Goal: Task Accomplishment & Management: Manage account settings

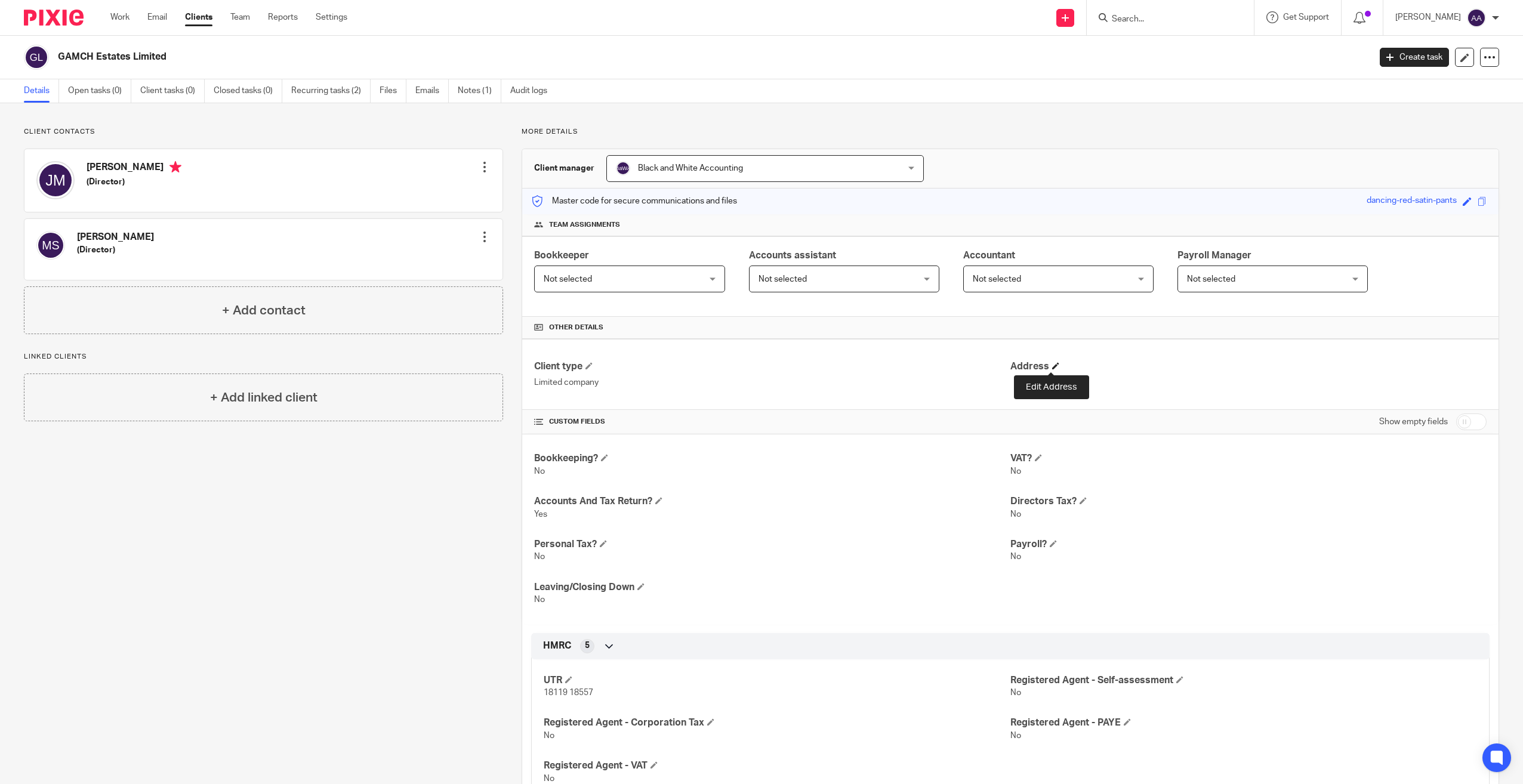
click at [453, 363] on span at bounding box center [1056, 366] width 7 height 7
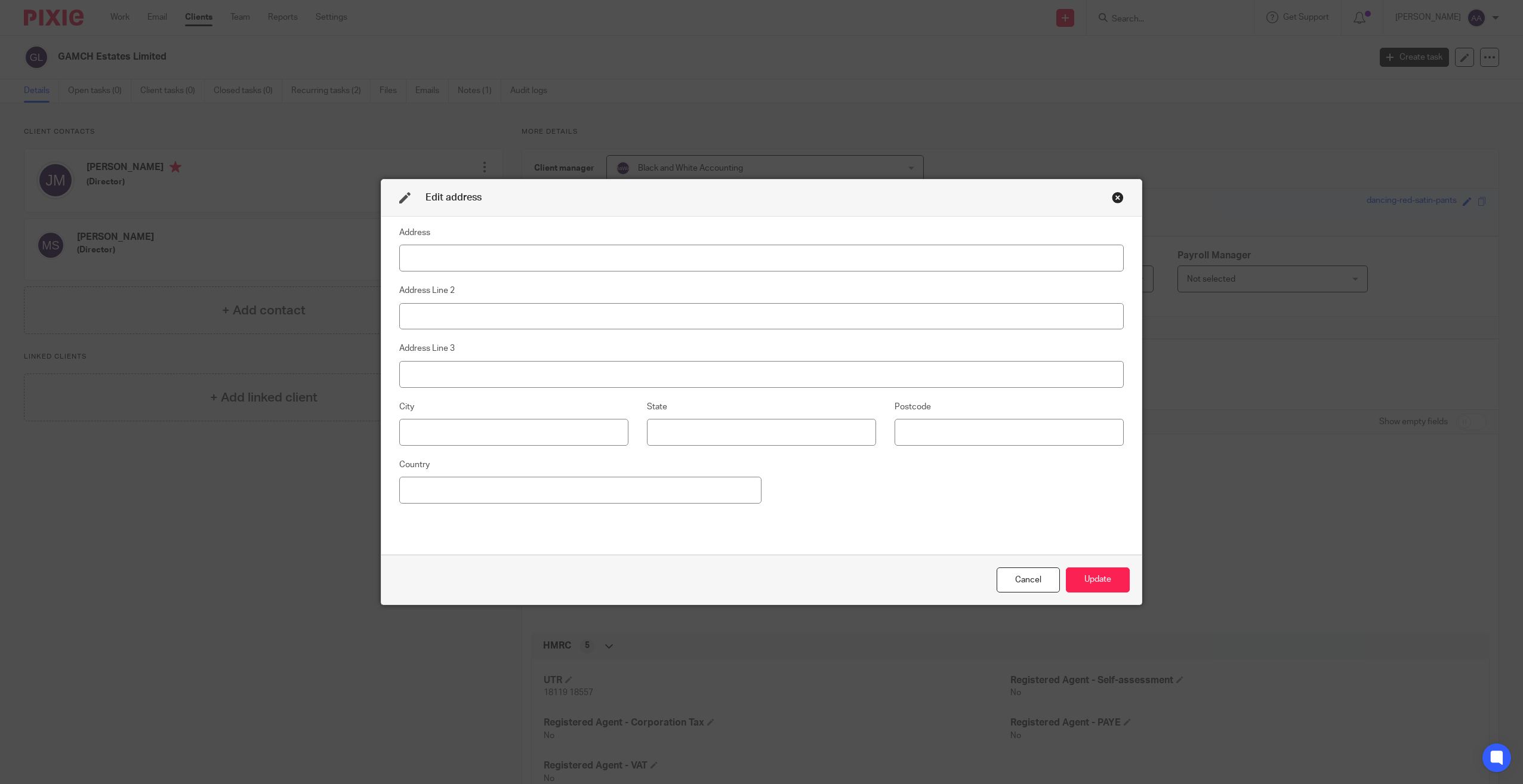
click at [453, 263] on input at bounding box center [761, 258] width 725 height 27
type input "Wraysbury Hall"
type input "Ferry Lane"
click at [453, 433] on input at bounding box center [513, 432] width 229 height 27
type input "Staines"
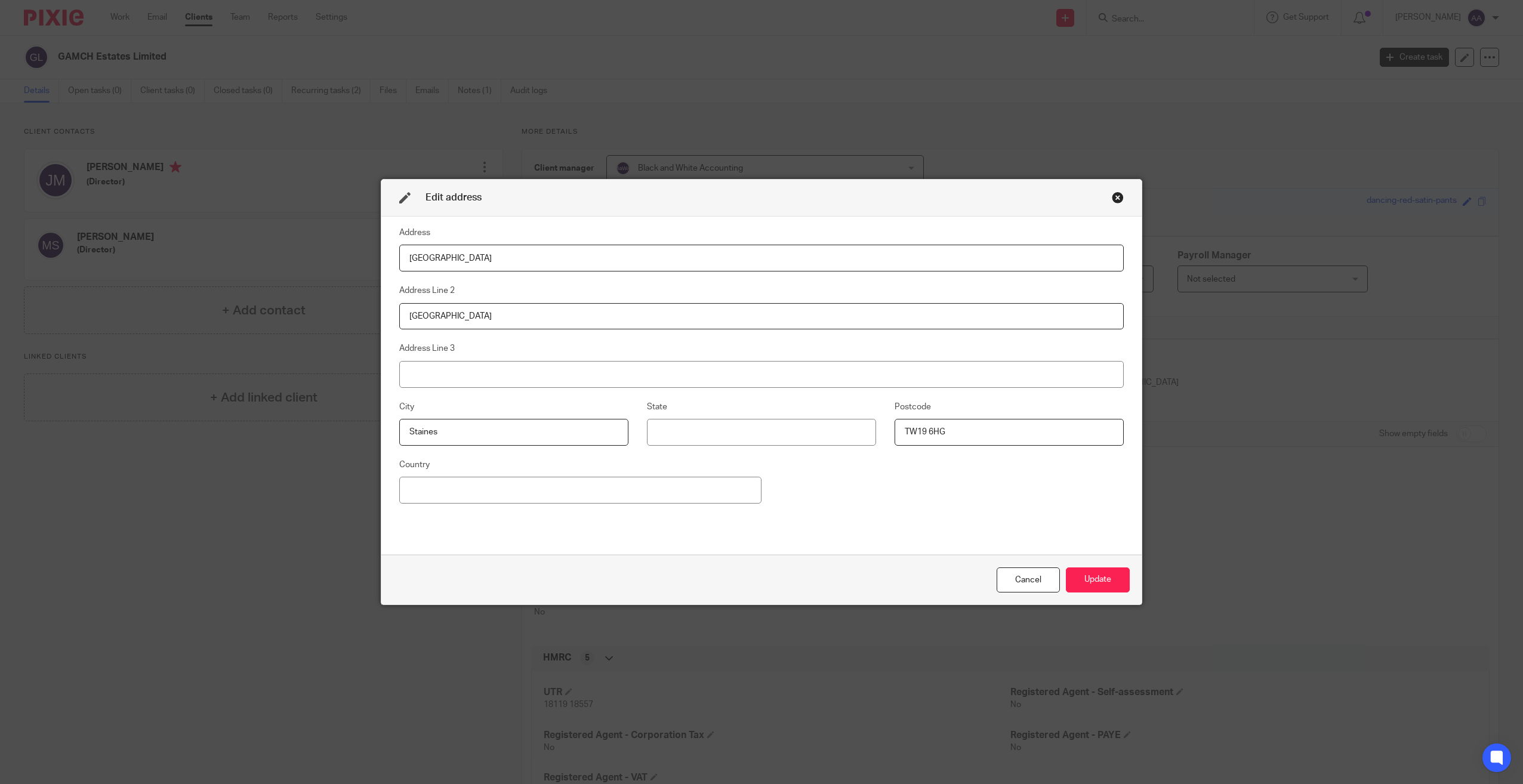
type input "TW19 6HG"
click at [453, 436] on div "Address Wraysbury Hall Address Line 2 Ferry Lane Address Line 3 City Staines St…" at bounding box center [761, 385] width 725 height 320
click at [453, 436] on button "Update" at bounding box center [1098, 580] width 64 height 26
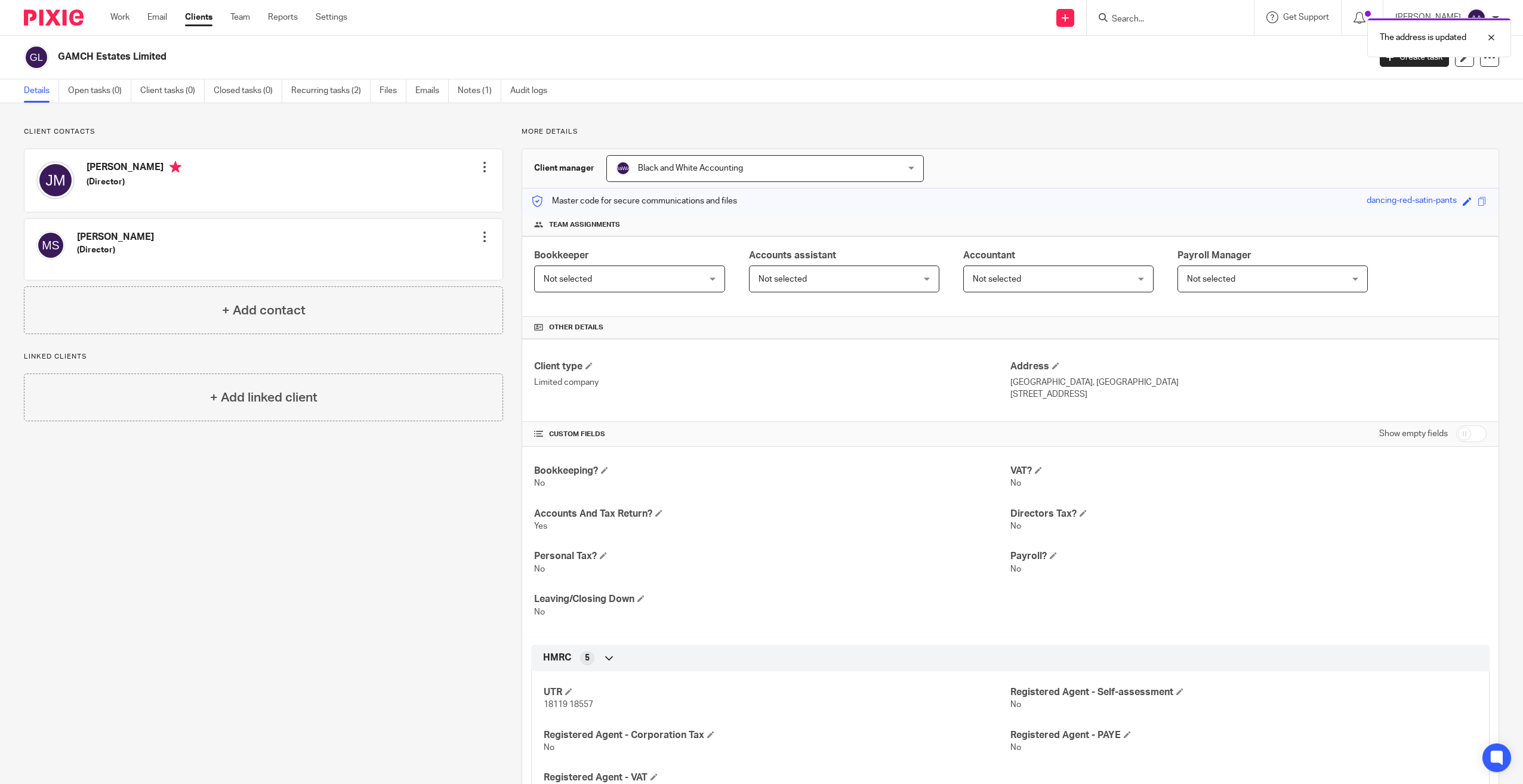
click at [453, 19] on div "The address is updated" at bounding box center [1136, 34] width 749 height 45
click at [453, 33] on div at bounding box center [1482, 37] width 32 height 14
click at [453, 26] on div at bounding box center [1171, 18] width 168 height 36
click at [453, 19] on input "Search" at bounding box center [1164, 20] width 108 height 11
drag, startPoint x: 1139, startPoint y: 29, endPoint x: 1143, endPoint y: 24, distance: 6.4
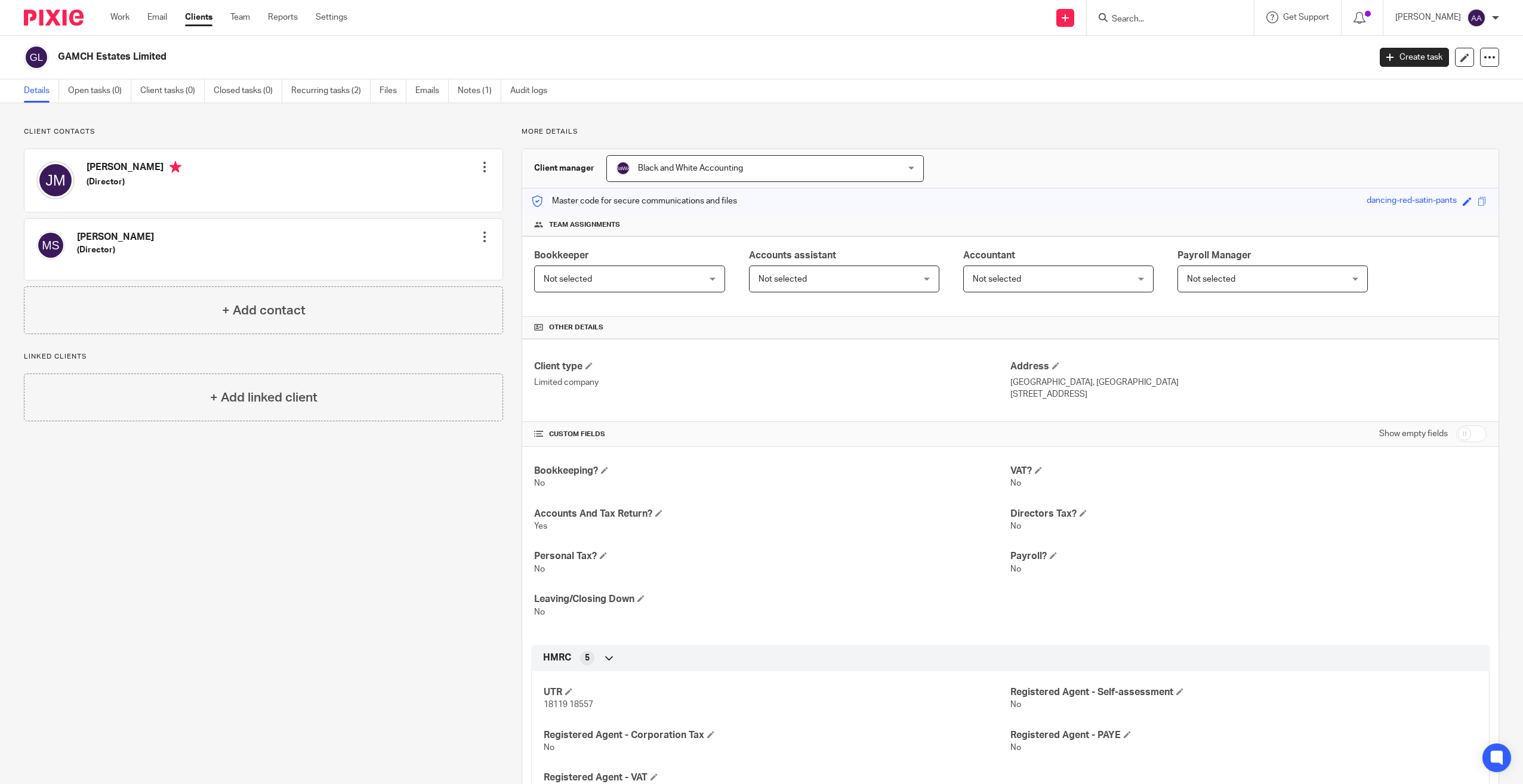
click at [453, 29] on div at bounding box center [1171, 18] width 168 height 36
click at [453, 24] on input "Search" at bounding box center [1164, 20] width 108 height 11
type input "inOdiham"
click at [453, 38] on div "InOdiham CIC - FFA Sue Williams < sue@your-books.biz > Jon Hale < jon.hale@hotm…" at bounding box center [1264, 55] width 330 height 56
drag, startPoint x: 1154, startPoint y: 38, endPoint x: 1156, endPoint y: 55, distance: 17.1
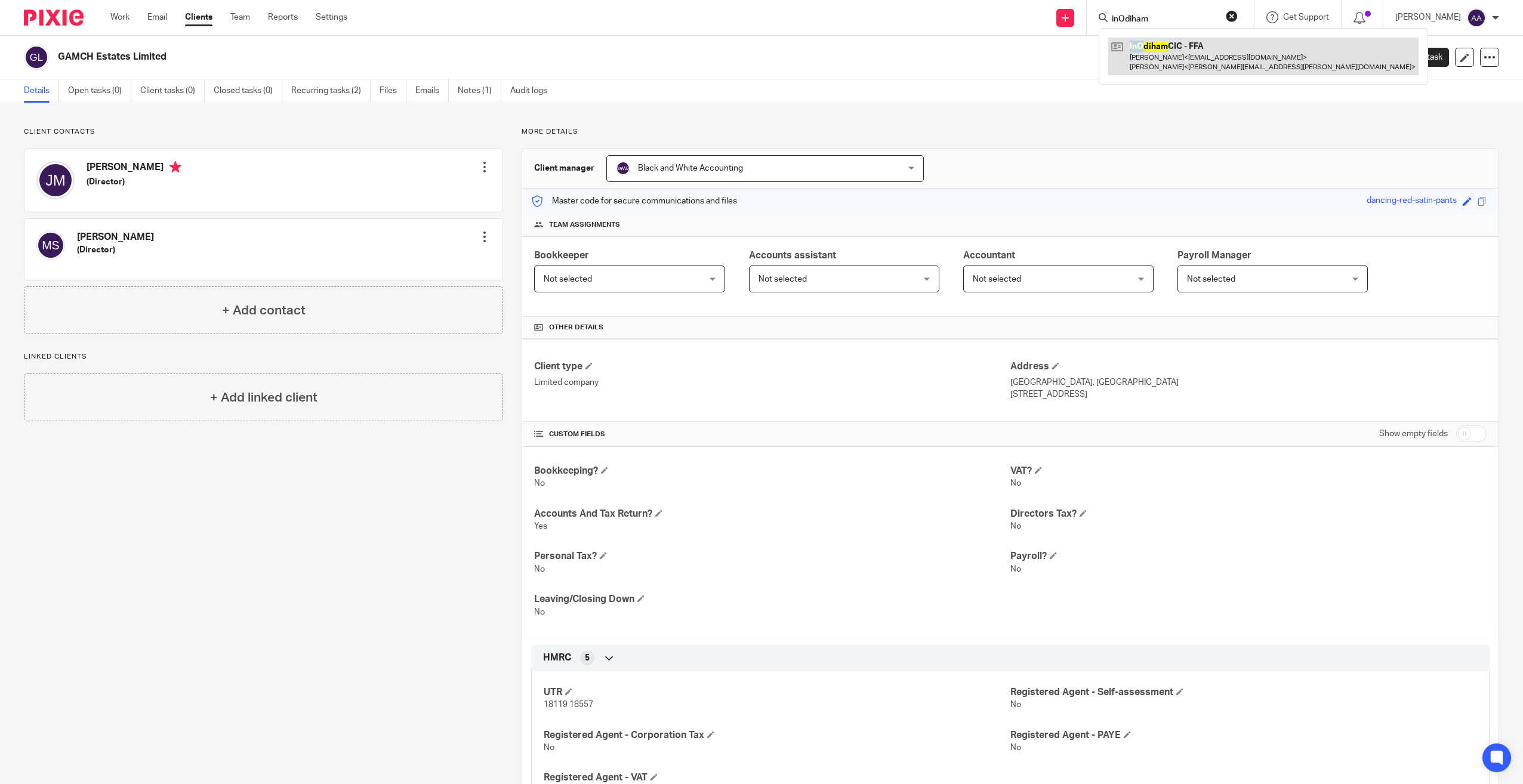
click at [453, 55] on link at bounding box center [1264, 56] width 310 height 37
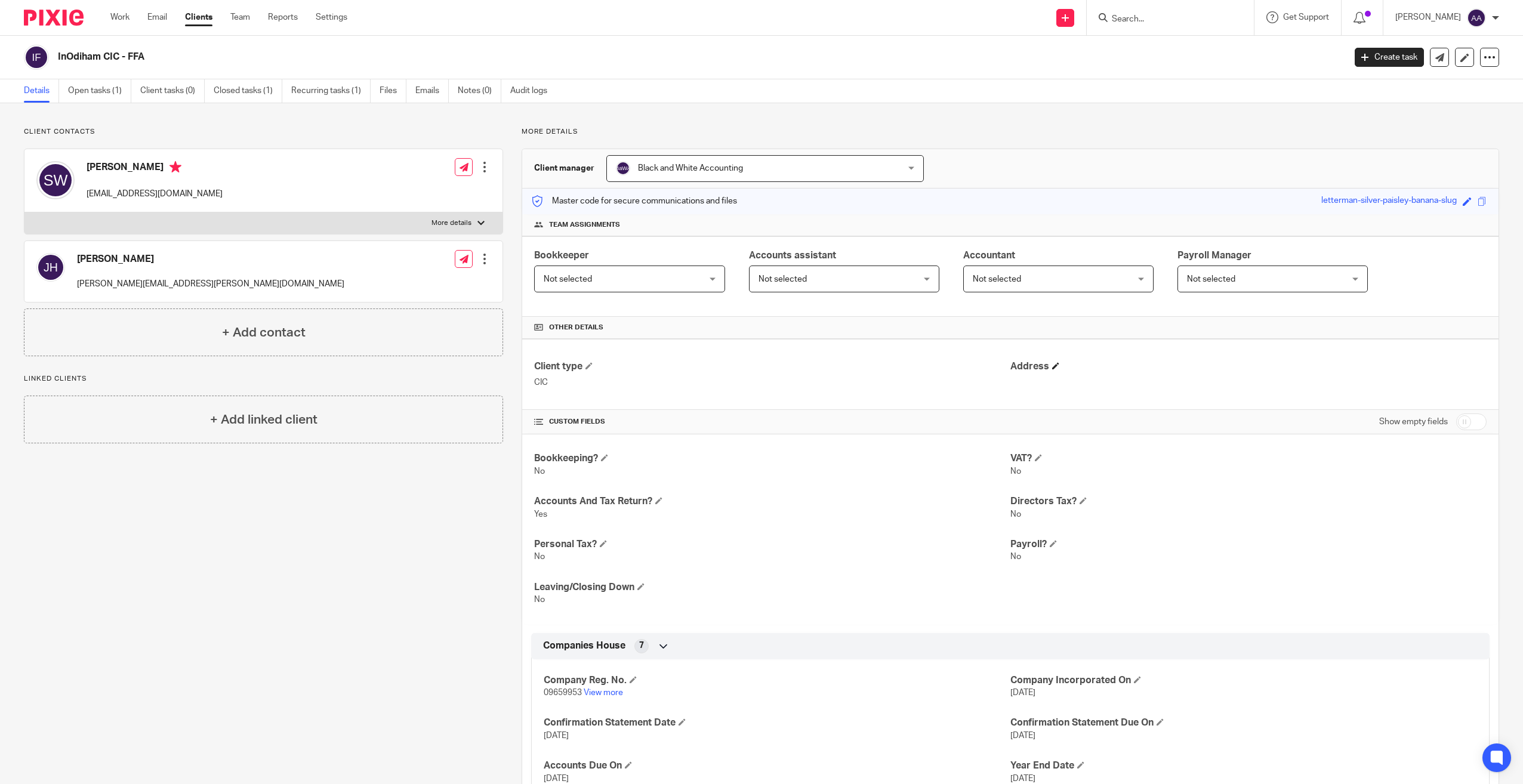
click at [1058, 365] on h4 "Address" at bounding box center [1249, 367] width 476 height 12
click at [1056, 366] on h4 "Address" at bounding box center [1249, 367] width 476 height 12
click at [1052, 368] on span at bounding box center [1056, 366] width 7 height 7
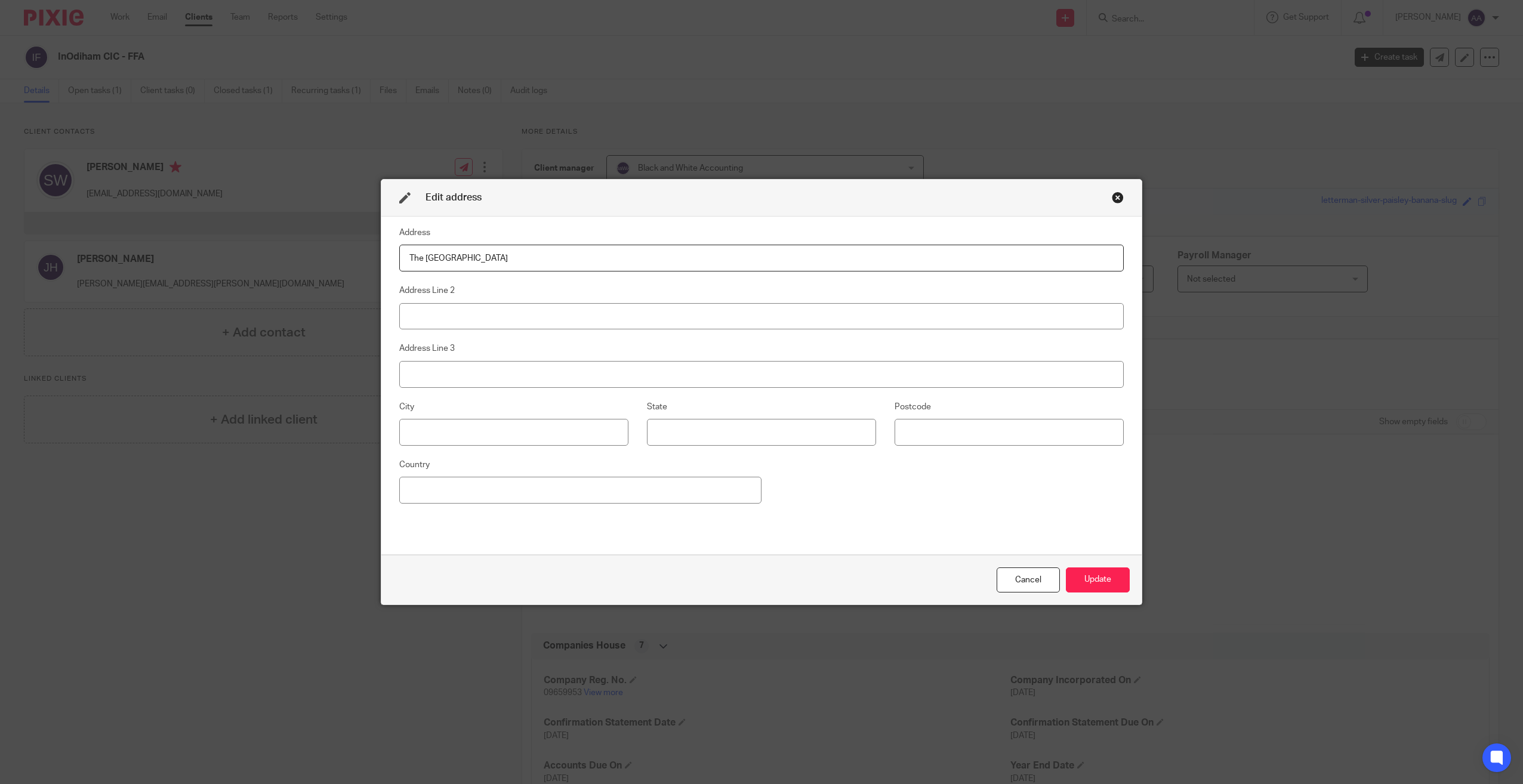
type input "The Cross Barn Palace Gate Farm"
type input "Odiham"
type input "Hook"
click at [456, 368] on input "Hook" at bounding box center [761, 374] width 725 height 27
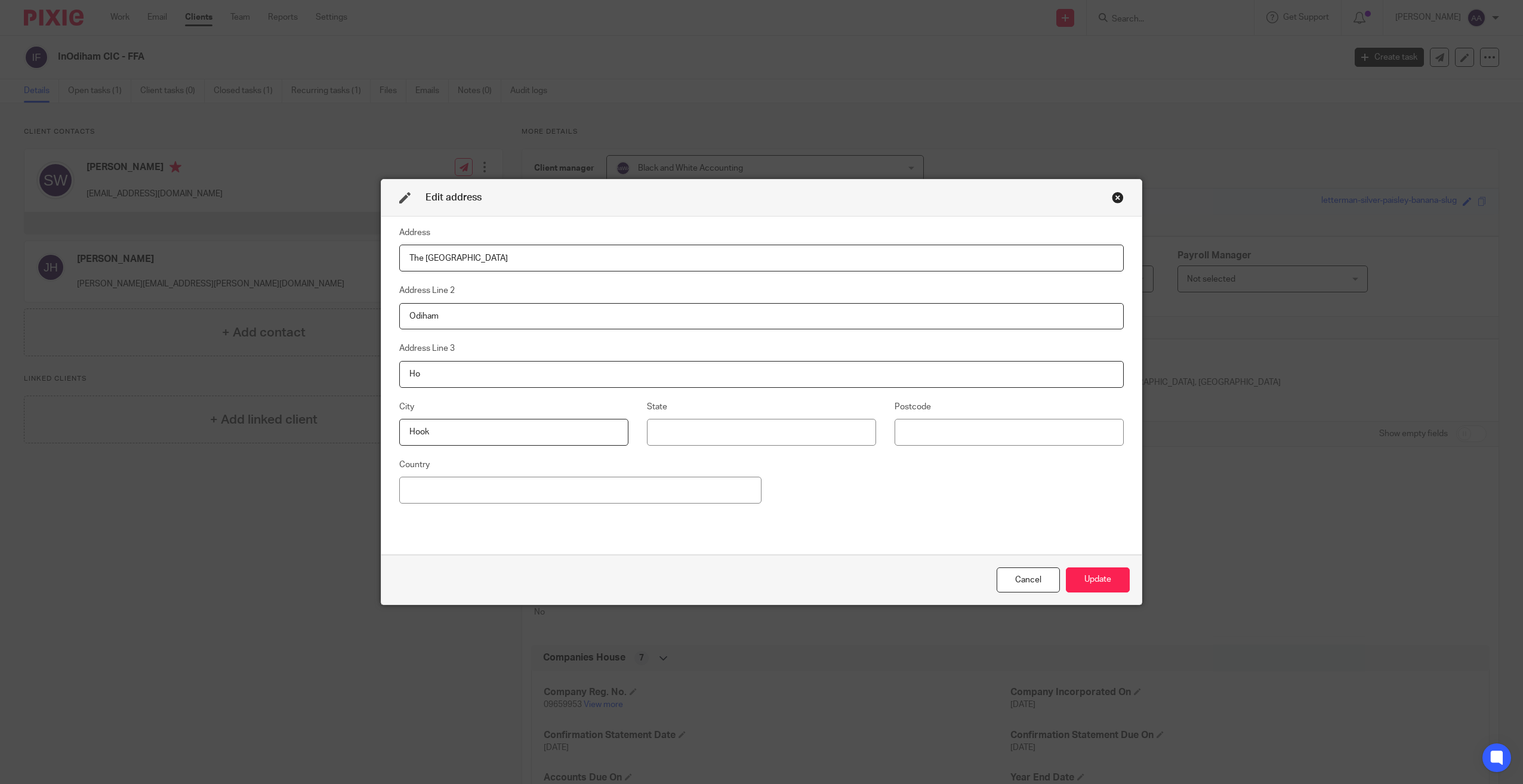
type input "H"
click at [984, 438] on input at bounding box center [1009, 432] width 229 height 27
type input "RG29 1JX"
click at [1087, 584] on button "Update" at bounding box center [1098, 580] width 64 height 26
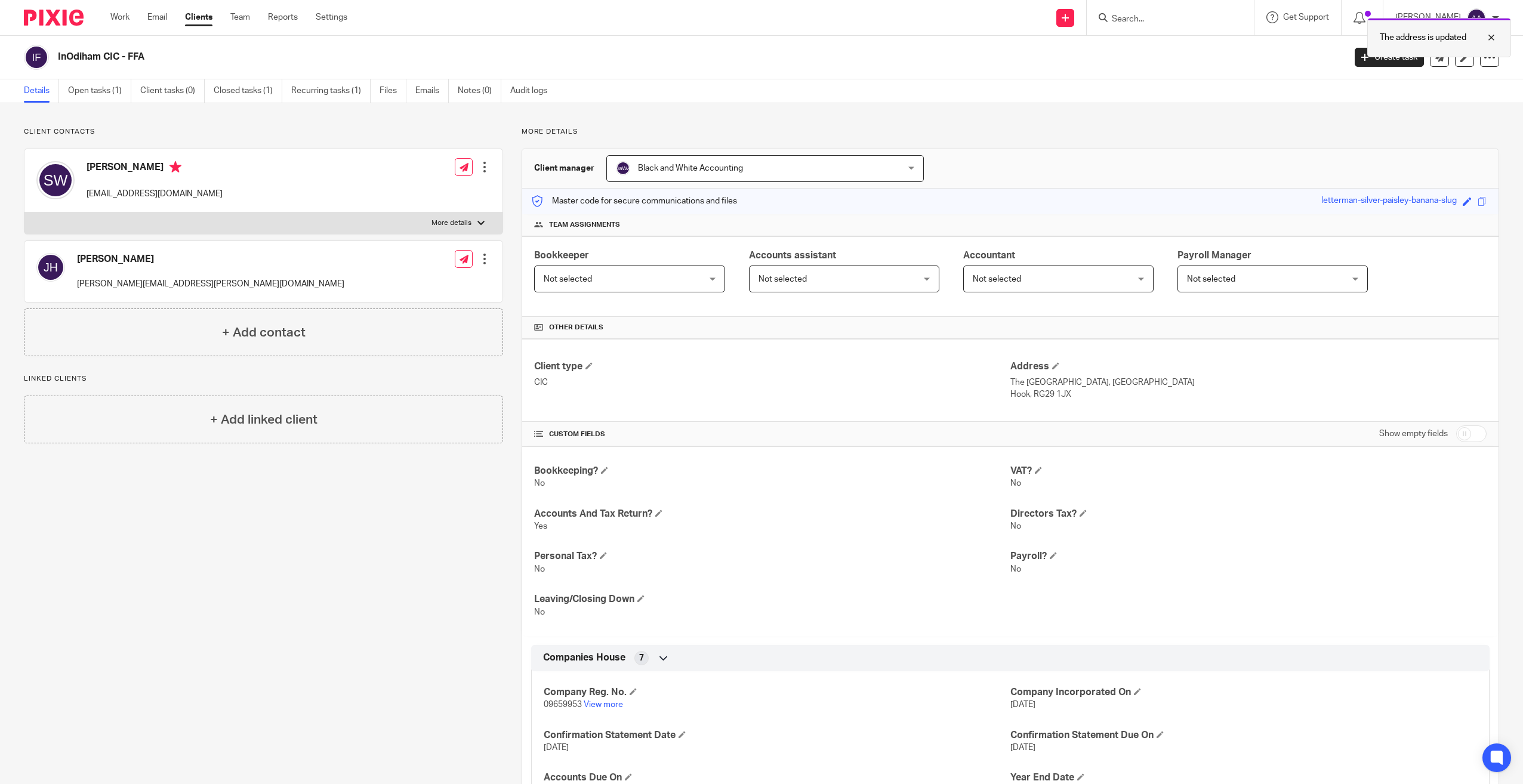
drag, startPoint x: 1491, startPoint y: 42, endPoint x: 1470, endPoint y: 39, distance: 21.2
click at [1491, 42] on div at bounding box center [1482, 37] width 32 height 14
click at [1174, 22] on input "Search" at bounding box center [1164, 20] width 108 height 11
click at [1169, 23] on input "Search" at bounding box center [1164, 20] width 108 height 11
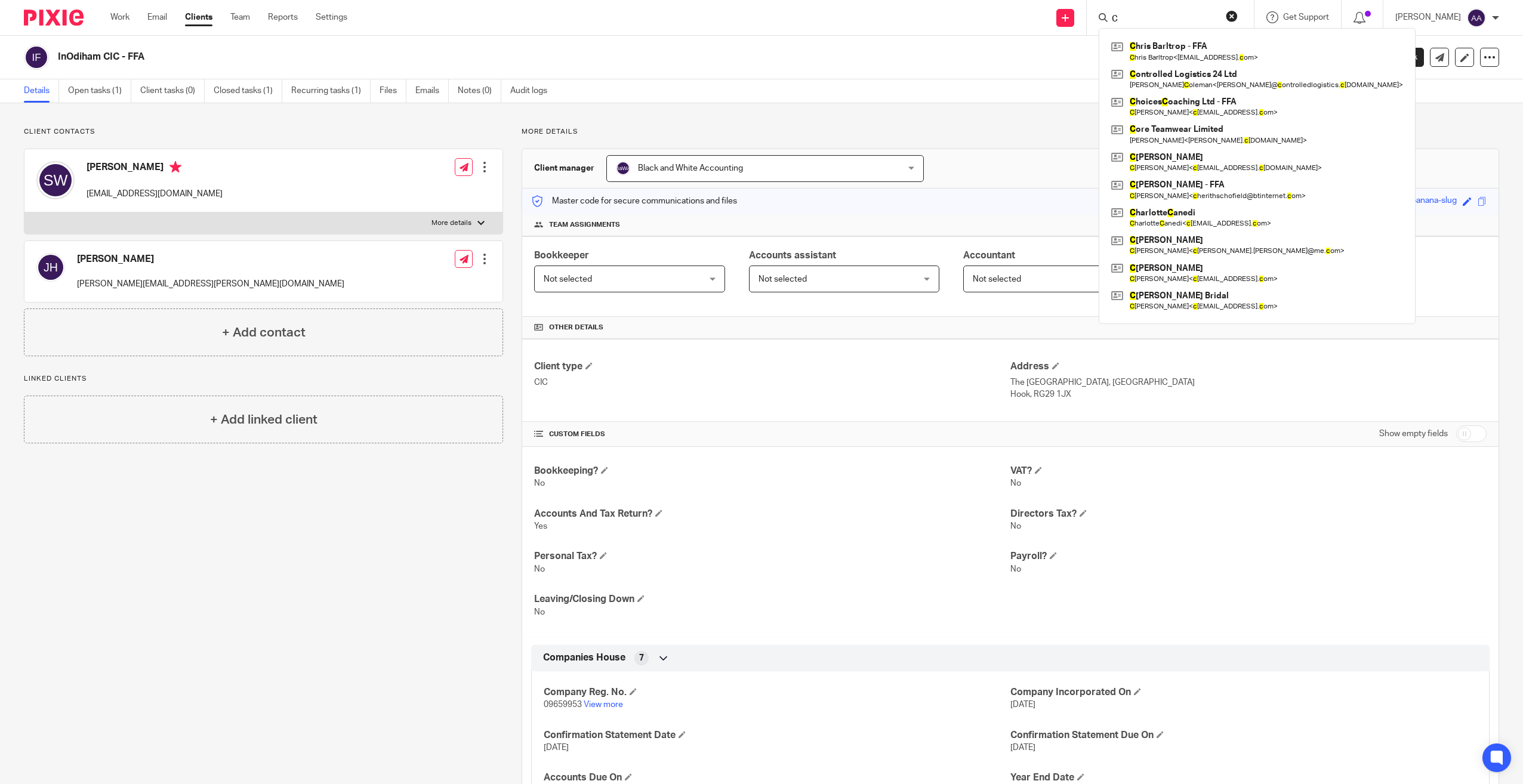
type input "C"
click at [1168, 19] on input "C" at bounding box center [1164, 20] width 108 height 11
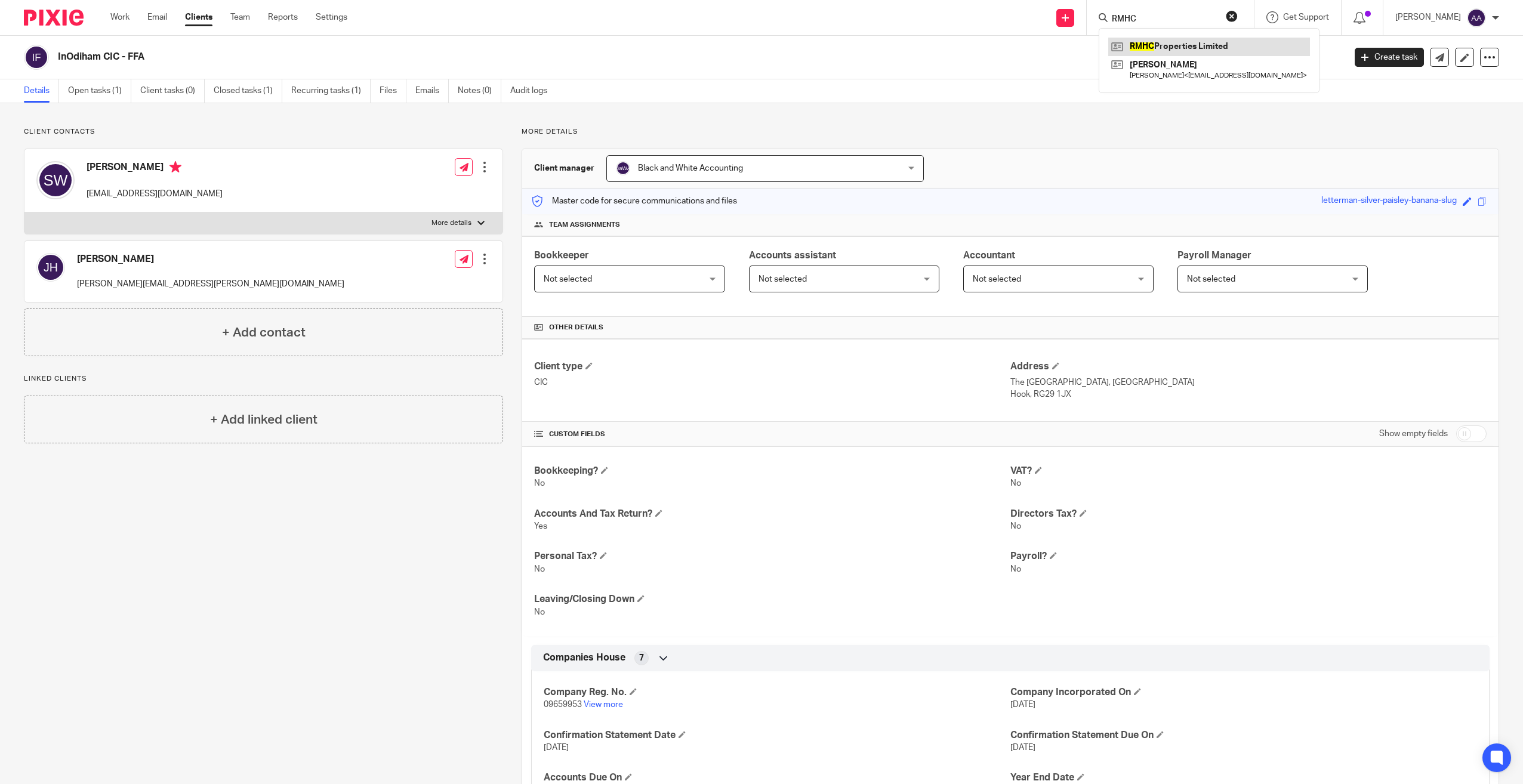
type input "RMHC"
click at [1173, 42] on link at bounding box center [1209, 46] width 201 height 18
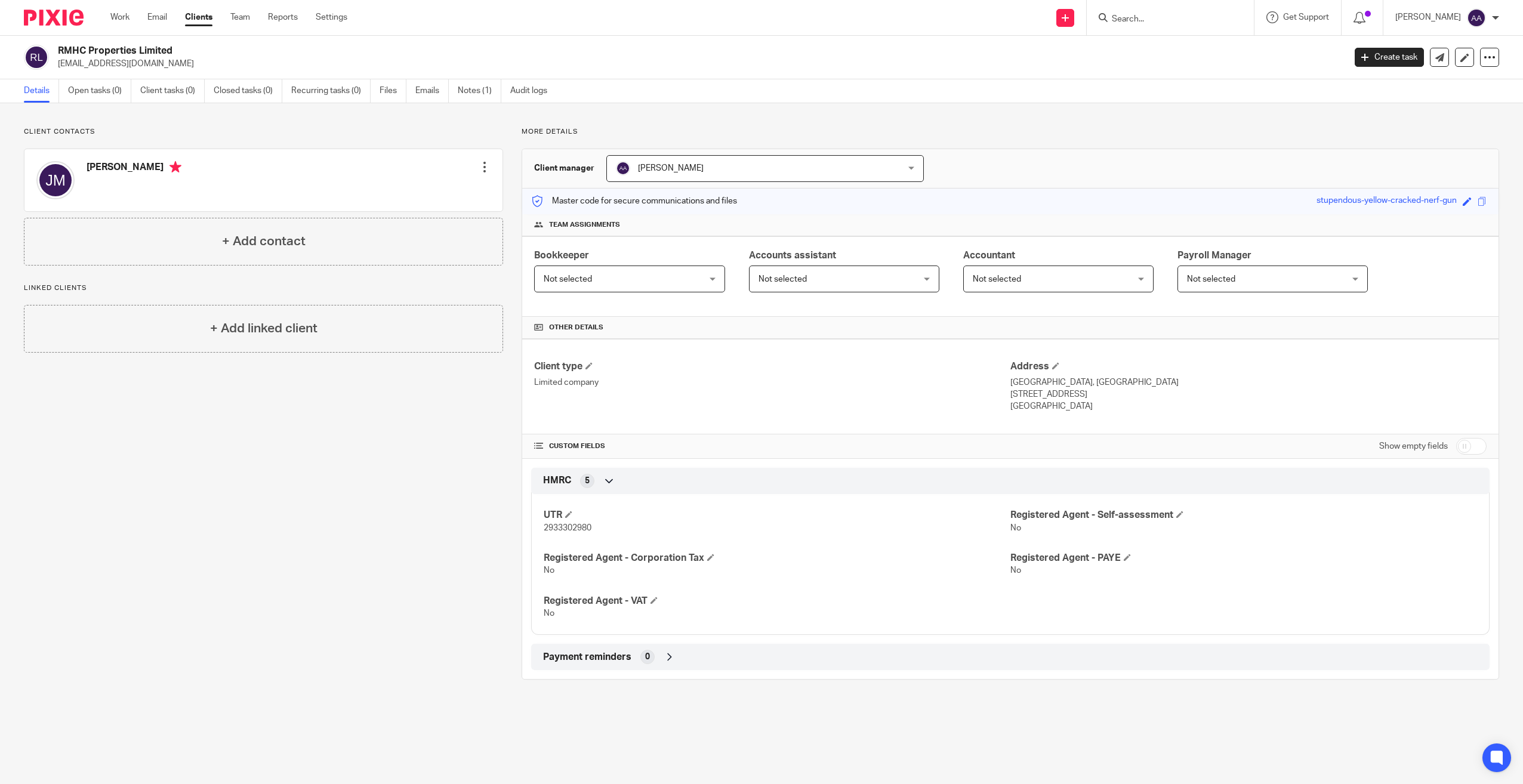
click at [1184, 19] on input "Search" at bounding box center [1164, 20] width 108 height 11
click at [1197, 10] on div at bounding box center [1171, 18] width 168 height 36
click at [1197, 16] on input "Search" at bounding box center [1164, 20] width 108 height 11
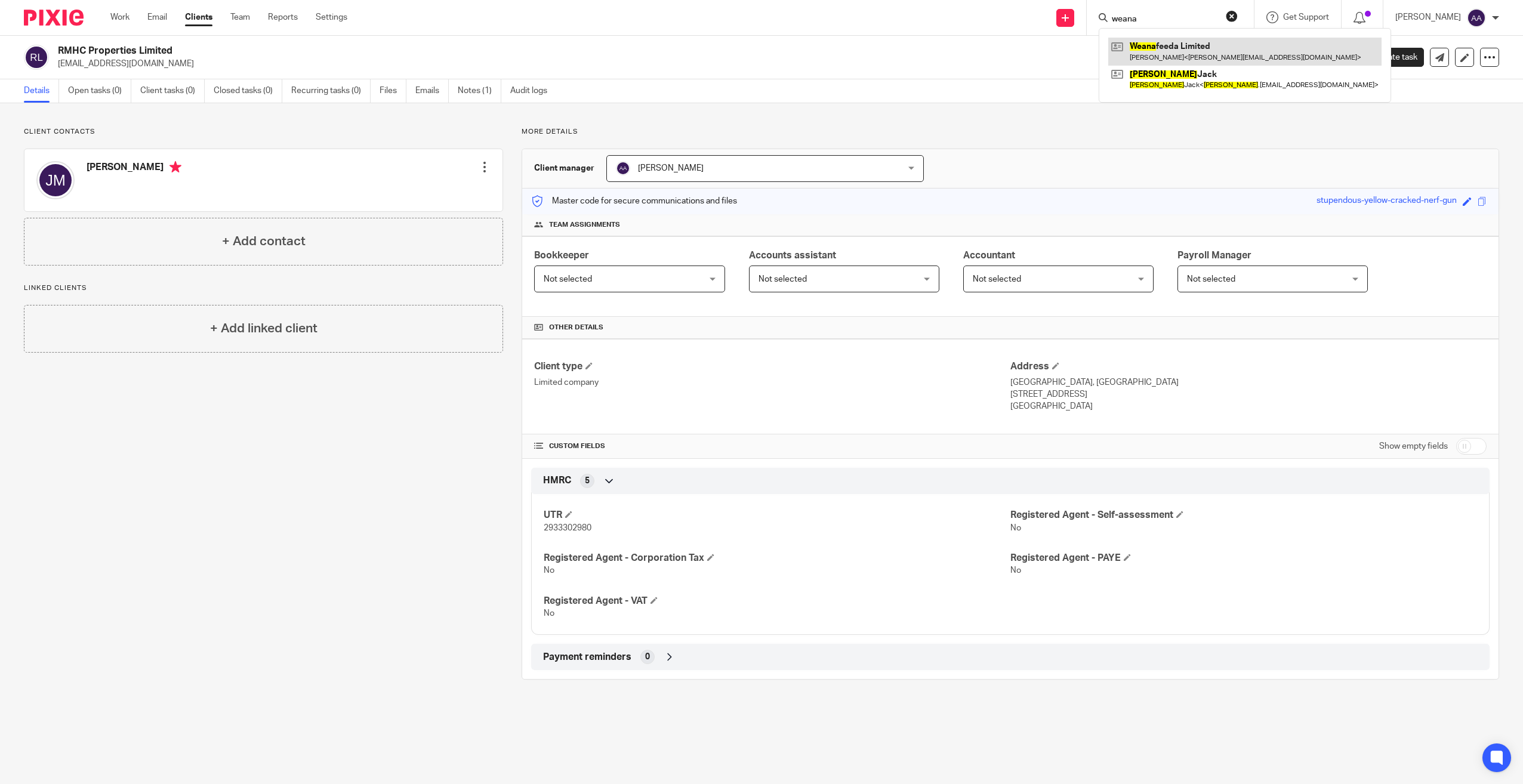
type input "weana"
click at [1188, 41] on link at bounding box center [1245, 51] width 274 height 28
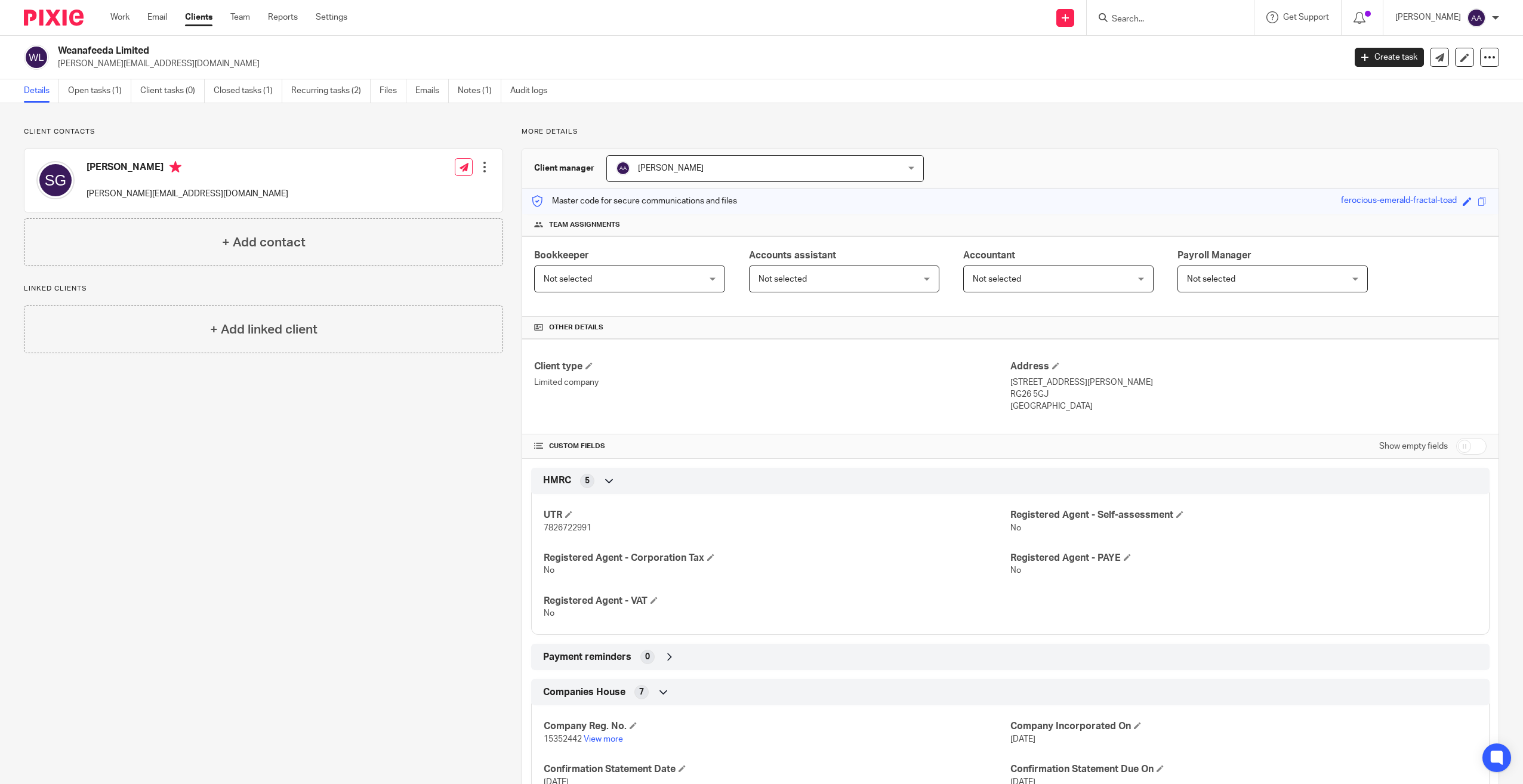
click at [1150, 19] on input "Search" at bounding box center [1164, 20] width 108 height 11
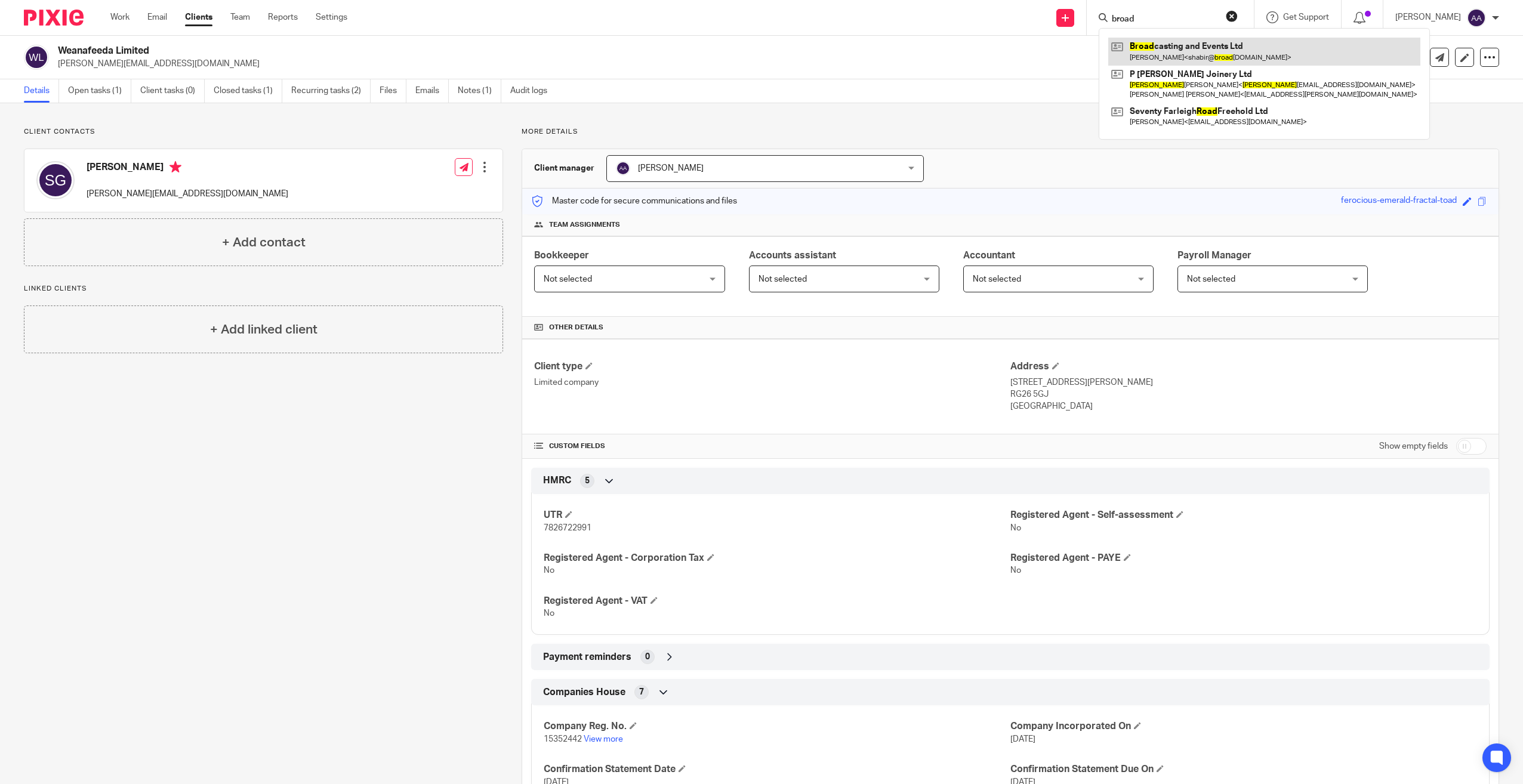
type input "broad"
click at [1228, 43] on link at bounding box center [1265, 51] width 312 height 28
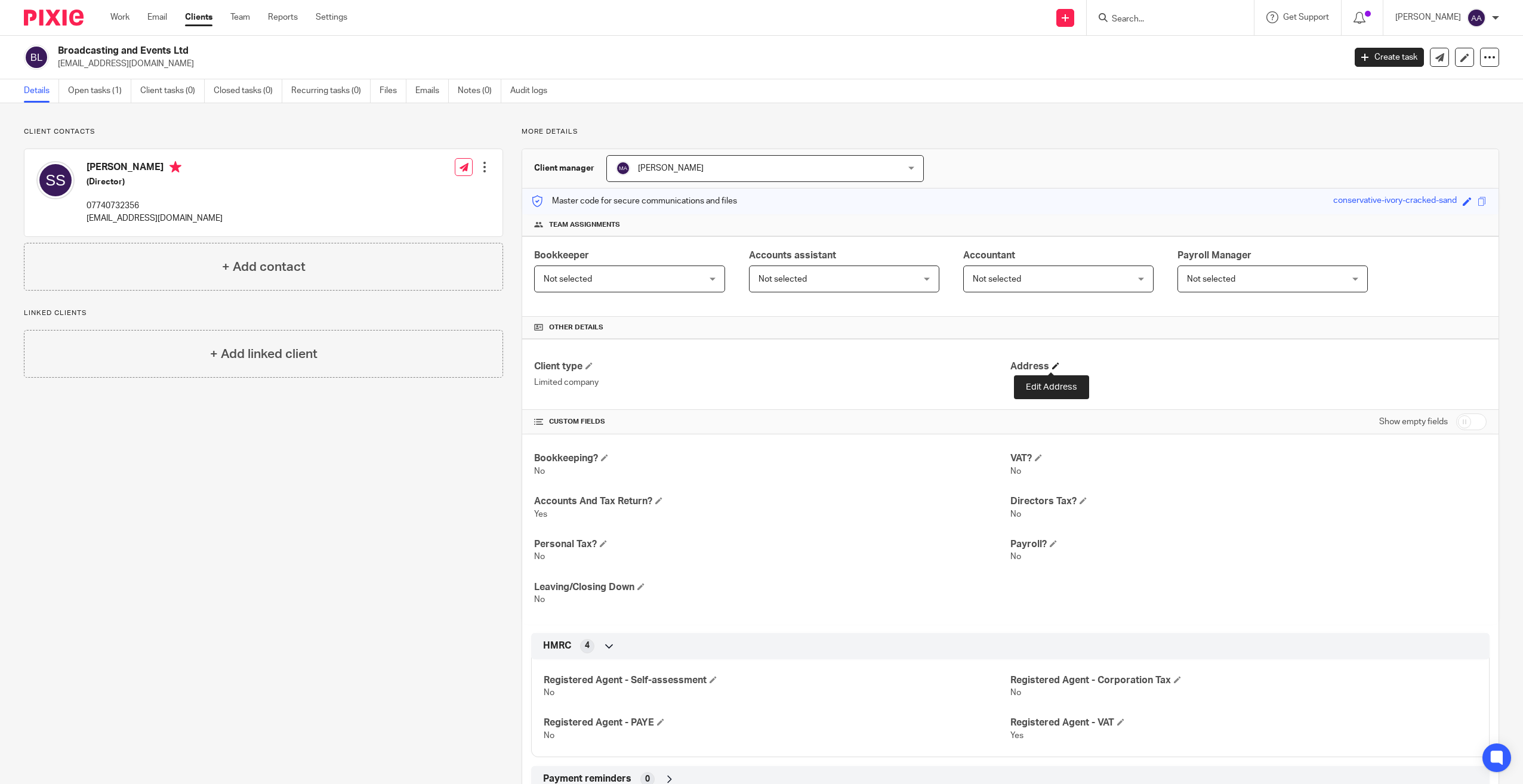
click at [1054, 365] on span at bounding box center [1056, 366] width 7 height 7
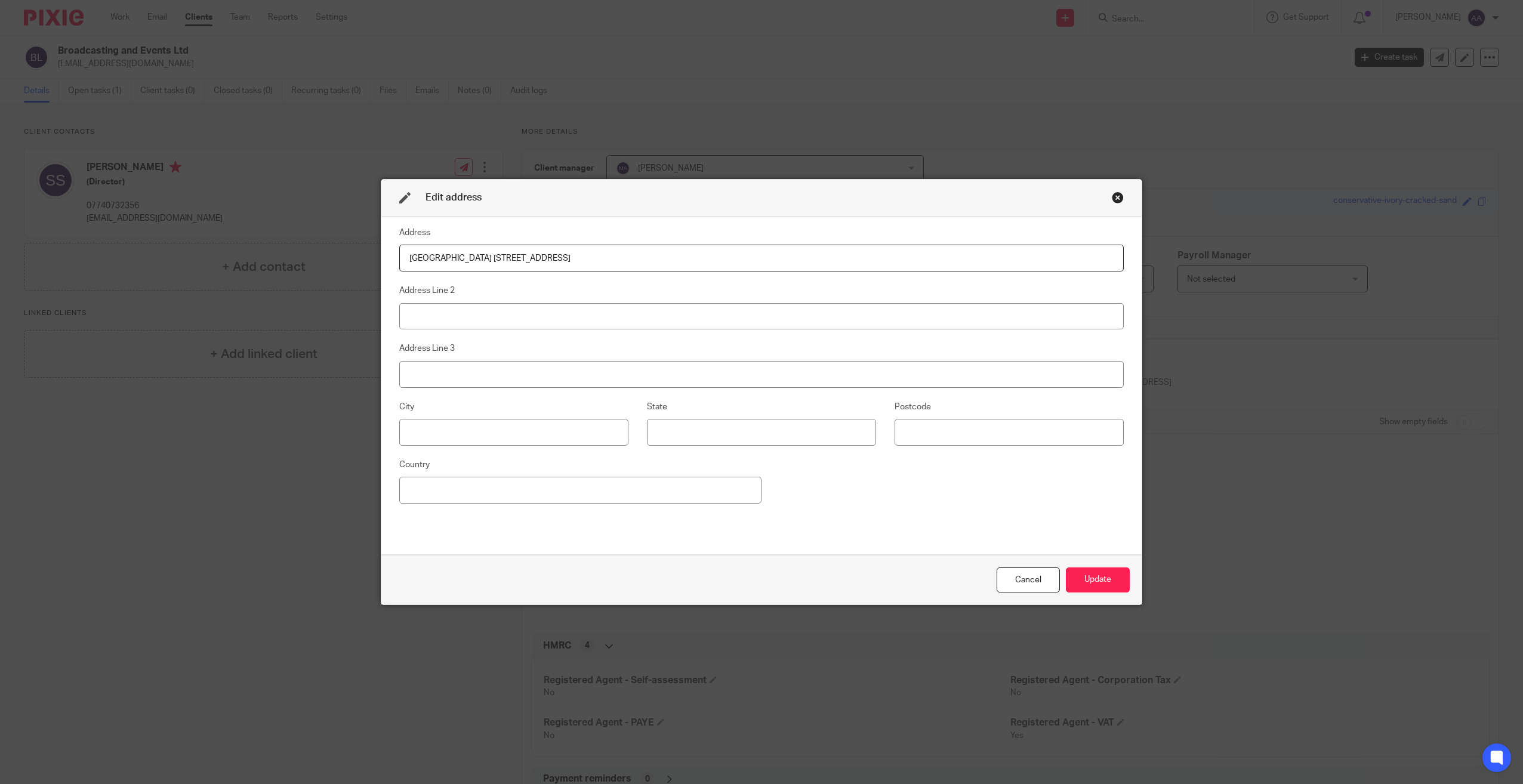
type input "[GEOGRAPHIC_DATA] [STREET_ADDRESS]"
type input "Wraysbury"
type input "Staines"
type input "TW19 5ES"
click at [1103, 585] on button "Update" at bounding box center [1098, 580] width 64 height 26
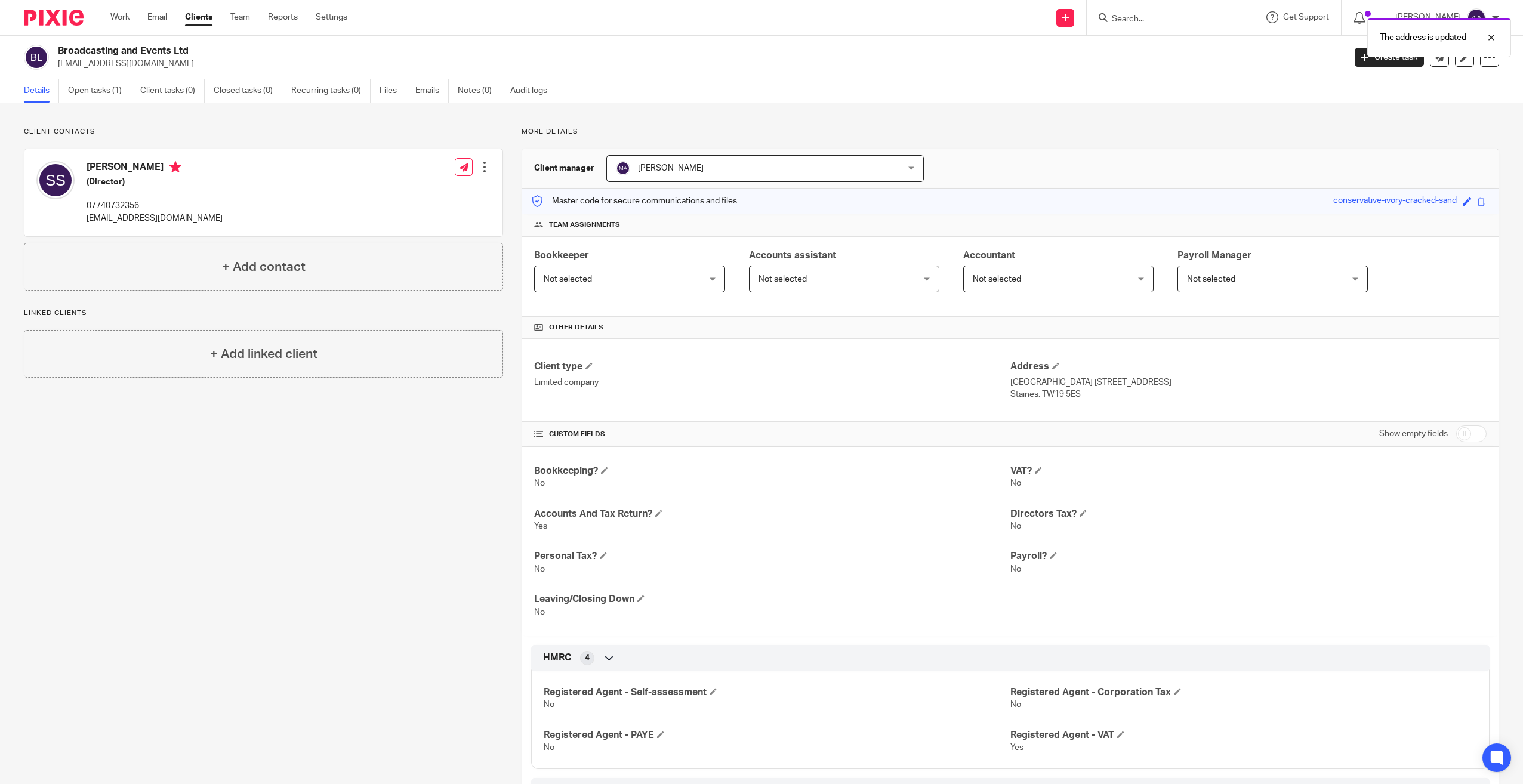
click at [1218, 11] on form at bounding box center [1174, 17] width 127 height 15
click at [1492, 34] on div at bounding box center [1482, 37] width 32 height 14
click at [1171, 17] on input "Search" at bounding box center [1164, 20] width 108 height 11
click at [1157, 21] on input "Search" at bounding box center [1164, 20] width 108 height 11
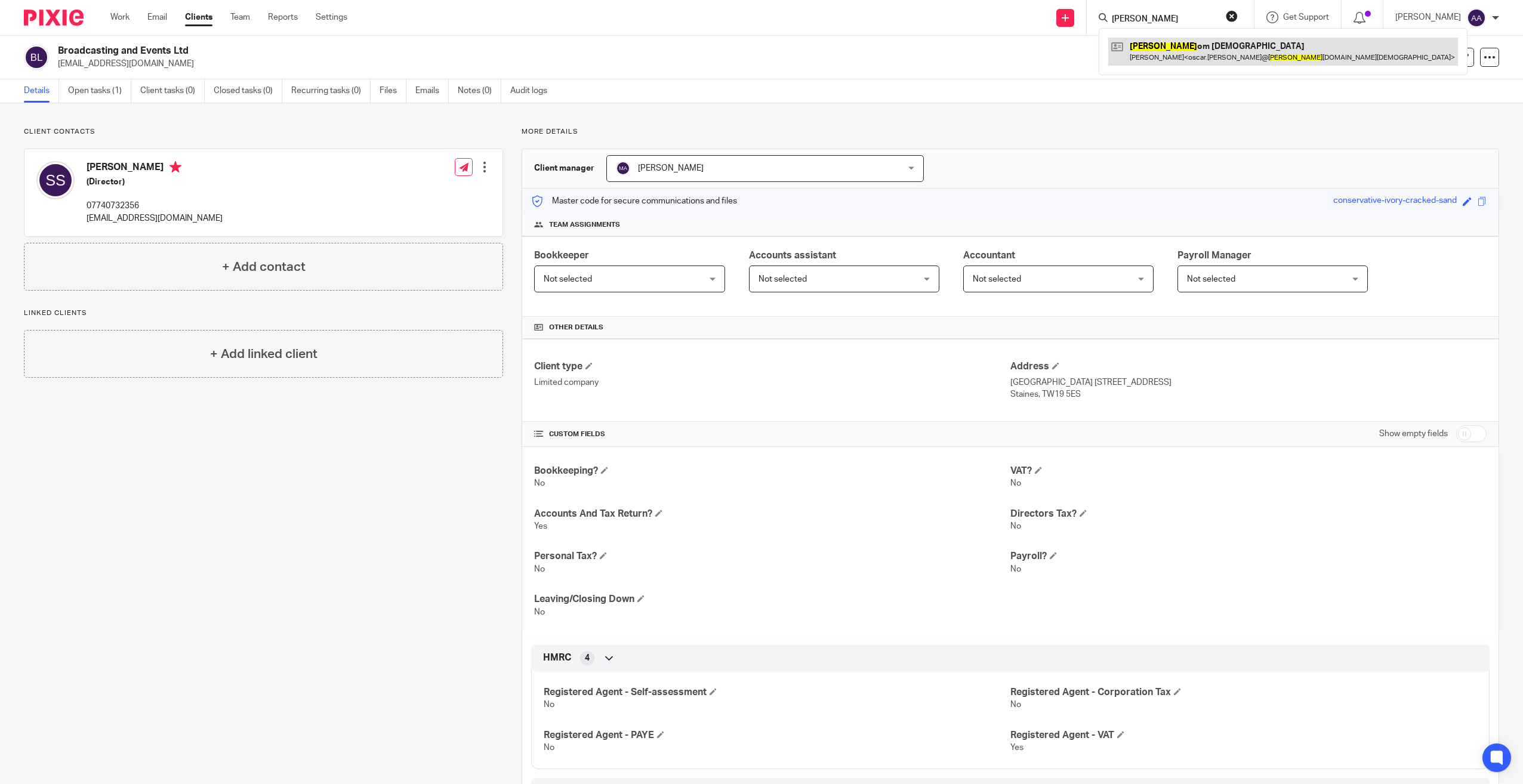
type input "bloss"
click at [1167, 37] on link at bounding box center [1283, 51] width 349 height 28
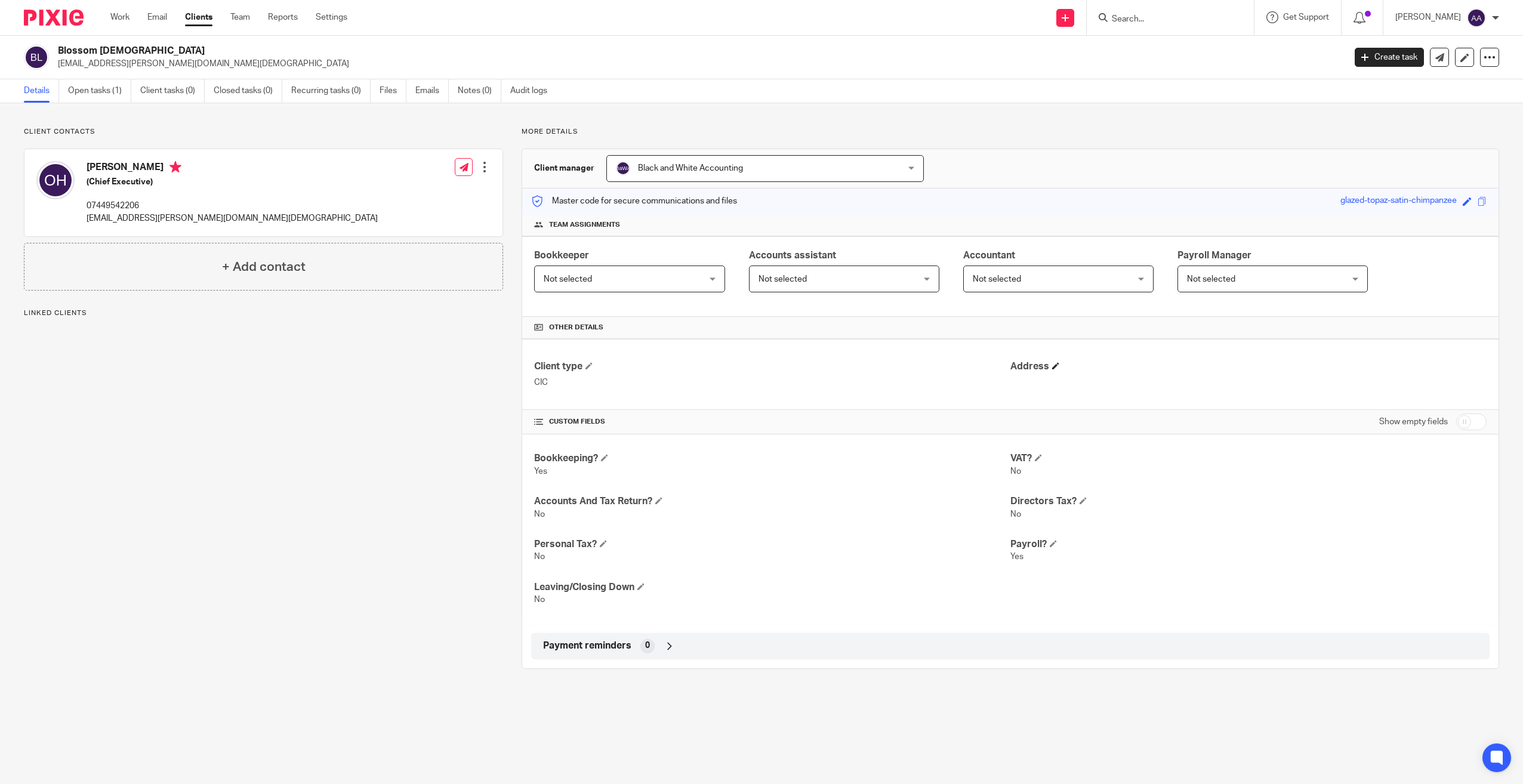
click at [1047, 362] on h4 "Address" at bounding box center [1249, 367] width 476 height 12
click at [1052, 366] on span at bounding box center [1056, 366] width 7 height 7
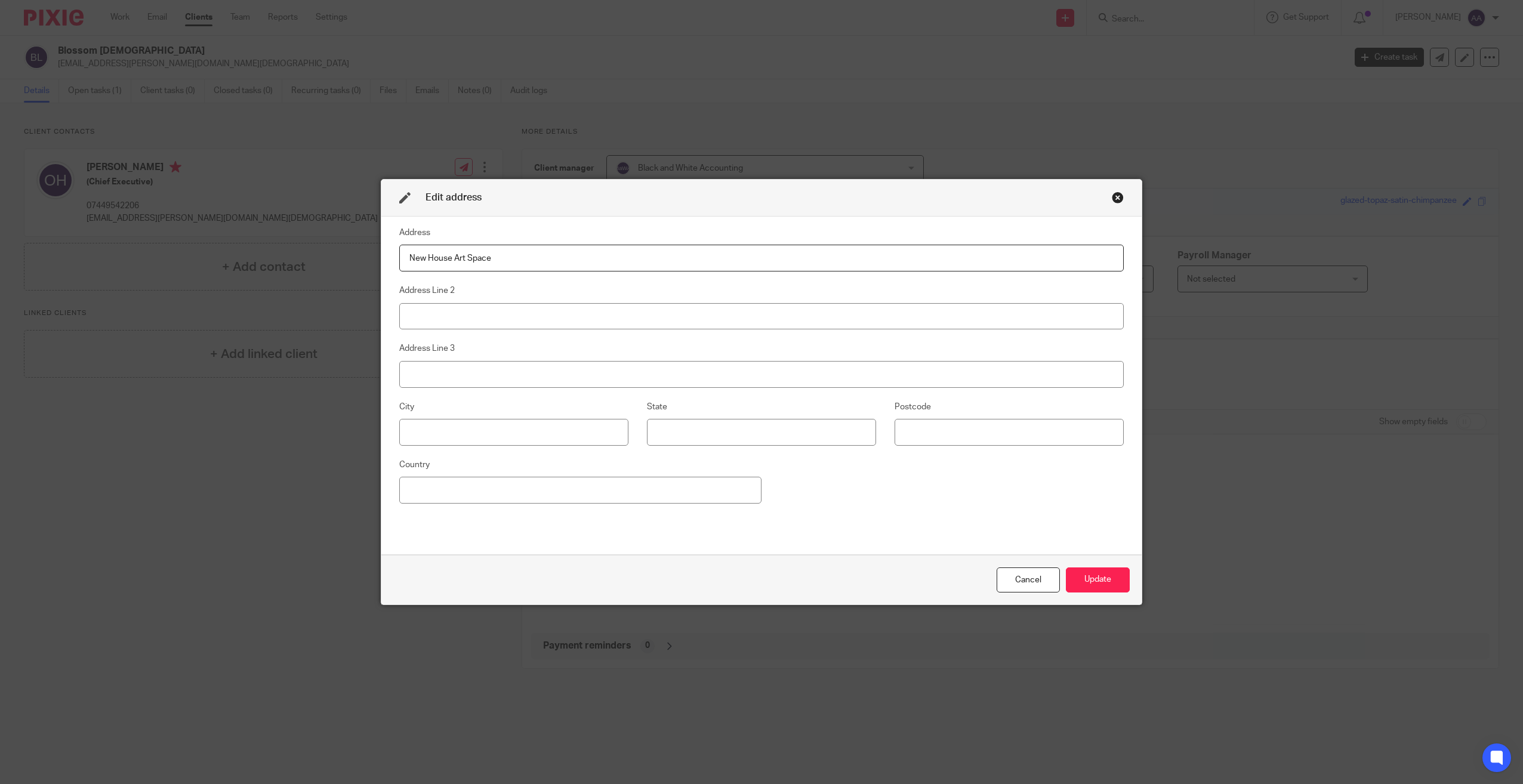
type input "New House Art Space"
type input "Fays Passage"
type input "Guildford"
type input "GU1 4SQ"
click at [1069, 572] on button "Update" at bounding box center [1098, 580] width 64 height 26
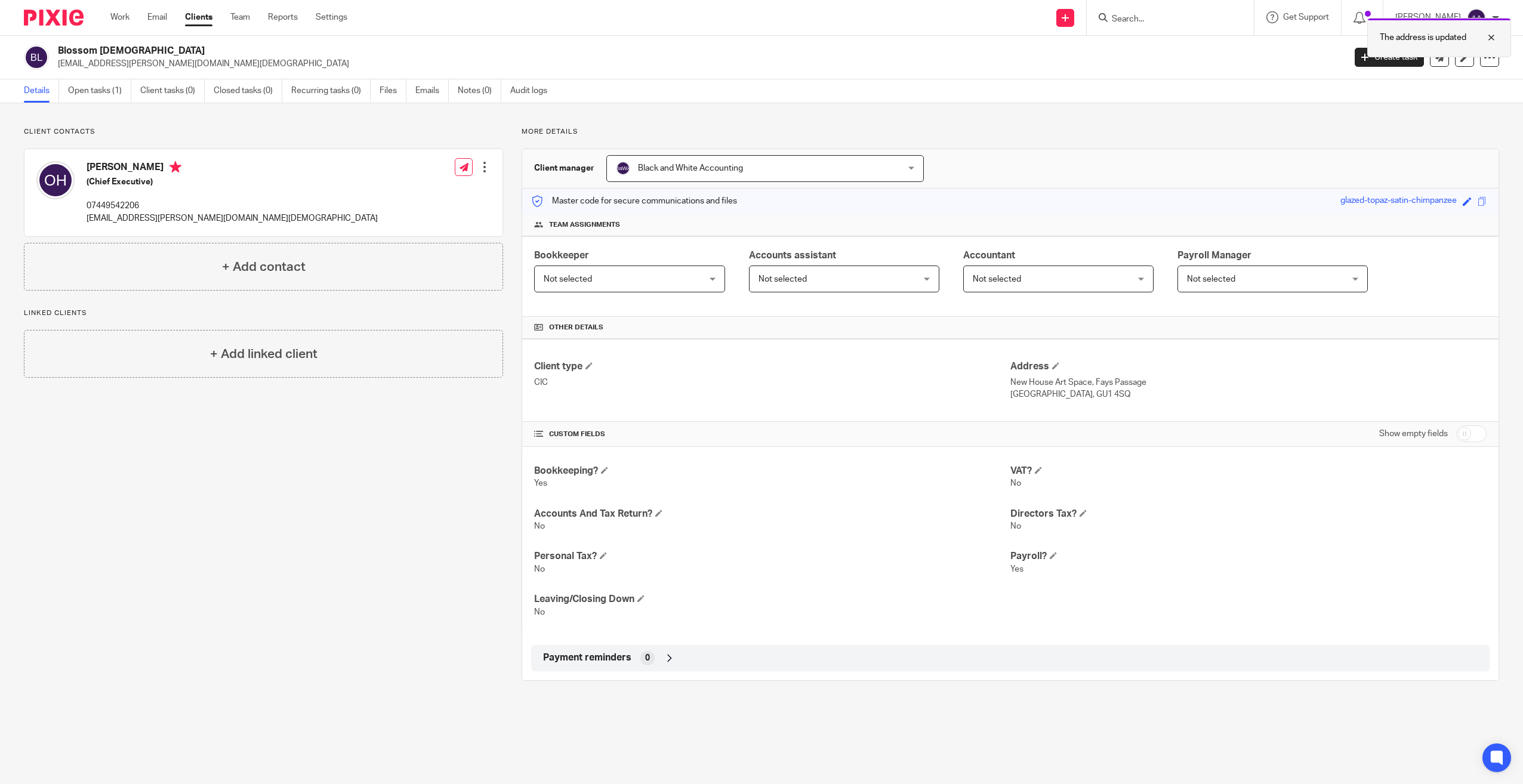
click at [1494, 34] on div at bounding box center [1482, 37] width 32 height 14
click at [1165, 14] on input "Search" at bounding box center [1164, 20] width 108 height 11
click at [1199, 12] on div at bounding box center [1171, 18] width 168 height 36
click at [1196, 19] on input "Search" at bounding box center [1164, 20] width 108 height 11
type input "controll"
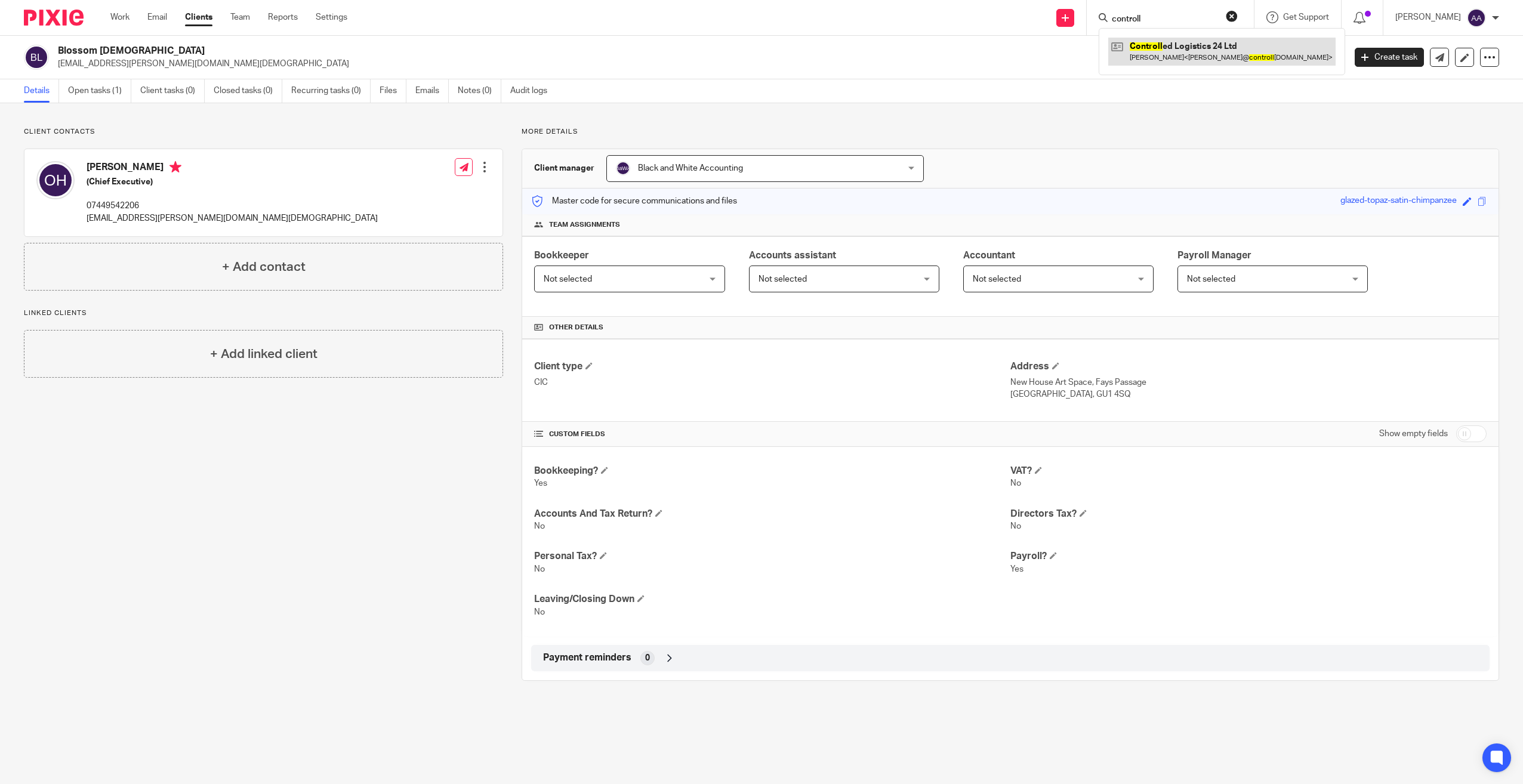
click at [1216, 50] on link at bounding box center [1222, 51] width 227 height 28
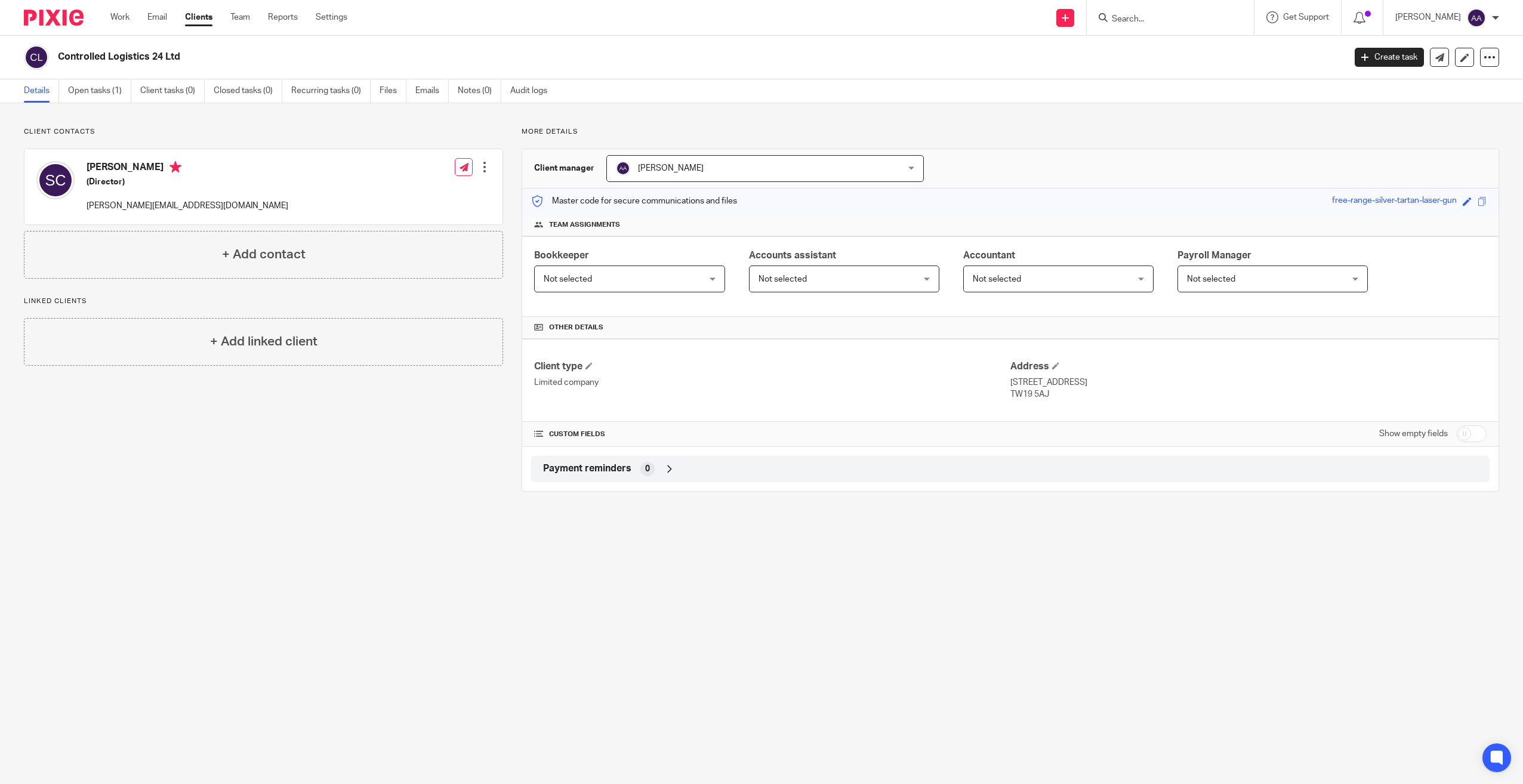
drag, startPoint x: 1181, startPoint y: 24, endPoint x: 1176, endPoint y: 28, distance: 6.4
click at [1181, 24] on input "Search" at bounding box center [1164, 20] width 108 height 11
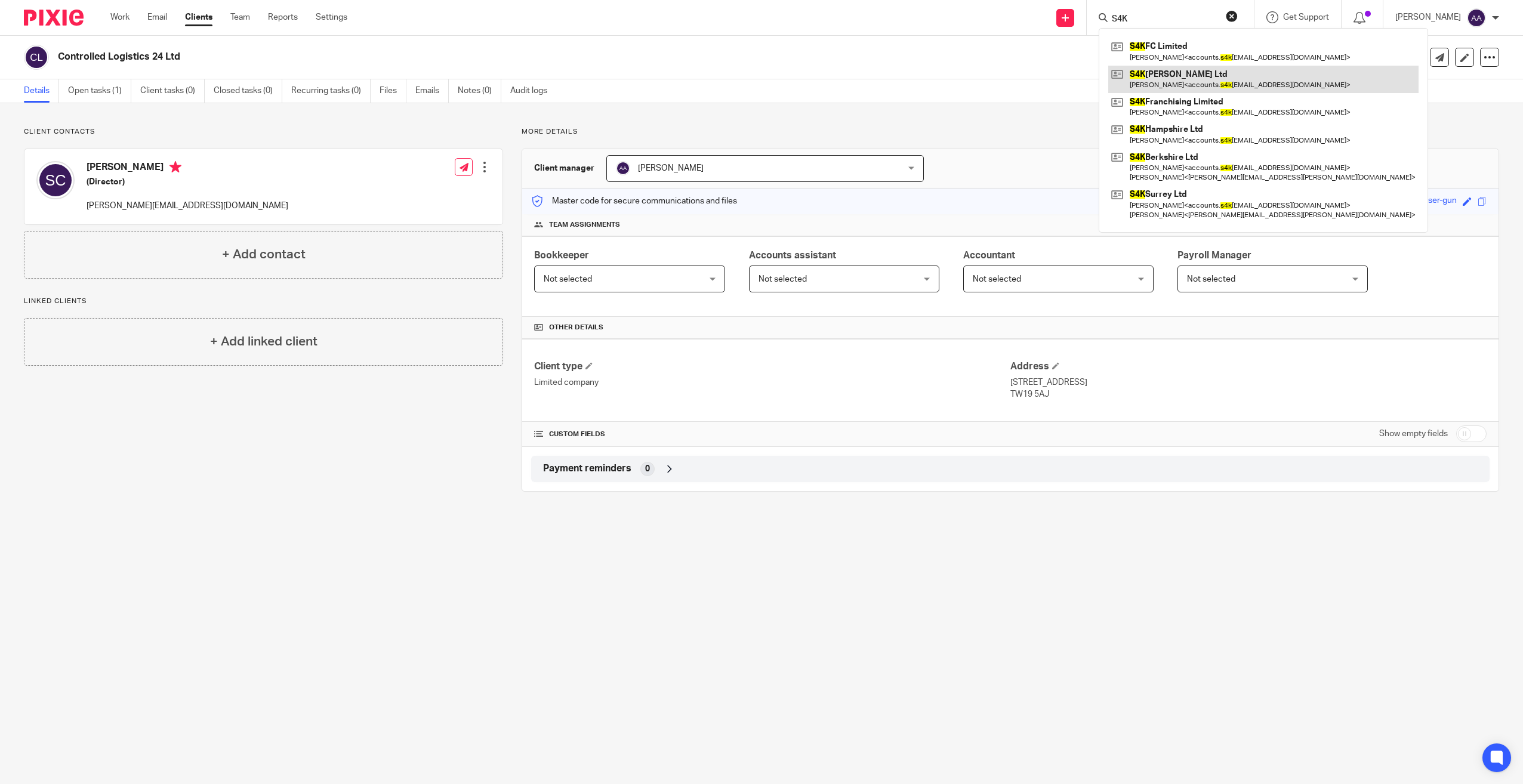
type input "S4K"
click at [1210, 73] on link at bounding box center [1264, 79] width 310 height 28
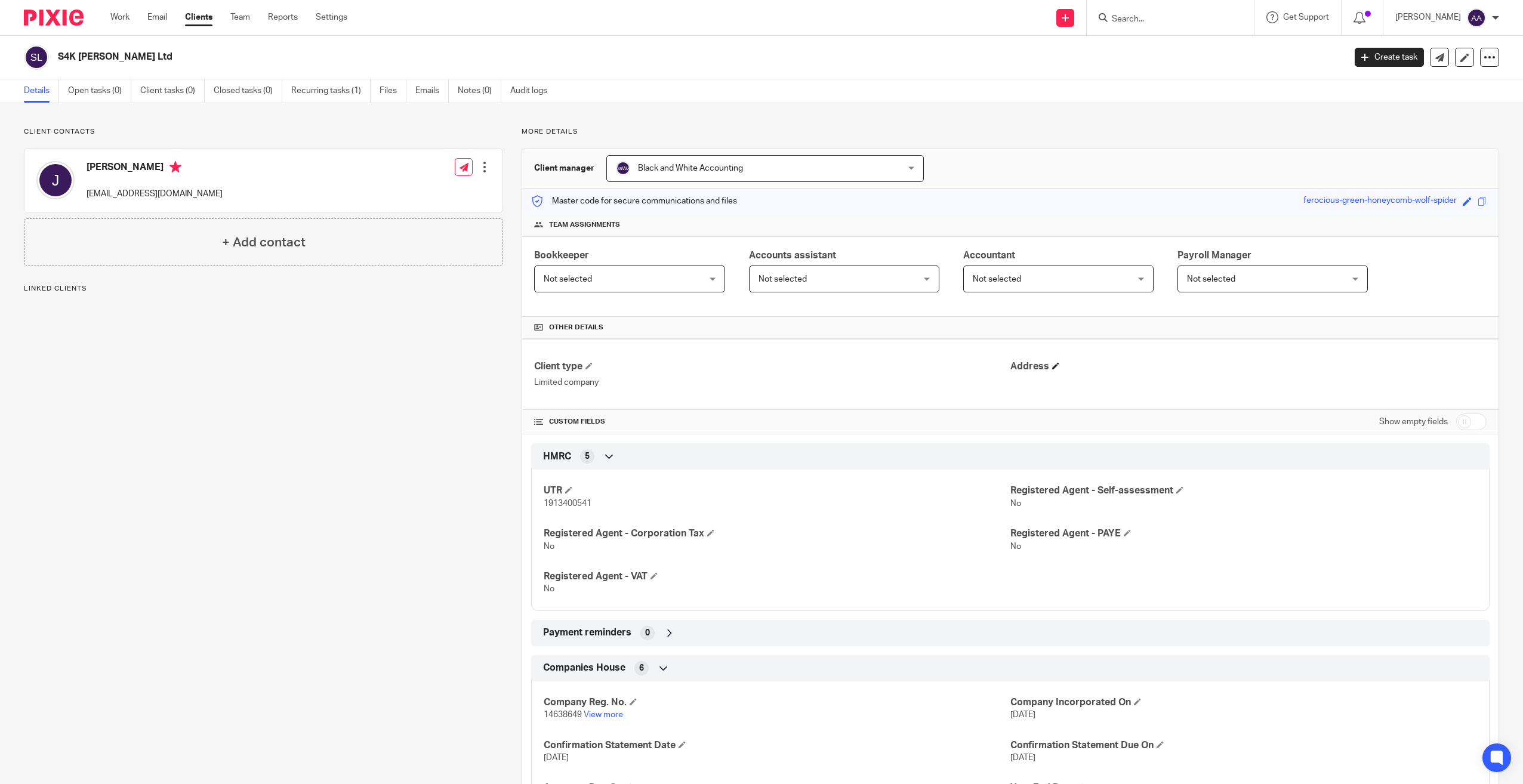
click at [1054, 362] on h4 "Address" at bounding box center [1249, 367] width 476 height 12
click at [1053, 362] on h4 "Address" at bounding box center [1249, 367] width 476 height 12
click at [1052, 362] on h4 "Address" at bounding box center [1249, 367] width 476 height 12
click at [1052, 364] on span at bounding box center [1056, 366] width 7 height 7
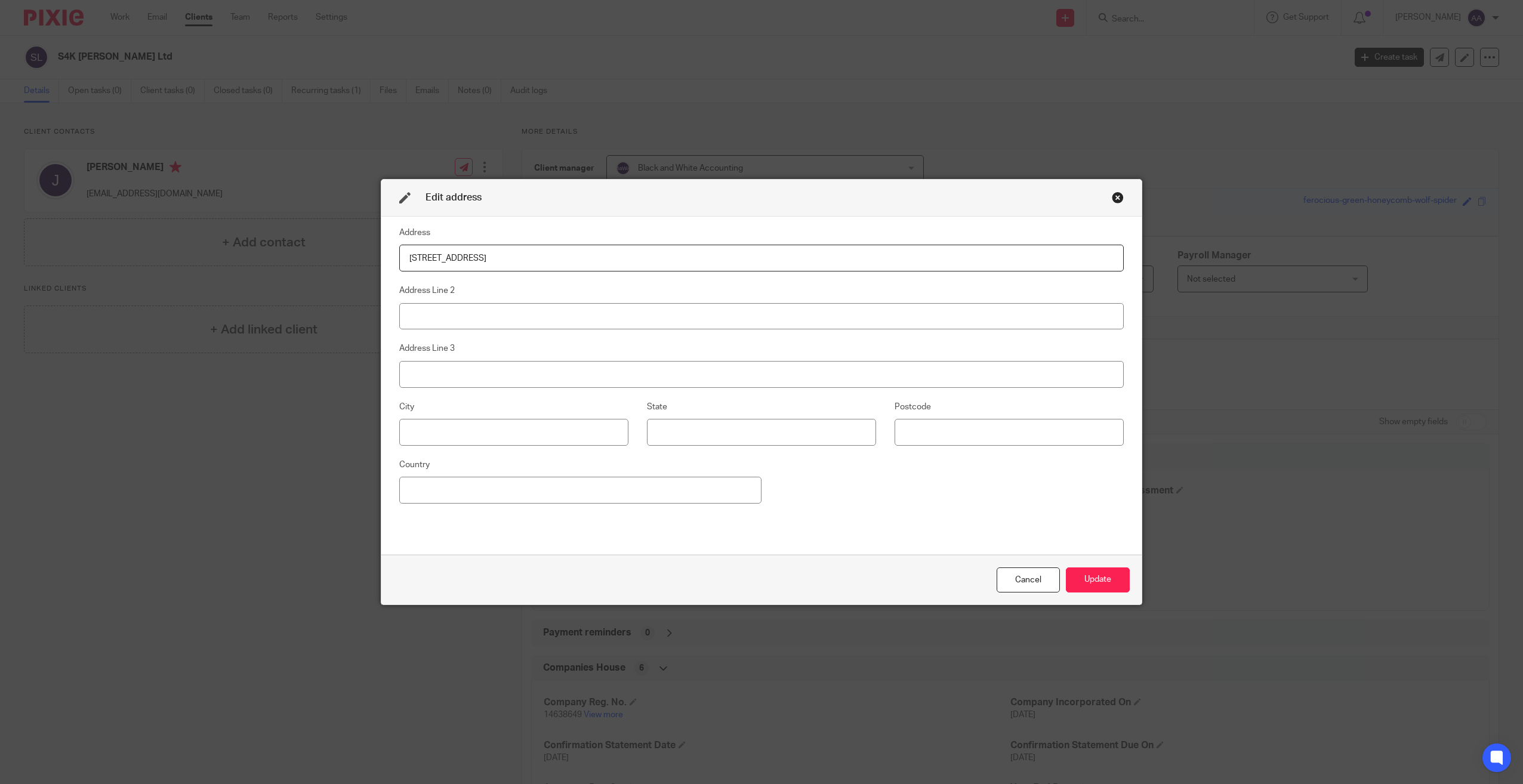
type input "[STREET_ADDRESS]"
type input "Guildford Road"
click at [465, 433] on input at bounding box center [513, 432] width 229 height 27
type input "Bagshot"
type input "GU19 5NG"
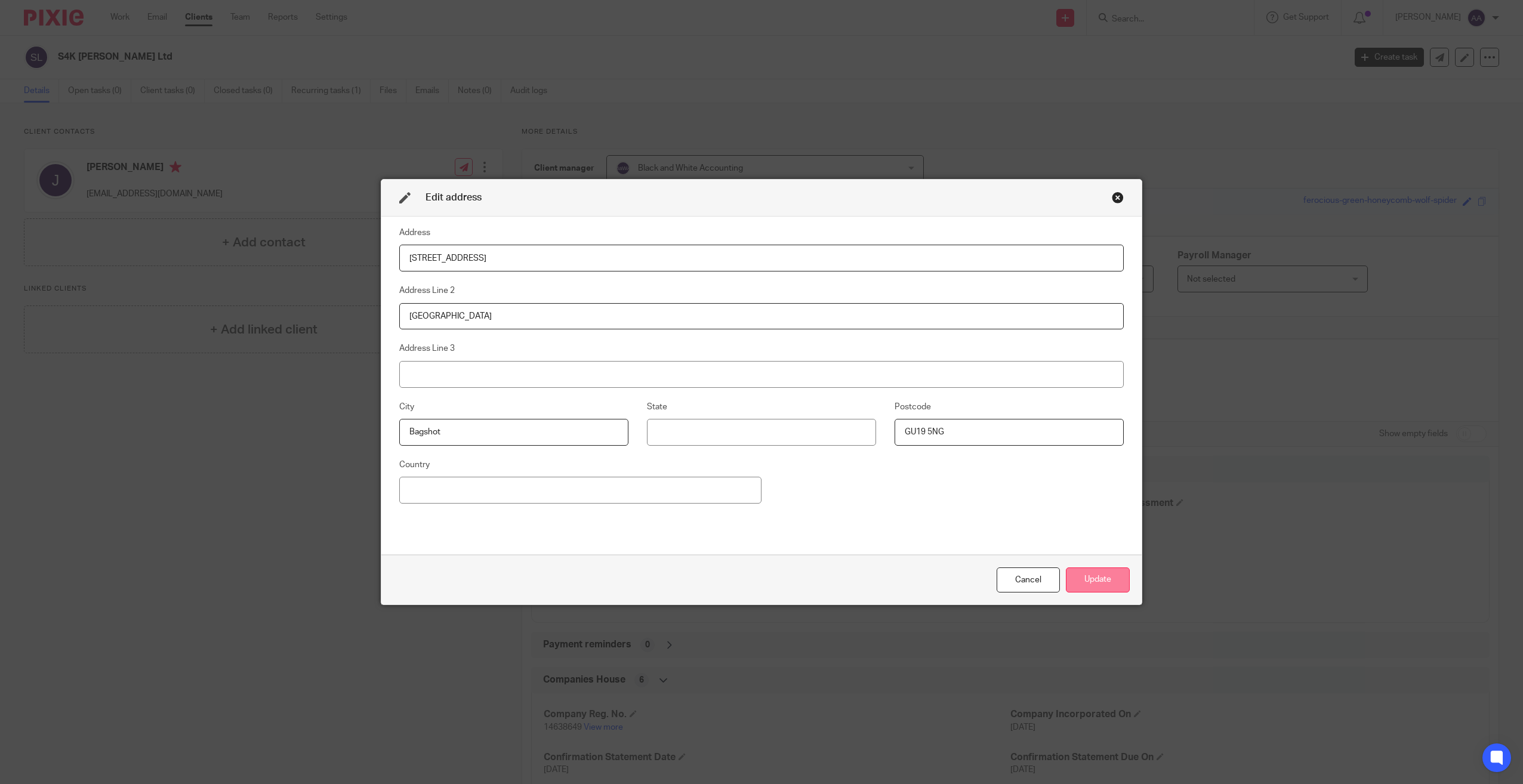
click at [1080, 568] on button "Update" at bounding box center [1098, 580] width 64 height 26
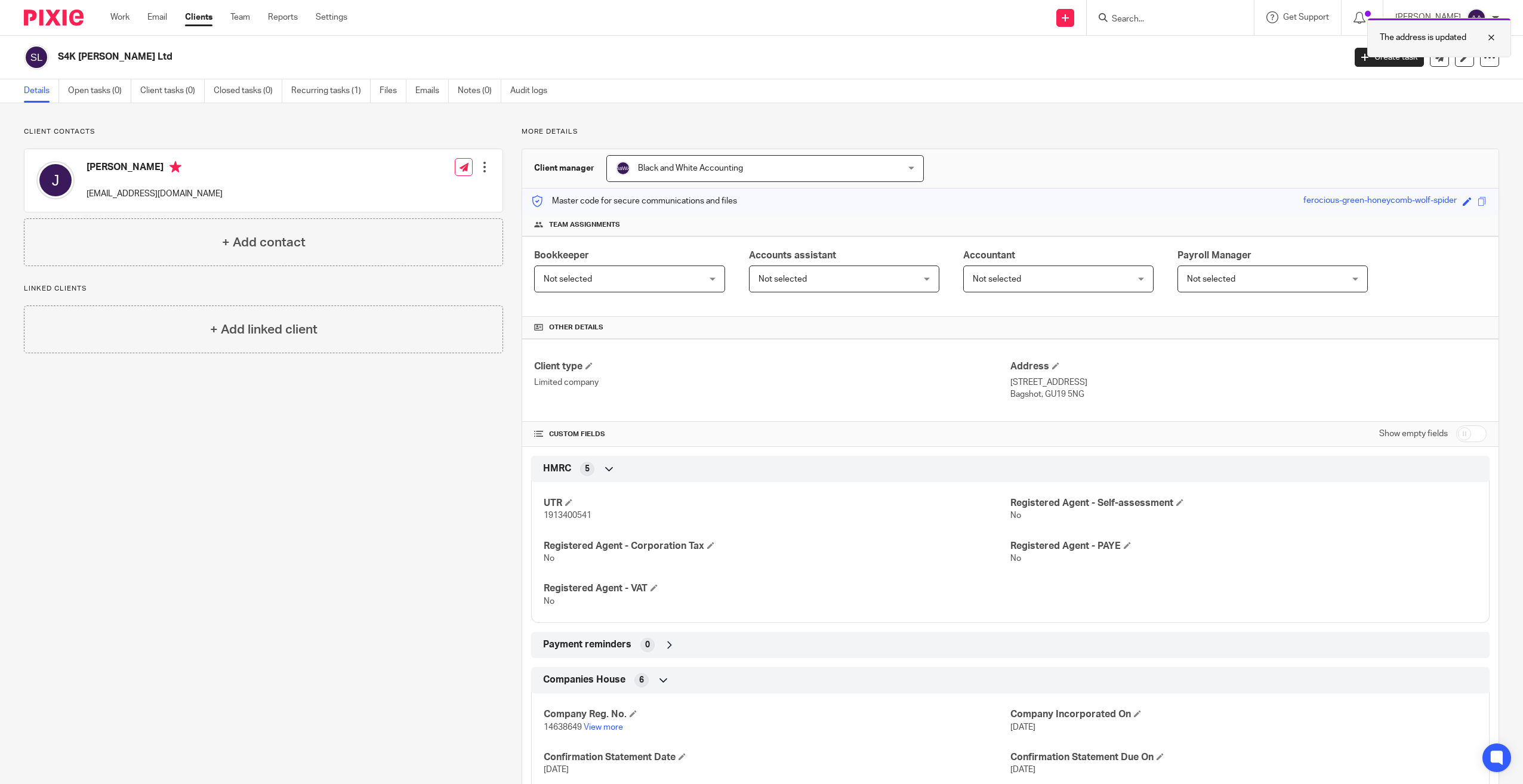
click at [1493, 37] on div at bounding box center [1482, 37] width 32 height 14
click at [1153, 18] on input "Search" at bounding box center [1164, 20] width 108 height 11
click at [1197, 22] on input "Search" at bounding box center [1164, 20] width 108 height 11
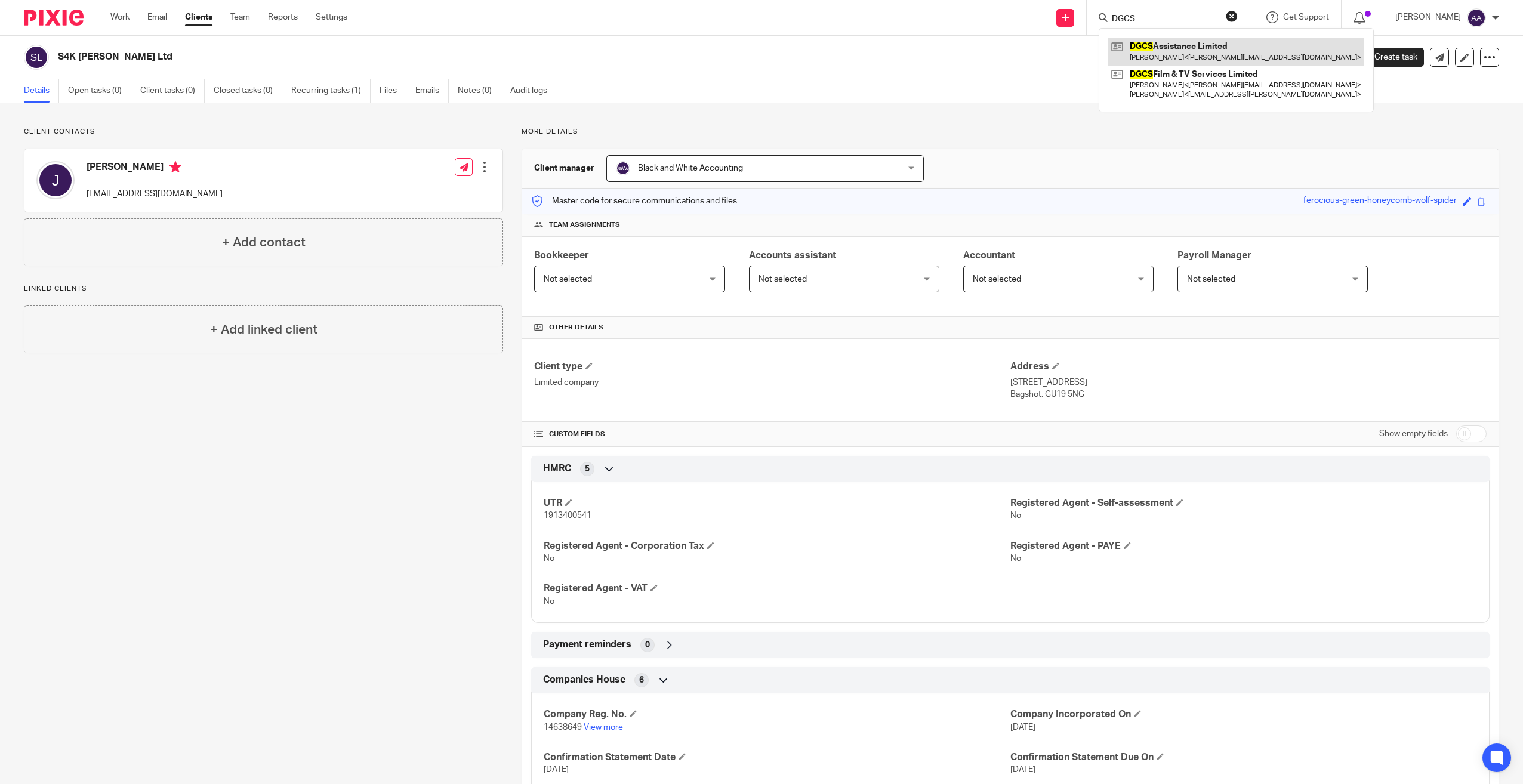
type input "DGCS"
click at [1190, 46] on link at bounding box center [1236, 51] width 256 height 28
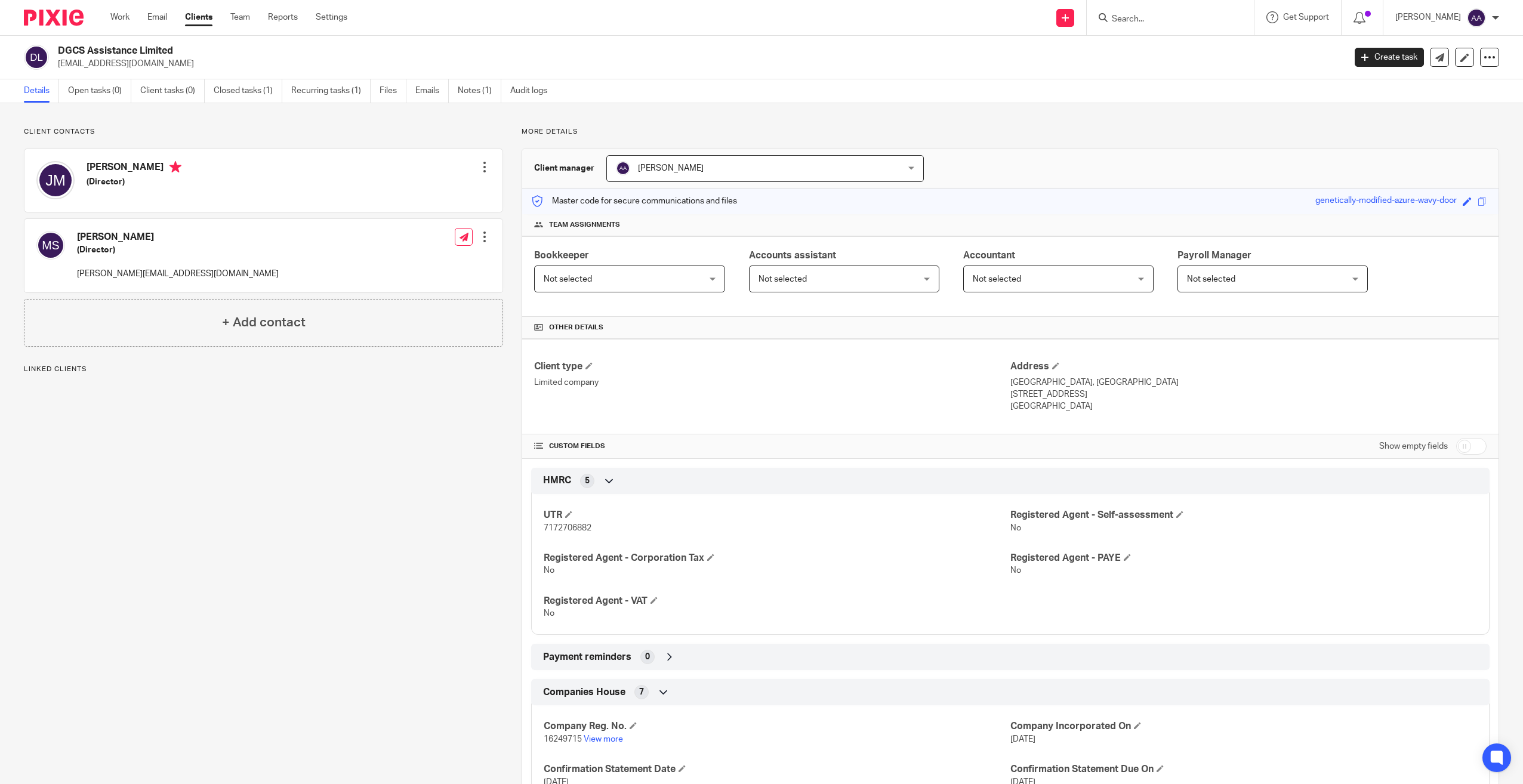
click at [1169, 13] on form at bounding box center [1174, 17] width 127 height 15
click at [1168, 15] on input "Search" at bounding box center [1164, 20] width 108 height 11
type input "Android"
click at [1179, 61] on link at bounding box center [1264, 51] width 310 height 28
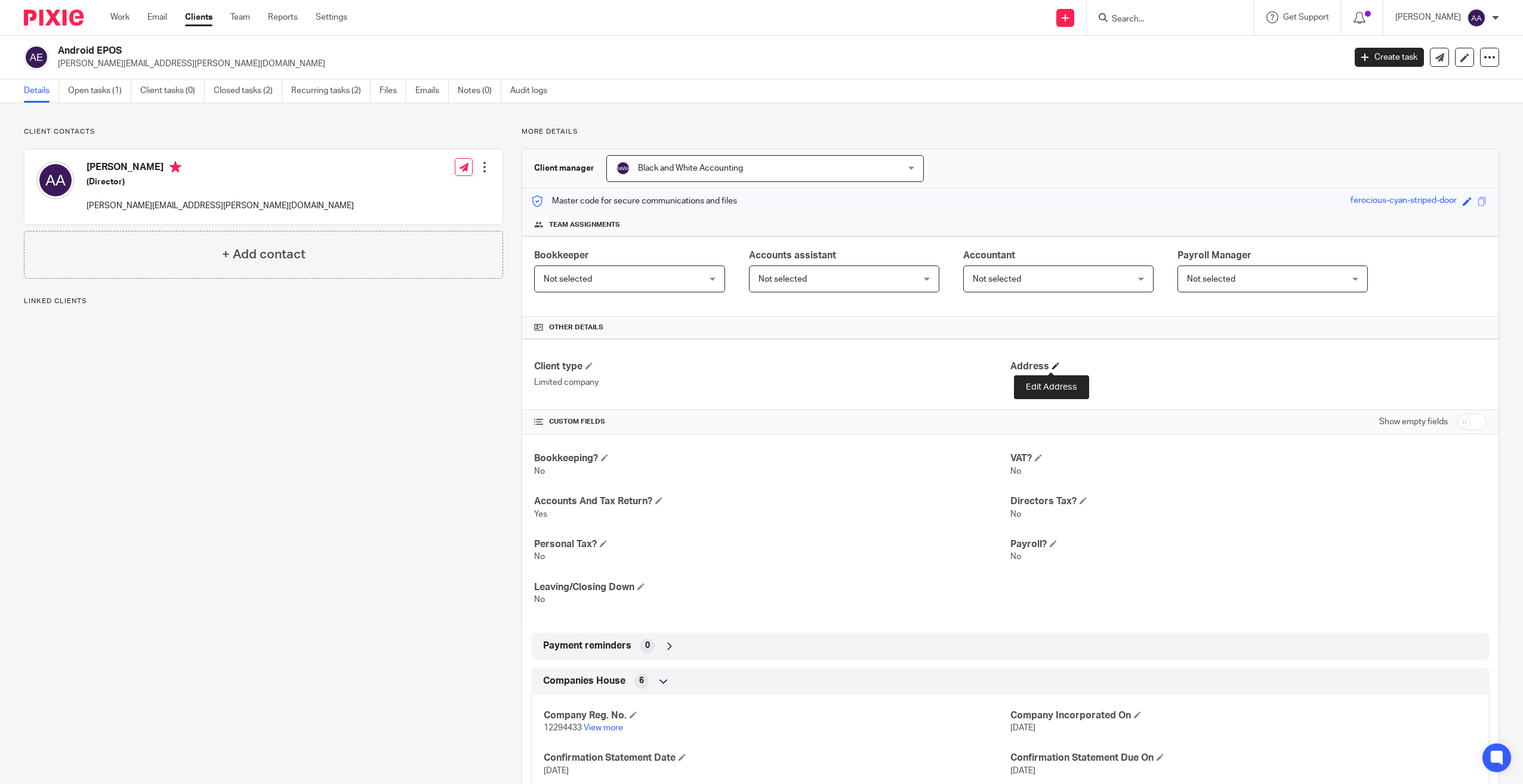
click at [1052, 366] on span at bounding box center [1056, 366] width 7 height 7
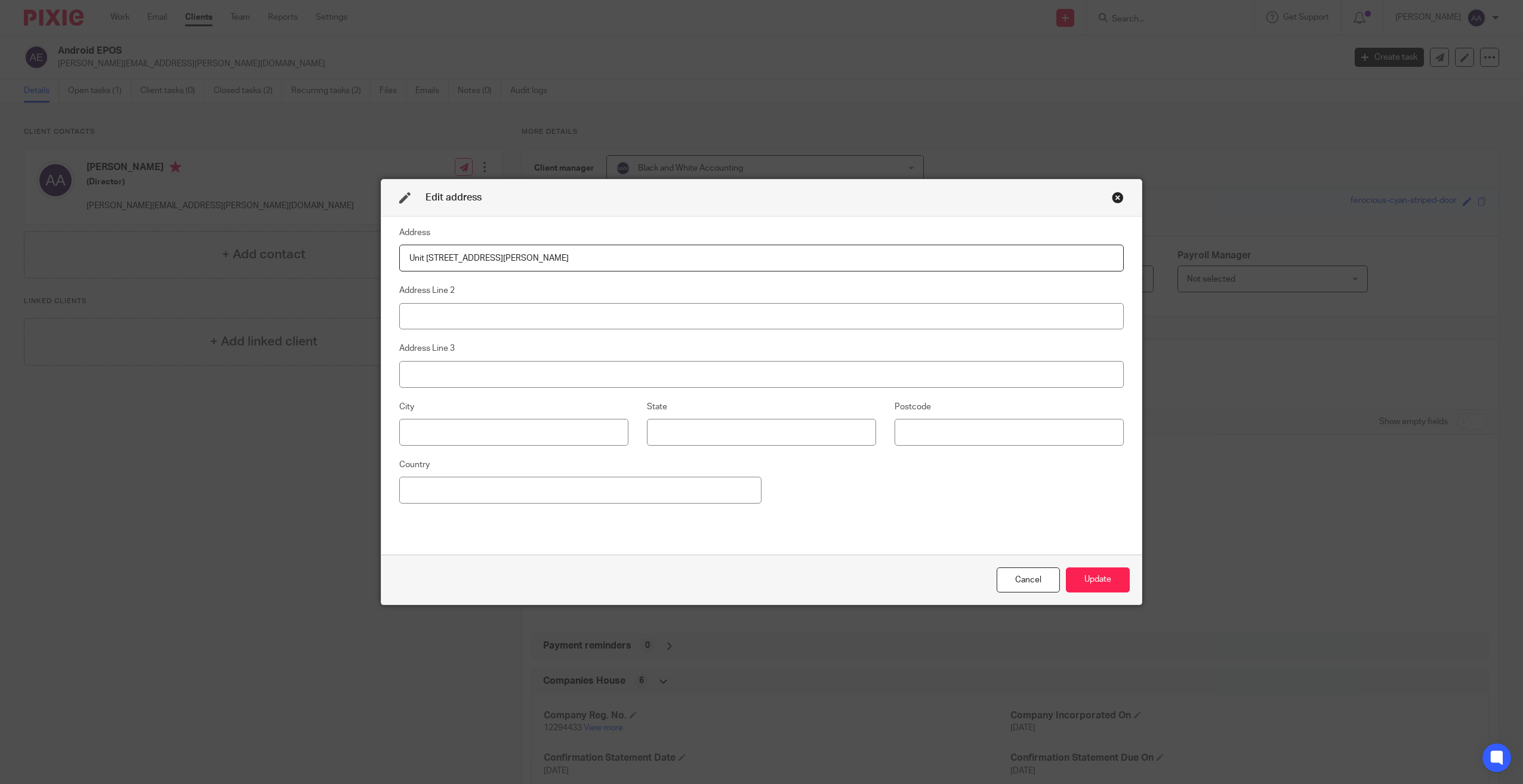
type input "Unit [STREET_ADDRESS][PERSON_NAME]"
click at [581, 312] on input at bounding box center [761, 316] width 725 height 27
type input "Abingdon"
type input "Oxfordshire"
type input "OX13 6SZ"
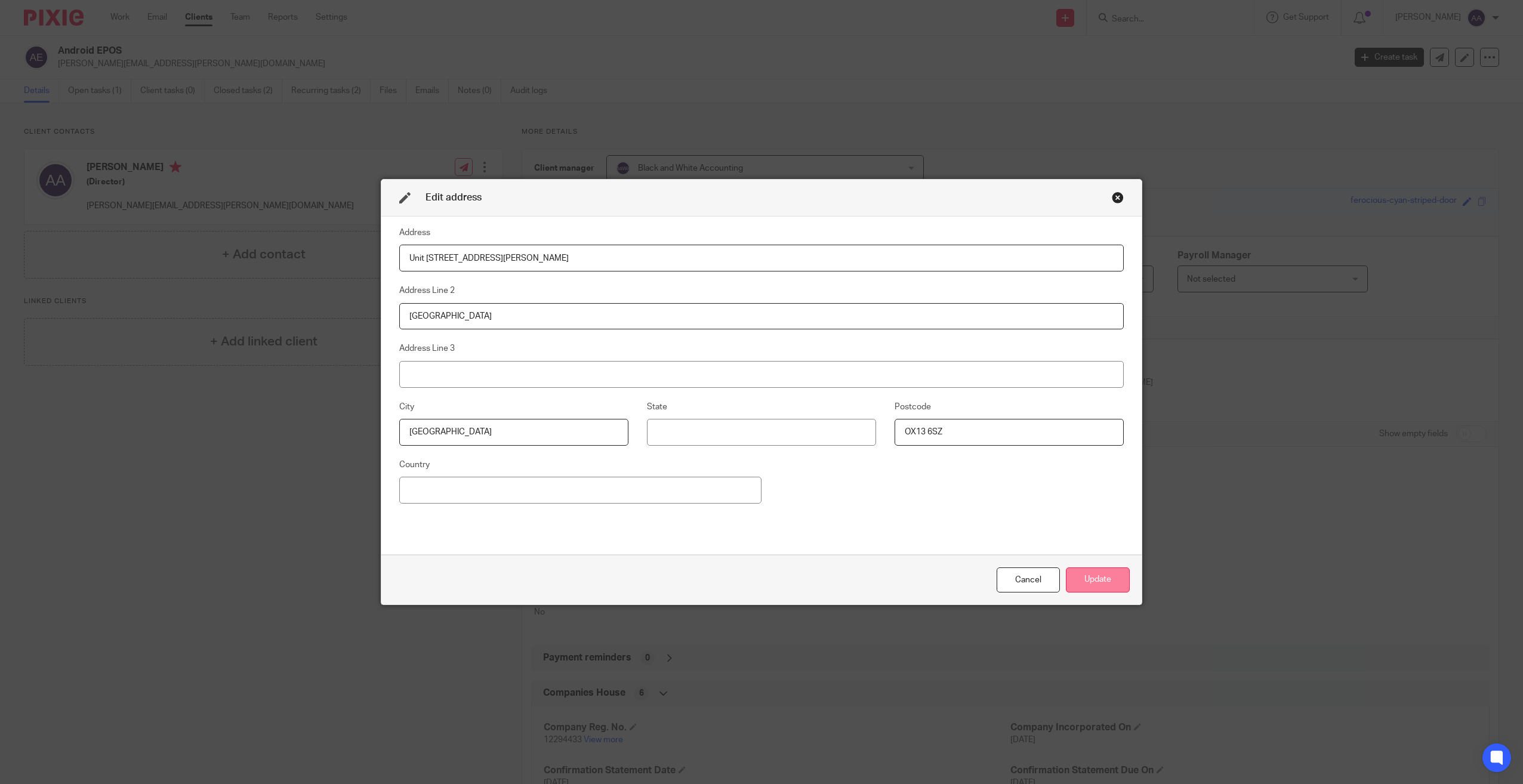
click at [1070, 576] on button "Update" at bounding box center [1098, 580] width 64 height 26
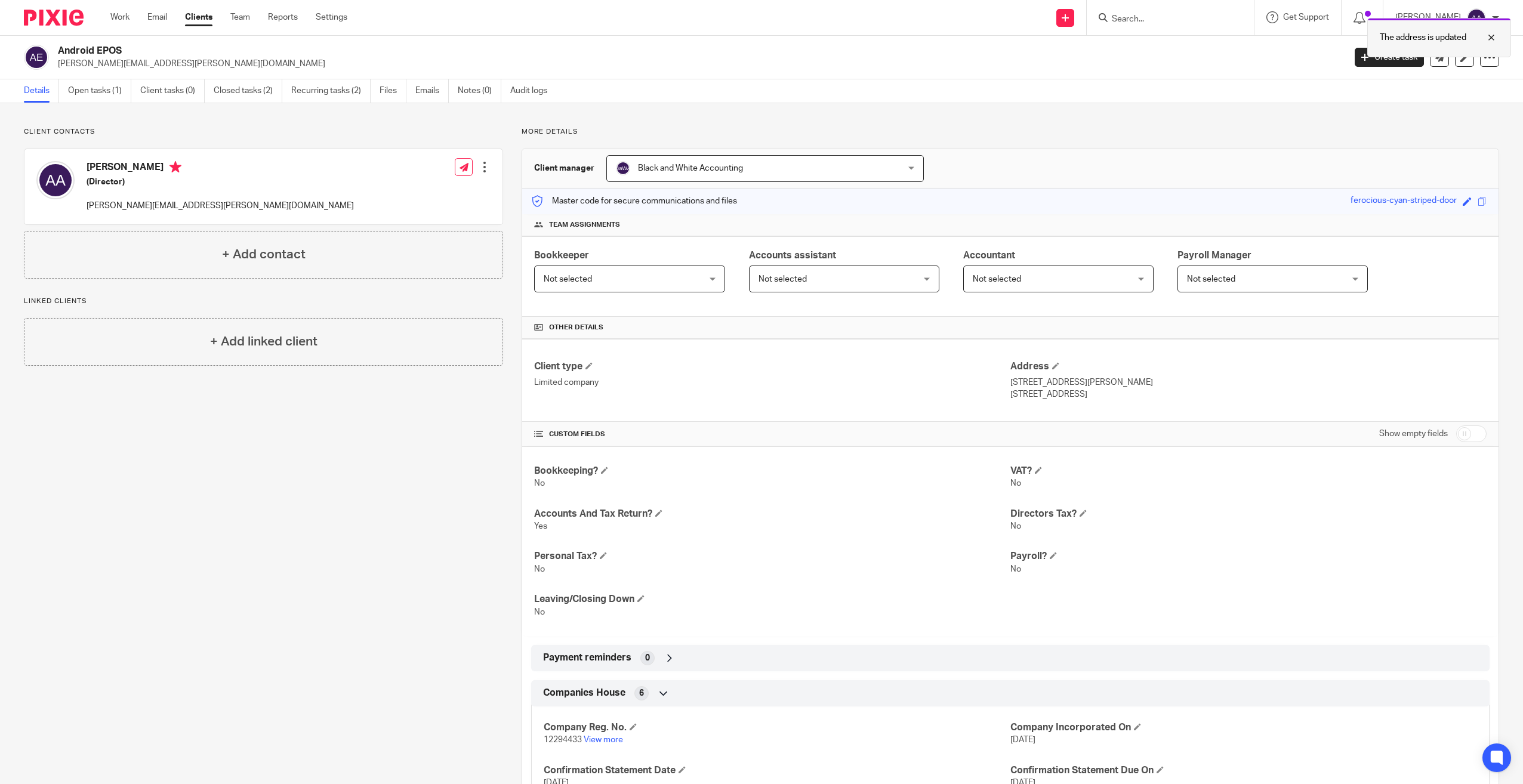
drag, startPoint x: 1492, startPoint y: 40, endPoint x: 1472, endPoint y: 38, distance: 20.1
click at [1492, 40] on div at bounding box center [1482, 37] width 32 height 14
click at [1179, 20] on input "Search" at bounding box center [1164, 20] width 108 height 11
click at [1161, 17] on input "Search" at bounding box center [1164, 20] width 108 height 11
type input "S4k FC"
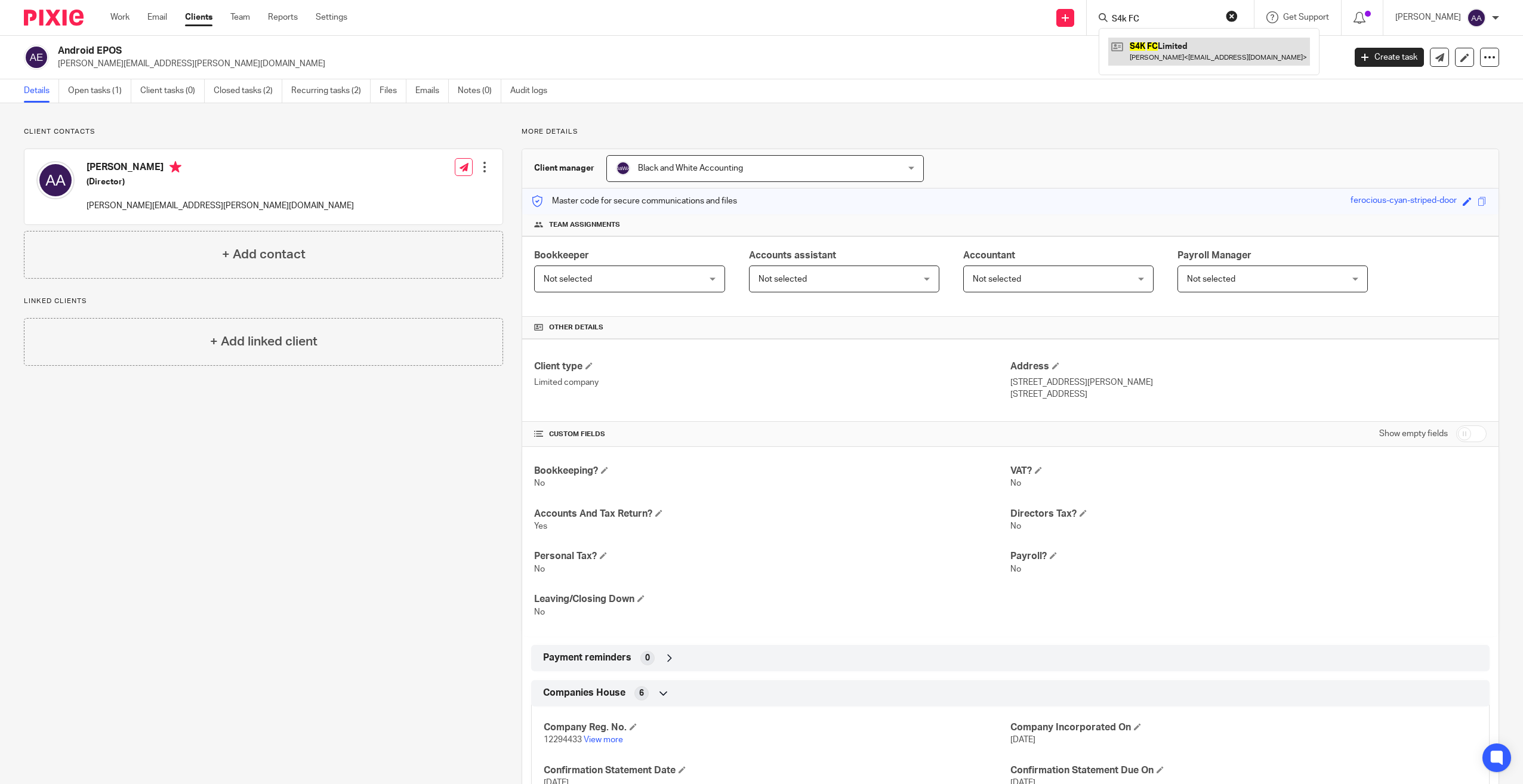
click at [1172, 39] on link at bounding box center [1209, 51] width 201 height 28
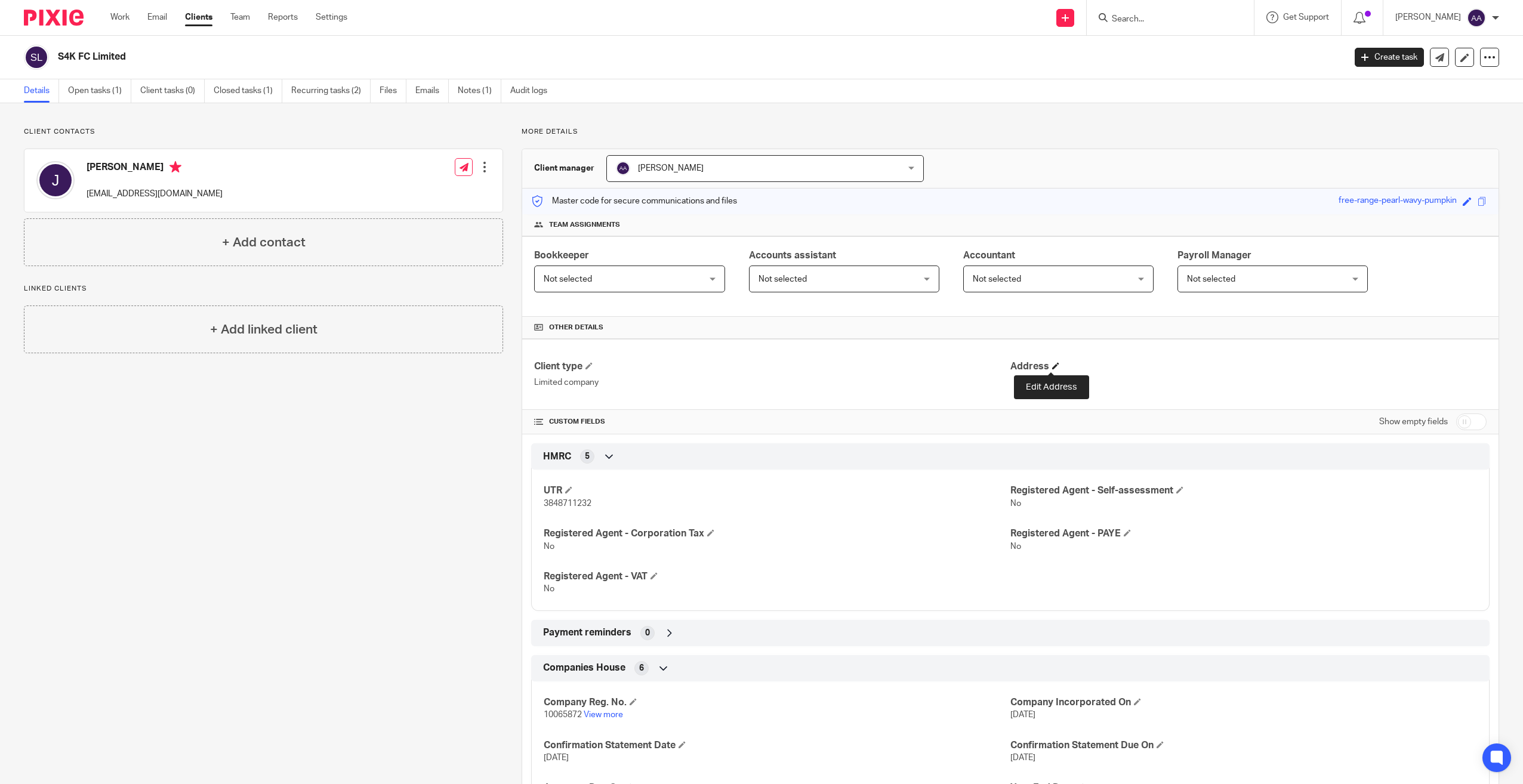
click at [1052, 367] on span at bounding box center [1056, 366] width 7 height 7
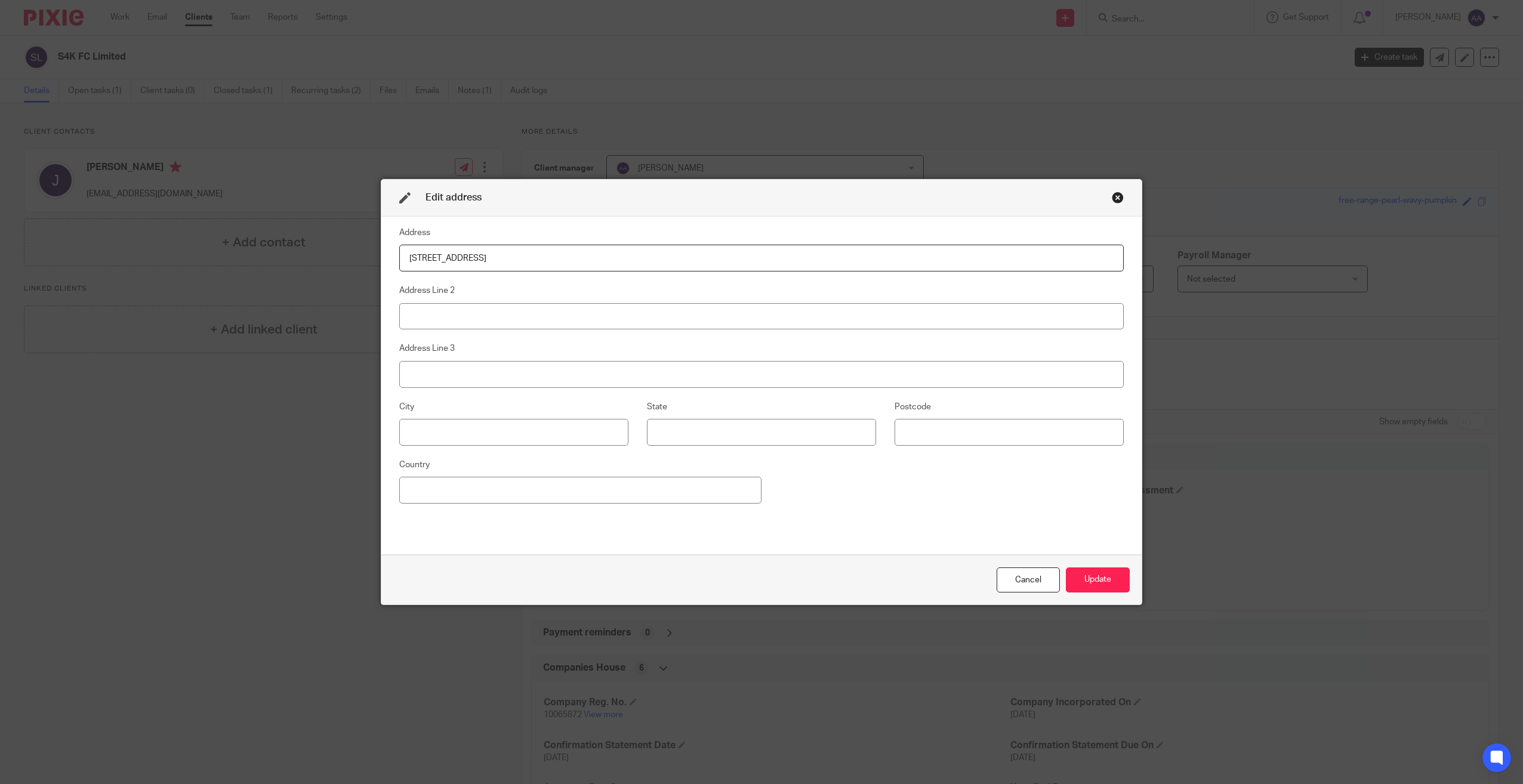
type input "[STREET_ADDRESS]"
type input "[GEOGRAPHIC_DATA]"
type input "Bagshot"
type input "GU19 5NG"
click at [1069, 579] on button "Update" at bounding box center [1098, 580] width 64 height 26
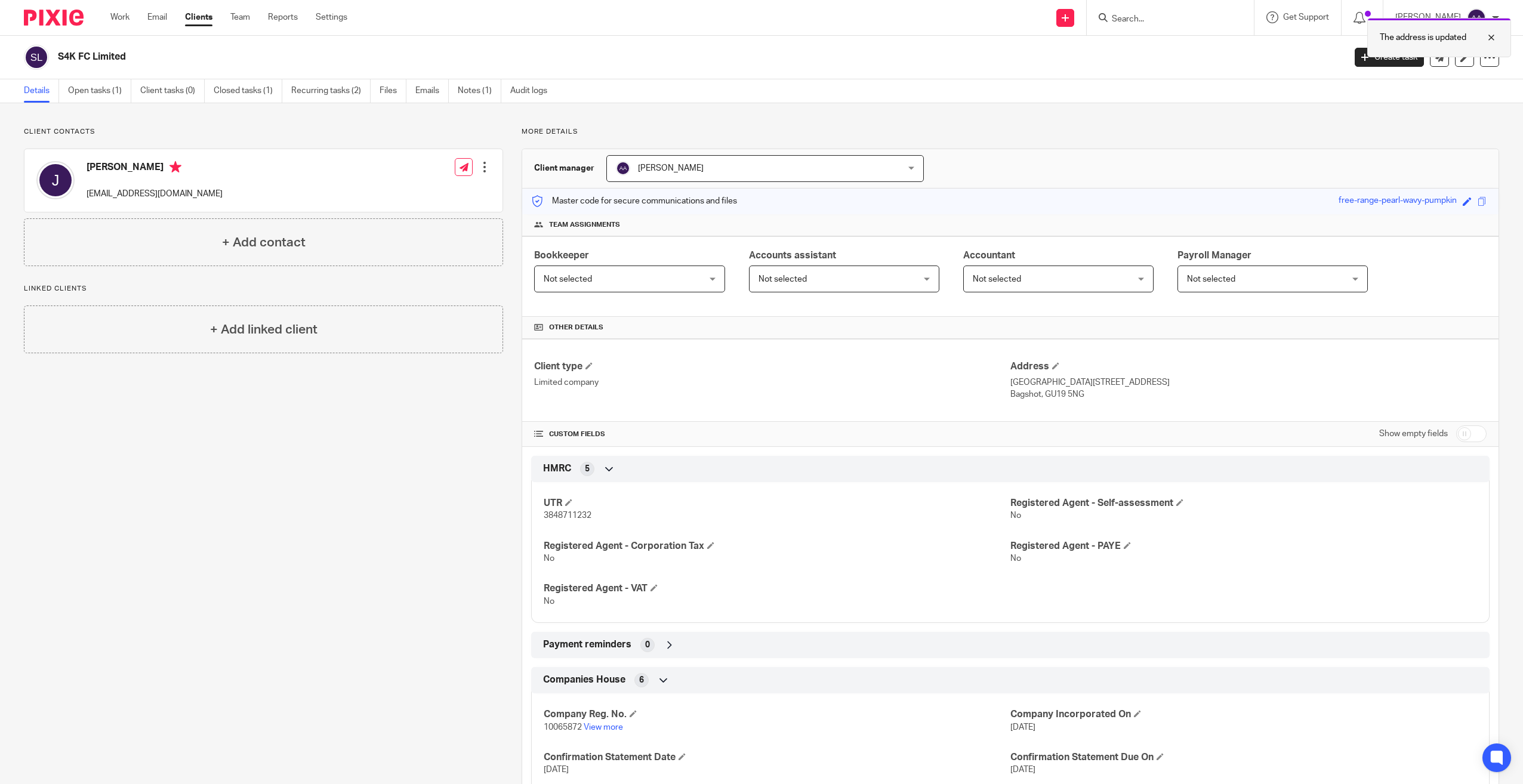
click at [1492, 36] on div at bounding box center [1482, 37] width 32 height 14
click at [1150, 16] on input "Search" at bounding box center [1164, 20] width 108 height 11
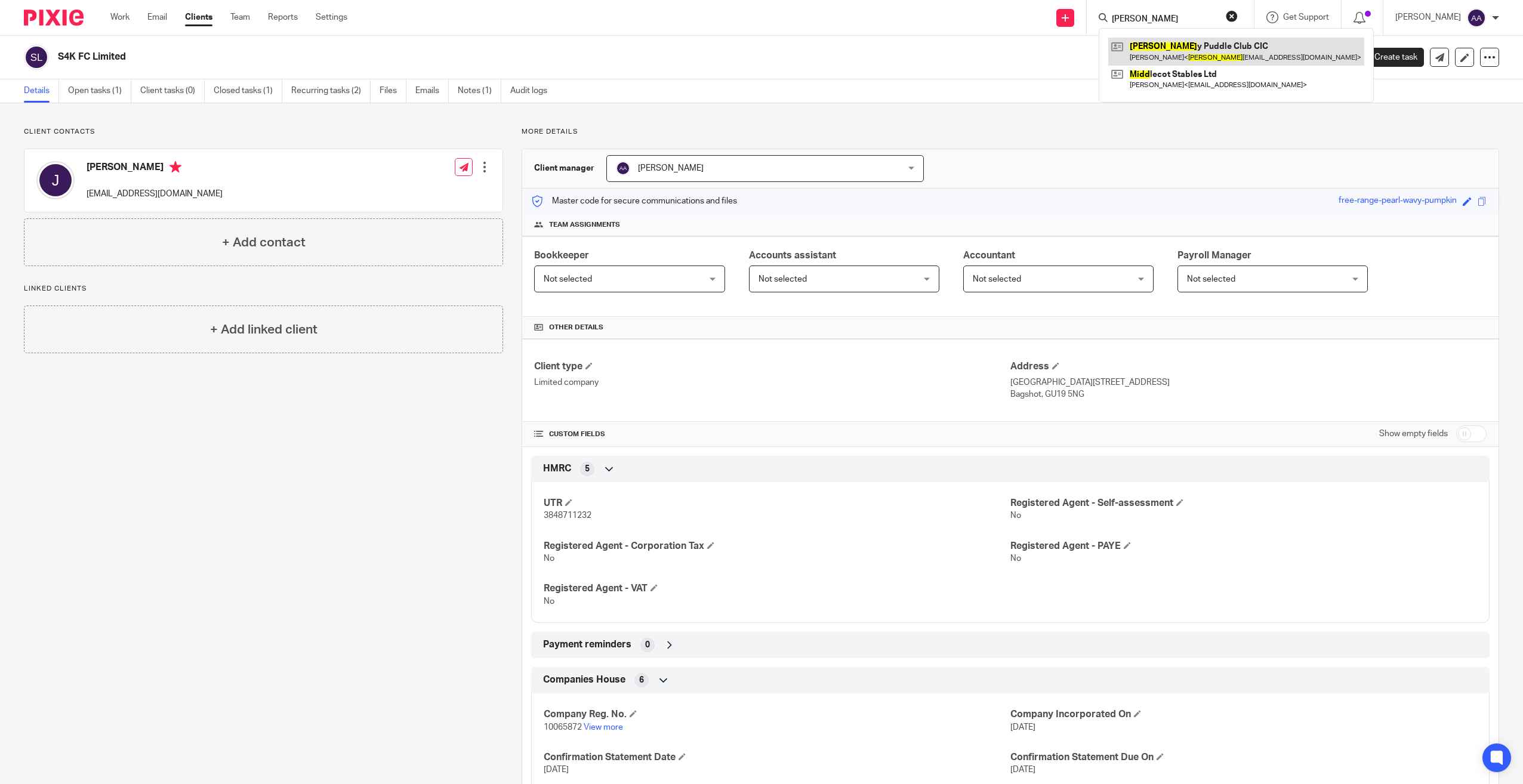
type input "Mudd"
click at [1159, 48] on link at bounding box center [1236, 51] width 256 height 28
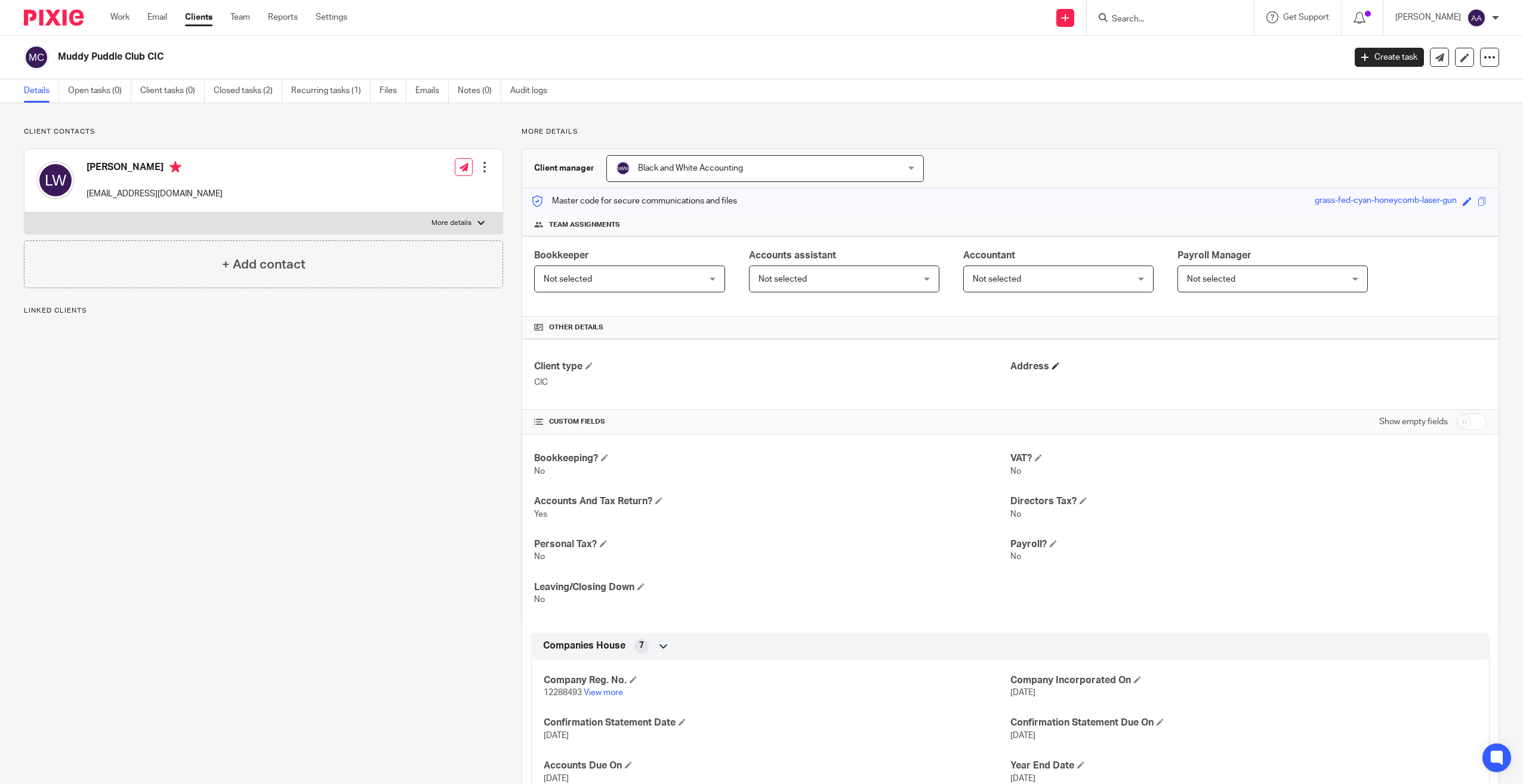
click at [1047, 366] on h4 "Address" at bounding box center [1249, 367] width 476 height 12
click at [1052, 366] on span at bounding box center [1056, 366] width 7 height 7
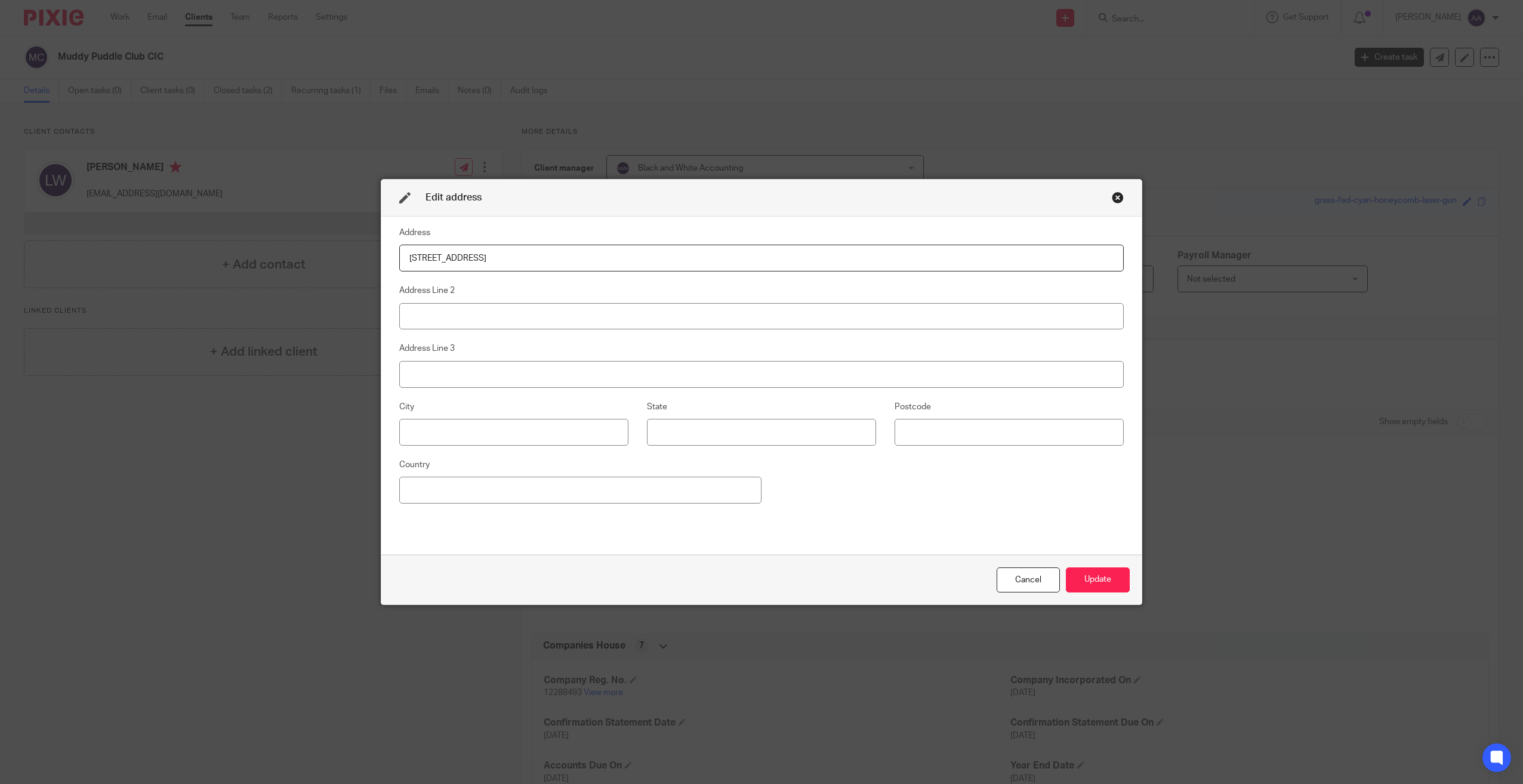
type input "[STREET_ADDRESS]"
type input "Whitchurch"
type input "RG28 7HB"
drag, startPoint x: 1114, startPoint y: 584, endPoint x: 1107, endPoint y: 581, distance: 7.6
click at [1112, 584] on button "Update" at bounding box center [1098, 580] width 64 height 26
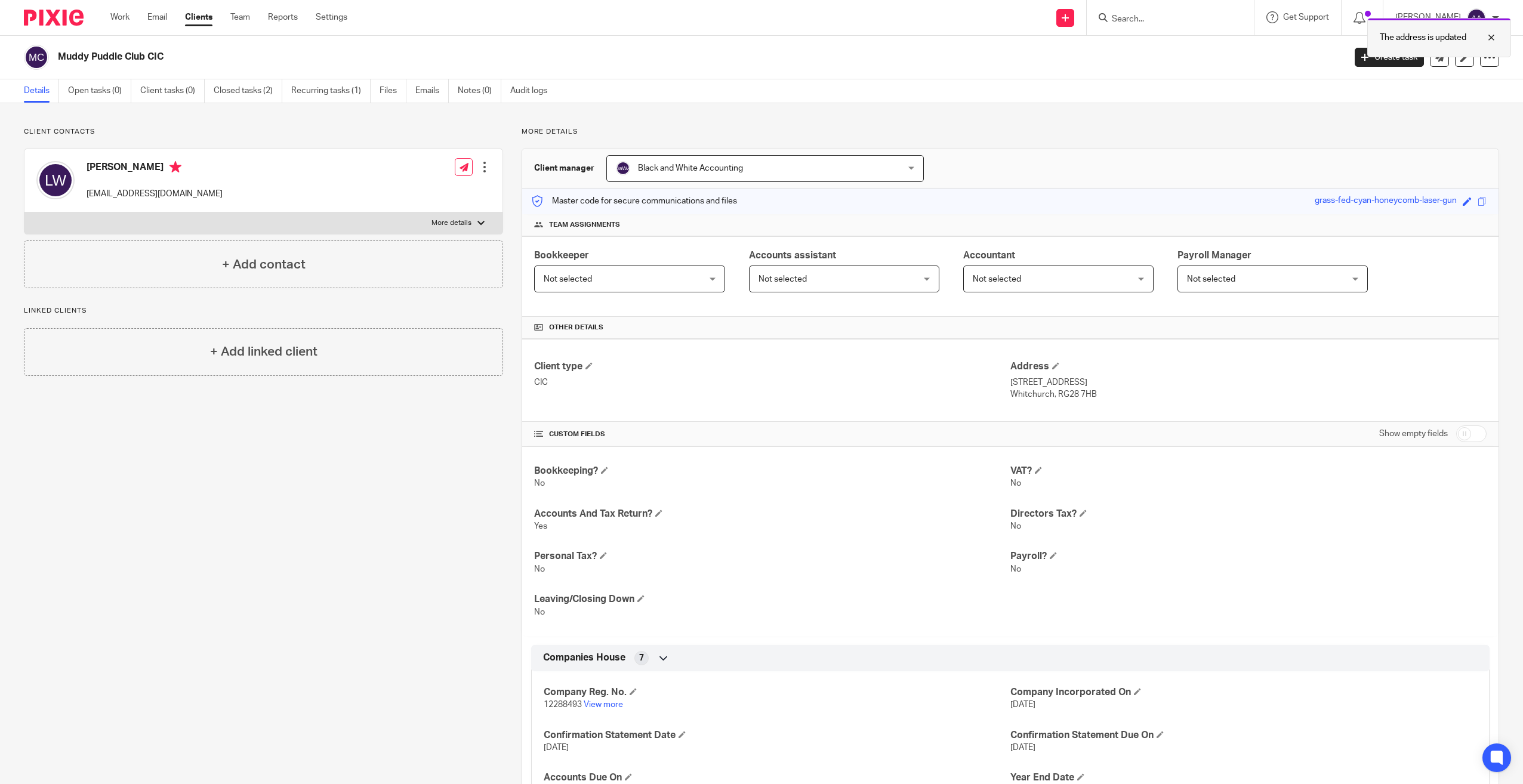
click at [1489, 39] on div at bounding box center [1482, 37] width 32 height 14
click at [1172, 22] on input "Search" at bounding box center [1164, 20] width 108 height 11
click at [1157, 17] on input "Search" at bounding box center [1164, 20] width 108 height 11
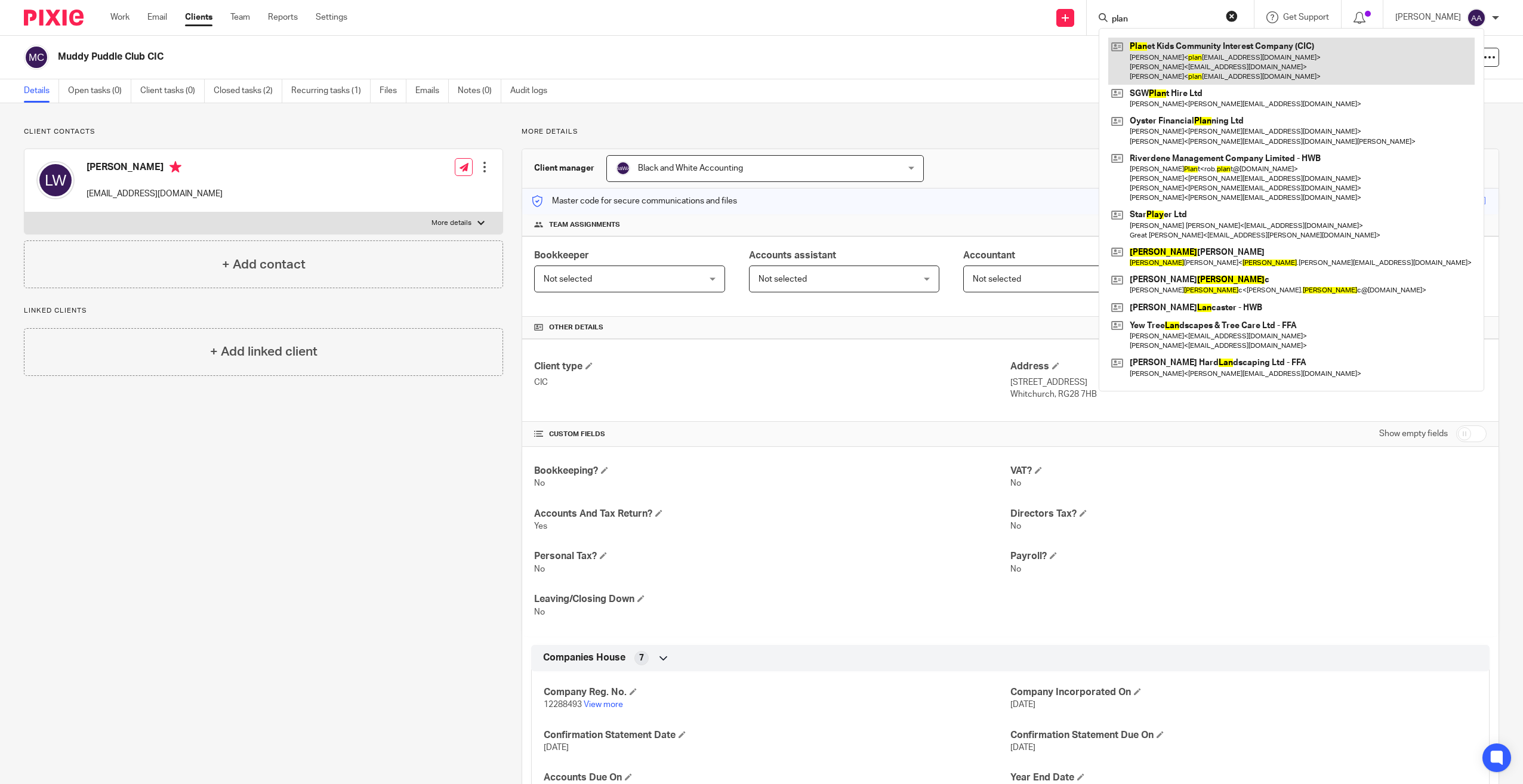
type input "plan"
click at [1169, 71] on link at bounding box center [1291, 61] width 366 height 47
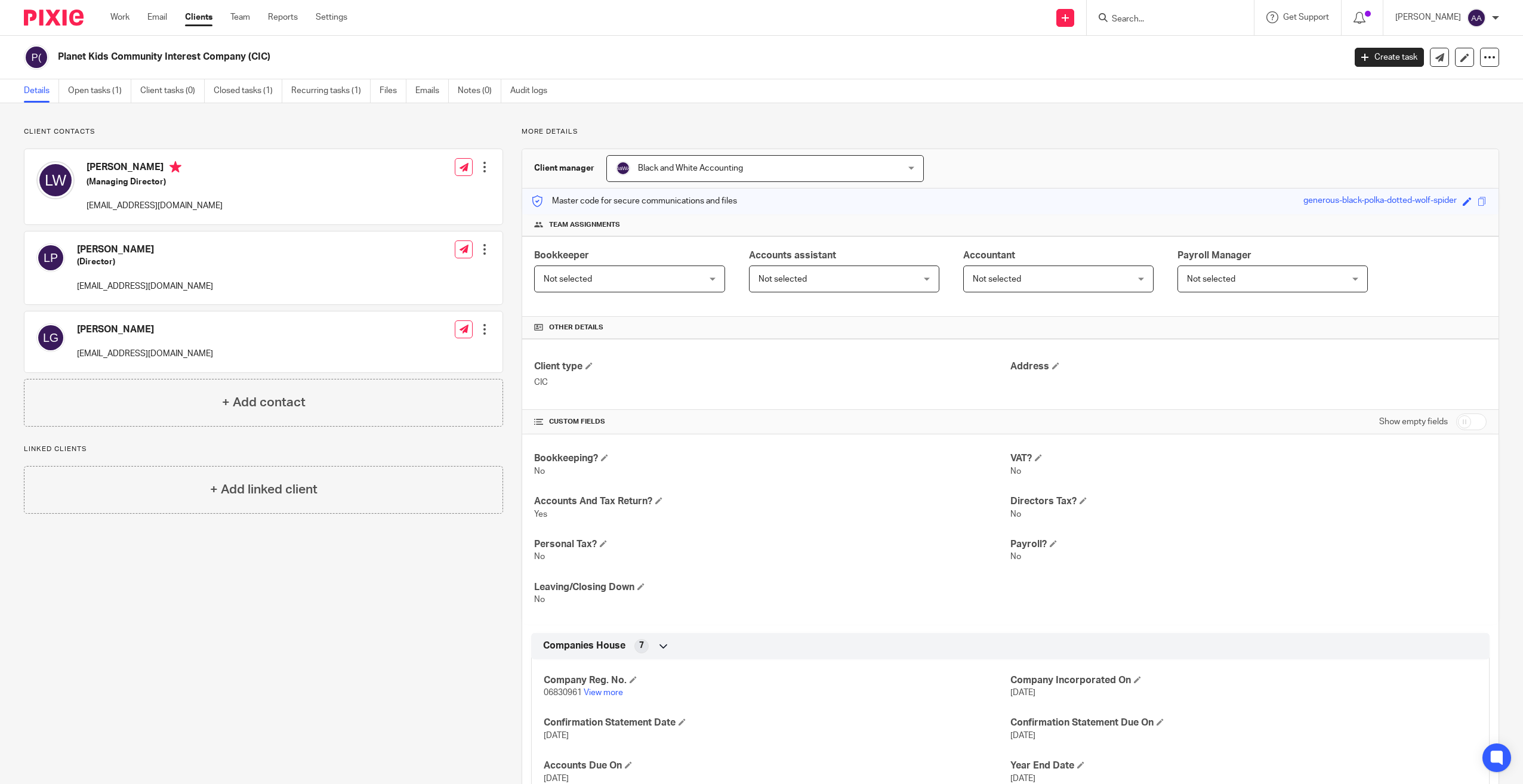
click at [1163, 22] on input "Search" at bounding box center [1164, 20] width 108 height 11
click at [1135, 22] on input "Search" at bounding box center [1164, 20] width 108 height 11
click at [1057, 364] on h4 "Address" at bounding box center [1249, 367] width 476 height 12
click at [1052, 364] on span at bounding box center [1056, 366] width 7 height 7
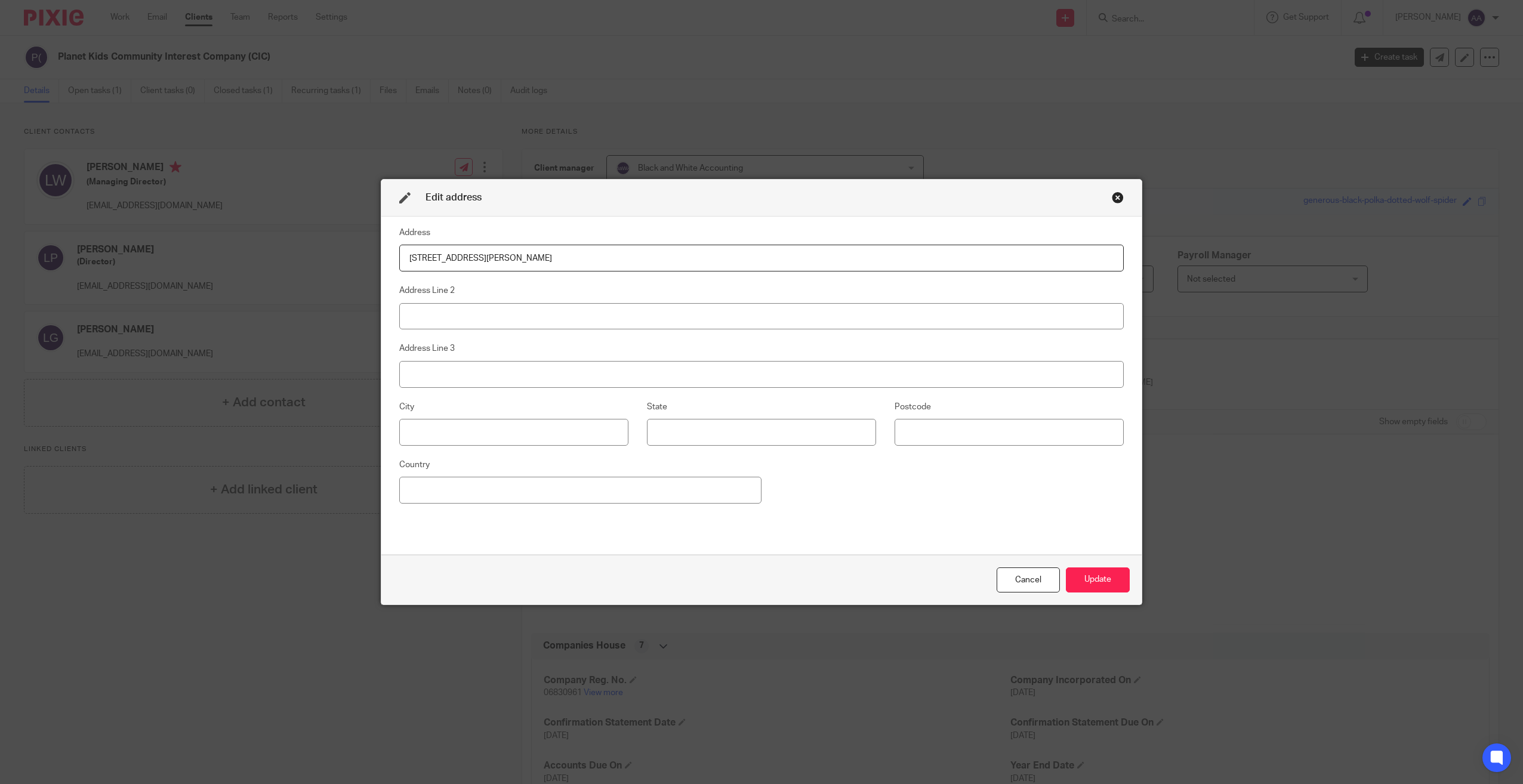
type input "15 Elizabeth Gardens"
type input "Dibden Purlieu"
type input "Southampton"
type input "SO45 4NF"
click at [1066, 574] on button "Update" at bounding box center [1098, 580] width 64 height 26
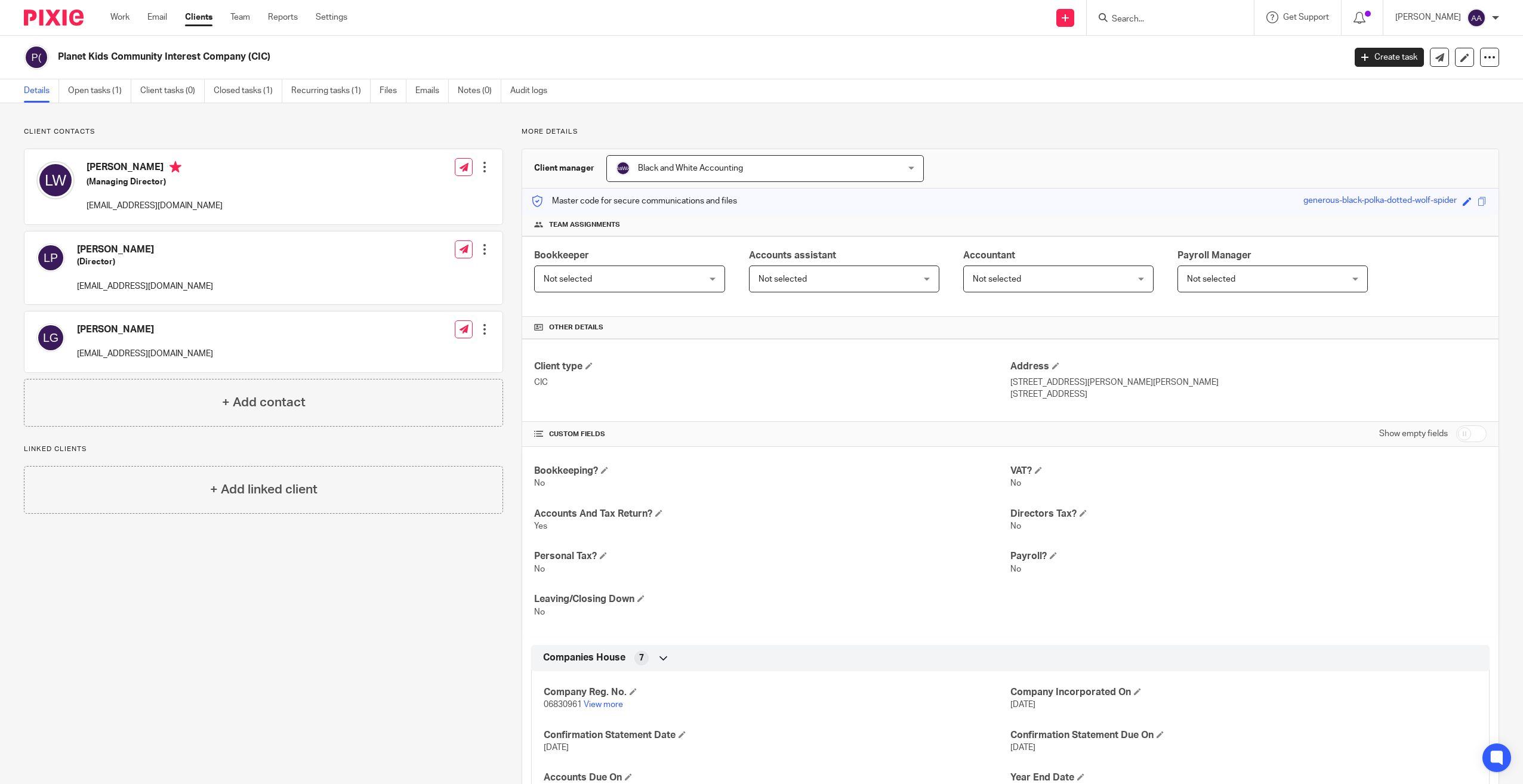
click at [1146, 10] on form at bounding box center [1174, 17] width 127 height 15
click at [1147, 15] on input "Search" at bounding box center [1164, 20] width 108 height 11
type input "Action"
click at [1170, 45] on link at bounding box center [1236, 51] width 256 height 28
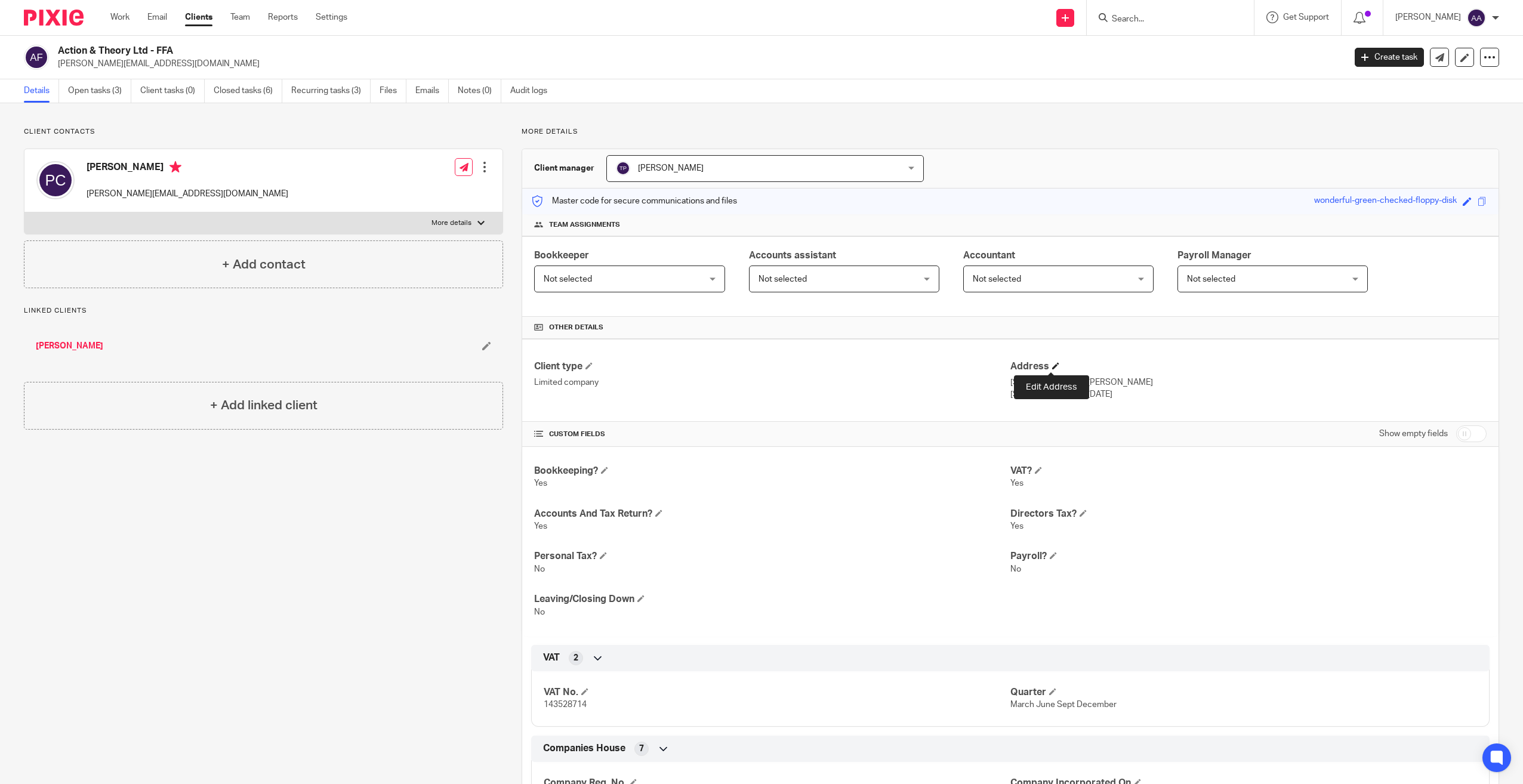
click at [1052, 363] on span at bounding box center [1056, 366] width 7 height 7
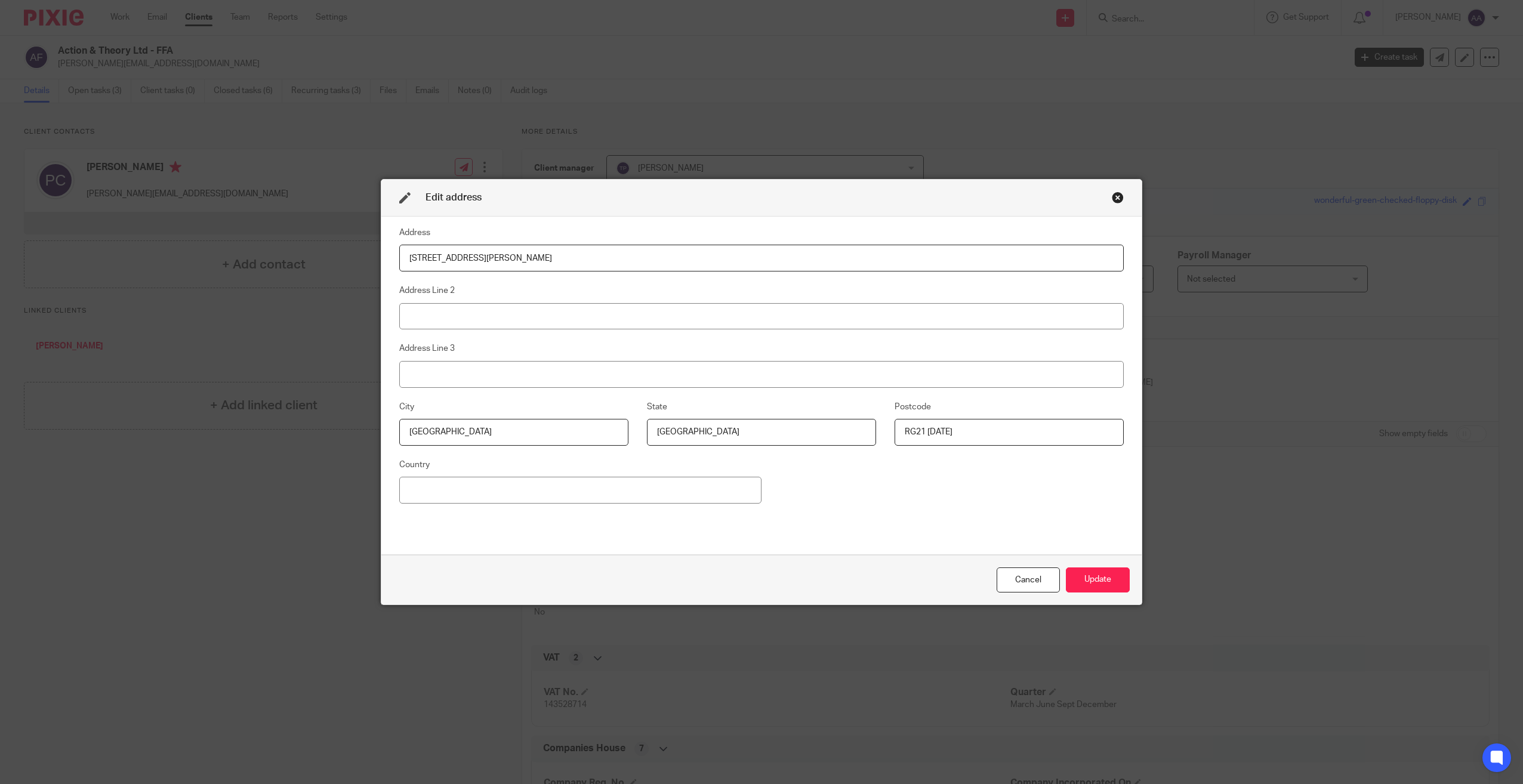
drag, startPoint x: 492, startPoint y: 259, endPoint x: 361, endPoint y: 238, distance: 132.7
click at [361, 238] on div "Edit address Address 25 Burgess Road Address Line 2 Address Line 3 City Basings…" at bounding box center [761, 392] width 1523 height 784
drag, startPoint x: 585, startPoint y: 422, endPoint x: 422, endPoint y: 423, distance: 163.0
click at [422, 423] on input "Basingstoke" at bounding box center [513, 432] width 229 height 27
type input "Basi"
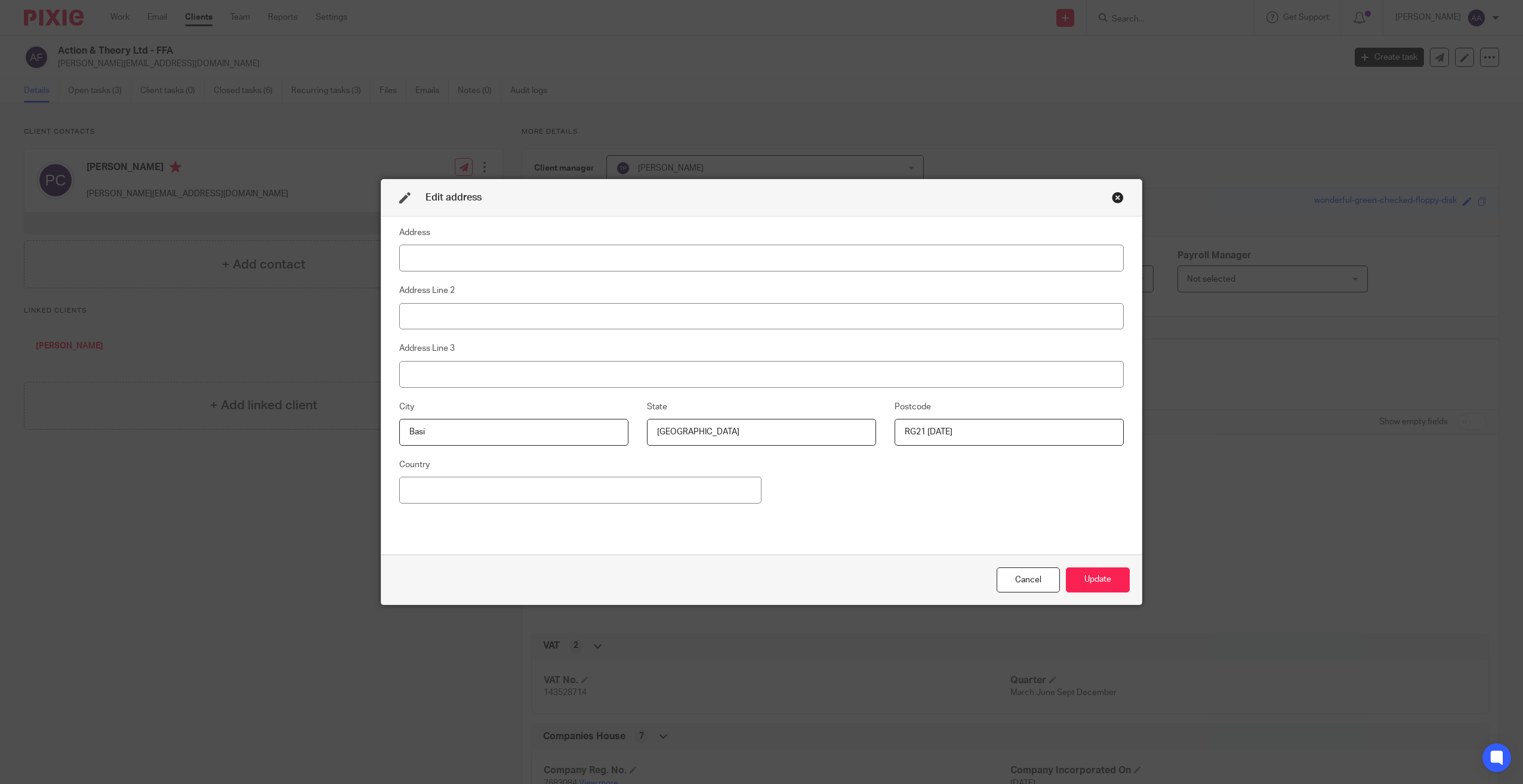
drag, startPoint x: 858, startPoint y: 441, endPoint x: 680, endPoint y: 426, distance: 178.6
click at [680, 426] on input "Hampshire" at bounding box center [761, 432] width 229 height 27
type input "Hamps"
drag, startPoint x: 1000, startPoint y: 433, endPoint x: 659, endPoint y: 423, distance: 341.1
click at [659, 423] on div "City Basi State Hamps Postcode RG21 5AD" at bounding box center [752, 429] width 743 height 58
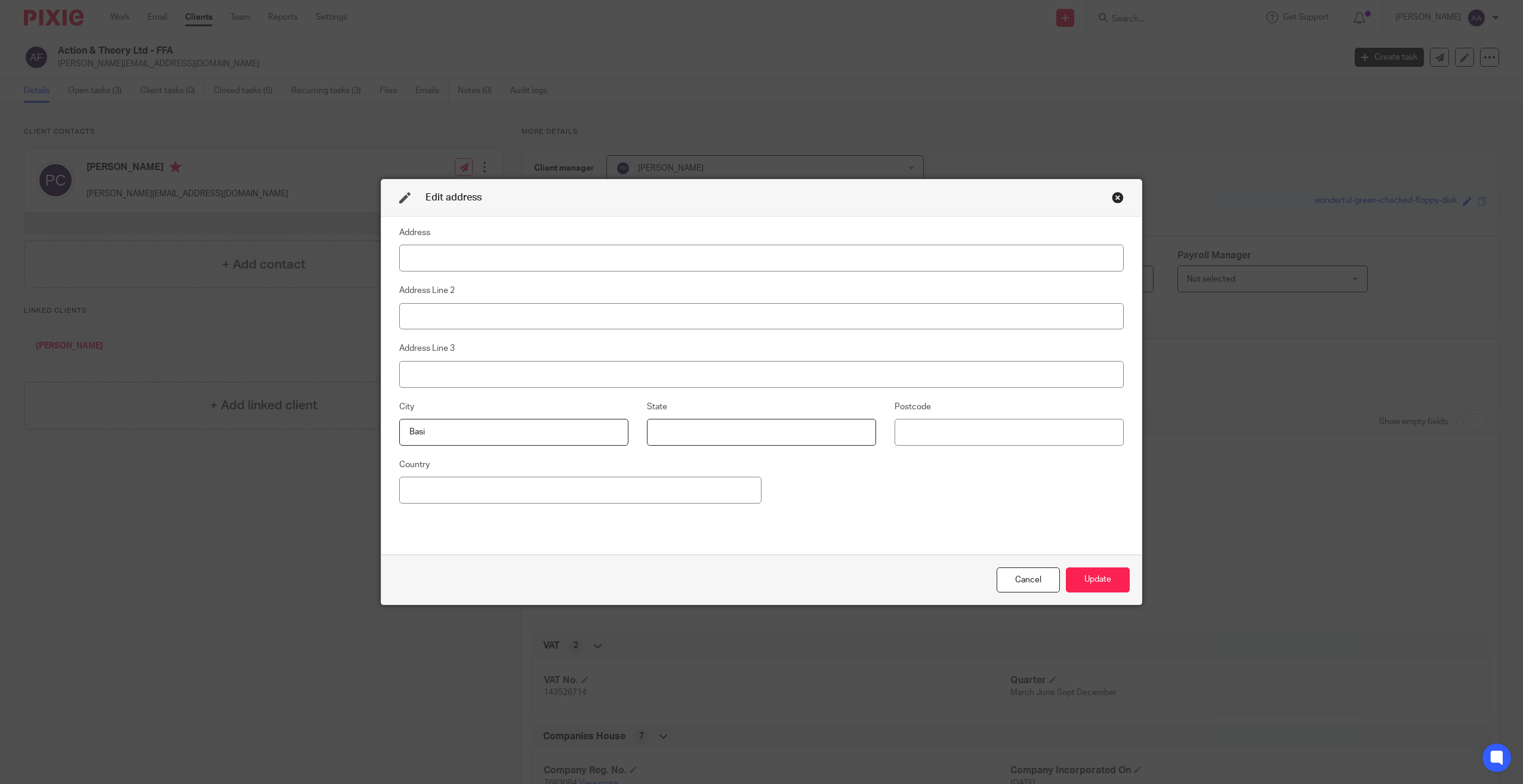
drag, startPoint x: 699, startPoint y: 432, endPoint x: 523, endPoint y: 416, distance: 176.7
click at [524, 416] on div "City Basi State Postcode" at bounding box center [752, 429] width 743 height 58
drag, startPoint x: 499, startPoint y: 416, endPoint x: 245, endPoint y: 402, distance: 254.4
click at [254, 402] on div "Edit address Address Address Line 2 Address Line 3 City Basi State Postcode Cou…" at bounding box center [761, 392] width 1523 height 784
drag, startPoint x: 245, startPoint y: 402, endPoint x: 446, endPoint y: 428, distance: 202.7
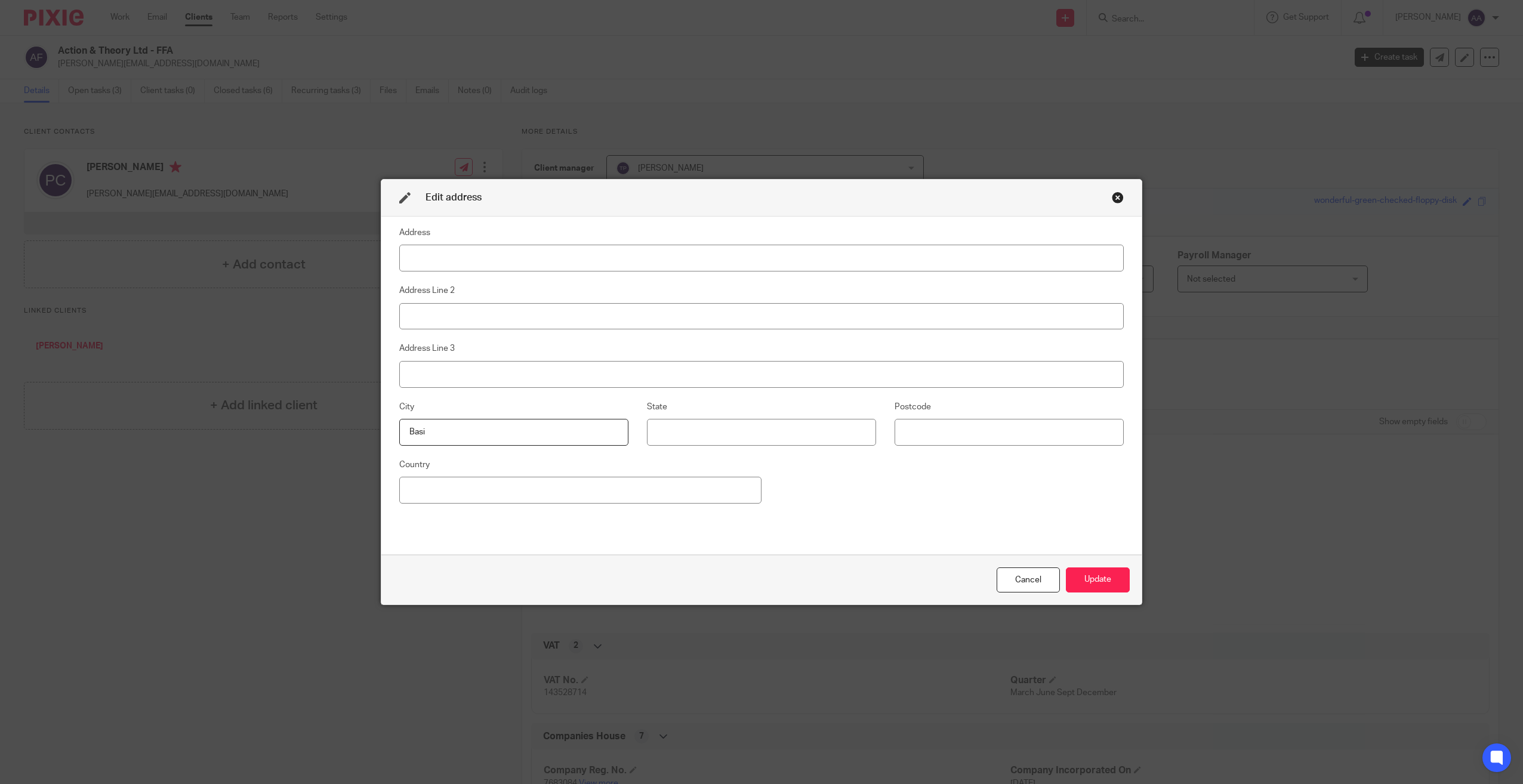
click at [444, 427] on input "Basi" at bounding box center [513, 432] width 229 height 27
drag, startPoint x: 446, startPoint y: 428, endPoint x: 356, endPoint y: 428, distance: 90.0
click at [356, 428] on div "Edit address Address Address Line 2 Address Line 3 City Basi State Postcode Cou…" at bounding box center [761, 392] width 1523 height 784
click at [512, 263] on input at bounding box center [761, 258] width 725 height 27
type input "2-3 Stable Court,"
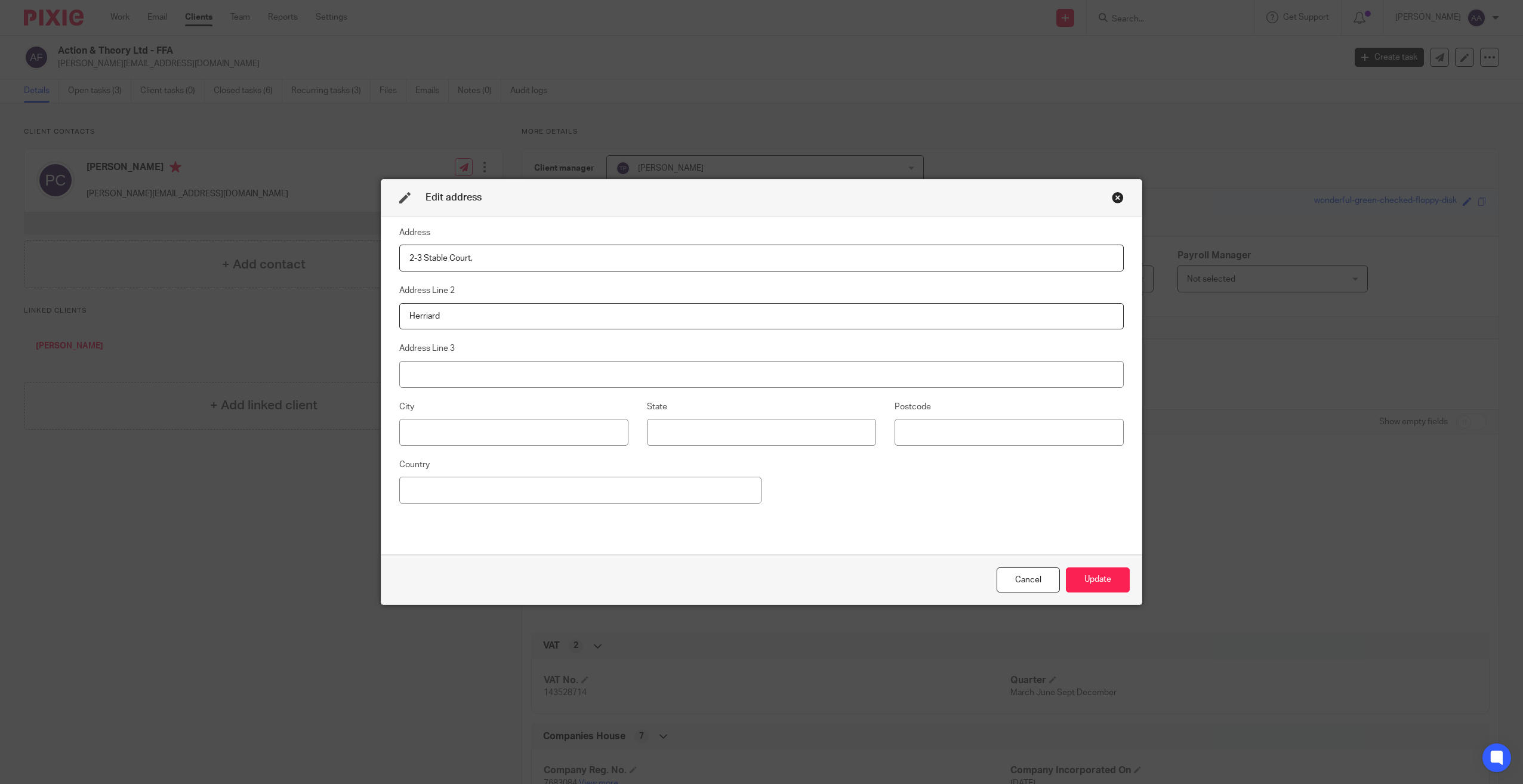
type input "Herriard"
type input "Basingstoke"
click at [912, 431] on input "Rg25 2PL" at bounding box center [1009, 432] width 229 height 27
type input "RG25 2PL"
click at [1083, 577] on button "Update" at bounding box center [1098, 580] width 64 height 26
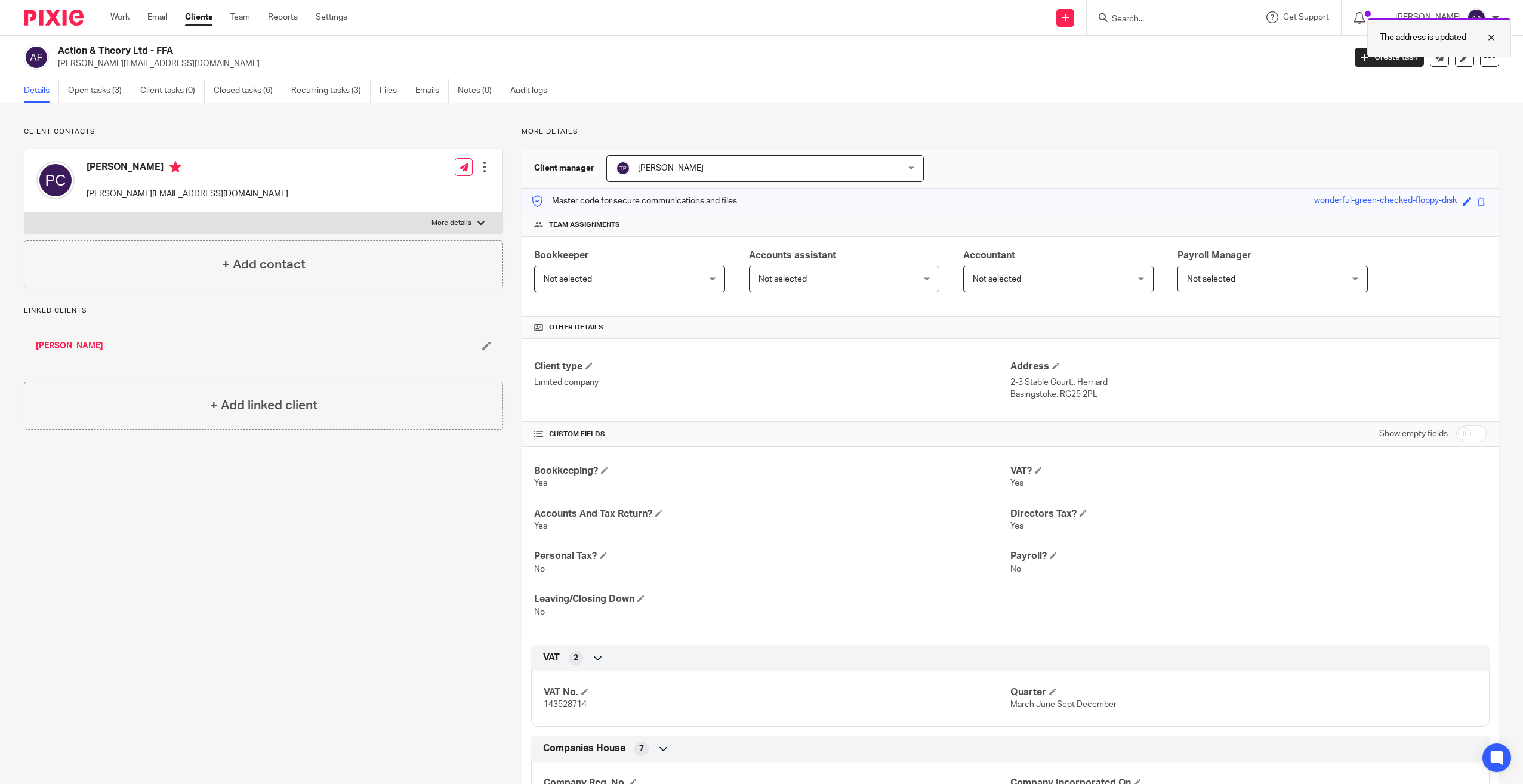
click at [1497, 39] on div at bounding box center [1482, 37] width 32 height 14
click at [1159, 22] on input "Search" at bounding box center [1164, 20] width 108 height 11
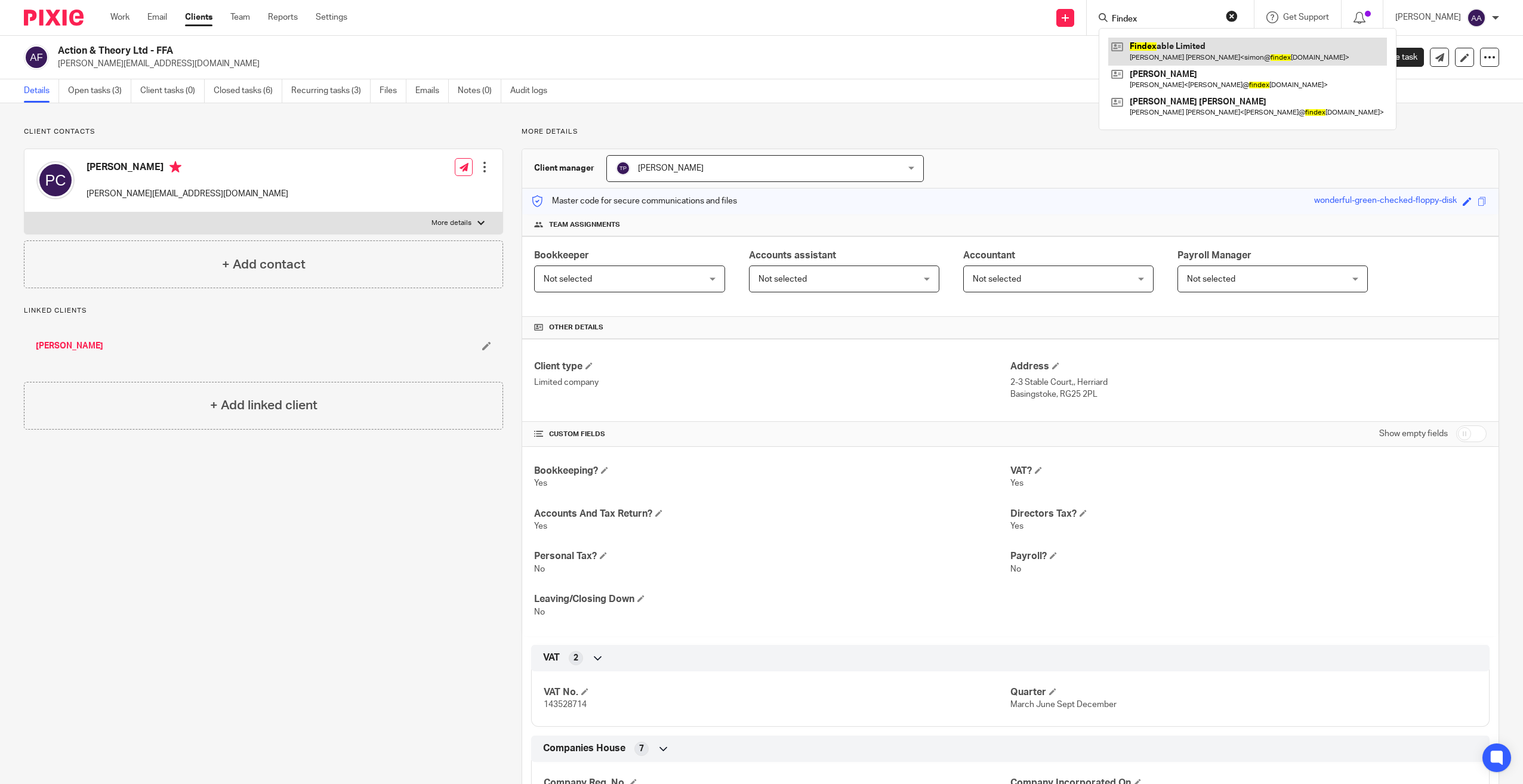
type input "Findex"
click at [1176, 53] on link at bounding box center [1248, 51] width 279 height 28
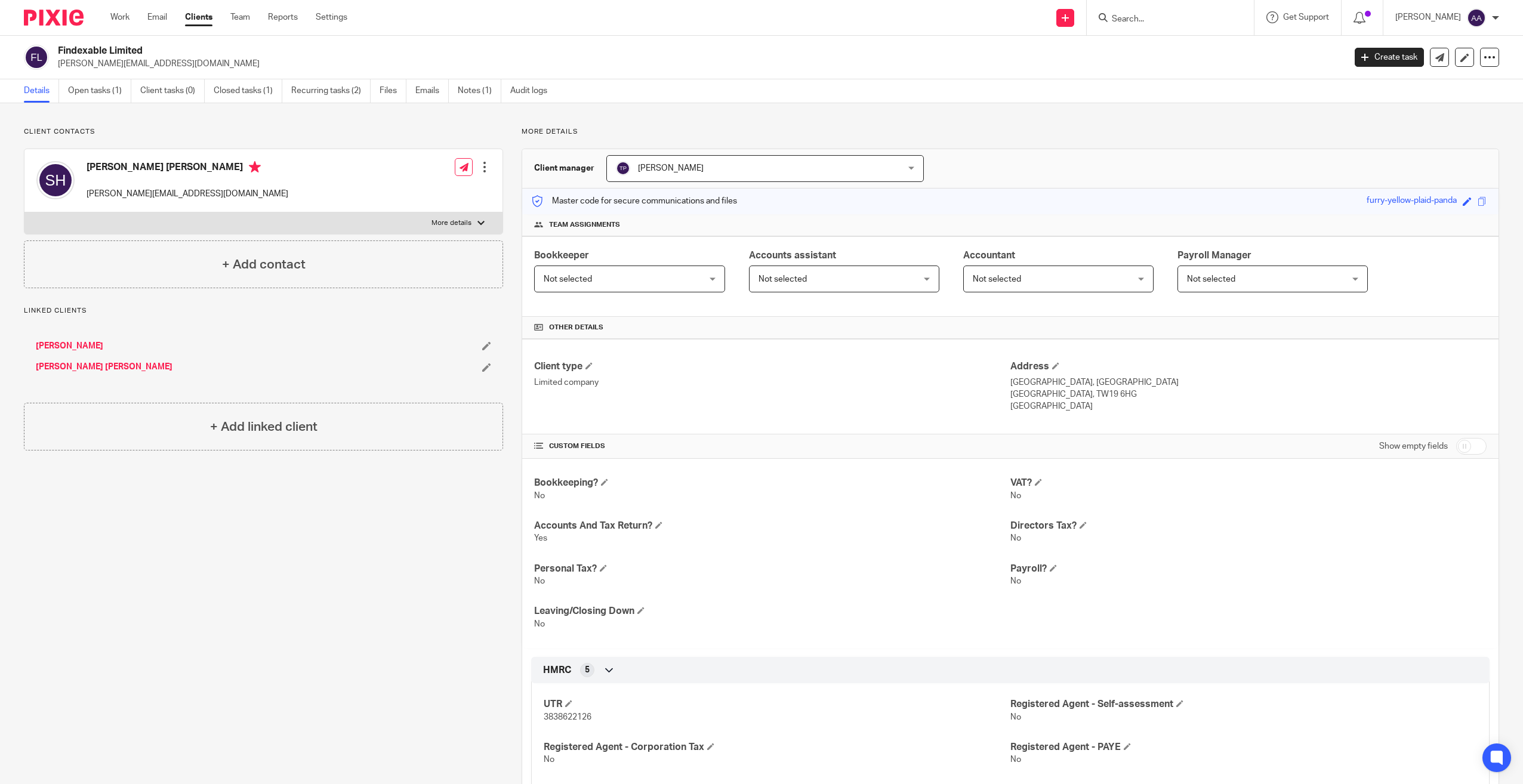
click at [1150, 24] on input "Search" at bounding box center [1164, 20] width 108 height 11
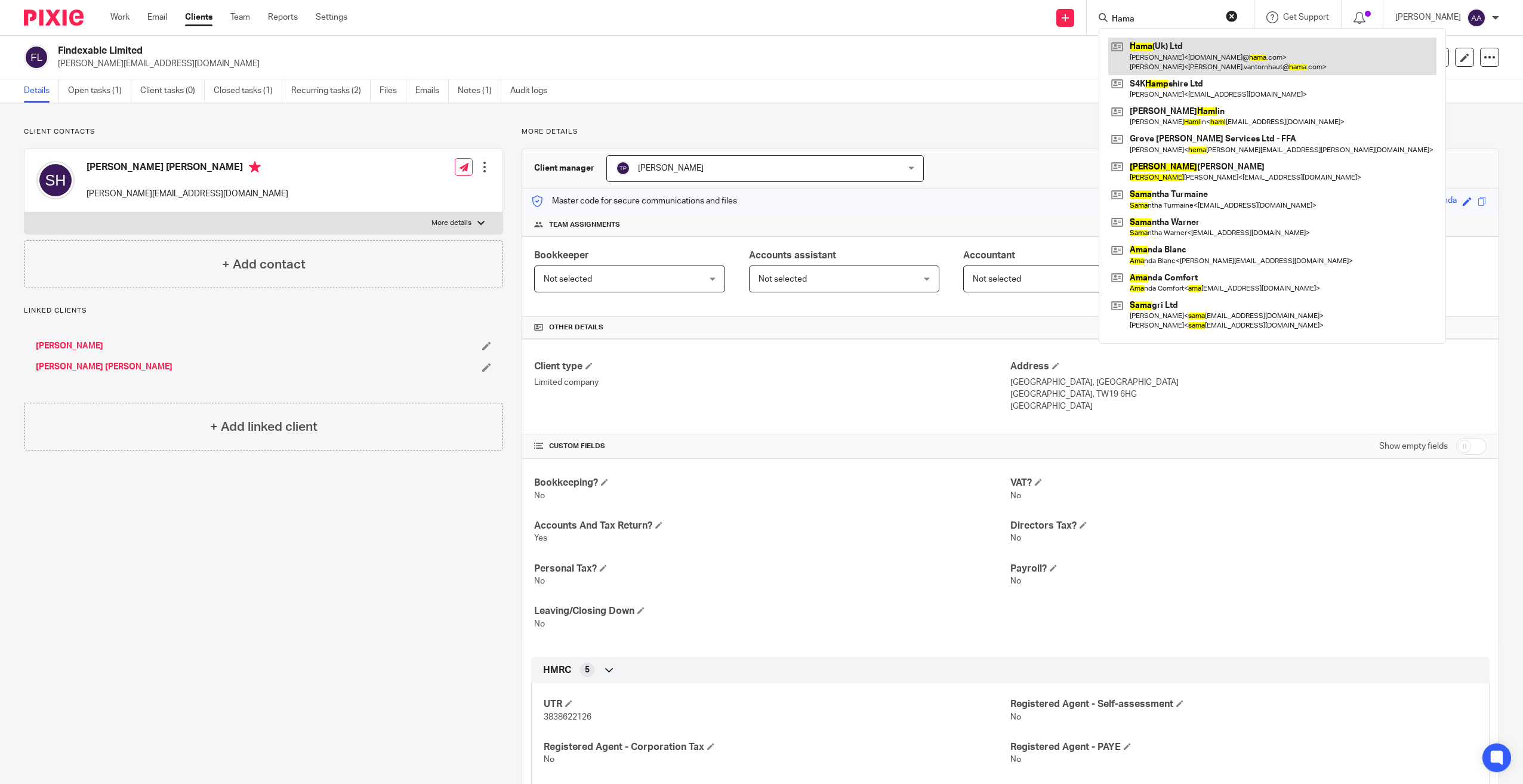
type input "Hama"
click at [1172, 46] on link at bounding box center [1273, 56] width 328 height 37
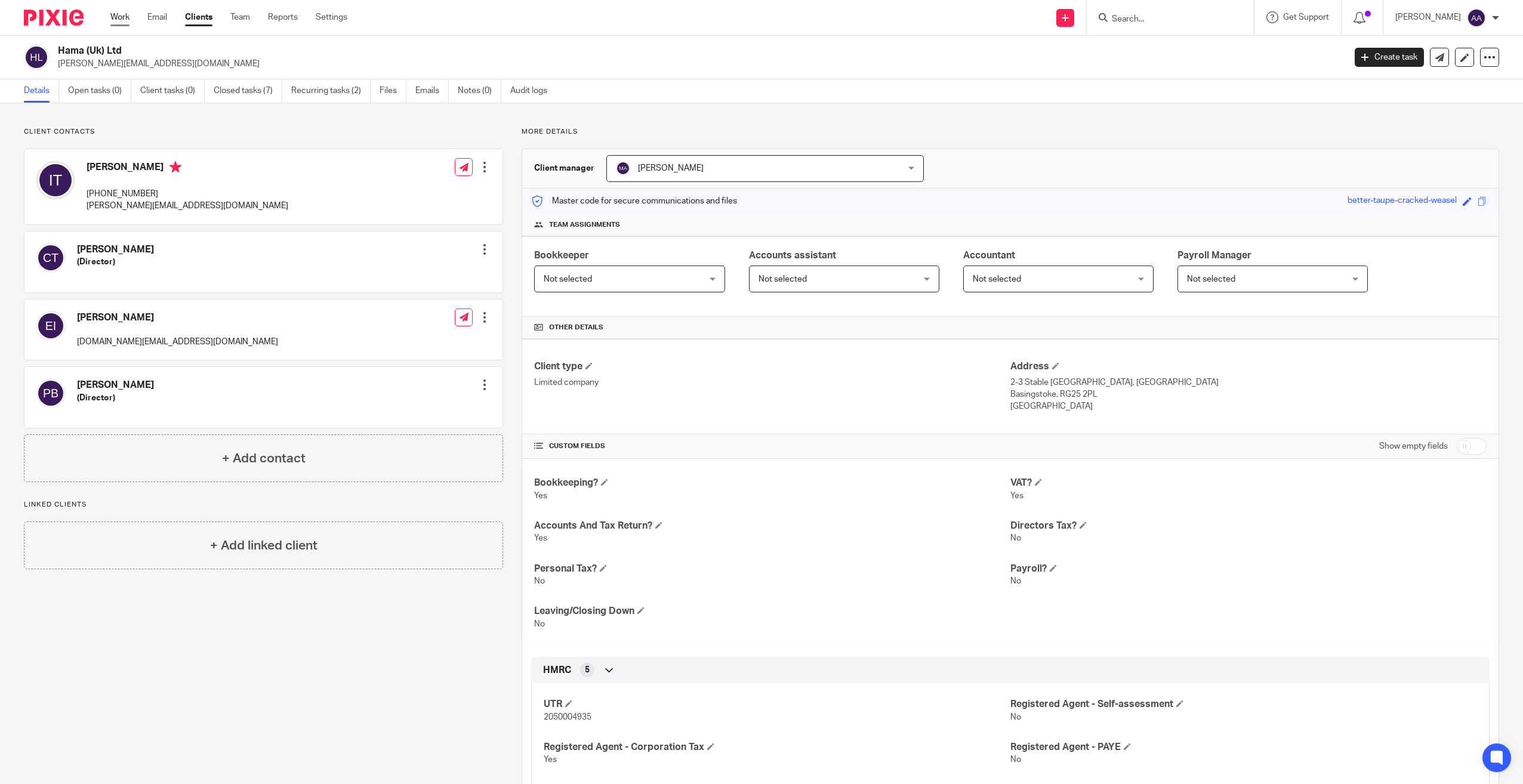
click at [119, 21] on link "Work" at bounding box center [119, 17] width 19 height 12
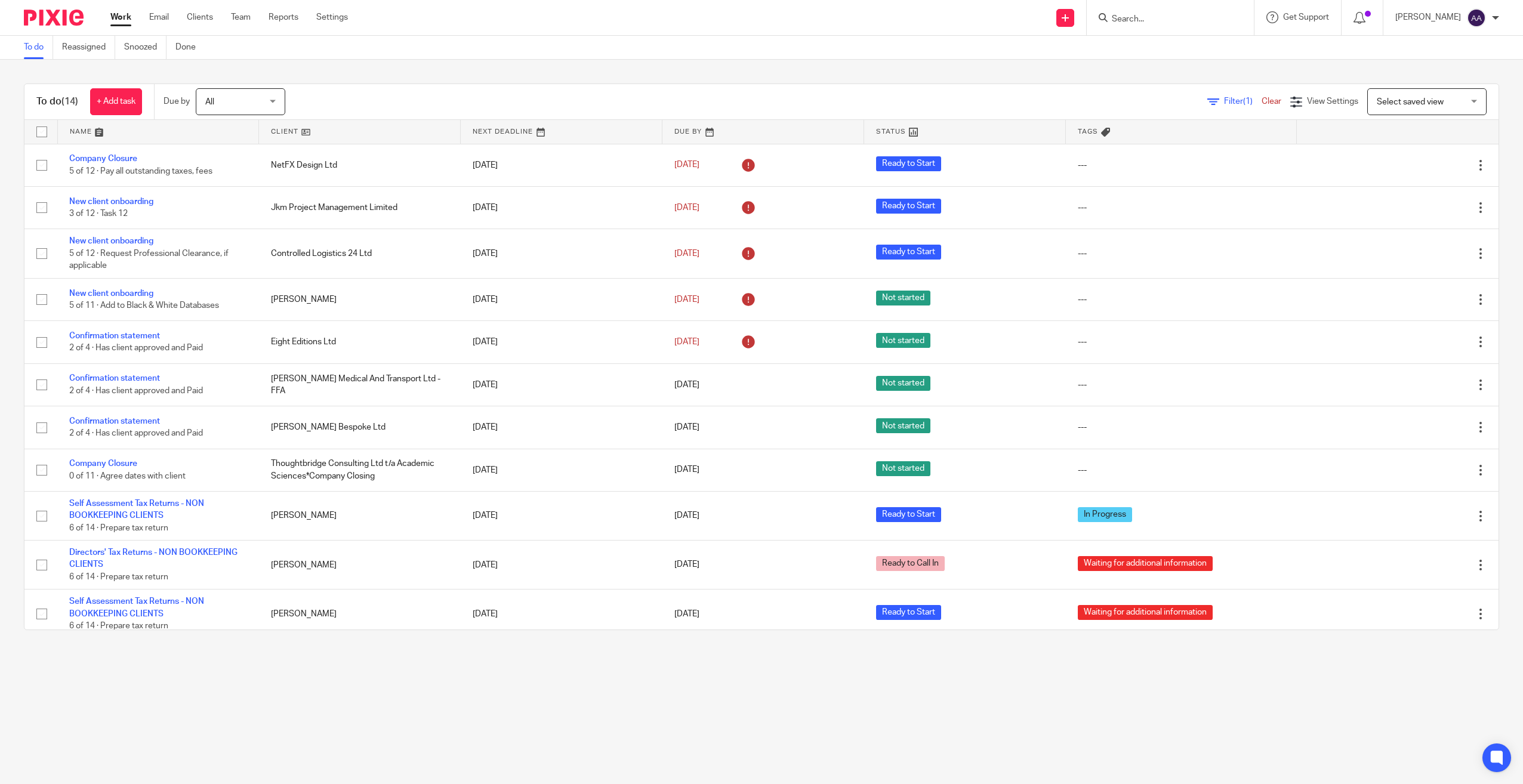
click at [1164, 20] on input "Search" at bounding box center [1164, 20] width 108 height 11
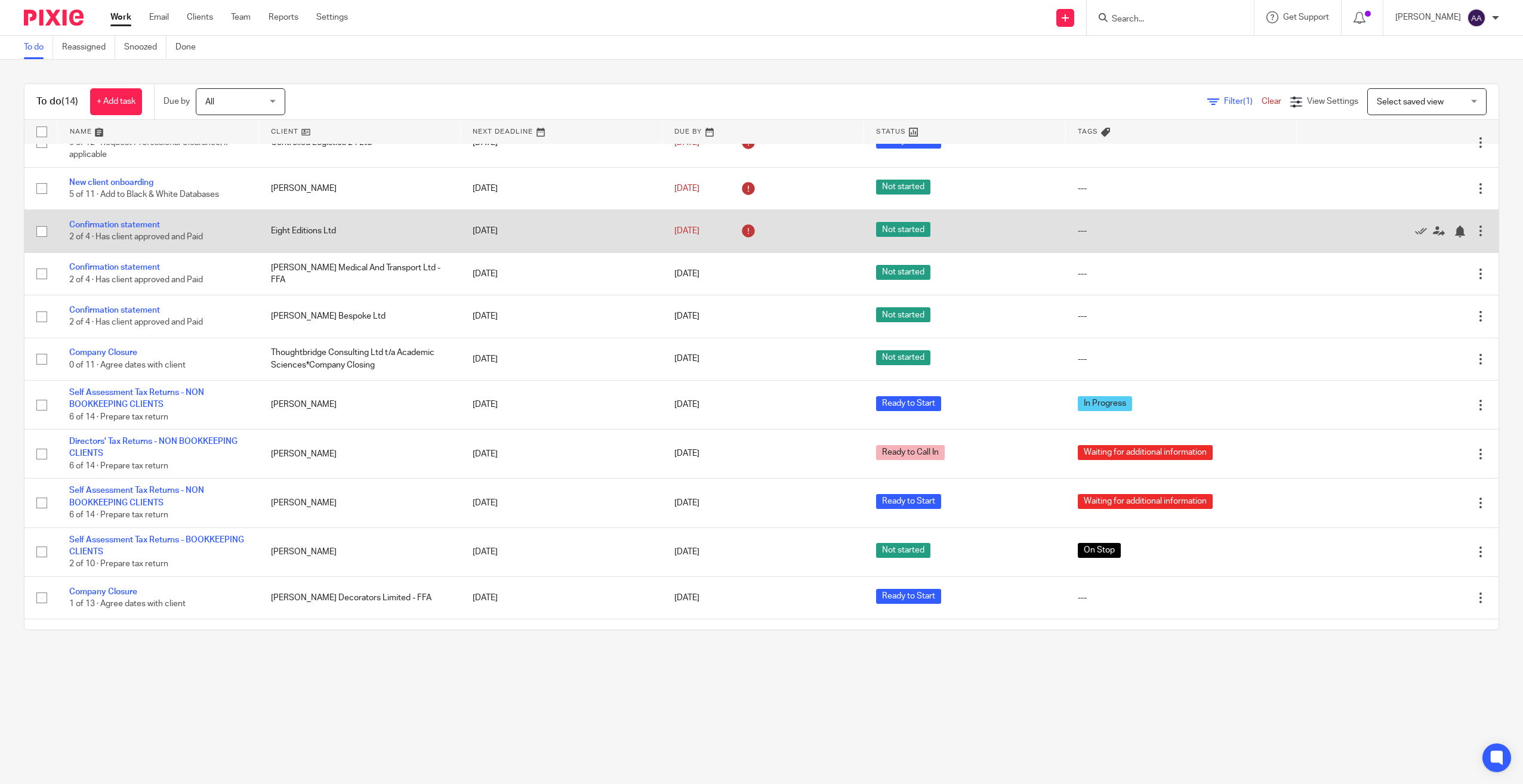
scroll to position [143, 0]
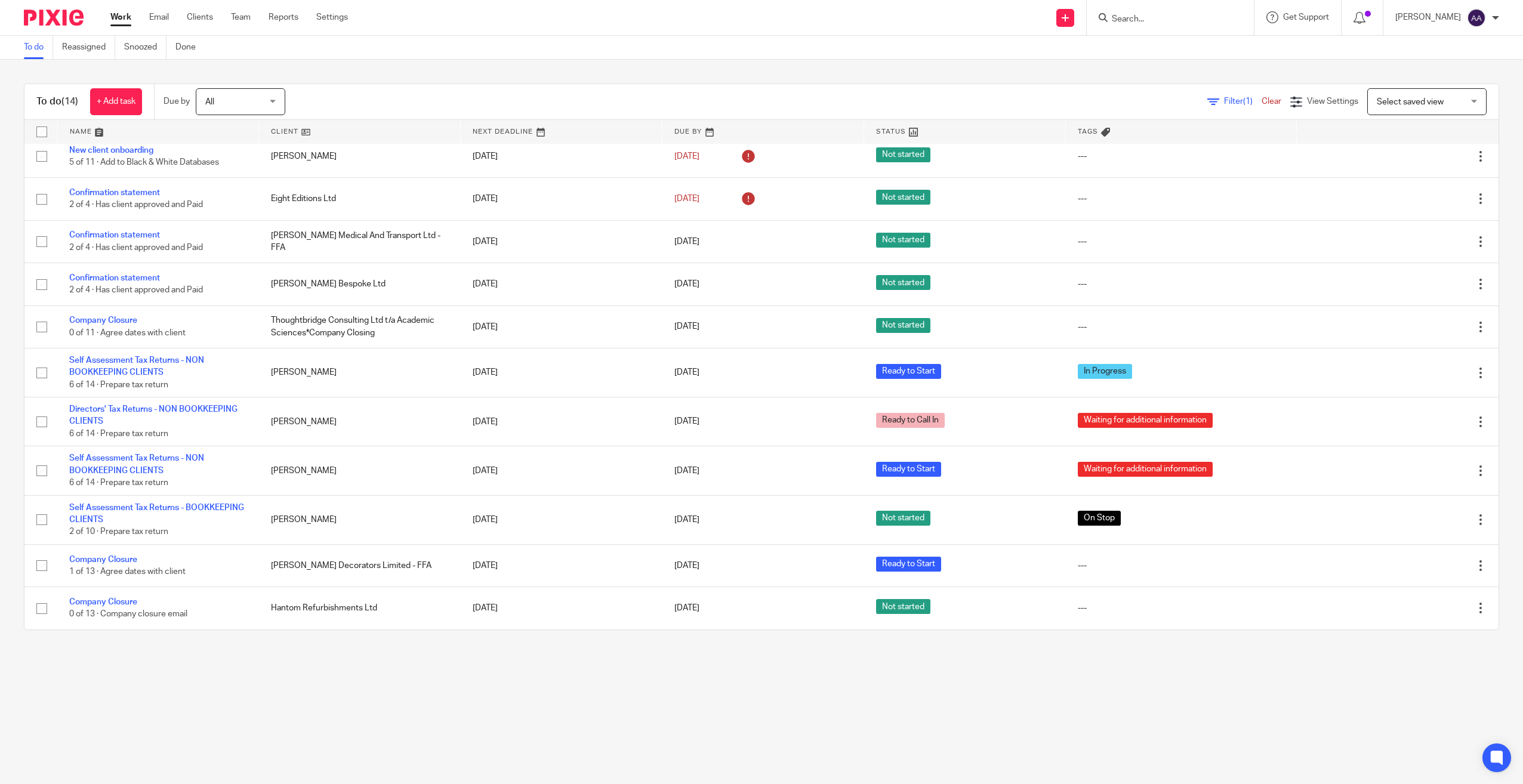
click at [969, 64] on div "To do (14) + Add task Due by All All Today Tomorrow This week Next week This mo…" at bounding box center [761, 356] width 1523 height 594
click at [129, 20] on link "Work" at bounding box center [120, 17] width 20 height 12
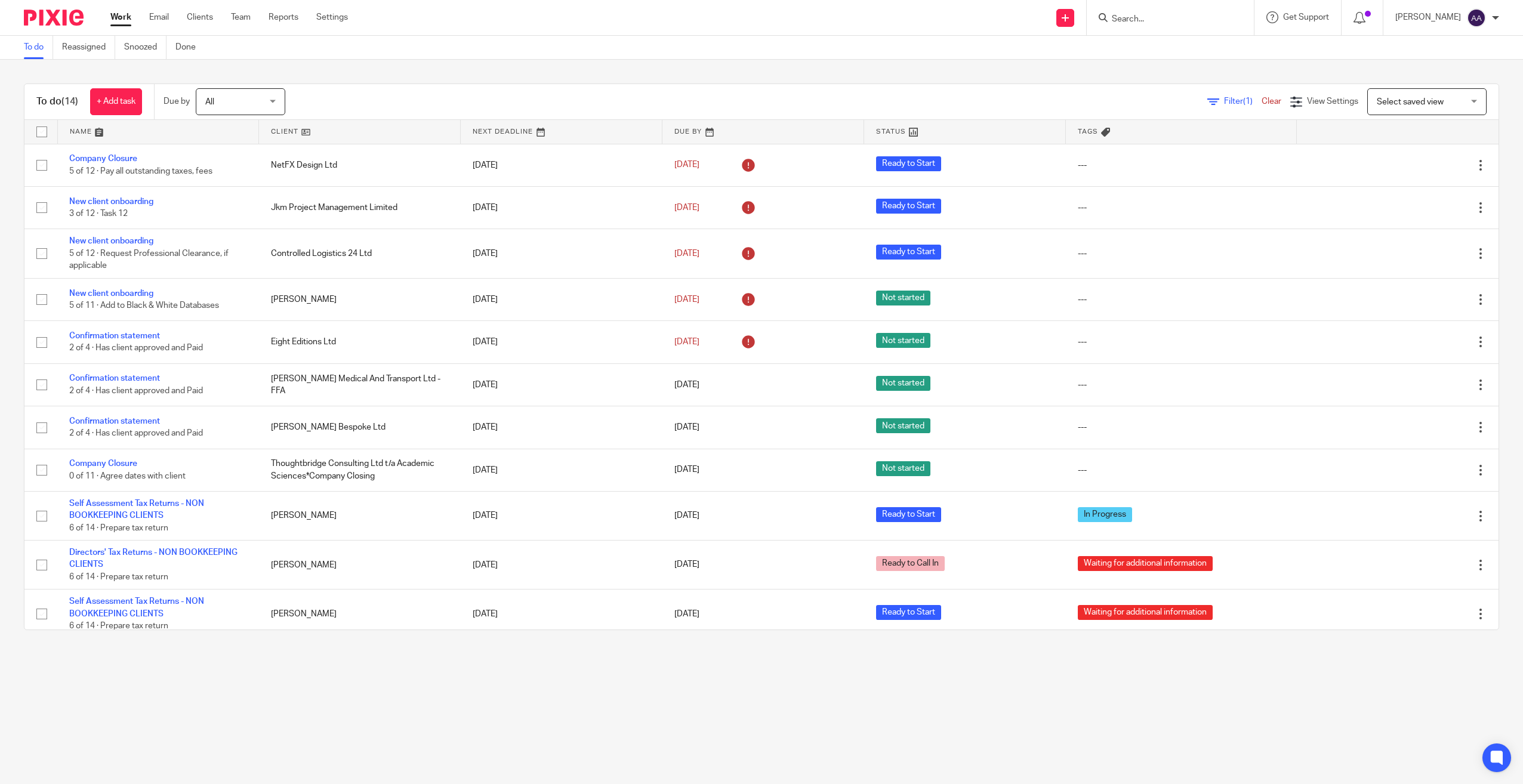
click at [1132, 24] on input "Search" at bounding box center [1164, 20] width 108 height 11
type input "[PERSON_NAME]"
click at [1159, 43] on link at bounding box center [1264, 51] width 310 height 28
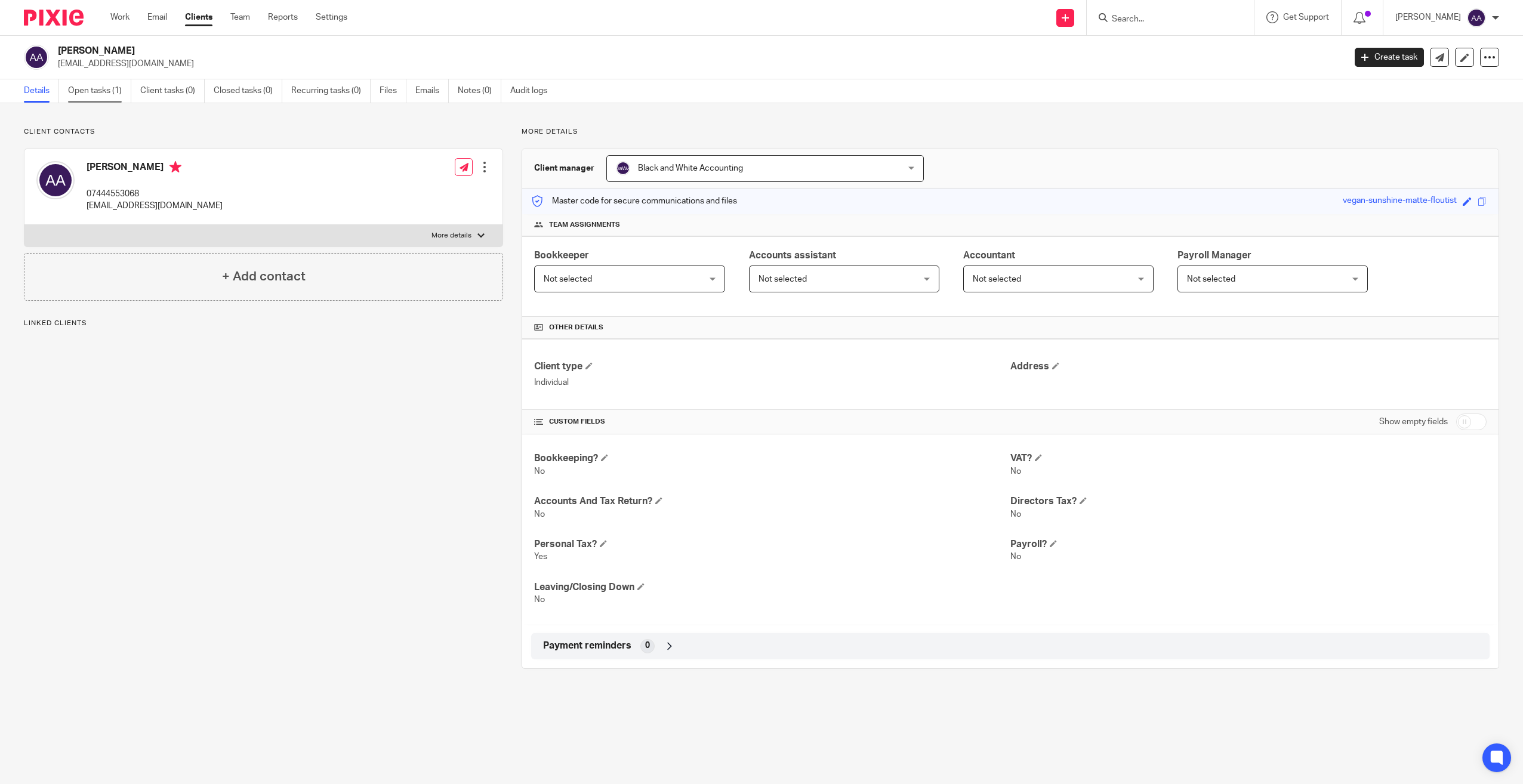
click at [96, 90] on link "Open tasks (1)" at bounding box center [99, 91] width 63 height 23
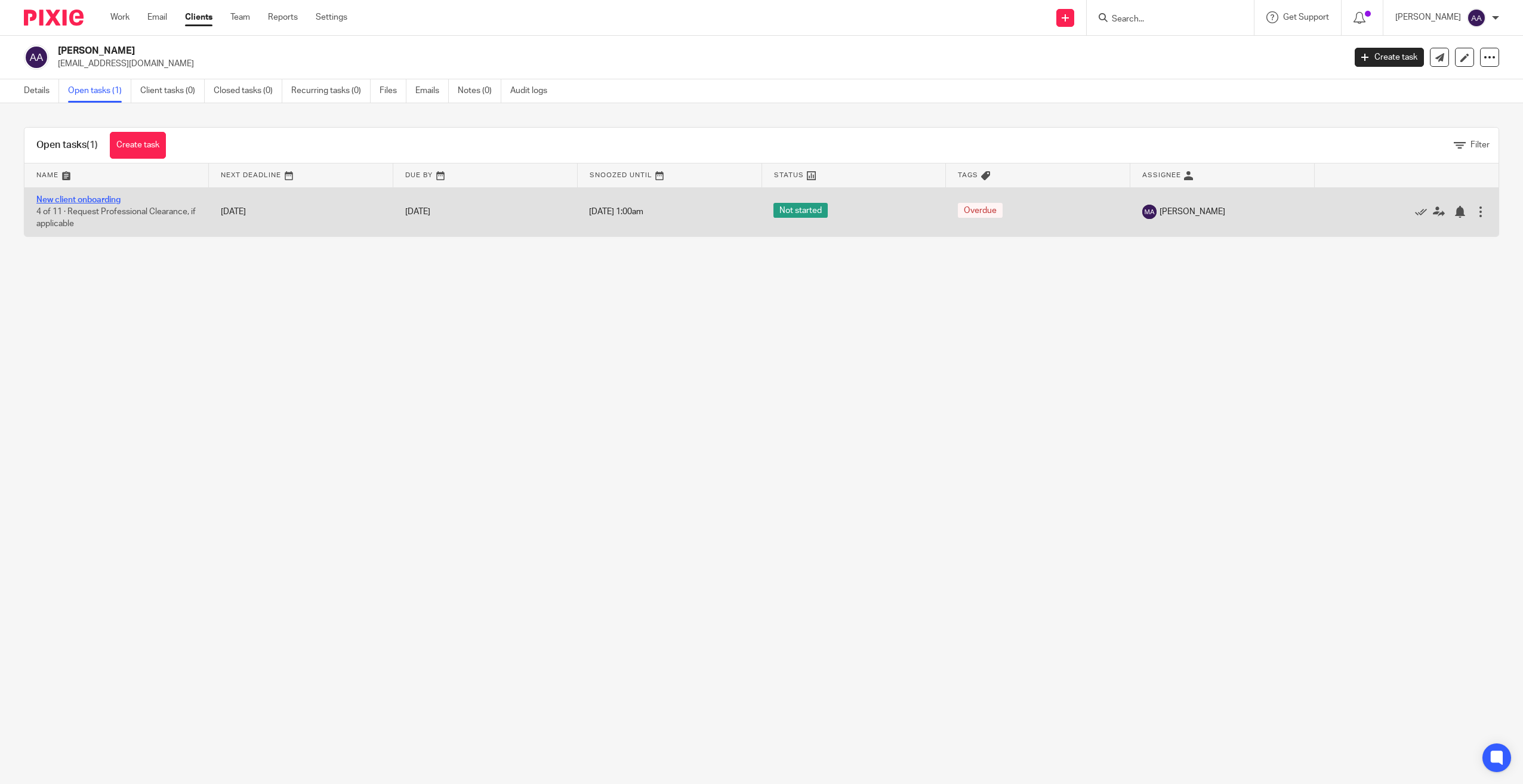
click at [99, 199] on link "New client onboarding" at bounding box center [78, 200] width 84 height 8
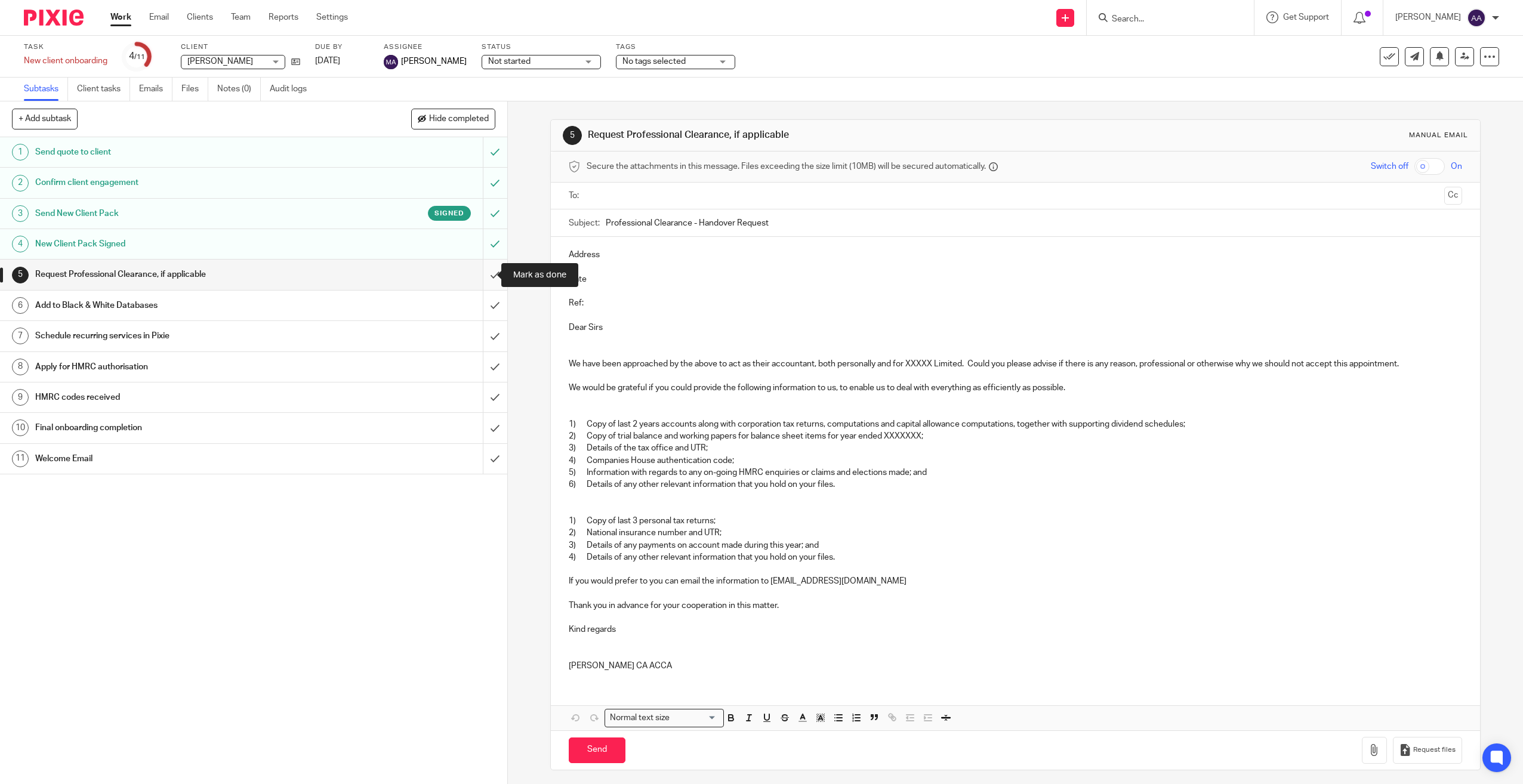
click at [478, 270] on input "submit" at bounding box center [253, 274] width 507 height 29
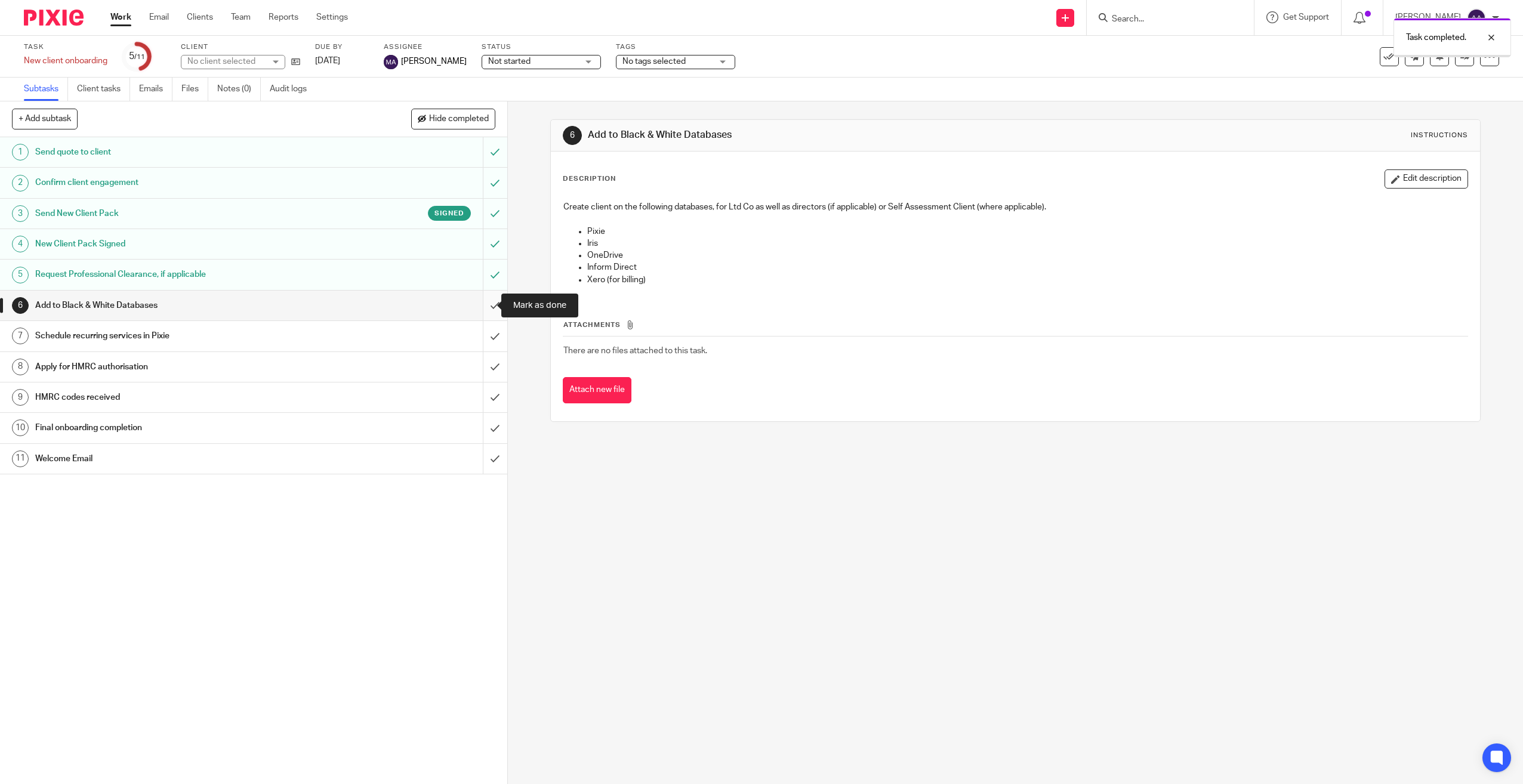
click at [481, 294] on input "submit" at bounding box center [253, 305] width 507 height 29
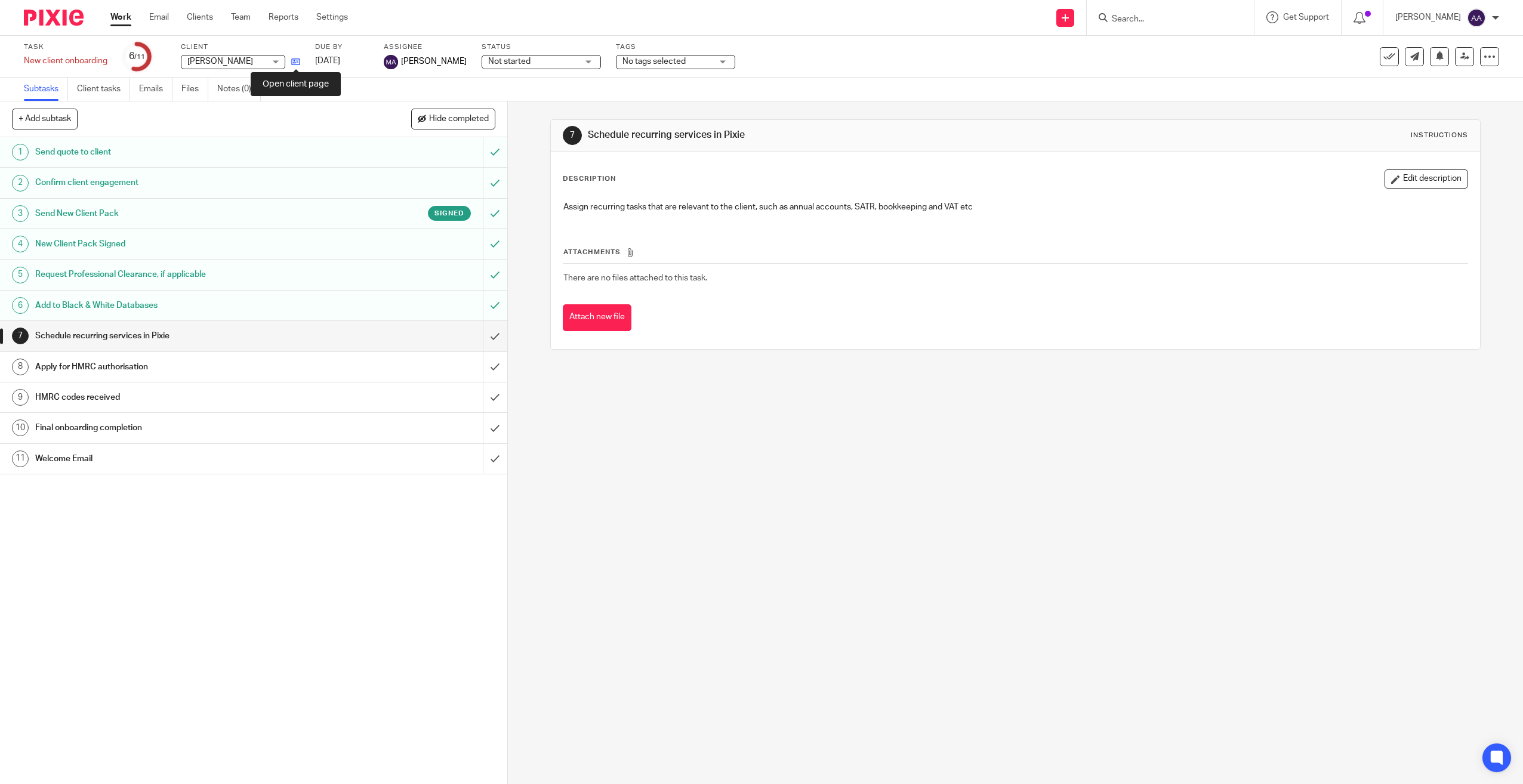
click at [299, 62] on icon at bounding box center [296, 61] width 9 height 9
click at [1150, 15] on input "Search" at bounding box center [1164, 20] width 108 height 11
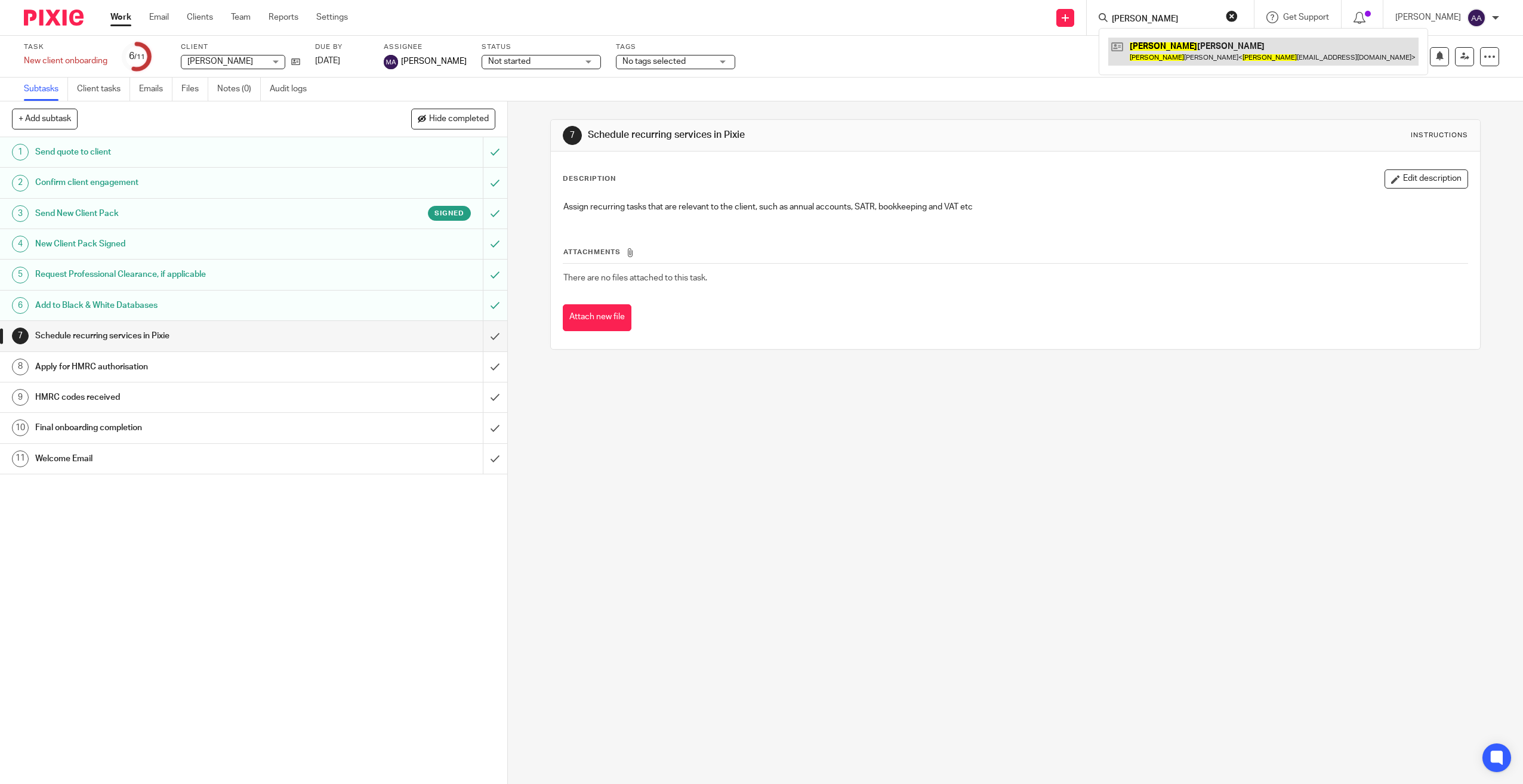
type input "Amos"
click at [1178, 47] on link at bounding box center [1264, 51] width 310 height 28
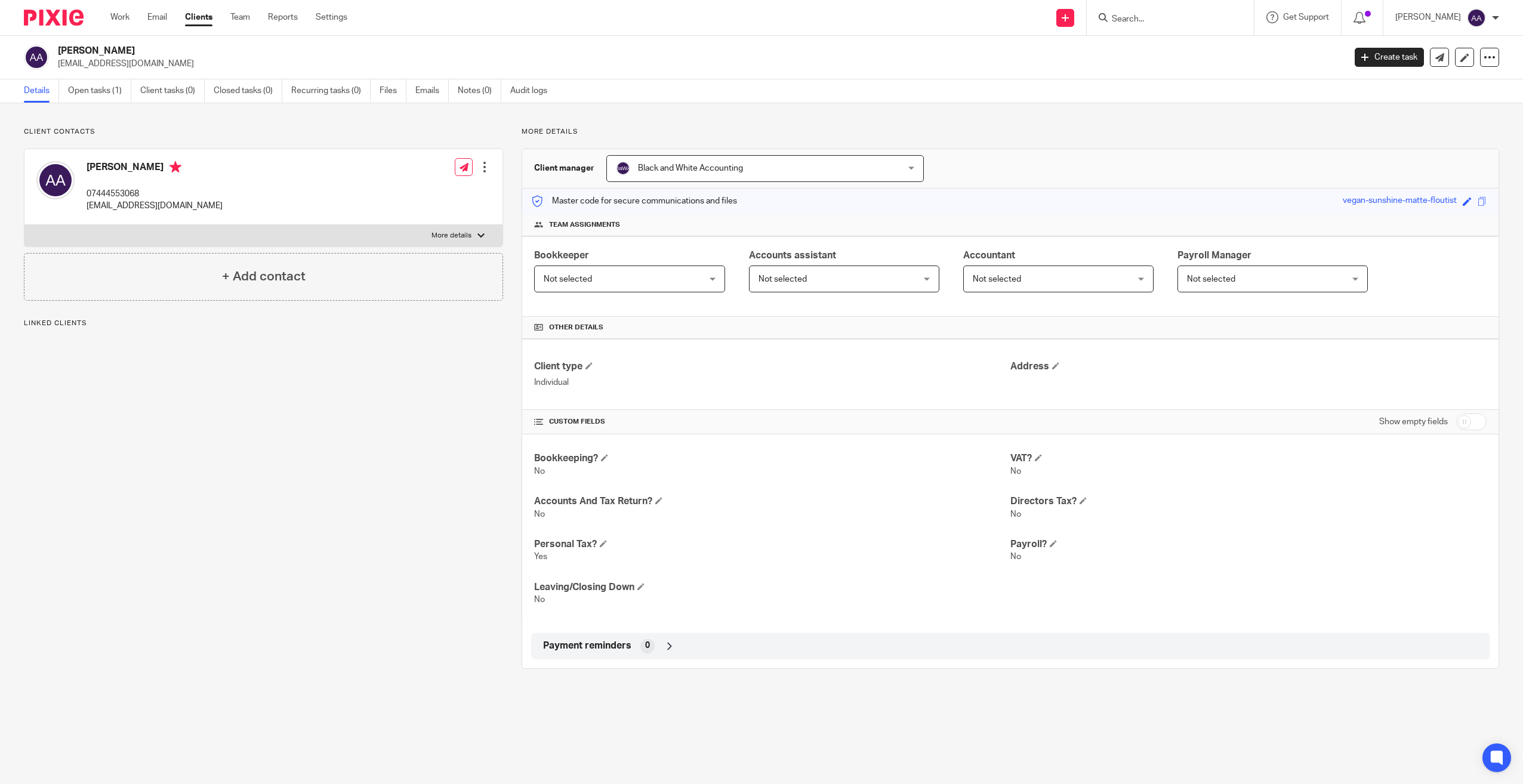
click at [453, 236] on p "More details" at bounding box center [451, 235] width 40 height 10
click at [24, 225] on input "More details" at bounding box center [24, 225] width 1 height 1
click at [453, 234] on p "More details" at bounding box center [451, 235] width 40 height 10
click at [24, 225] on input "More details" at bounding box center [24, 225] width 1 height 1
click at [426, 229] on label "More details" at bounding box center [263, 235] width 478 height 21
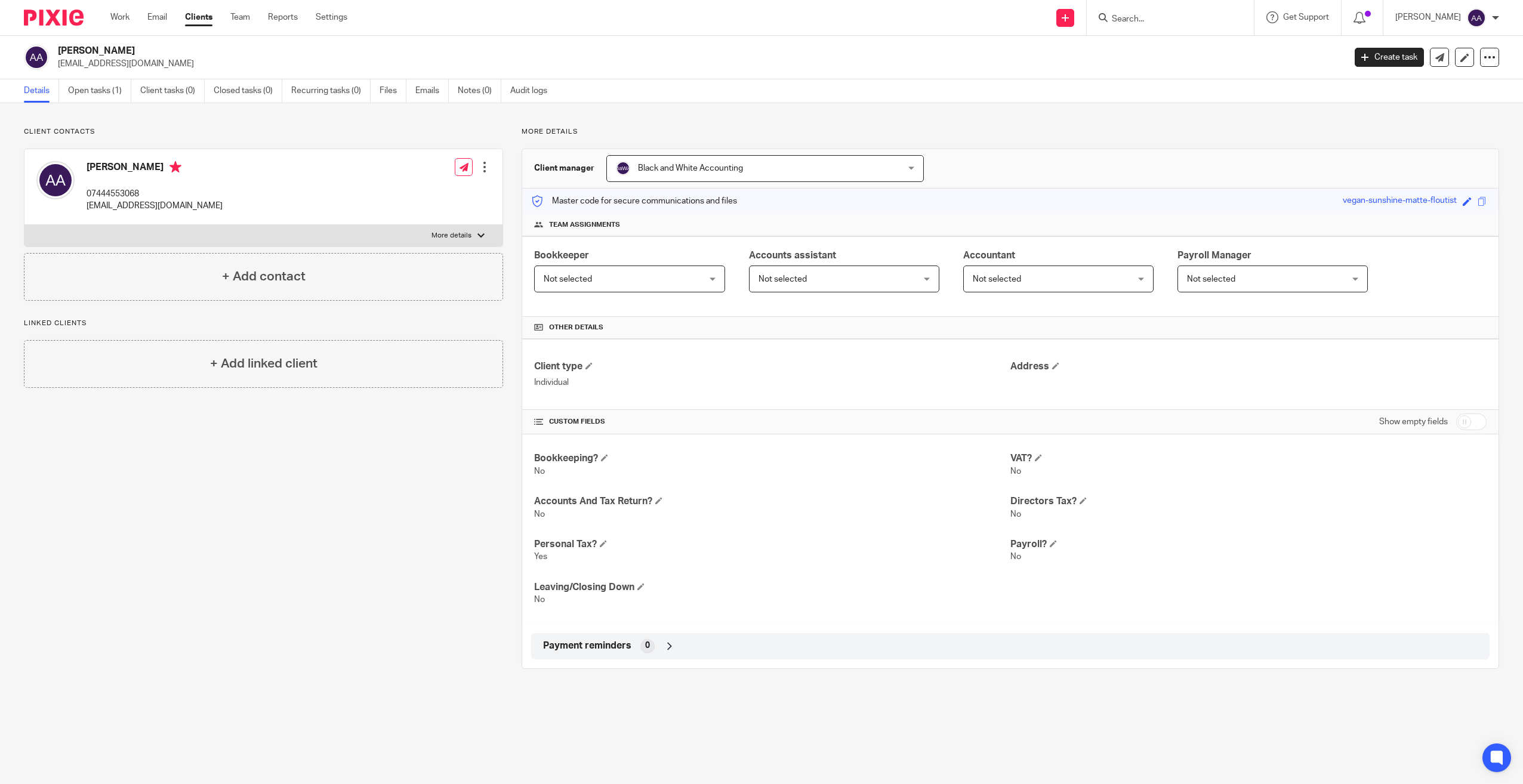
click at [24, 225] on input "More details" at bounding box center [24, 225] width 1 height 1
checkbox input "true"
click at [1188, 20] on input "Search" at bounding box center [1164, 20] width 108 height 11
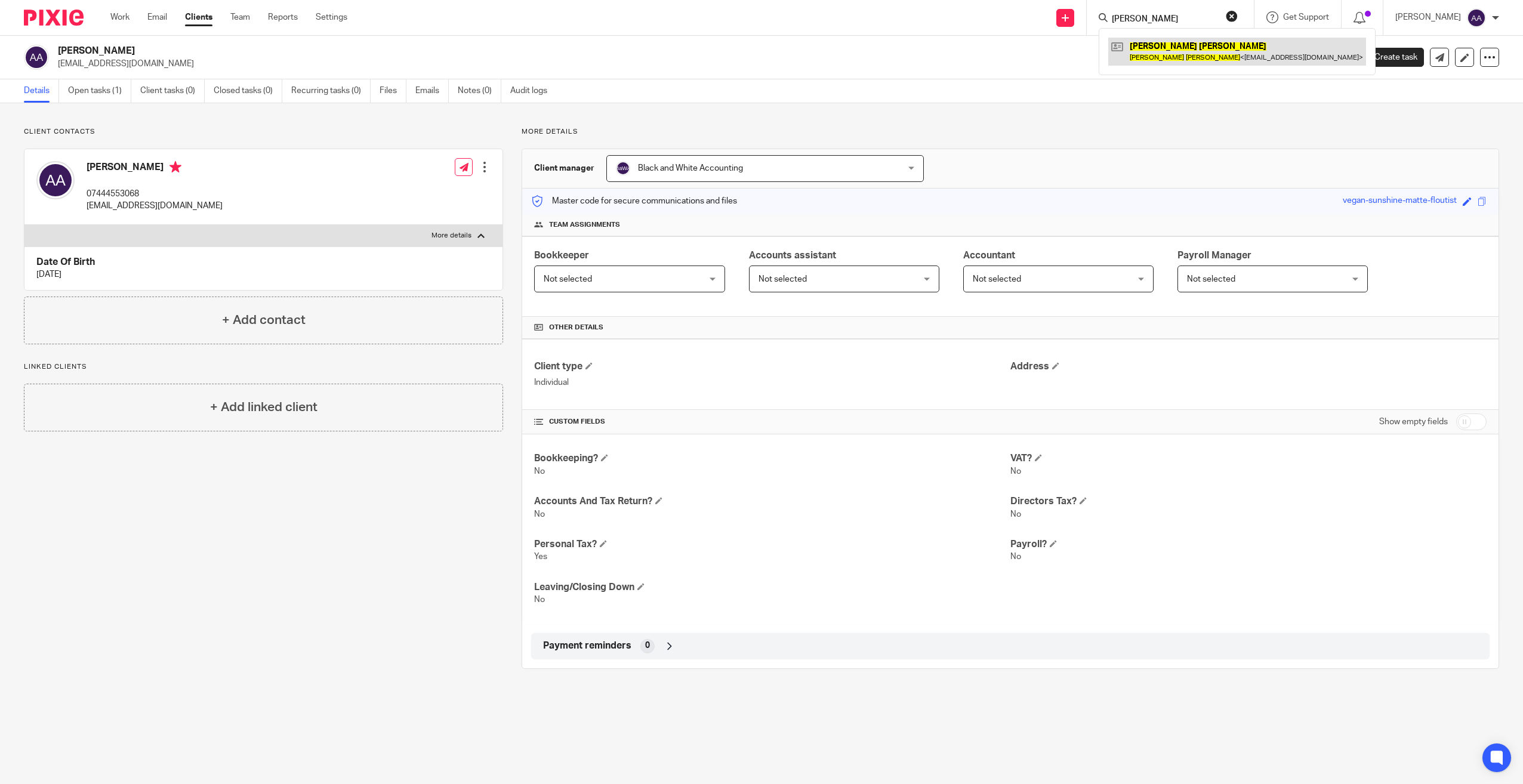
type input "anna skrobot"
click at [1179, 48] on link at bounding box center [1237, 51] width 258 height 28
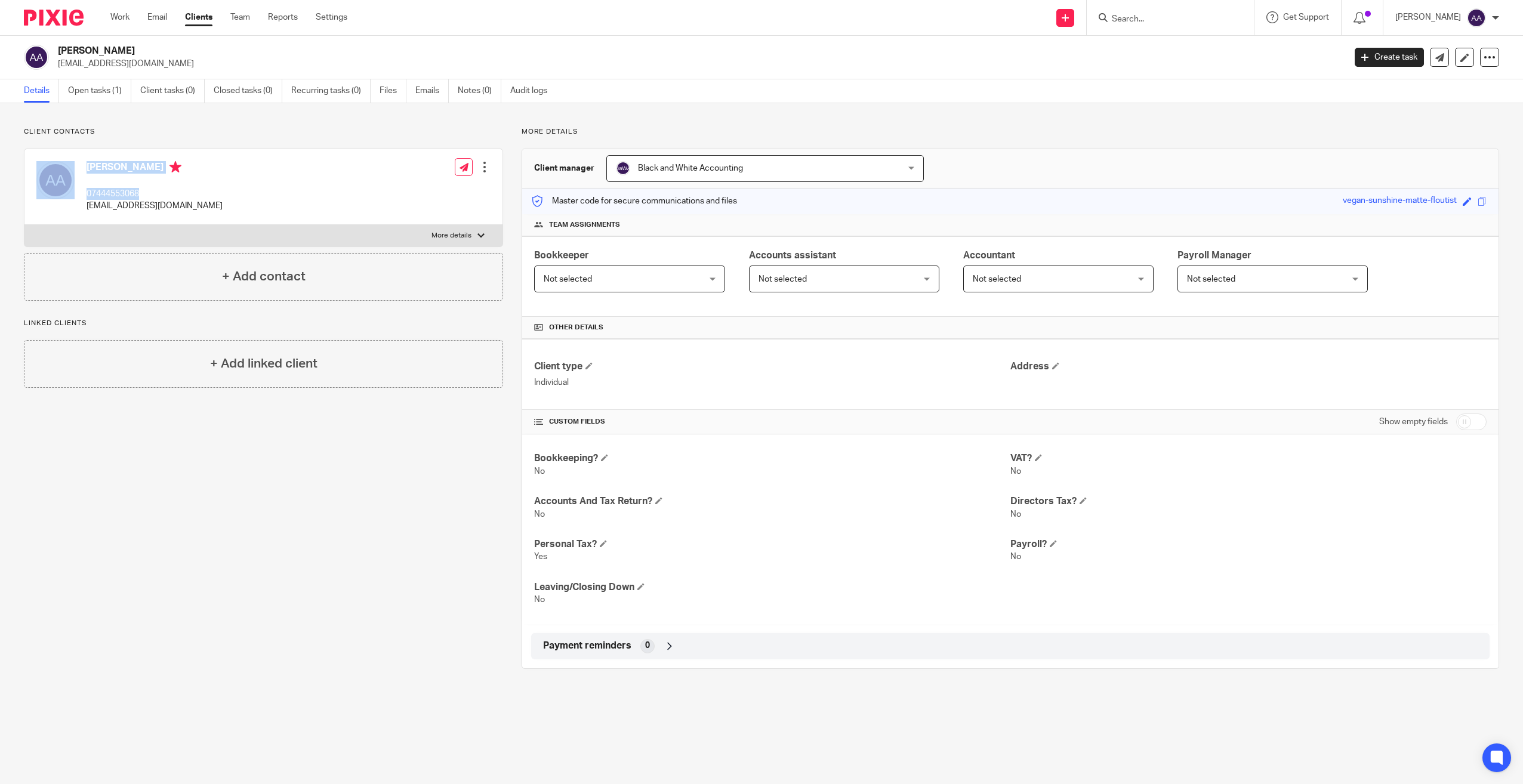
drag, startPoint x: 78, startPoint y: 192, endPoint x: 151, endPoint y: 187, distance: 73.2
click at [151, 187] on div "Amos Agyei 07444553068 amosaj7@gmail.com" at bounding box center [129, 186] width 186 height 63
click at [151, 187] on div "Amos Agyei 07444553068 amosaj7@gmail.com" at bounding box center [154, 187] width 136 height 52
drag, startPoint x: 146, startPoint y: 192, endPoint x: 80, endPoint y: 192, distance: 66.0
click at [80, 192] on div "Amos Agyei 07444553068 amosaj7@gmail.com" at bounding box center [129, 186] width 186 height 63
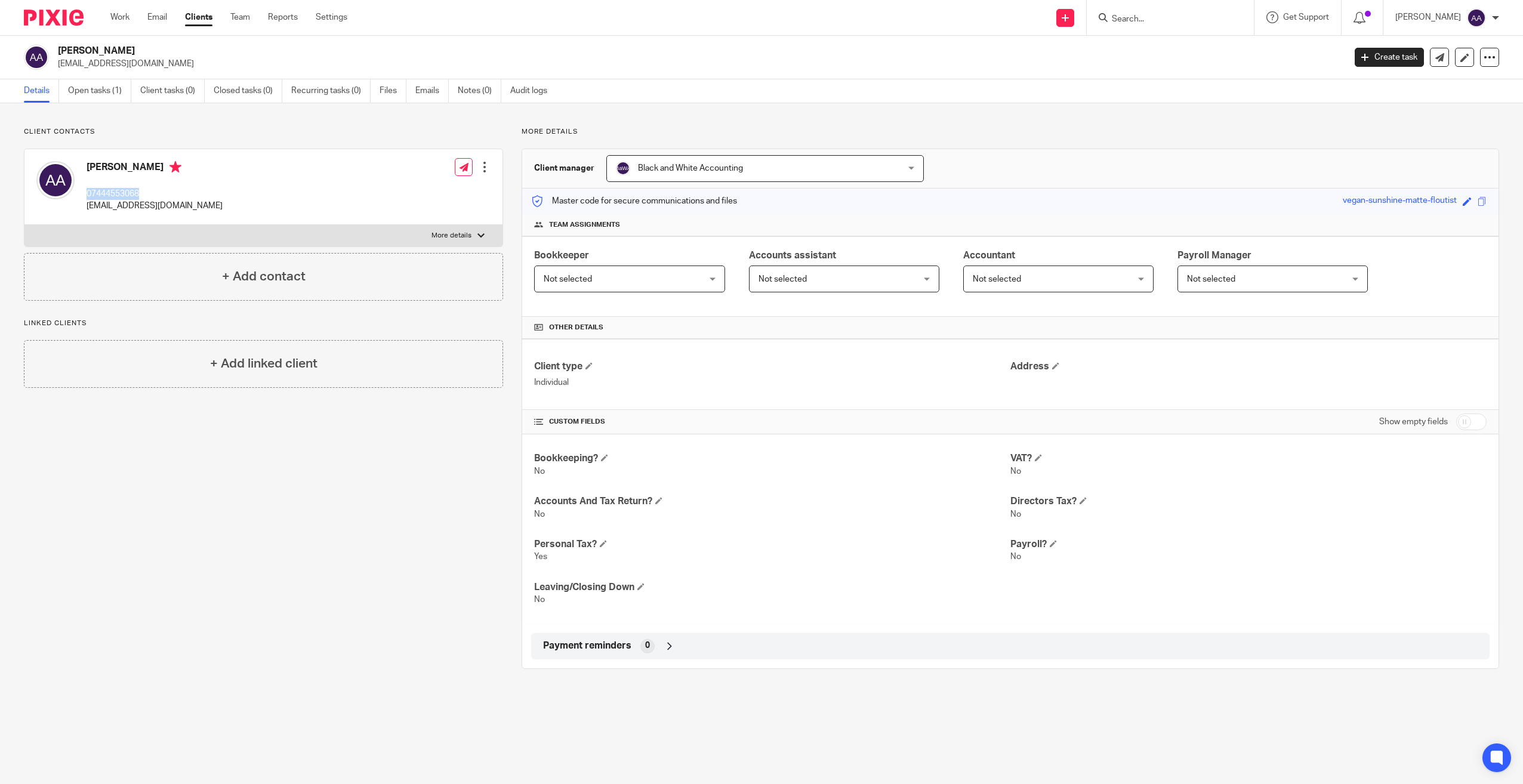
copy p "07444553068"
click at [1173, 16] on form at bounding box center [1174, 17] width 127 height 15
click at [1170, 17] on input "Search" at bounding box center [1164, 20] width 108 height 11
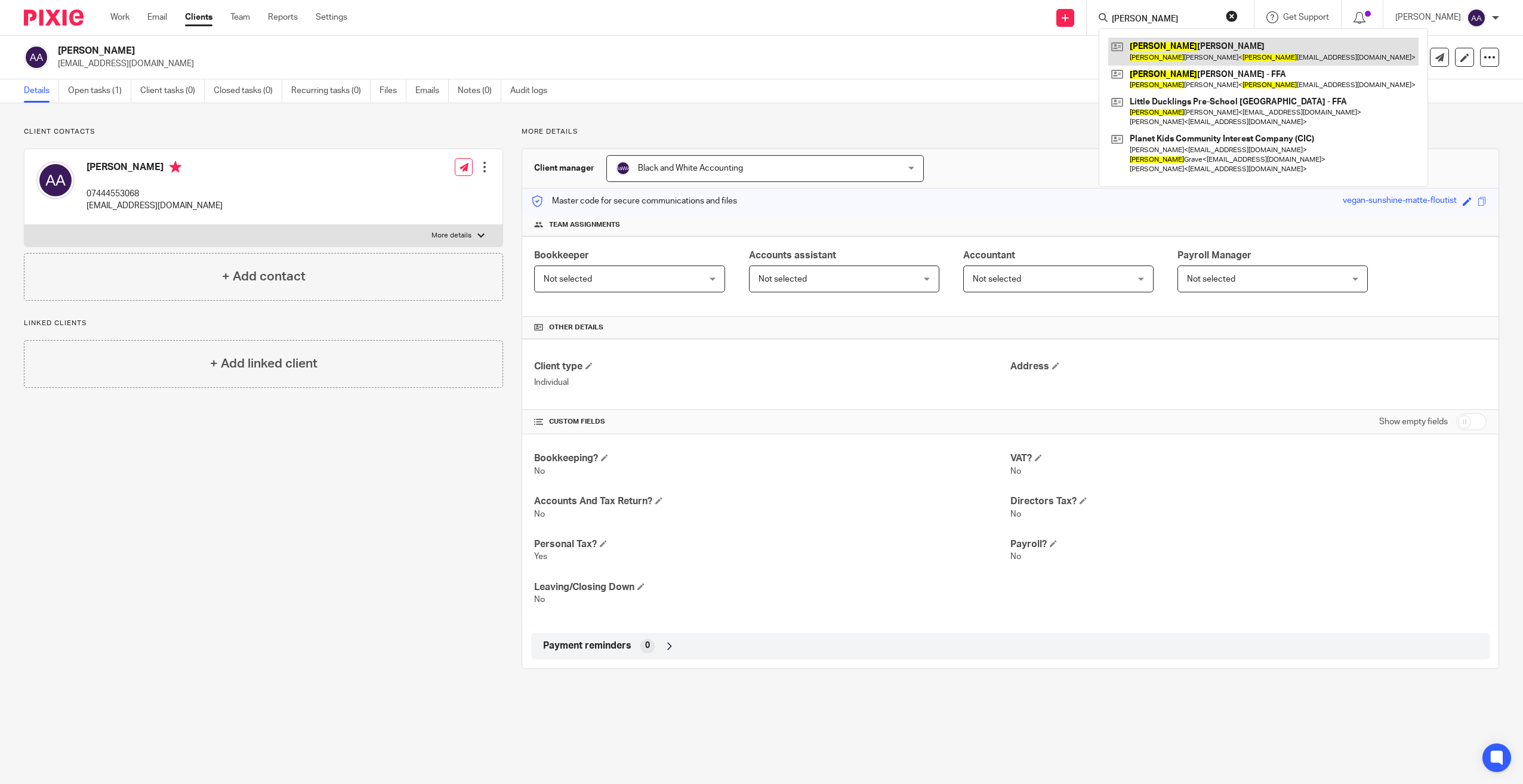
type input "lucy"
click at [1187, 46] on link at bounding box center [1264, 51] width 310 height 28
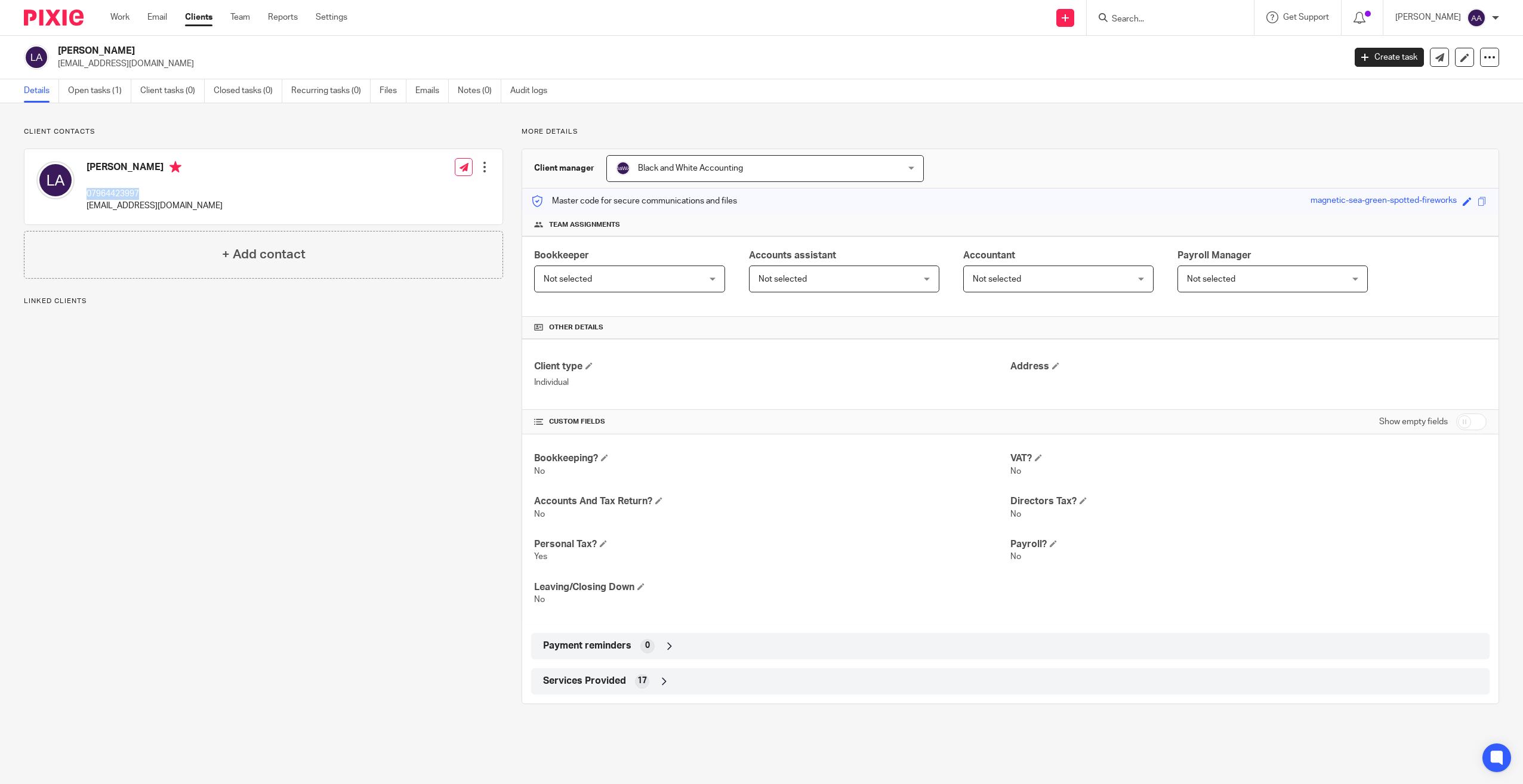
drag, startPoint x: 82, startPoint y: 190, endPoint x: 168, endPoint y: 194, distance: 86.1
click at [168, 194] on div "[PERSON_NAME] 07964423997 [EMAIL_ADDRESS][DOMAIN_NAME]" at bounding box center [129, 186] width 186 height 63
copy p "07964423997"
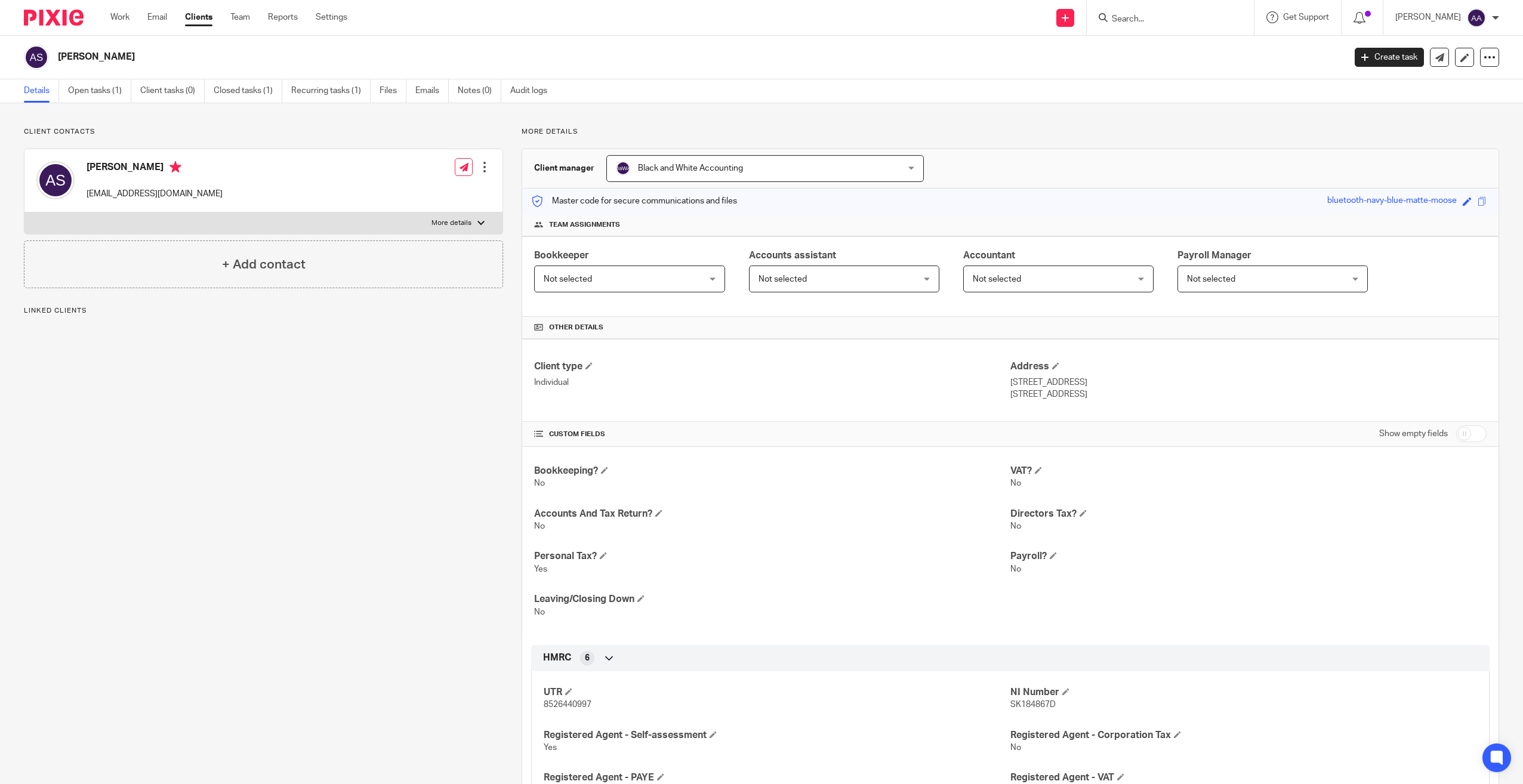
drag, startPoint x: 479, startPoint y: 243, endPoint x: 469, endPoint y: 225, distance: 20.6
click at [479, 241] on div "+ Add contact" at bounding box center [264, 265] width 479 height 48
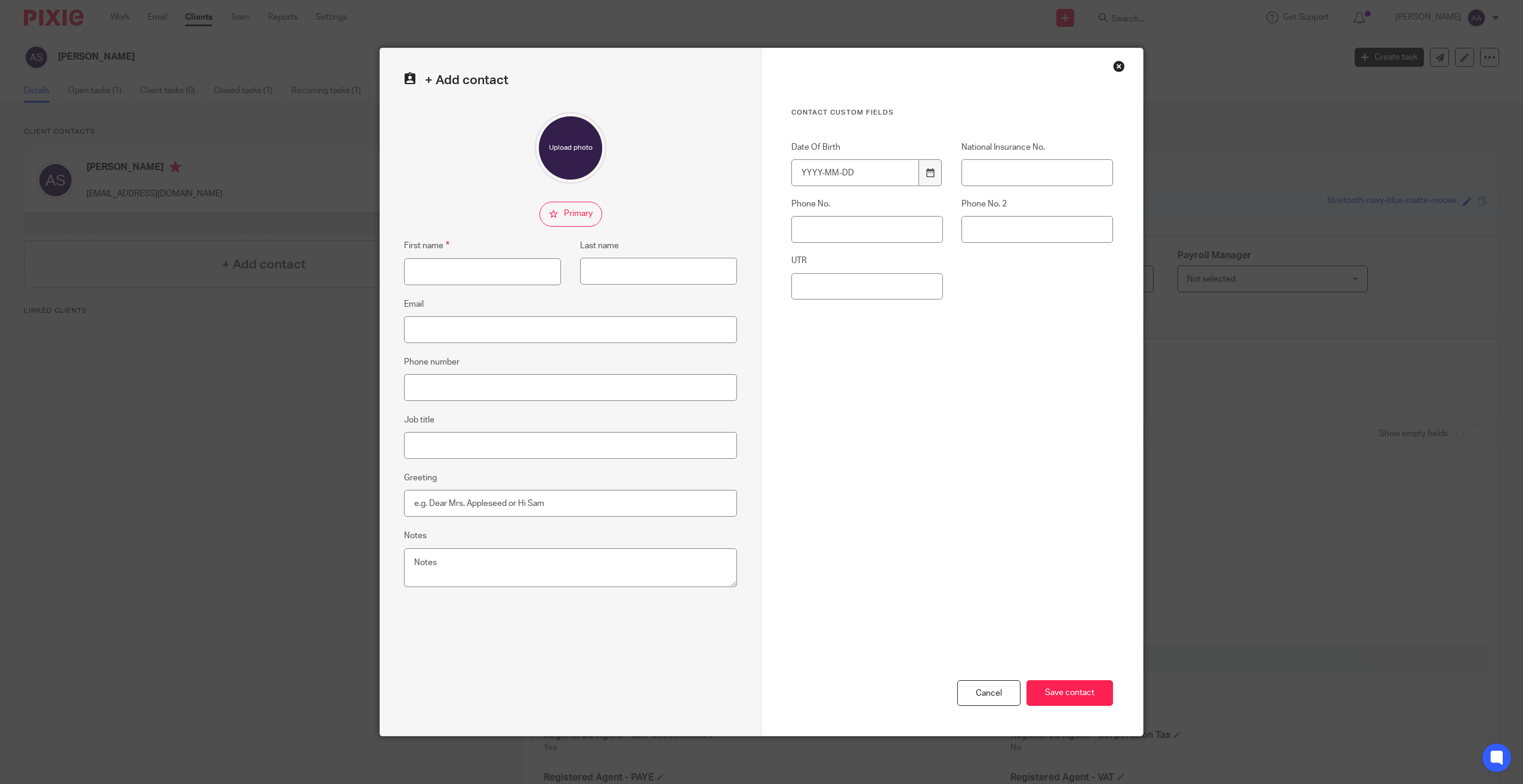
click at [469, 224] on fieldset at bounding box center [570, 214] width 333 height 25
click at [1113, 62] on div "Close this dialog window" at bounding box center [1118, 66] width 12 height 12
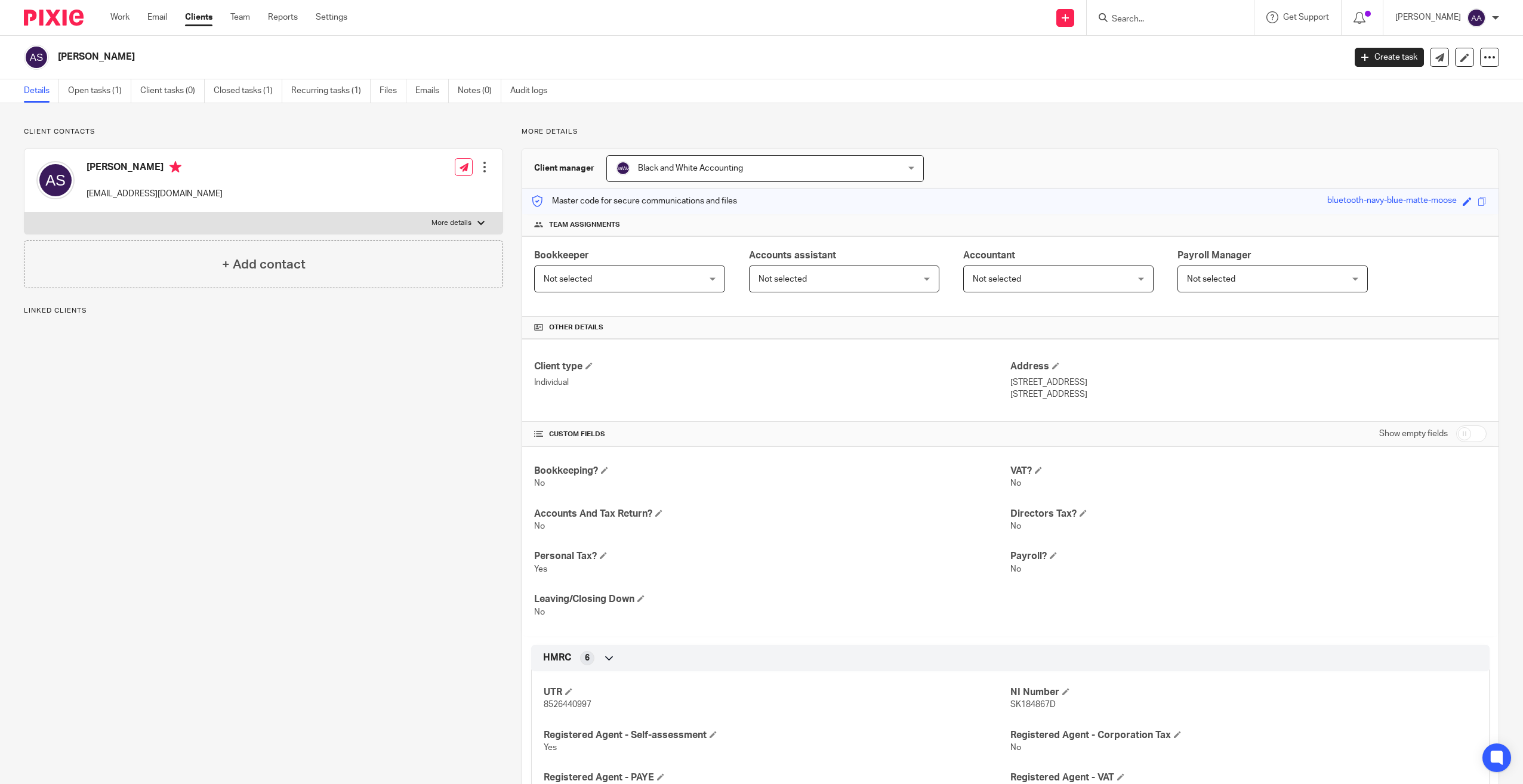
click at [393, 205] on div "Anna Skrobot elipsalaser@gmail.com Edit contact Create client from contact Expo…" at bounding box center [263, 180] width 478 height 63
click at [393, 216] on label "More details" at bounding box center [263, 223] width 478 height 21
click at [24, 212] on input "More details" at bounding box center [24, 212] width 1 height 1
checkbox input "true"
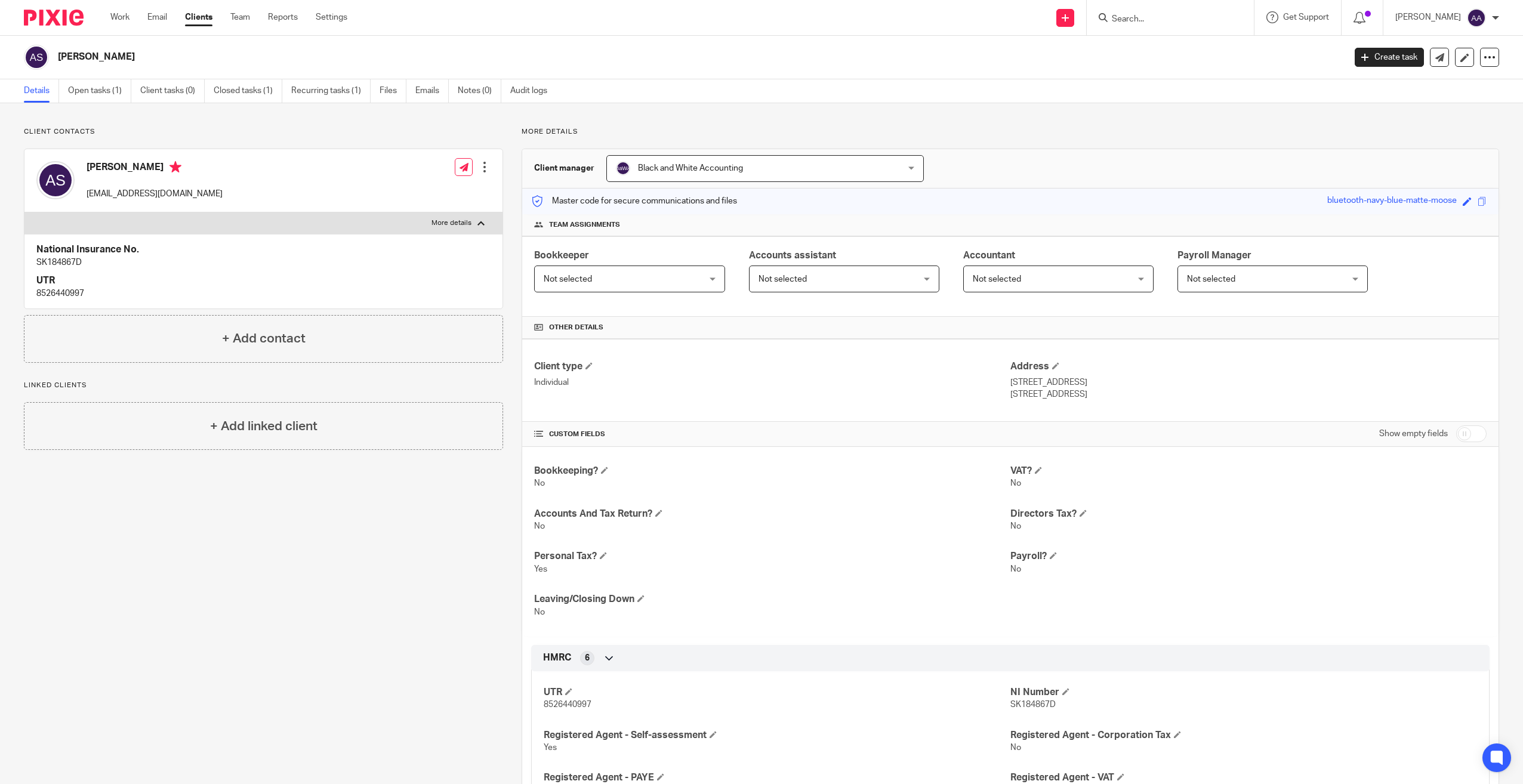
click at [1138, 20] on input "Search" at bounding box center [1164, 20] width 108 height 11
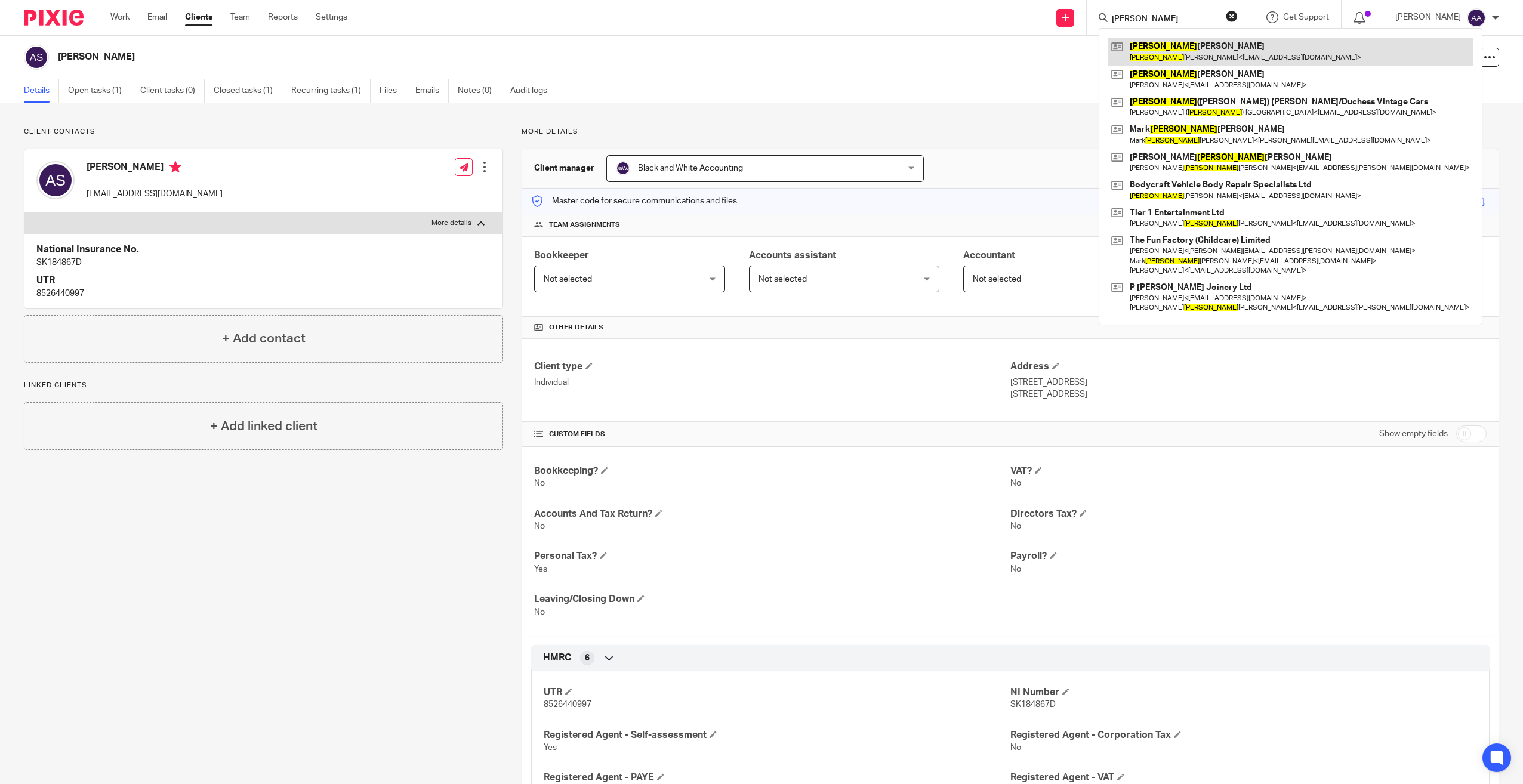
type input "anthony"
click at [1163, 44] on link at bounding box center [1290, 51] width 364 height 28
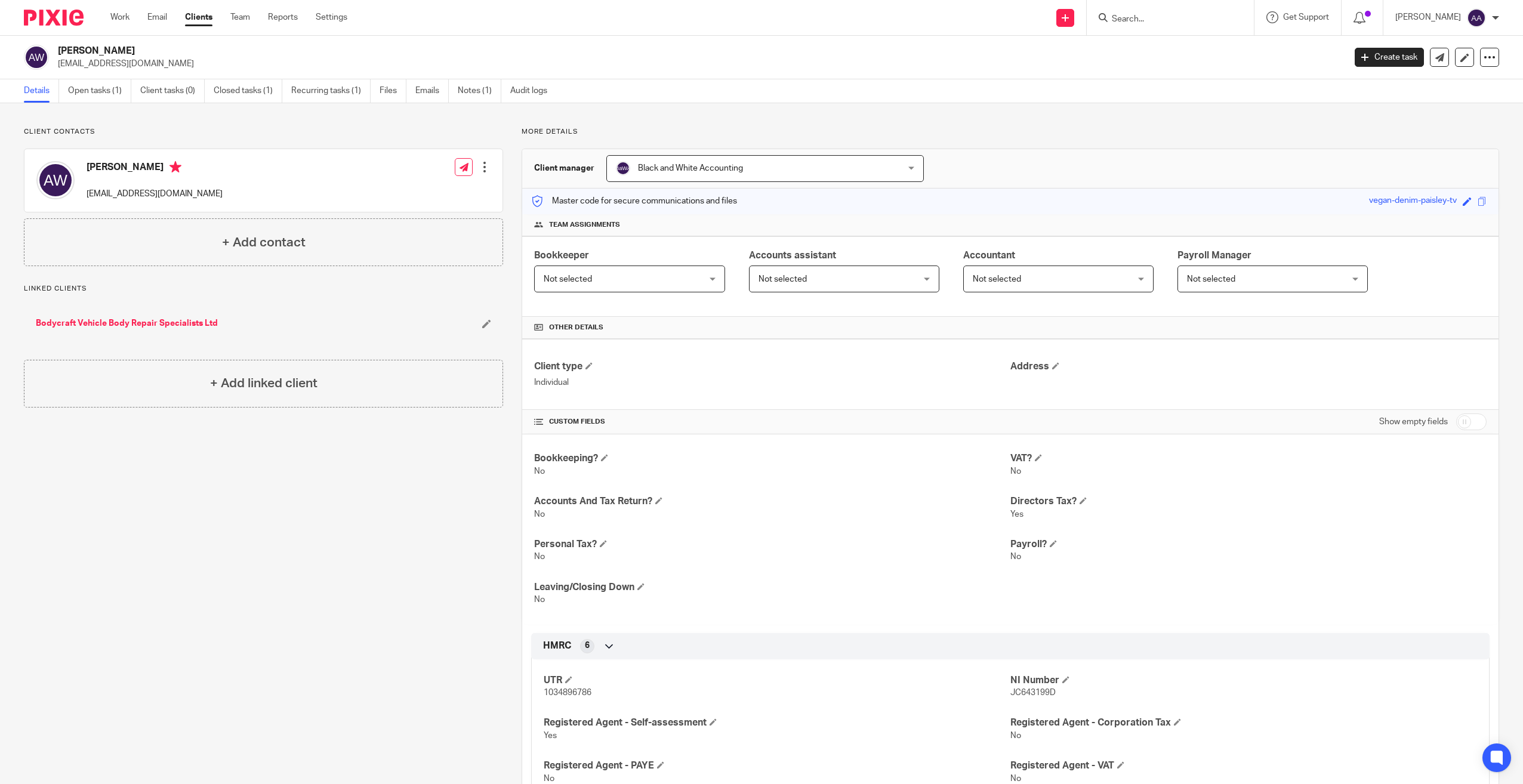
click at [197, 326] on link "Bodycraft Vehicle Body Repair Specialists Ltd" at bounding box center [127, 323] width 182 height 12
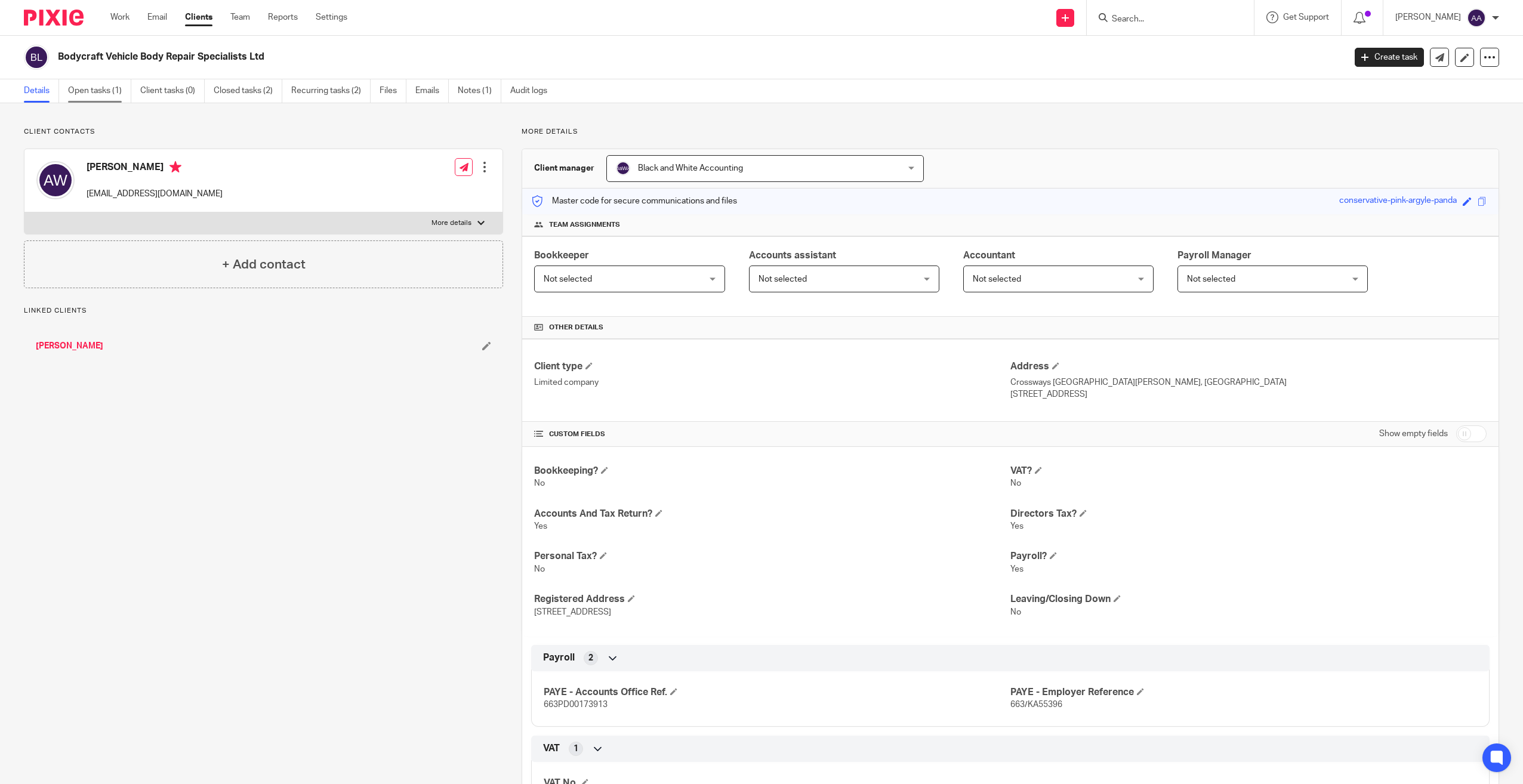
click at [102, 93] on link "Open tasks (1)" at bounding box center [99, 91] width 63 height 23
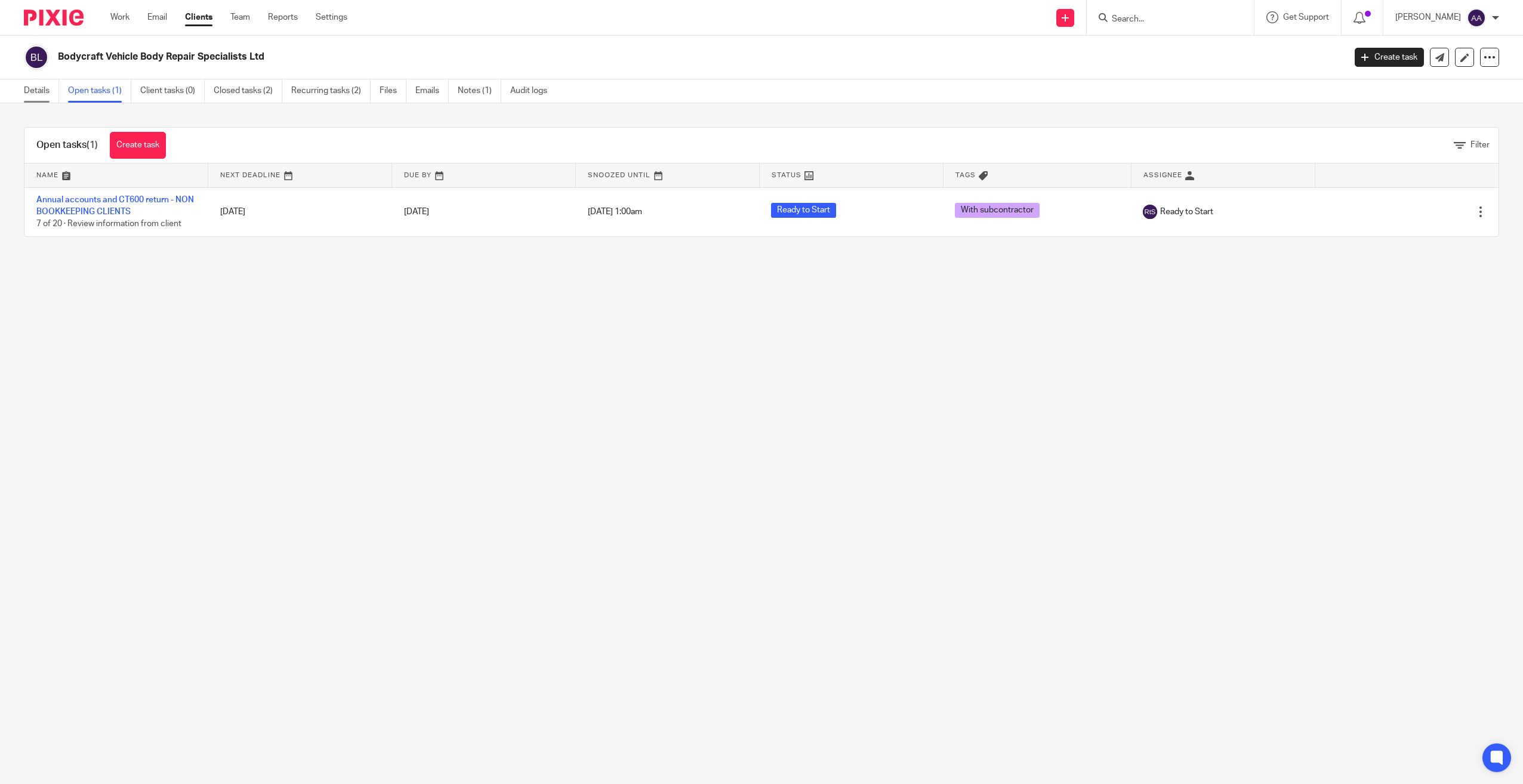
click at [48, 92] on link "Details" at bounding box center [42, 91] width 36 height 23
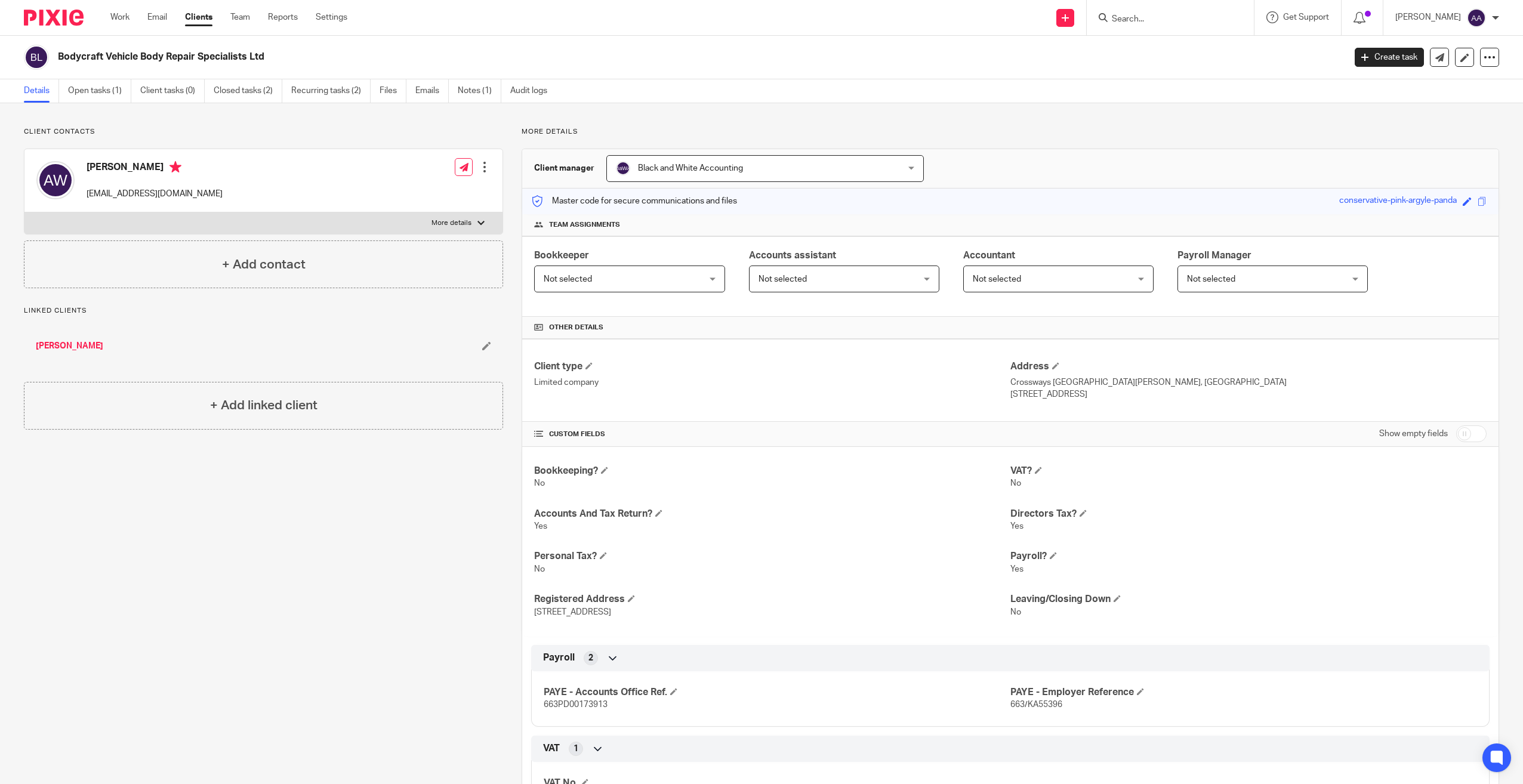
click at [1164, 19] on input "Search" at bounding box center [1164, 20] width 108 height 11
click at [1169, 15] on input "Search" at bounding box center [1164, 20] width 108 height 11
type input "ben markwick"
click at [1170, 48] on link at bounding box center [1204, 51] width 191 height 28
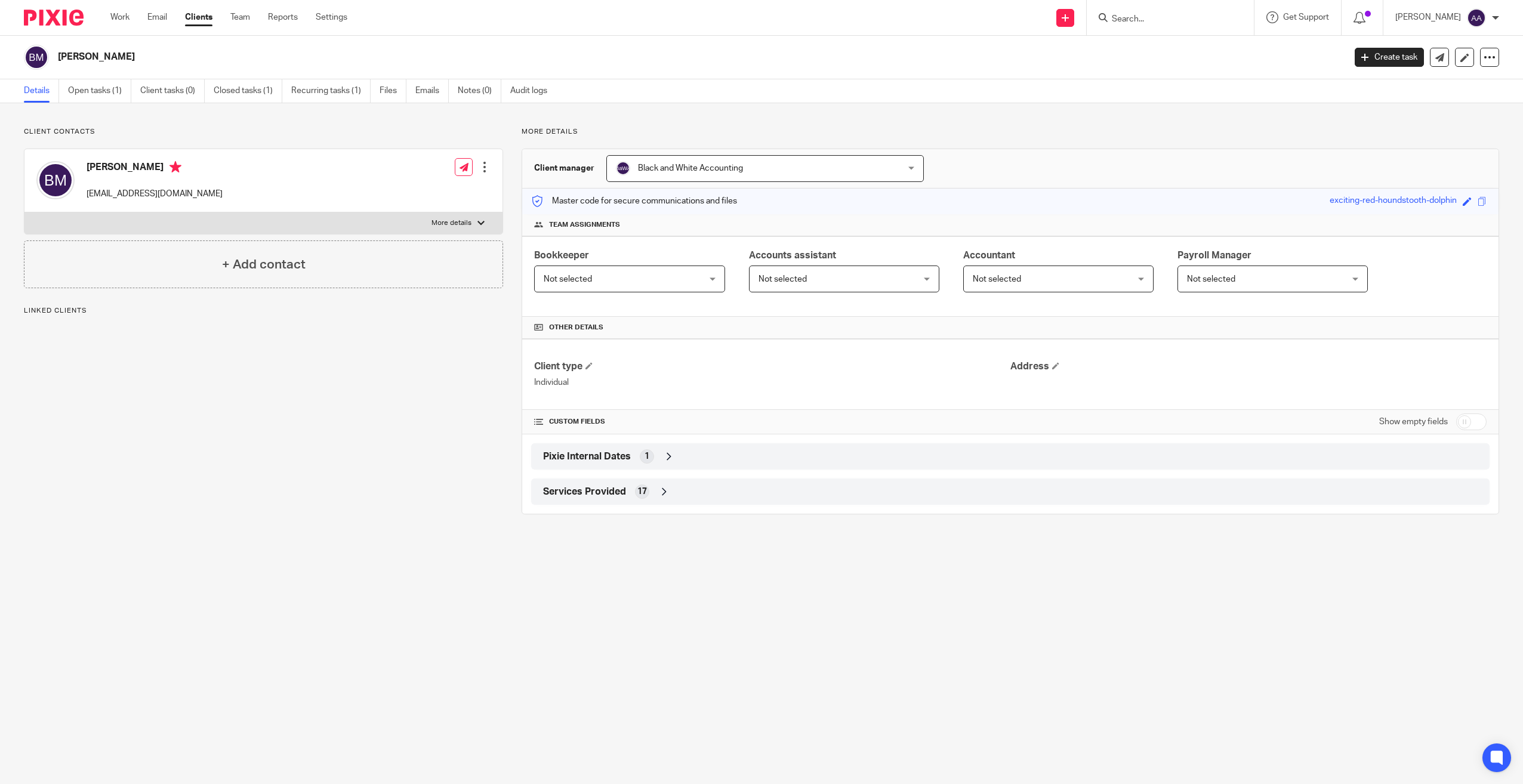
click at [463, 224] on p "More details" at bounding box center [451, 223] width 40 height 10
click at [24, 212] on input "More details" at bounding box center [24, 212] width 1 height 1
checkbox input "true"
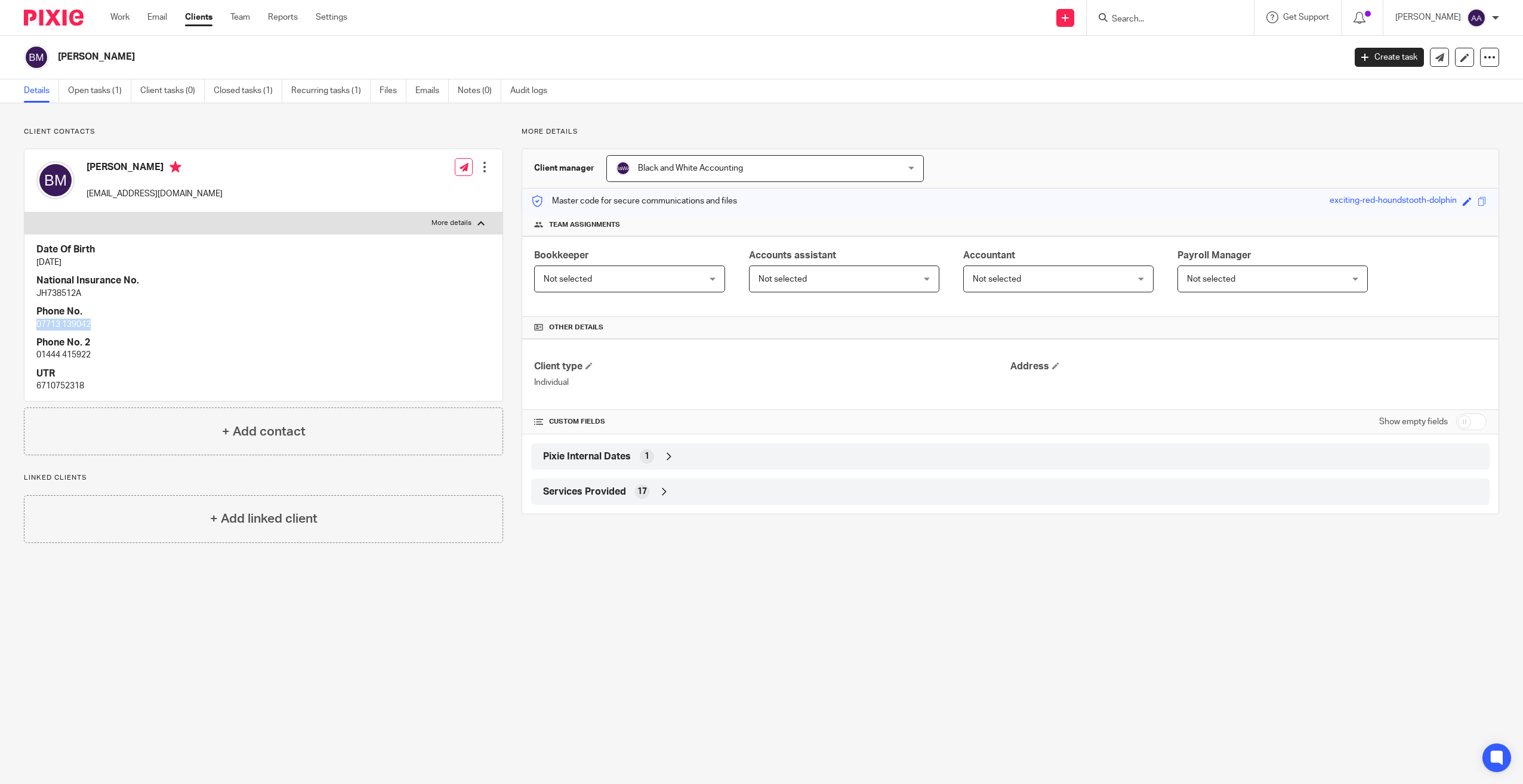
drag, startPoint x: 37, startPoint y: 324, endPoint x: 99, endPoint y: 324, distance: 62.0
click at [99, 324] on p "07713 139042" at bounding box center [264, 324] width 454 height 12
copy p "07713 139042"
click at [216, 237] on div "Date Of Birth 26 Aug 1978 National Insurance No. JH738512A Phone No. 07713 1390…" at bounding box center [263, 318] width 478 height 167
click at [1203, 12] on form at bounding box center [1174, 17] width 127 height 15
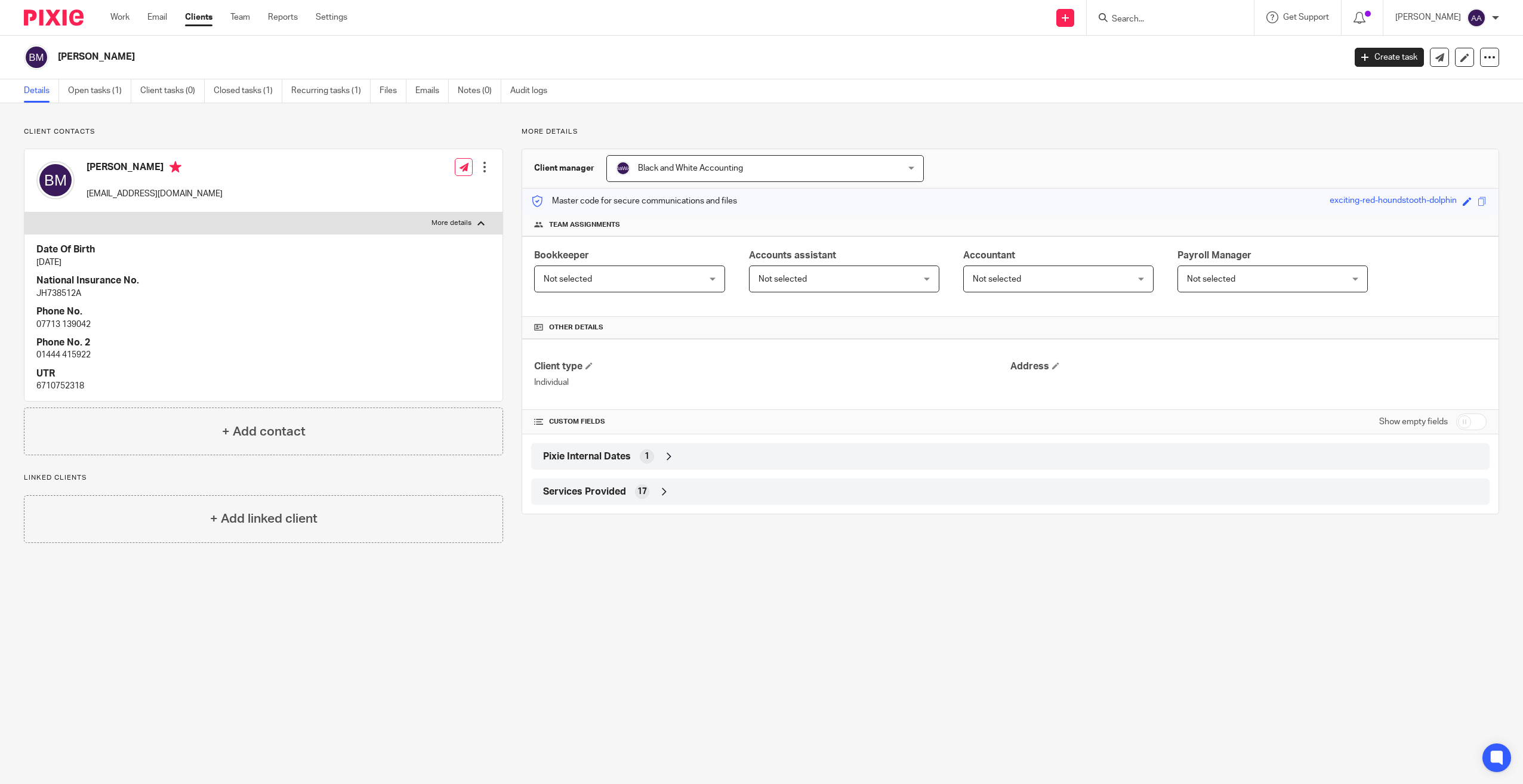
click at [1182, 20] on input "Search" at bounding box center [1164, 20] width 108 height 11
type input "bernadette"
click at [1198, 45] on link at bounding box center [1236, 51] width 256 height 28
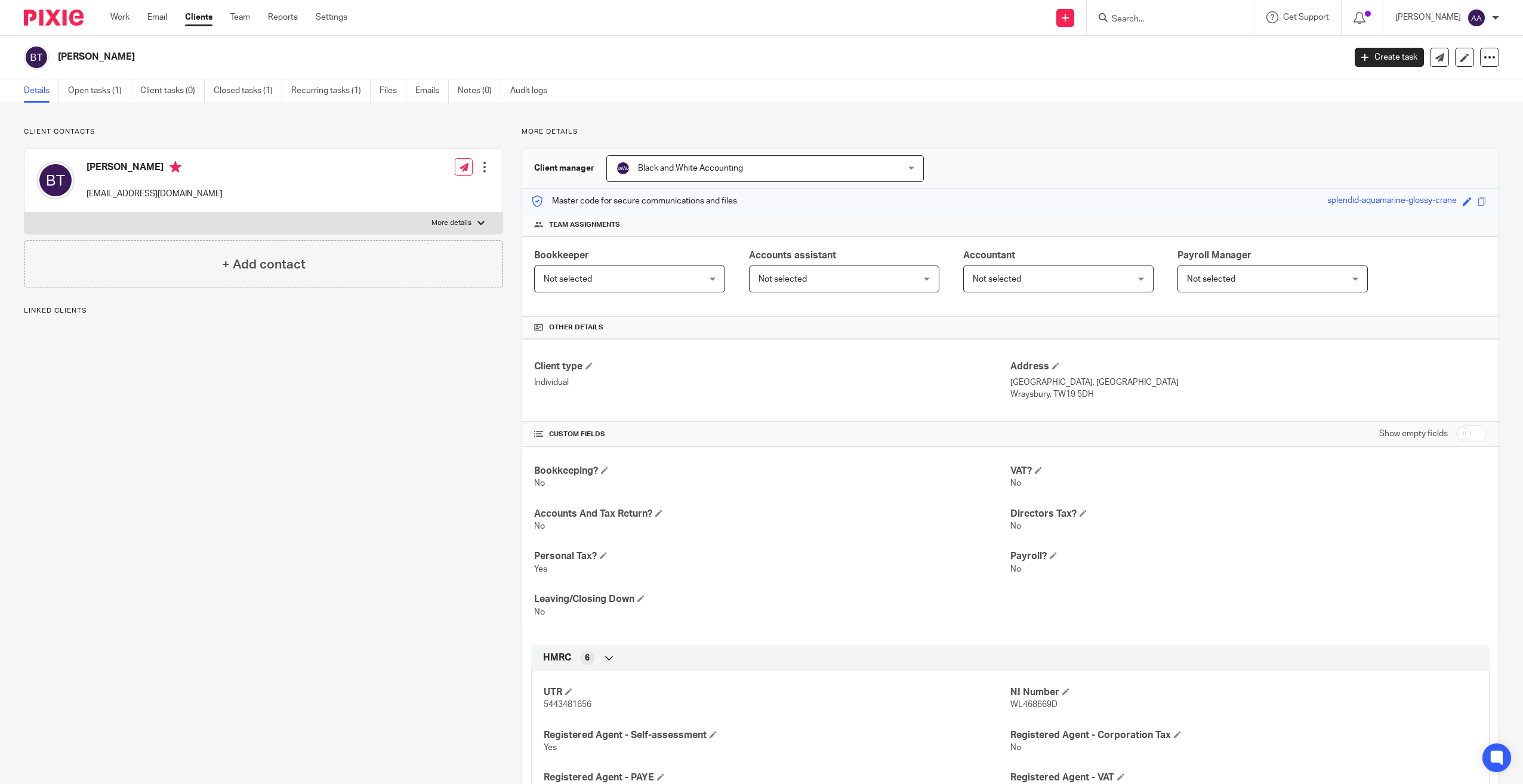
click at [364, 206] on div "[PERSON_NAME] [EMAIL_ADDRESS][DOMAIN_NAME] Edit contact Create client from cont…" at bounding box center [263, 180] width 478 height 63
click at [363, 214] on label "More details" at bounding box center [263, 223] width 478 height 21
click at [24, 212] on input "More details" at bounding box center [24, 212] width 1 height 1
checkbox input "true"
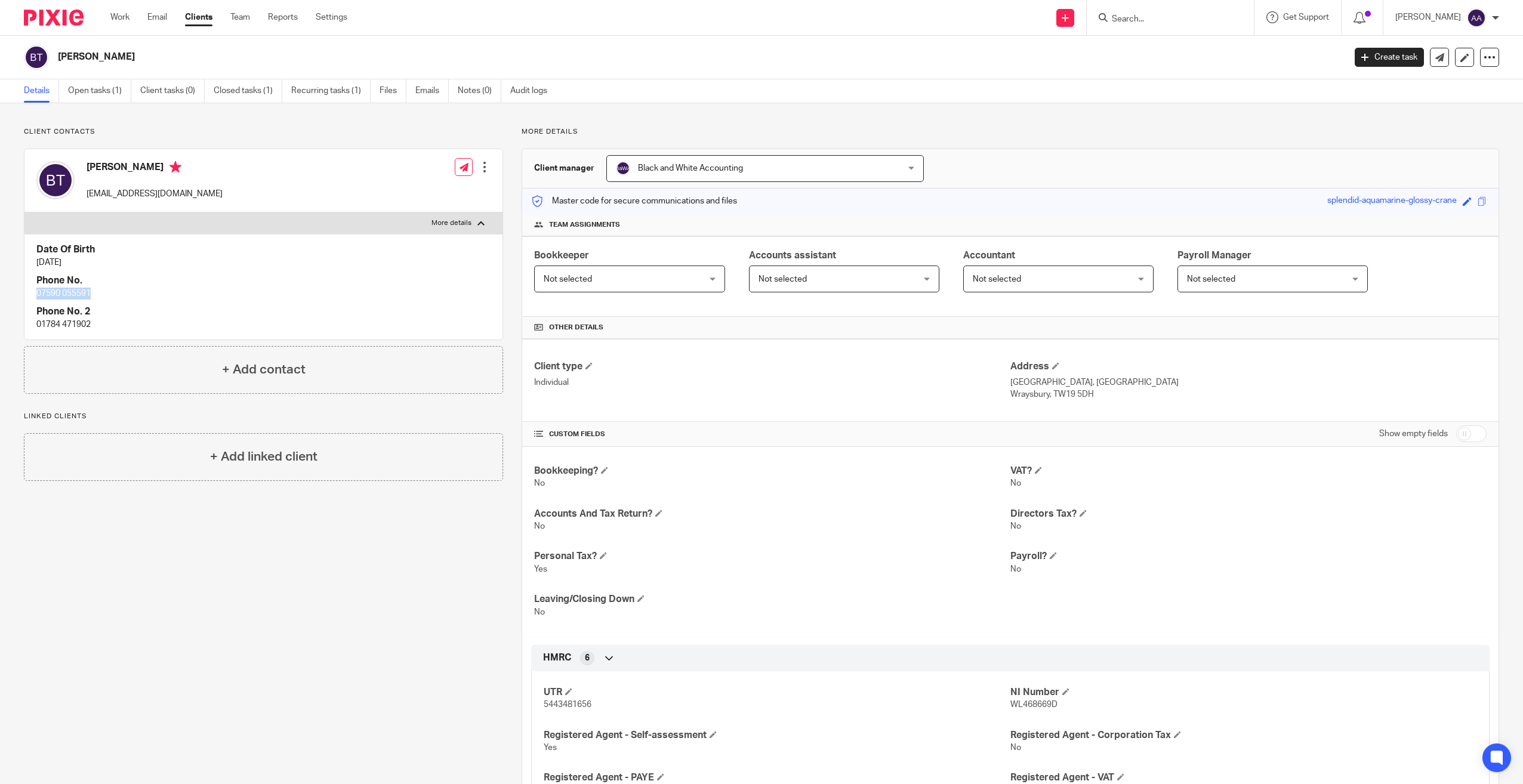
drag, startPoint x: 35, startPoint y: 298, endPoint x: 92, endPoint y: 288, distance: 57.9
click at [92, 288] on div "Date Of Birth 19 Jan 1961 Phone No. 07590 055591 Phone No. 2 01784 471902" at bounding box center [263, 287] width 478 height 105
copy p "07590 055591"
click at [642, 118] on div "Client contacts Bernadette Turner bernieturner1@aol.com Edit contact Create cli…" at bounding box center [761, 510] width 1523 height 813
click at [1206, 20] on input "Search" at bounding box center [1164, 20] width 108 height 11
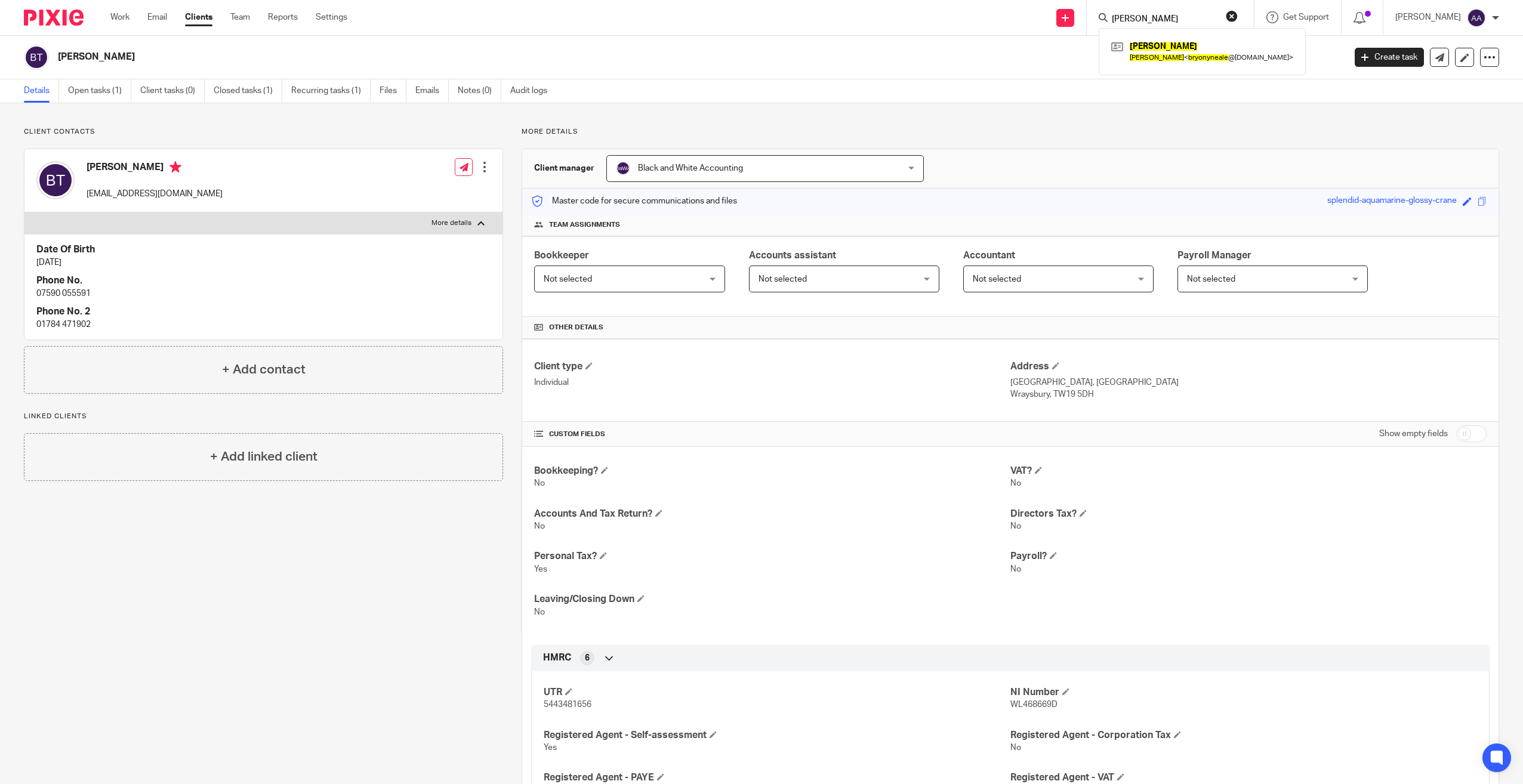
type input "Bryony neale"
click at [1200, 30] on div "Bryony Neale Bryony Neale < bryonyneale @gmail.com >" at bounding box center [1202, 51] width 207 height 46
click at [1193, 38] on link at bounding box center [1202, 51] width 188 height 28
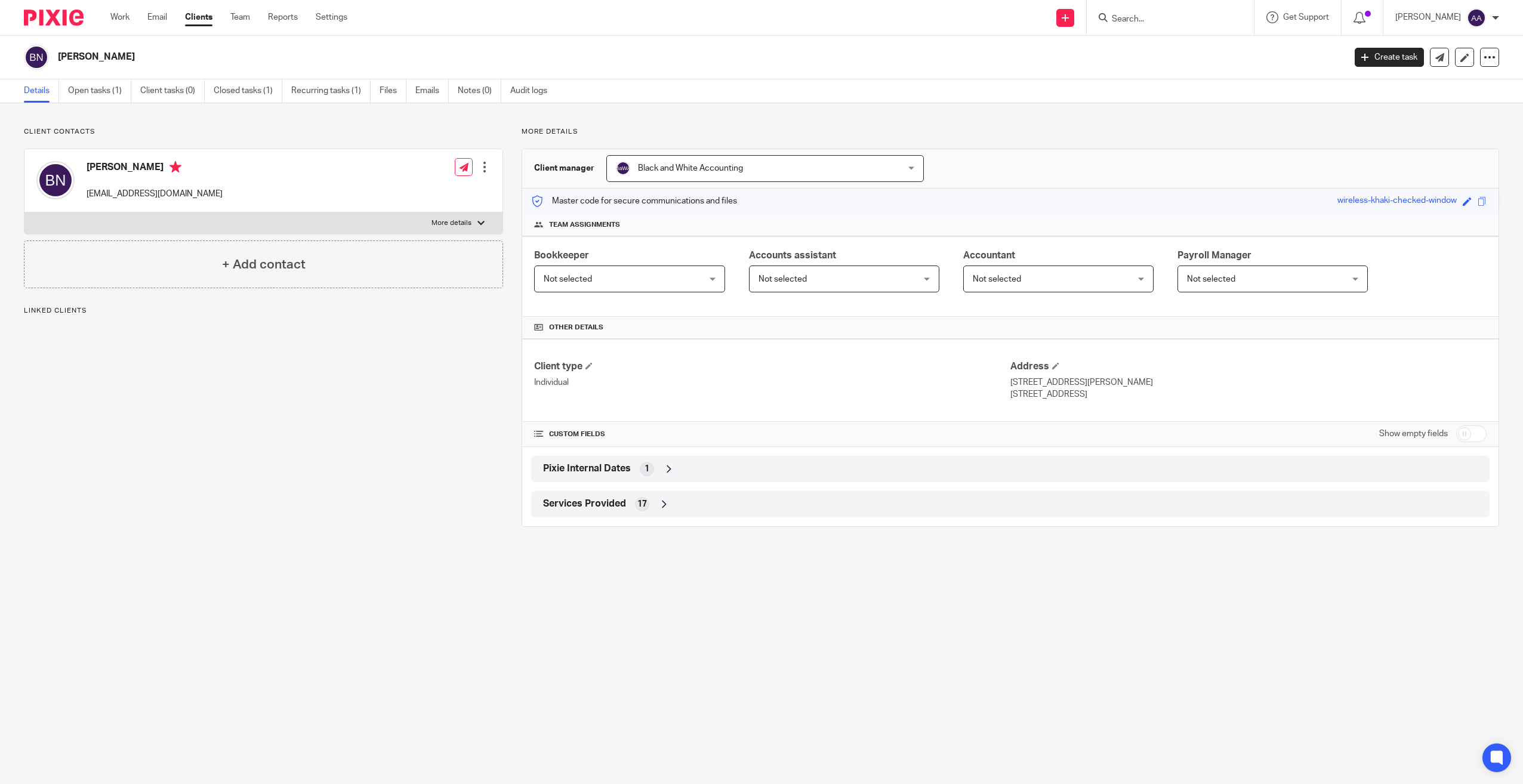
click at [439, 218] on p "More details" at bounding box center [451, 223] width 40 height 10
click at [24, 212] on input "More details" at bounding box center [24, 212] width 1 height 1
checkbox input "true"
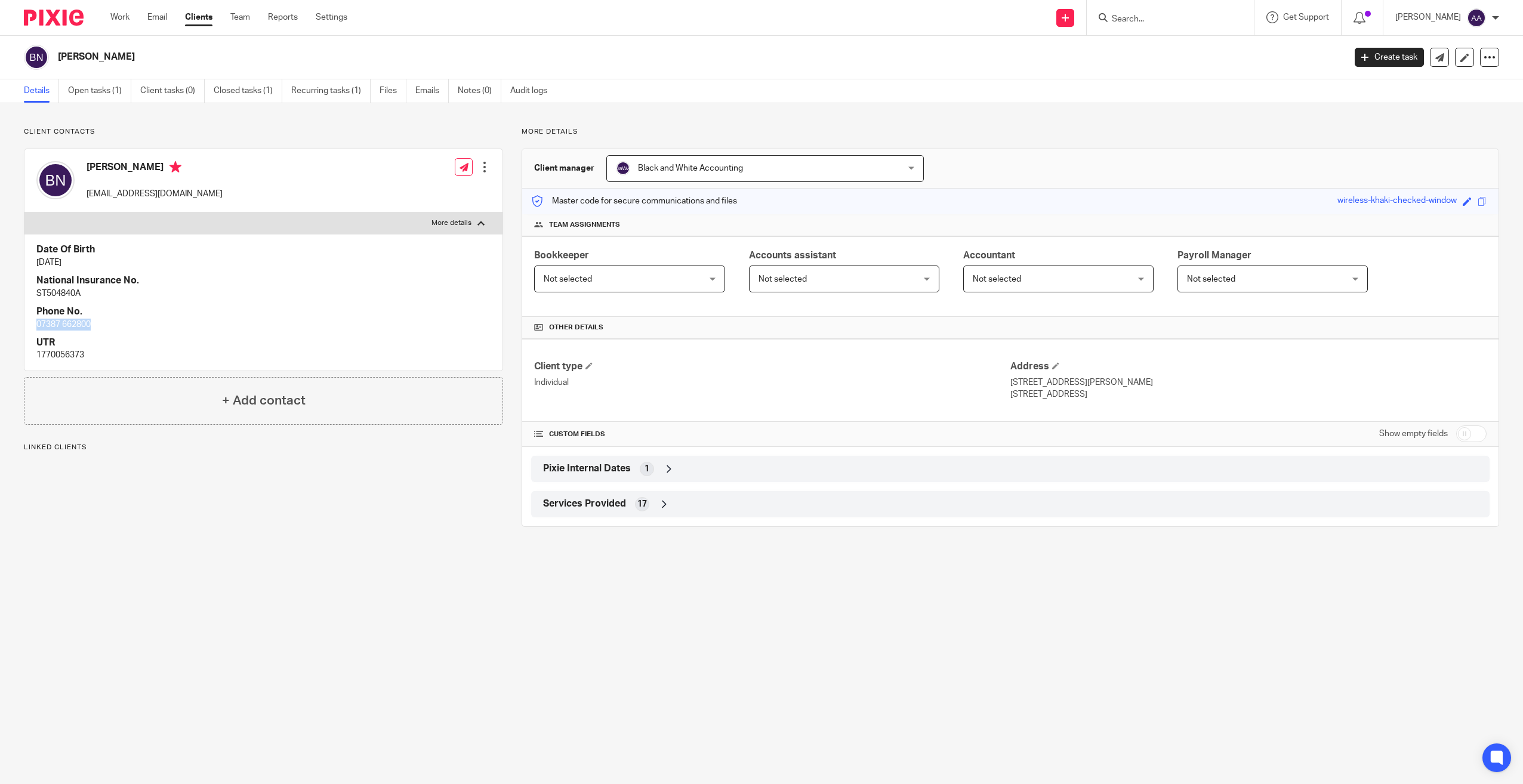
drag, startPoint x: 36, startPoint y: 323, endPoint x: 119, endPoint y: 323, distance: 83.0
click at [119, 323] on div "Date Of Birth 12 Mar 1985 National Insurance No. ST504840A Phone No. 07387 6628…" at bounding box center [263, 302] width 478 height 136
copy p "07387 662800"
click at [1150, 16] on input "Search" at bounding box center [1164, 20] width 108 height 11
type input "maylam"
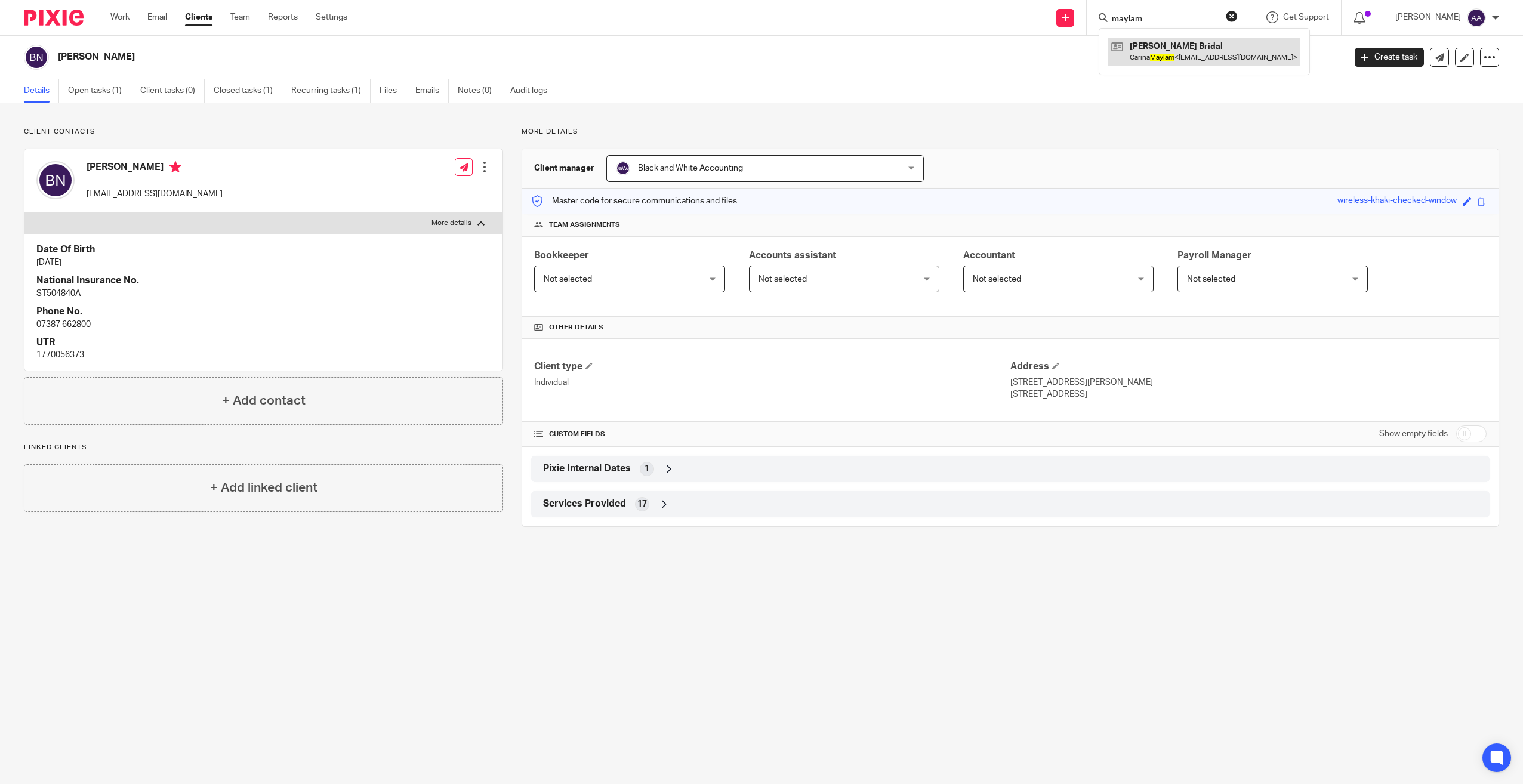
click at [1156, 50] on link at bounding box center [1205, 51] width 192 height 28
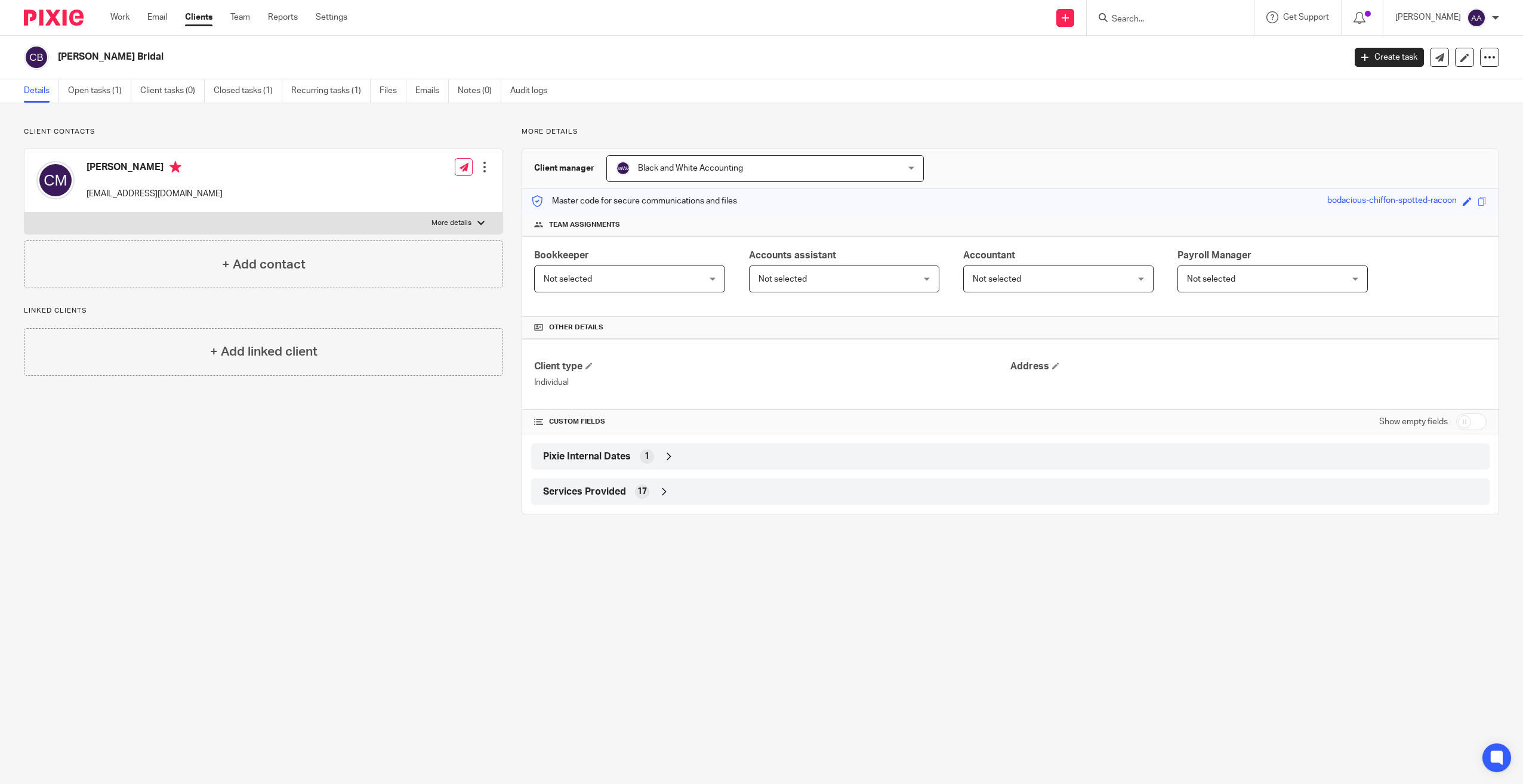
click at [463, 215] on label "More details" at bounding box center [263, 223] width 478 height 21
click at [24, 212] on input "More details" at bounding box center [24, 212] width 1 height 1
checkbox input "true"
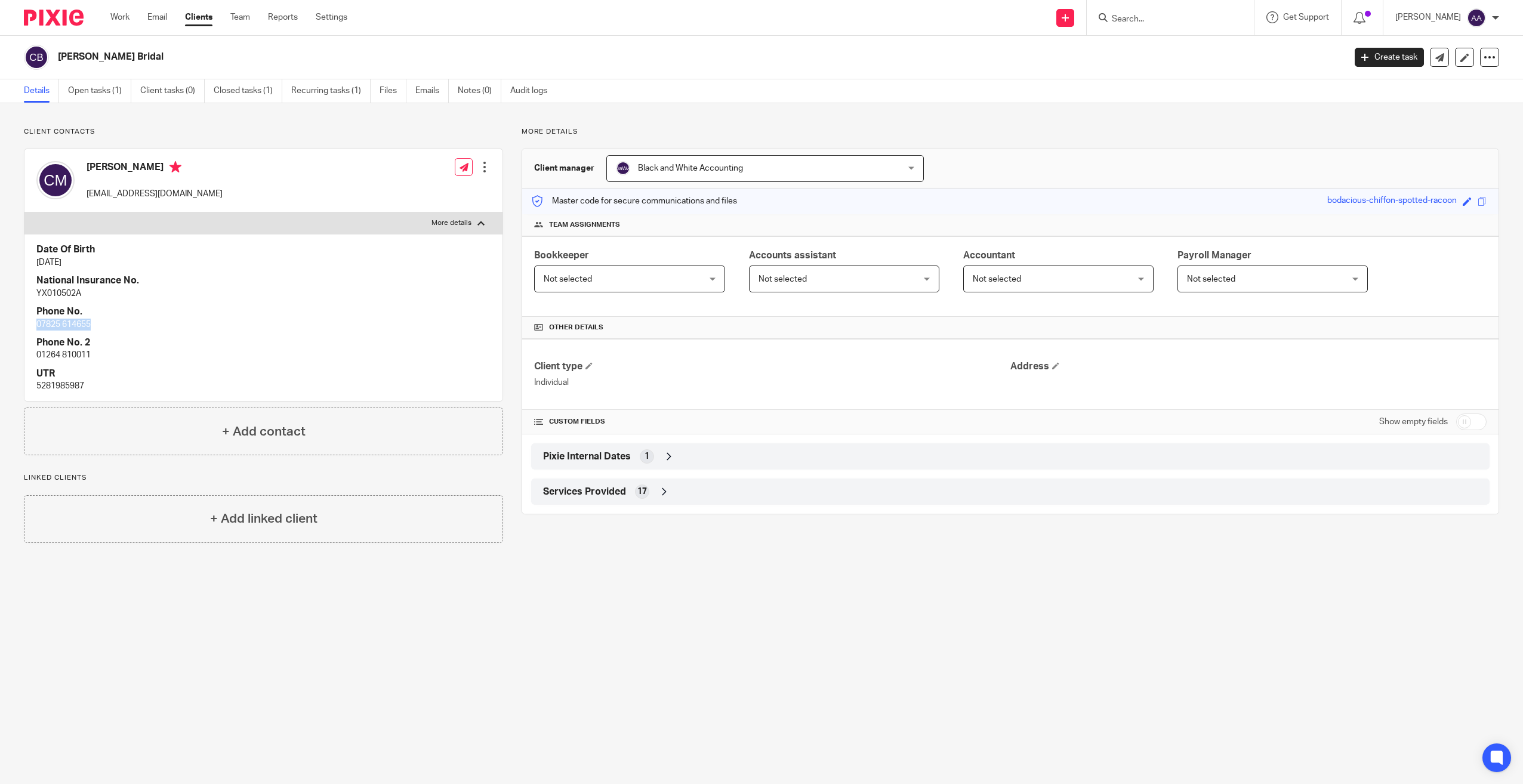
drag, startPoint x: 37, startPoint y: 326, endPoint x: 111, endPoint y: 323, distance: 74.1
click at [111, 323] on p "07825 614655" at bounding box center [264, 324] width 454 height 12
copy p "07825 614655"
click at [437, 89] on link "Emails" at bounding box center [432, 91] width 34 height 23
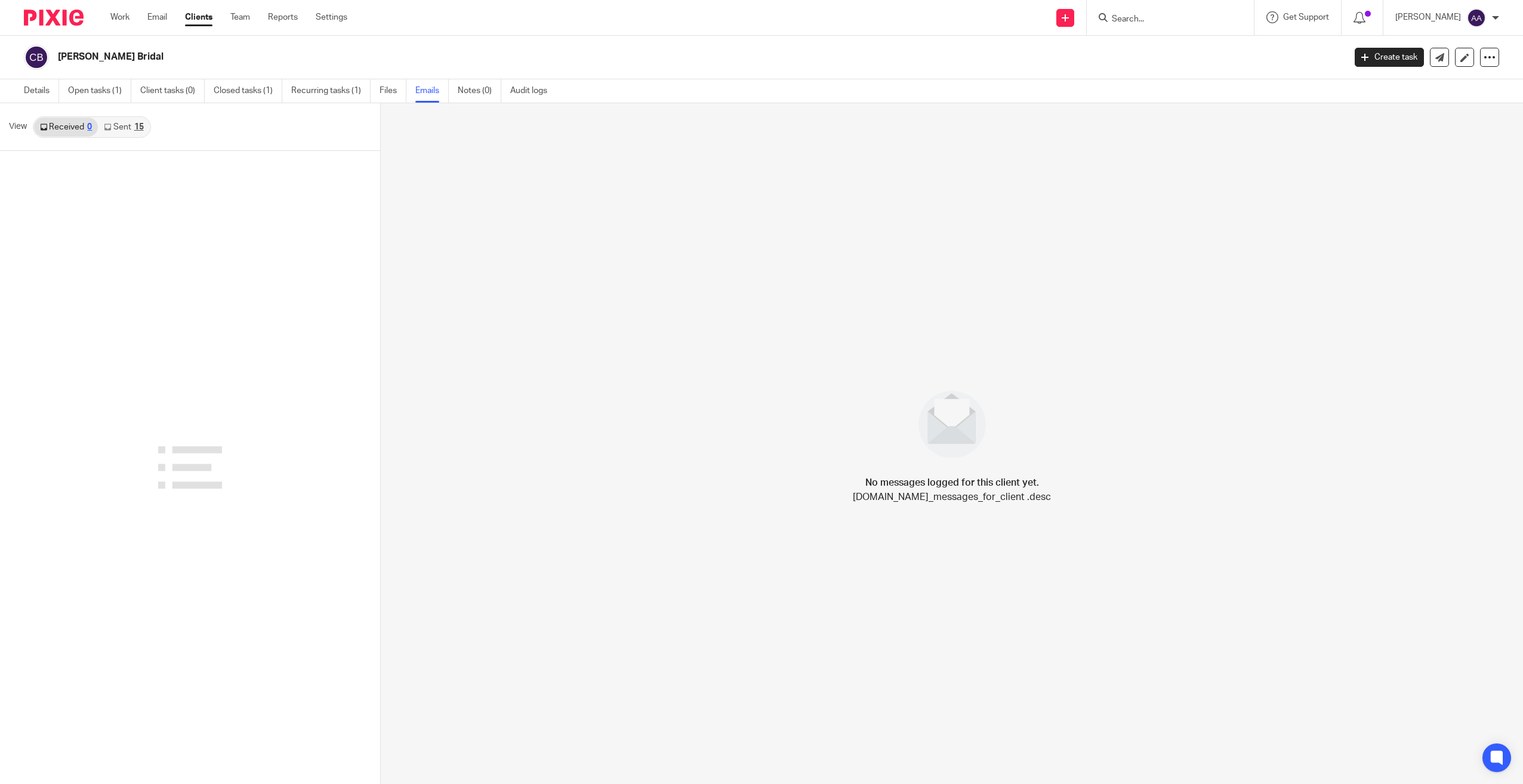
click at [120, 129] on link "Sent 15" at bounding box center [124, 127] width 52 height 19
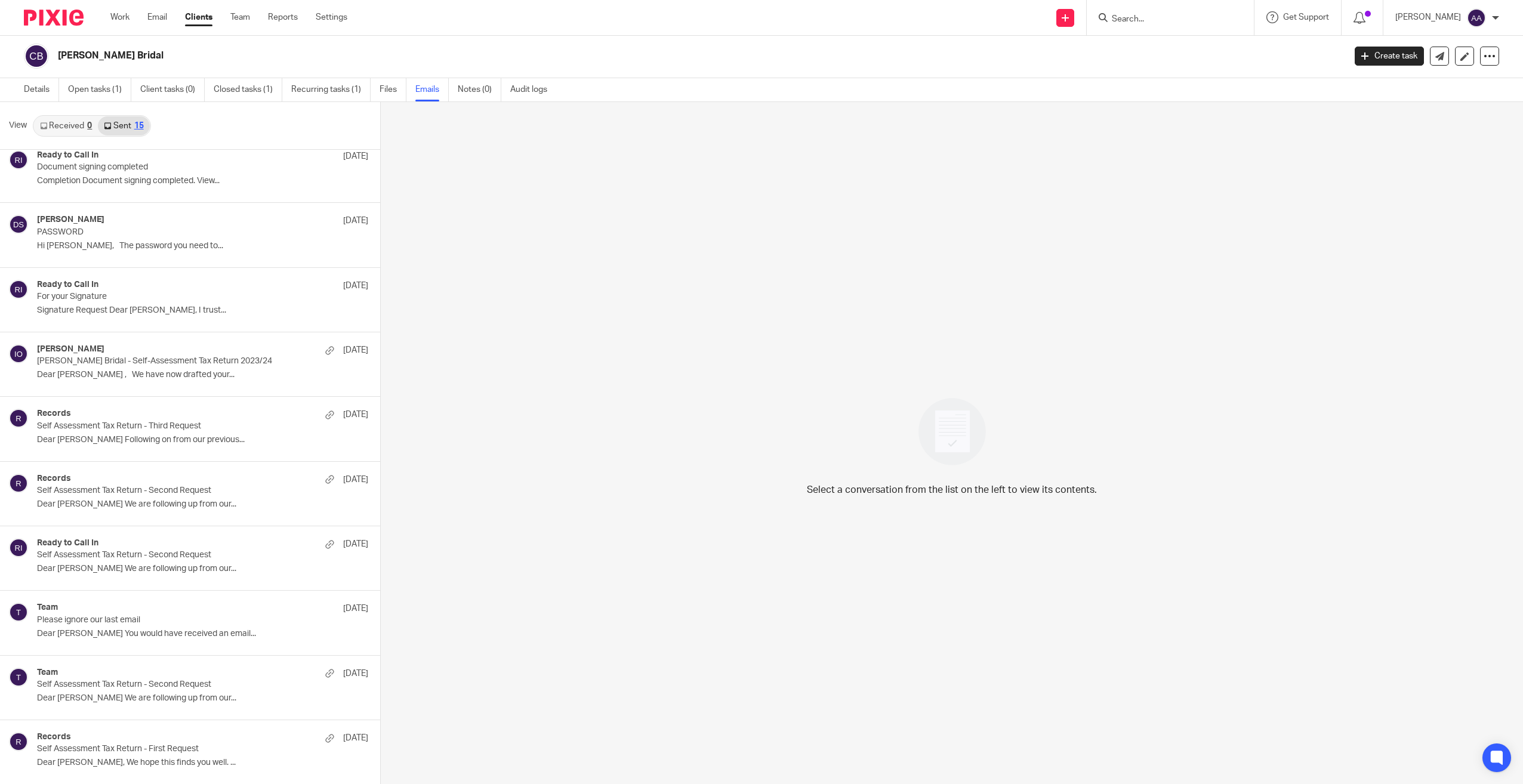
scroll to position [2, 0]
click at [30, 88] on link "Details" at bounding box center [42, 89] width 36 height 23
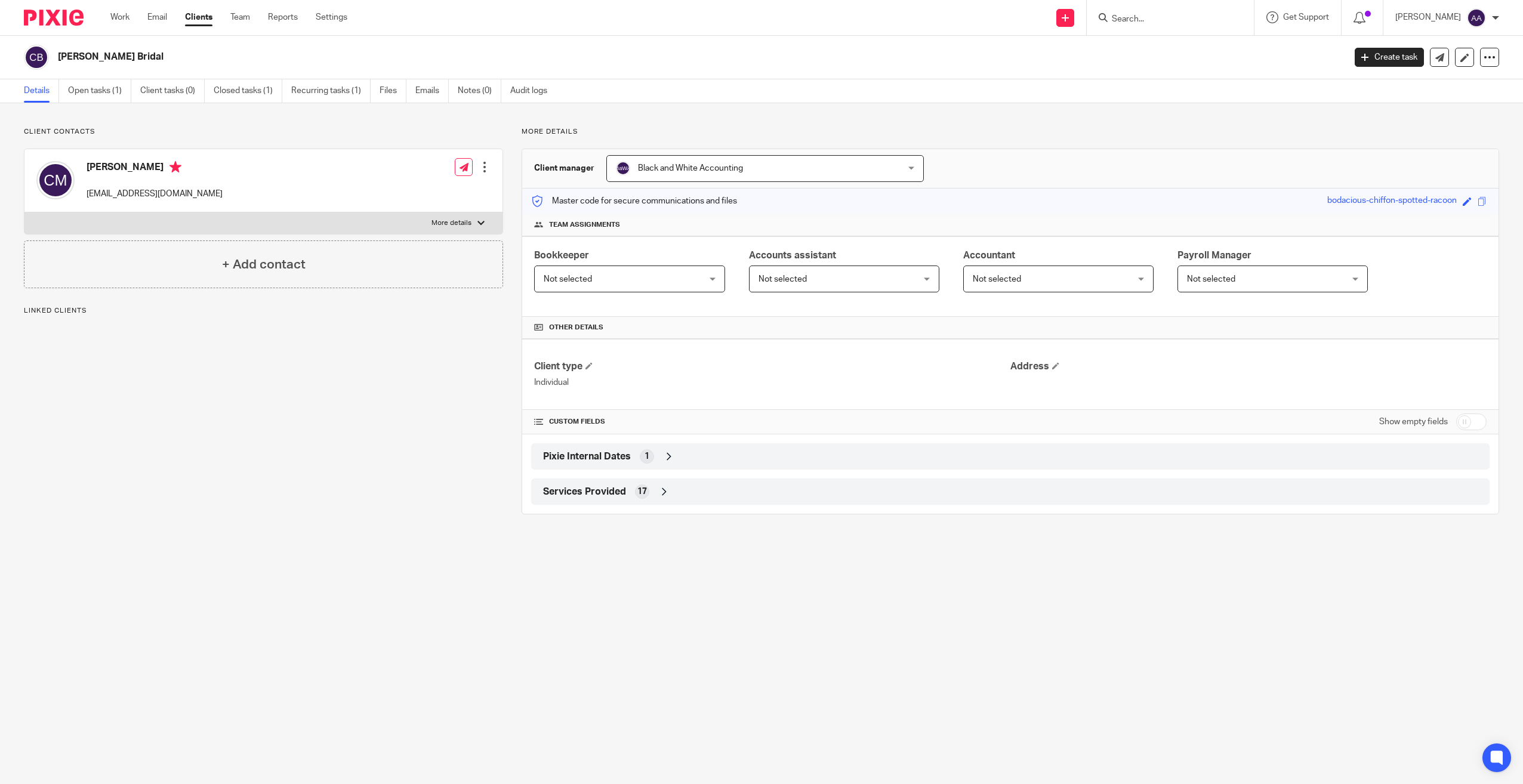
click at [458, 217] on label "More details" at bounding box center [263, 223] width 478 height 21
click at [24, 212] on input "More details" at bounding box center [24, 212] width 1 height 1
checkbox input "true"
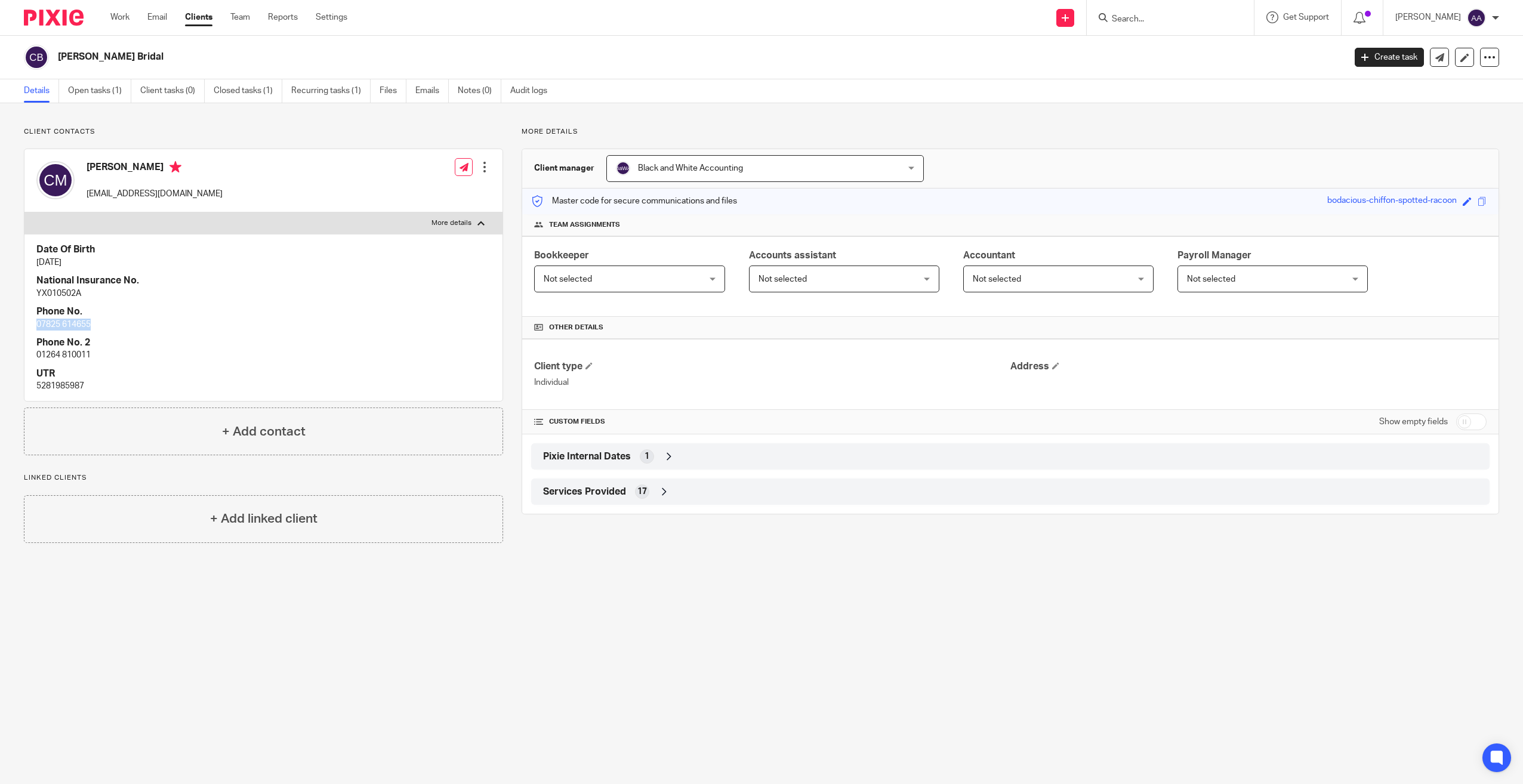
drag, startPoint x: 37, startPoint y: 324, endPoint x: 95, endPoint y: 323, distance: 58.0
click at [95, 323] on p "07825 614655" at bounding box center [264, 324] width 454 height 12
copy p "07825 614655"
click at [1146, 20] on input "Search" at bounding box center [1164, 20] width 108 height 11
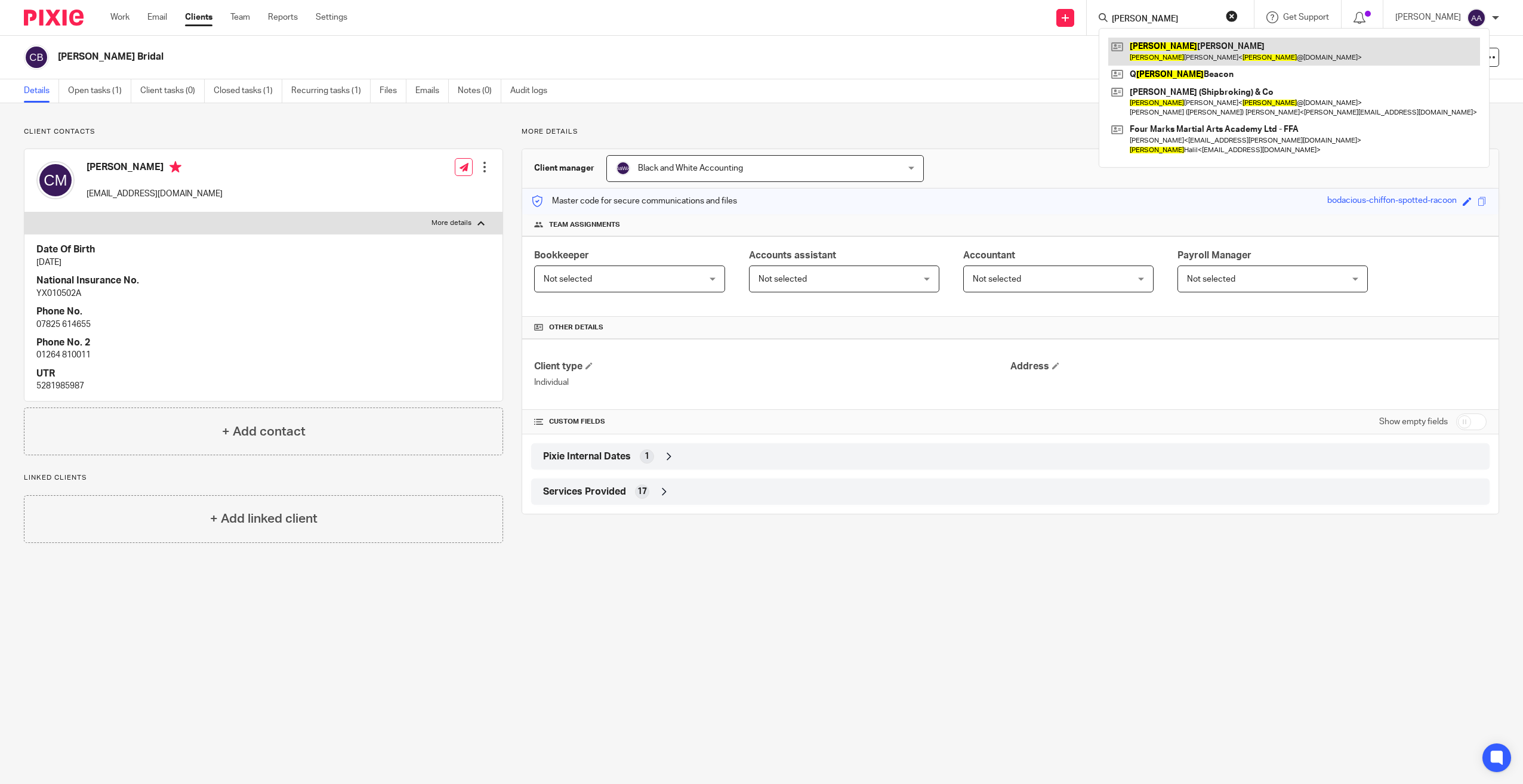
type input "[PERSON_NAME]"
click at [1156, 55] on link at bounding box center [1294, 51] width 372 height 28
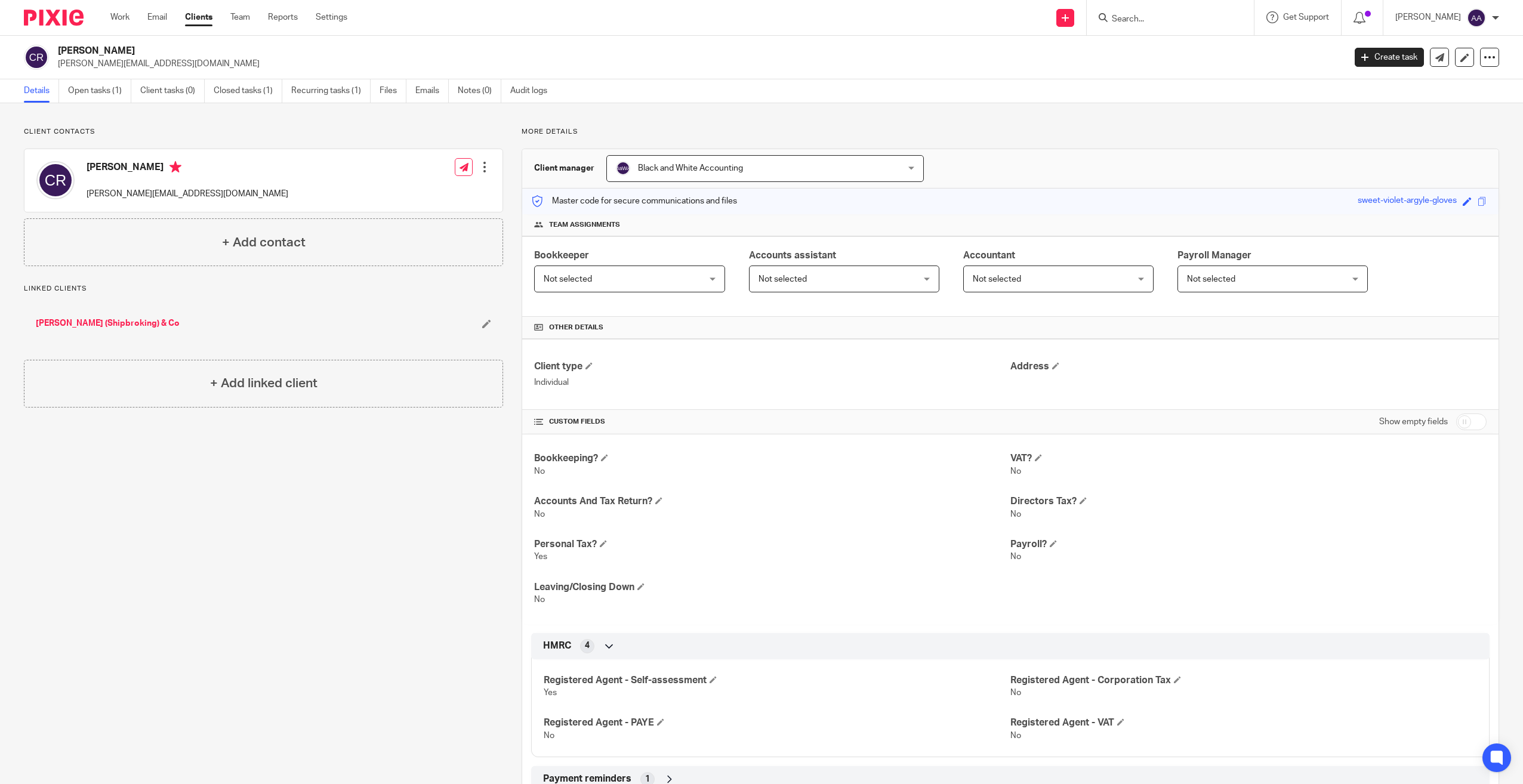
click at [1159, 19] on input "Search" at bounding box center [1164, 20] width 108 height 11
type input "charlotte"
click at [1165, 79] on link at bounding box center [1212, 79] width 207 height 28
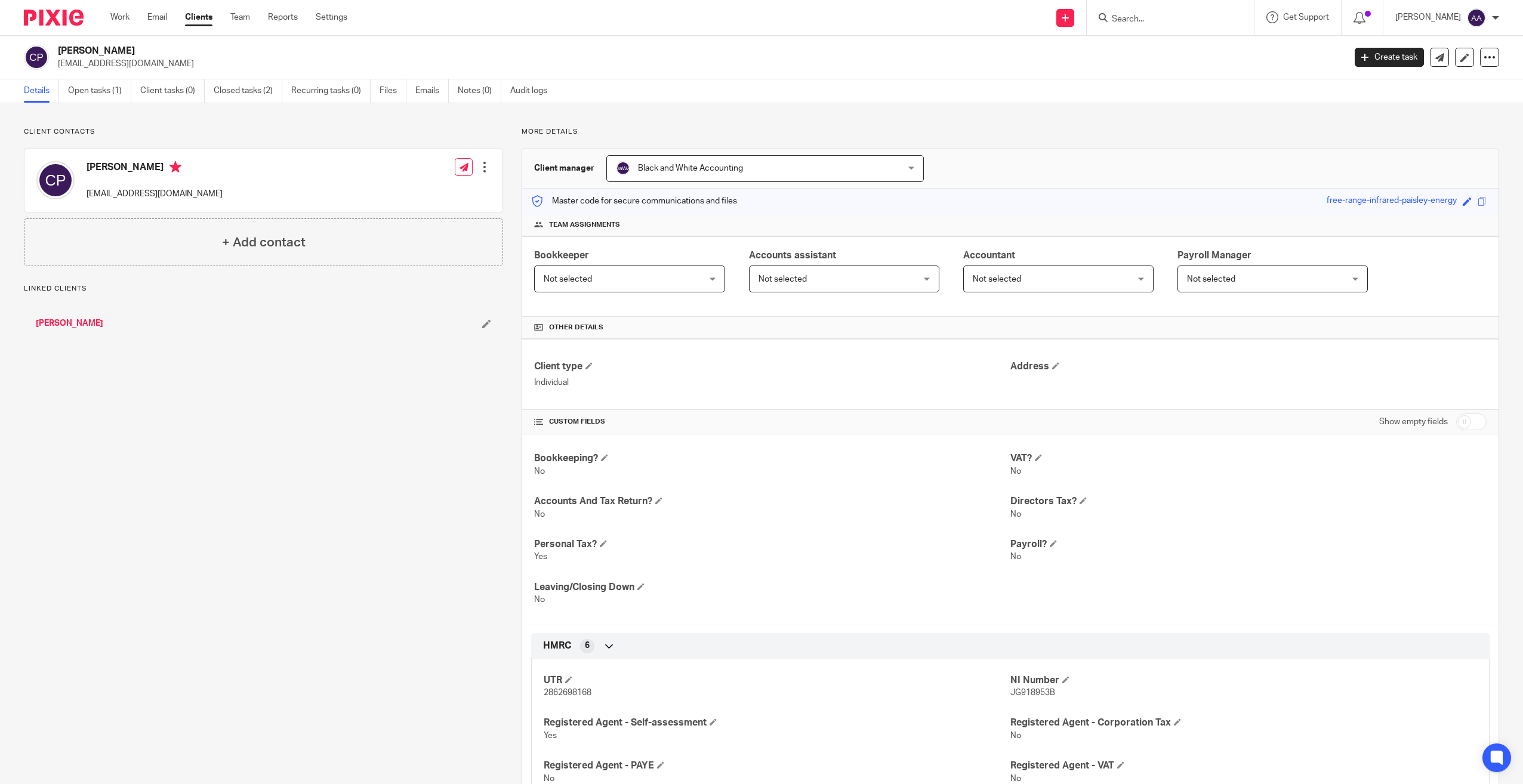
click at [52, 320] on link "[PERSON_NAME]" at bounding box center [70, 323] width 68 height 12
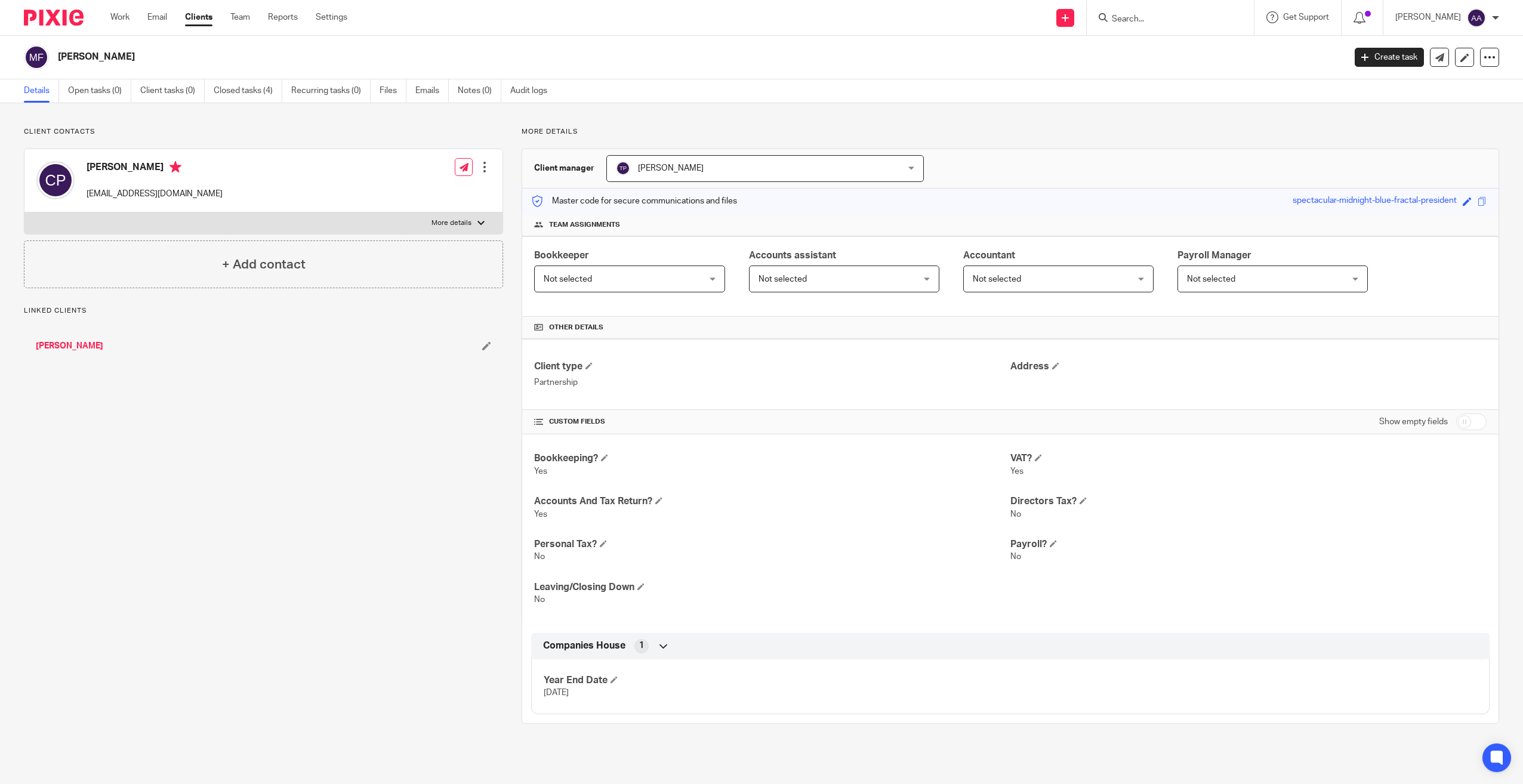
click at [451, 227] on p "More details" at bounding box center [451, 223] width 40 height 10
click at [24, 212] on input "More details" at bounding box center [24, 212] width 1 height 1
checkbox input "true"
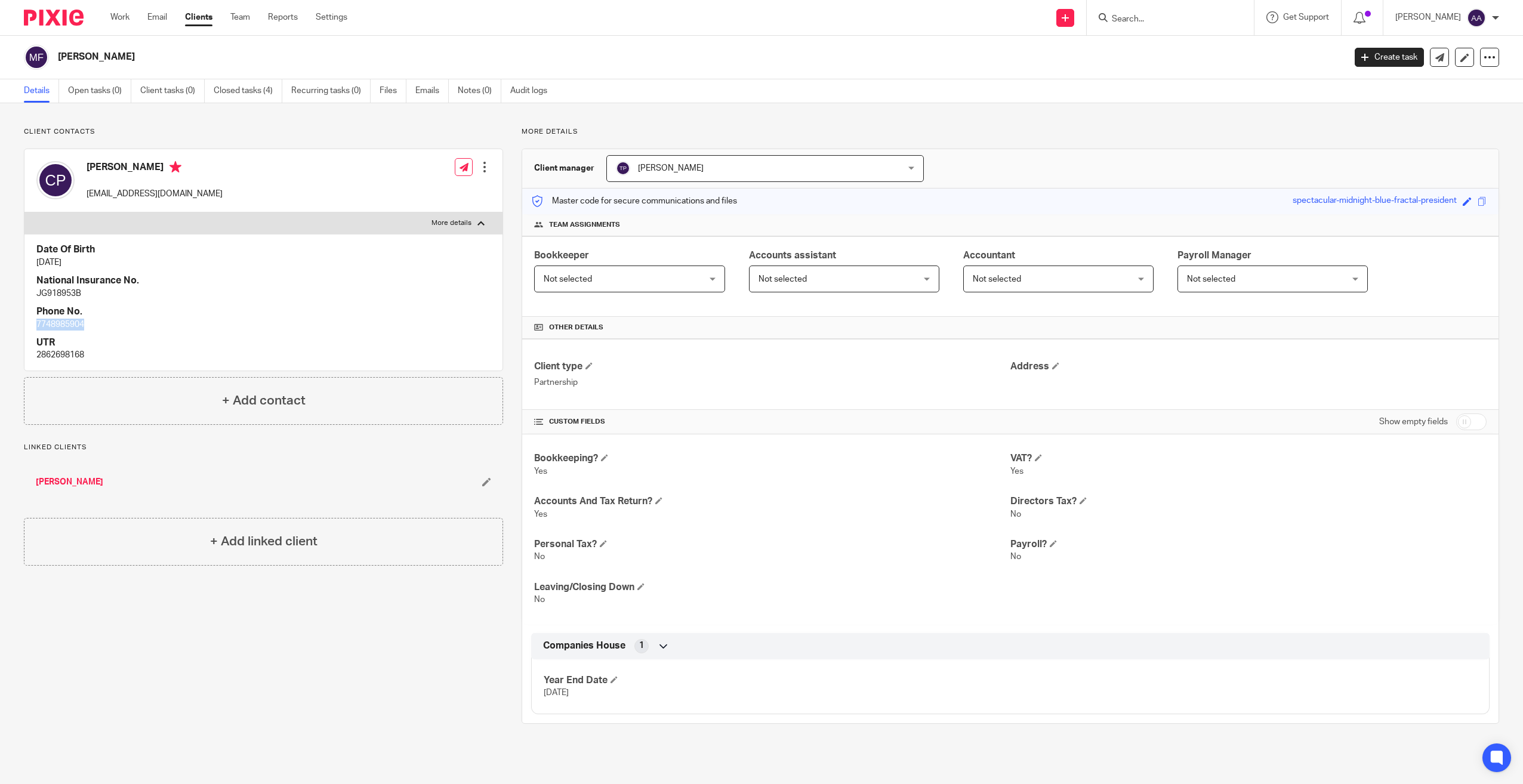
drag, startPoint x: 36, startPoint y: 323, endPoint x: 86, endPoint y: 330, distance: 50.5
click at [86, 330] on div "Date Of Birth 23 Mar 1988 National Insurance No. JG918953B Phone No. 7748985904…" at bounding box center [263, 302] width 478 height 136
click at [327, 292] on p "JG918953B" at bounding box center [264, 293] width 454 height 12
click at [437, 80] on link "Emails" at bounding box center [432, 91] width 34 height 23
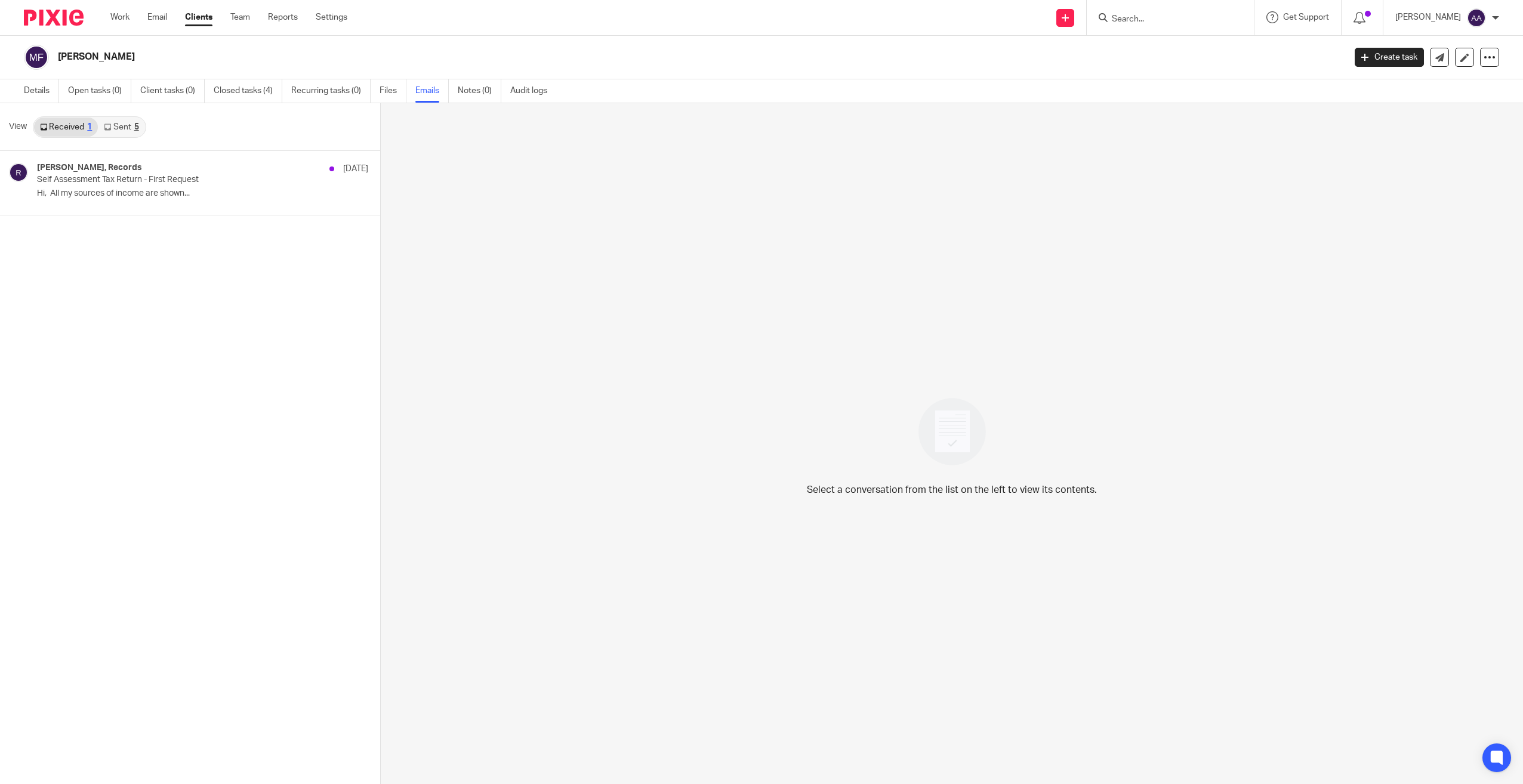
click at [127, 123] on link "Sent 5" at bounding box center [121, 127] width 46 height 19
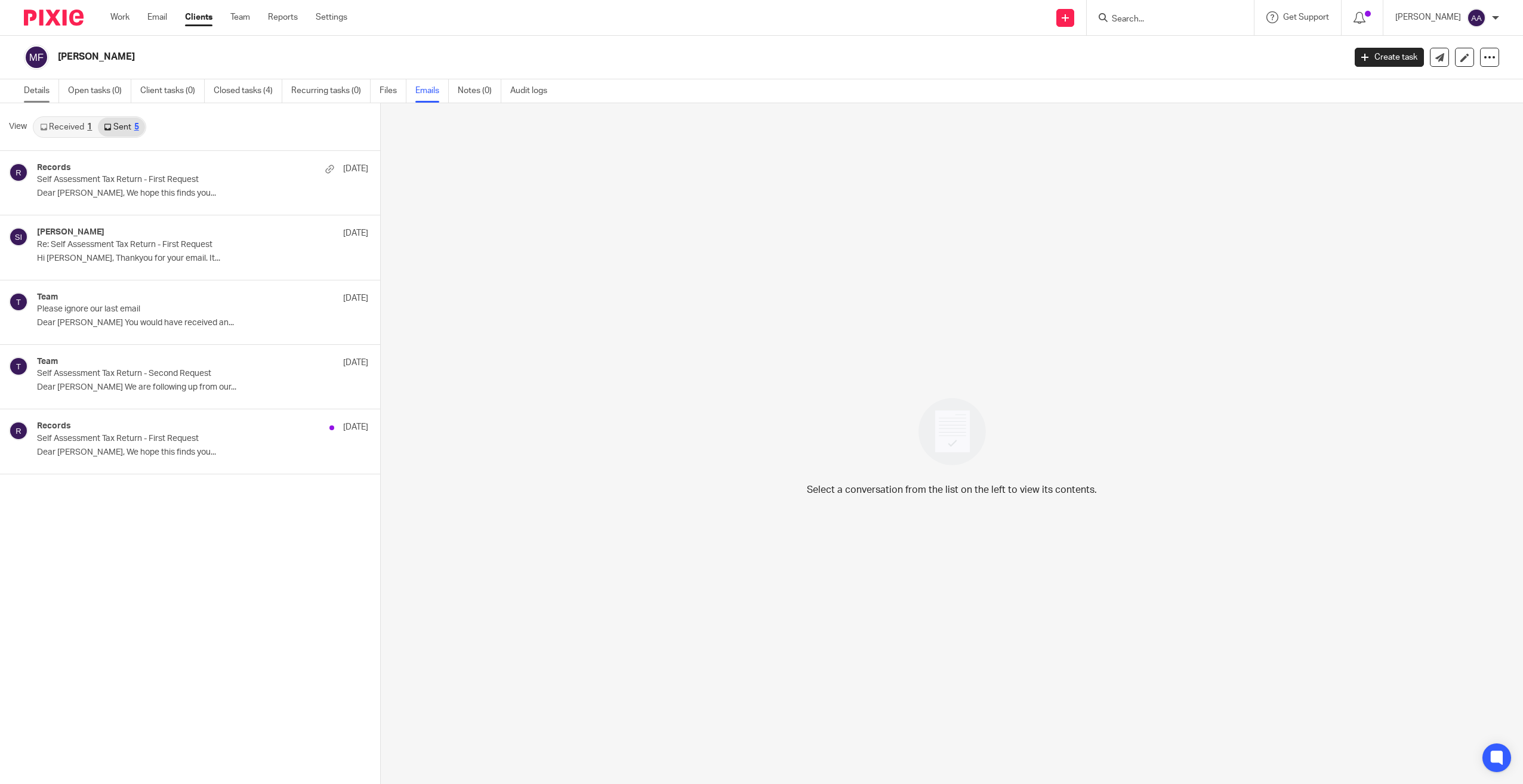
click at [36, 94] on link "Details" at bounding box center [42, 91] width 36 height 23
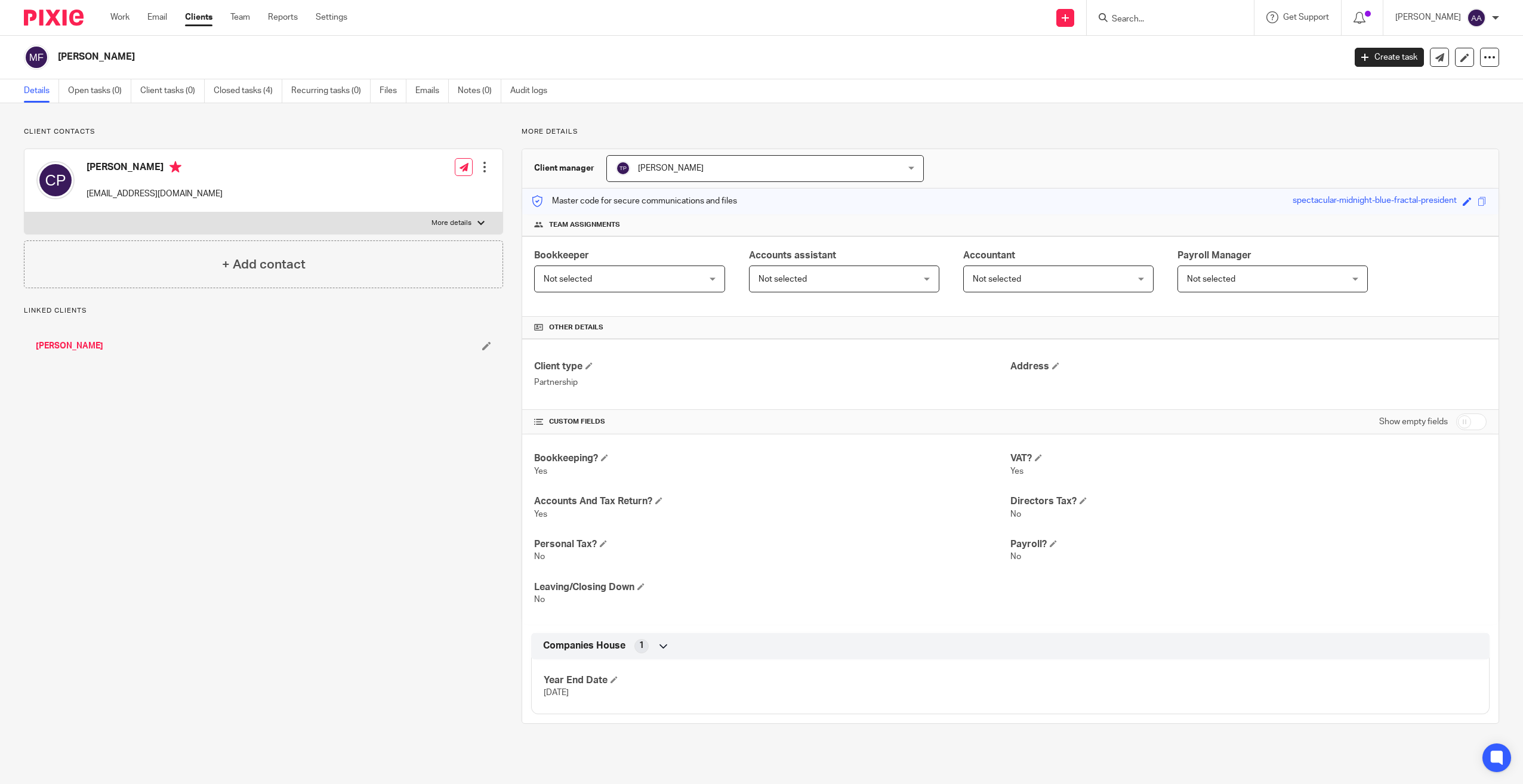
drag, startPoint x: 198, startPoint y: 223, endPoint x: 180, endPoint y: 233, distance: 20.6
click at [198, 225] on label "More details" at bounding box center [263, 223] width 478 height 21
click at [24, 212] on input "More details" at bounding box center [24, 212] width 1 height 1
checkbox input "true"
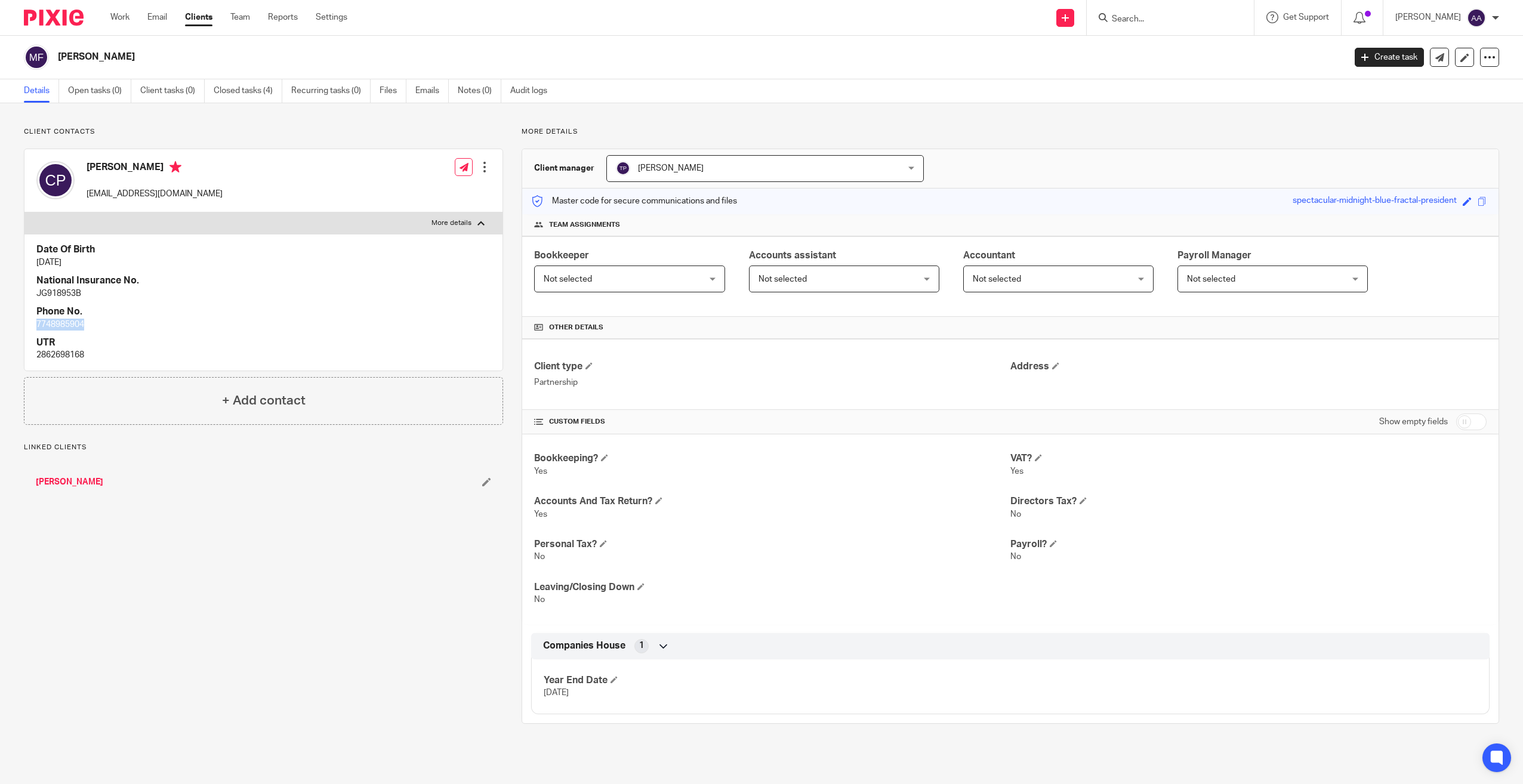
drag, startPoint x: 37, startPoint y: 323, endPoint x: 127, endPoint y: 322, distance: 90.0
click at [127, 322] on p "7748985904" at bounding box center [264, 324] width 454 height 12
copy p "7748985904"
click at [1188, 17] on input "Search" at bounding box center [1164, 20] width 108 height 11
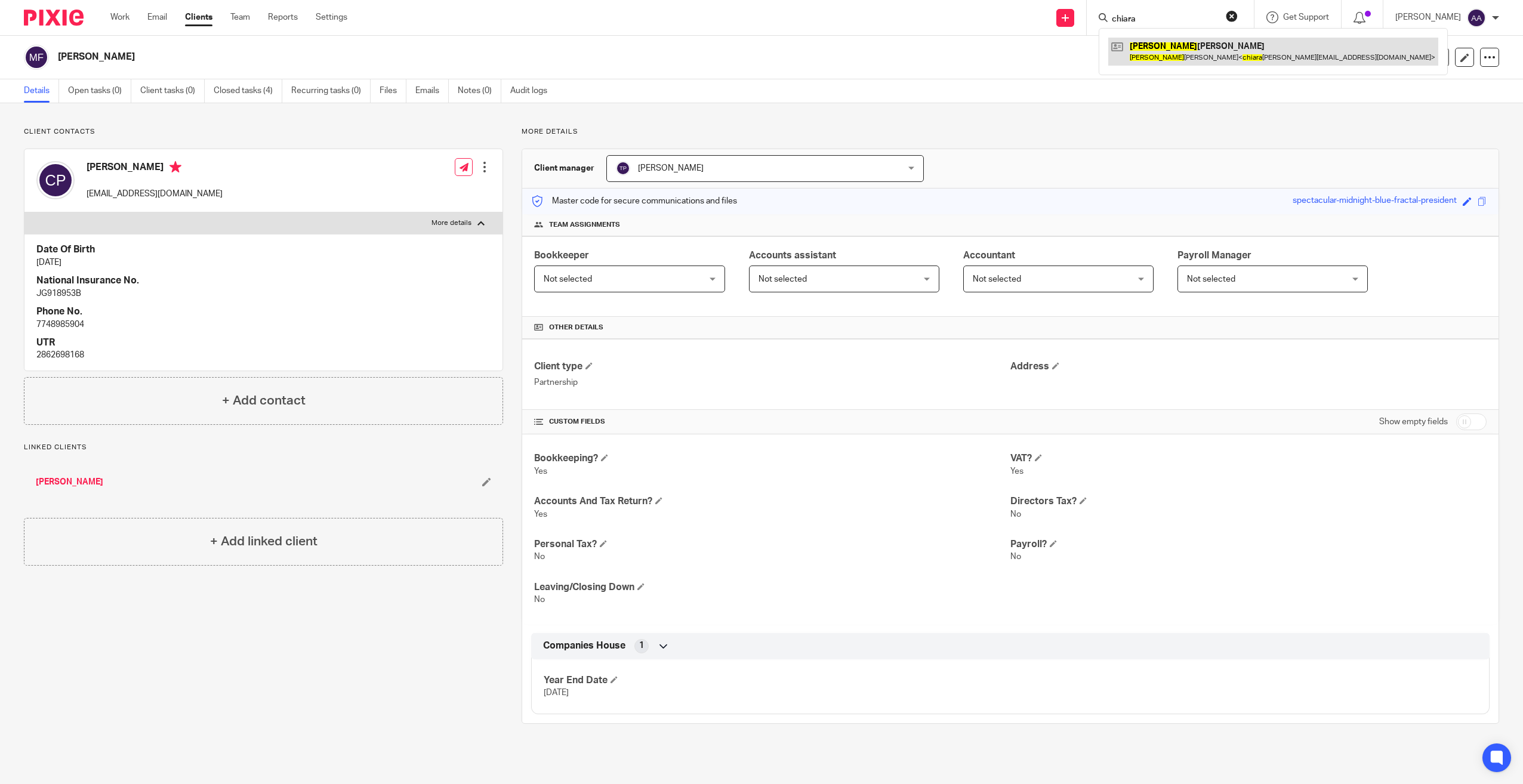
type input "chiara"
click at [1184, 54] on link at bounding box center [1273, 51] width 330 height 28
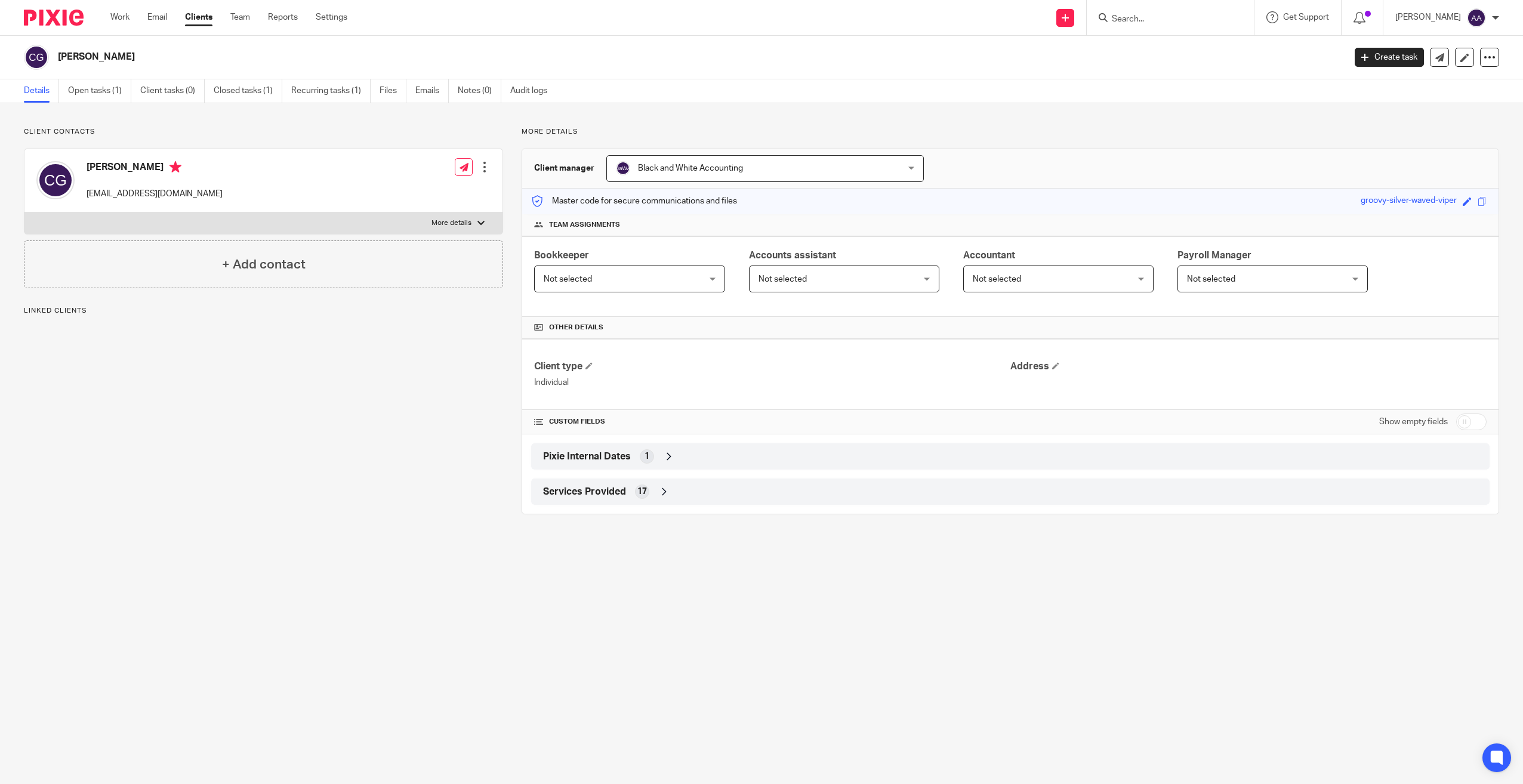
click at [282, 226] on label "More details" at bounding box center [263, 223] width 478 height 21
click at [24, 212] on input "More details" at bounding box center [24, 212] width 1 height 1
checkbox input "true"
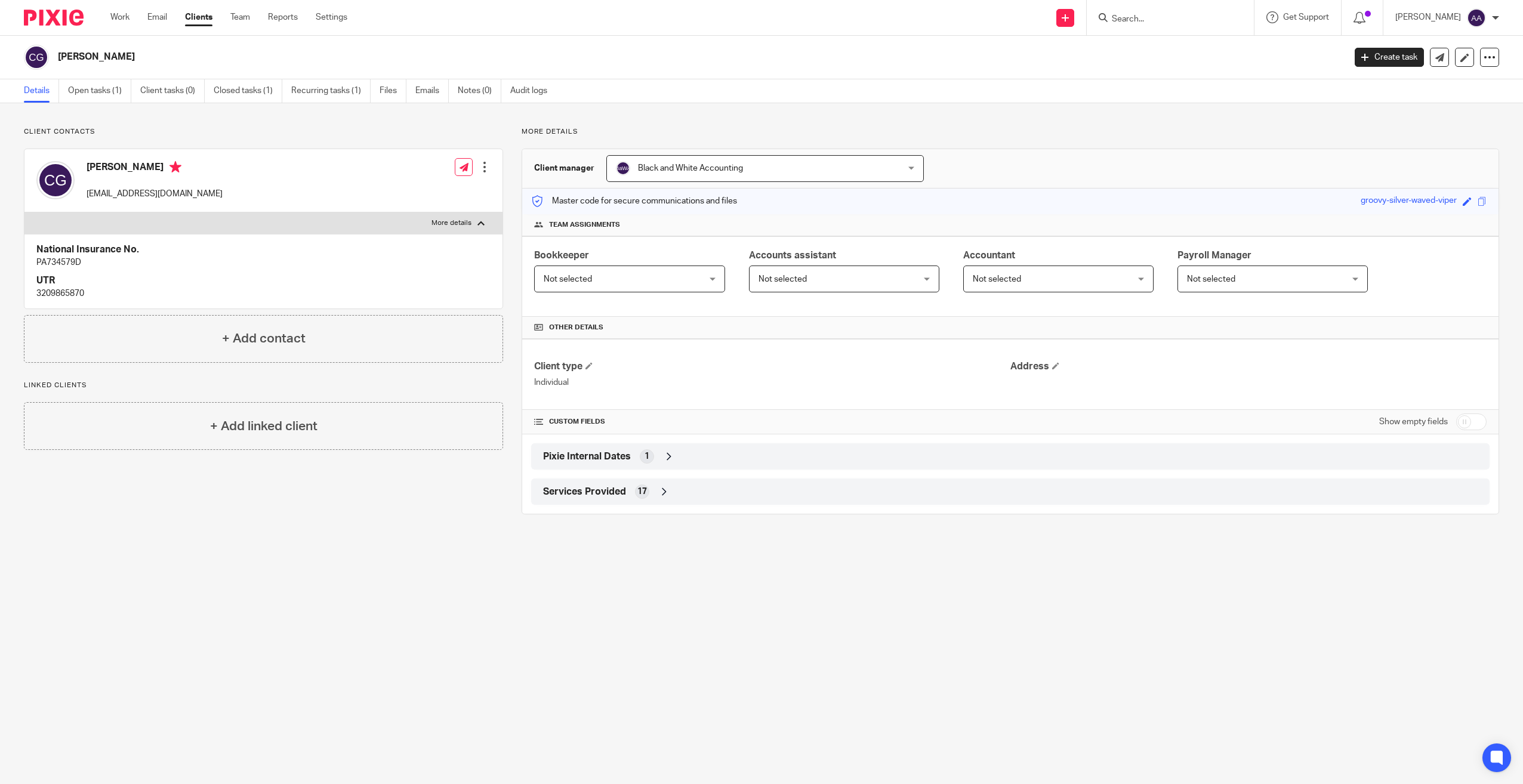
click at [87, 72] on div "[PERSON_NAME] Create task Update from Companies House Export data Merge Archive…" at bounding box center [761, 57] width 1523 height 44
click at [84, 85] on link "Open tasks (1)" at bounding box center [99, 91] width 63 height 23
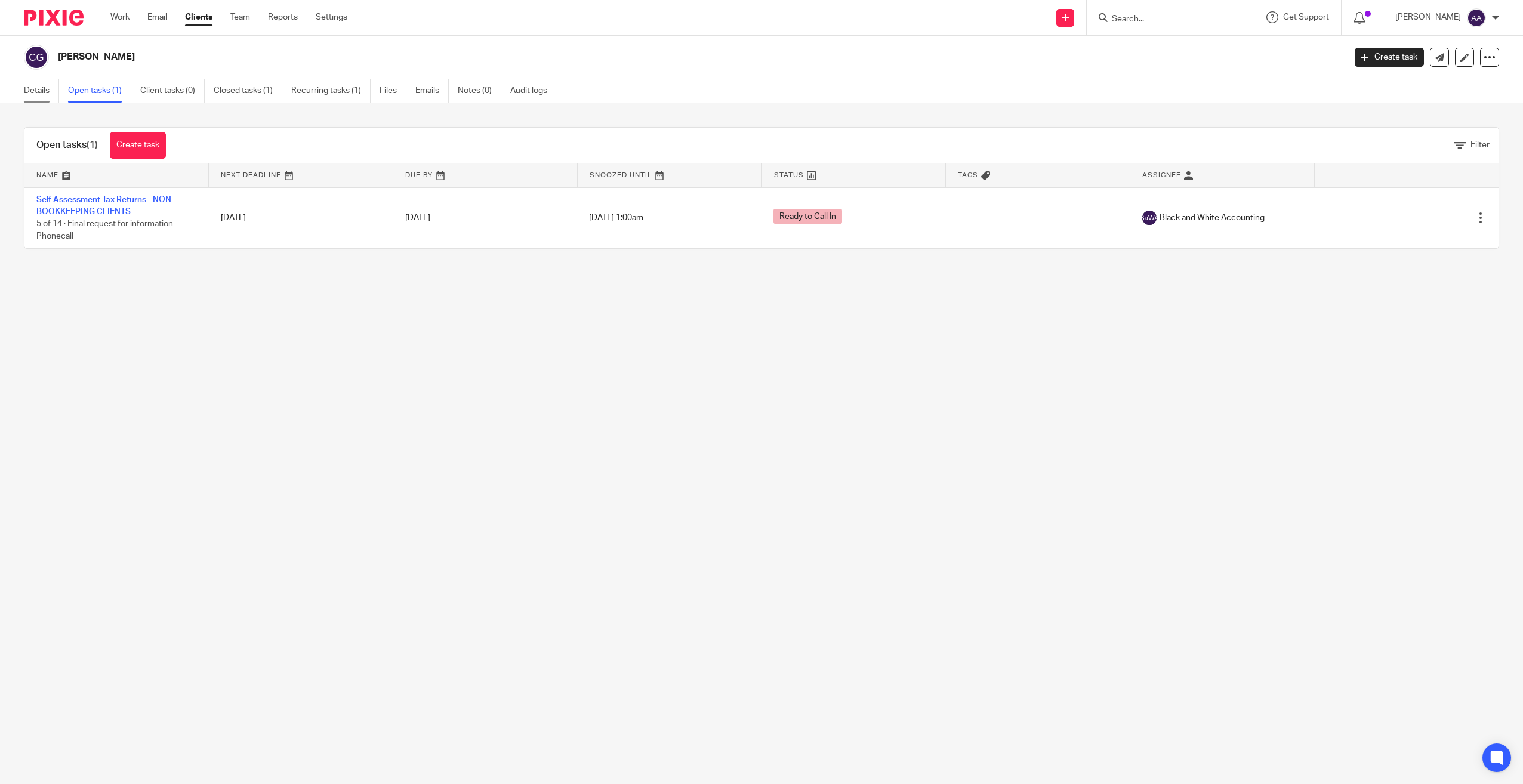
click at [53, 92] on link "Details" at bounding box center [42, 91] width 36 height 23
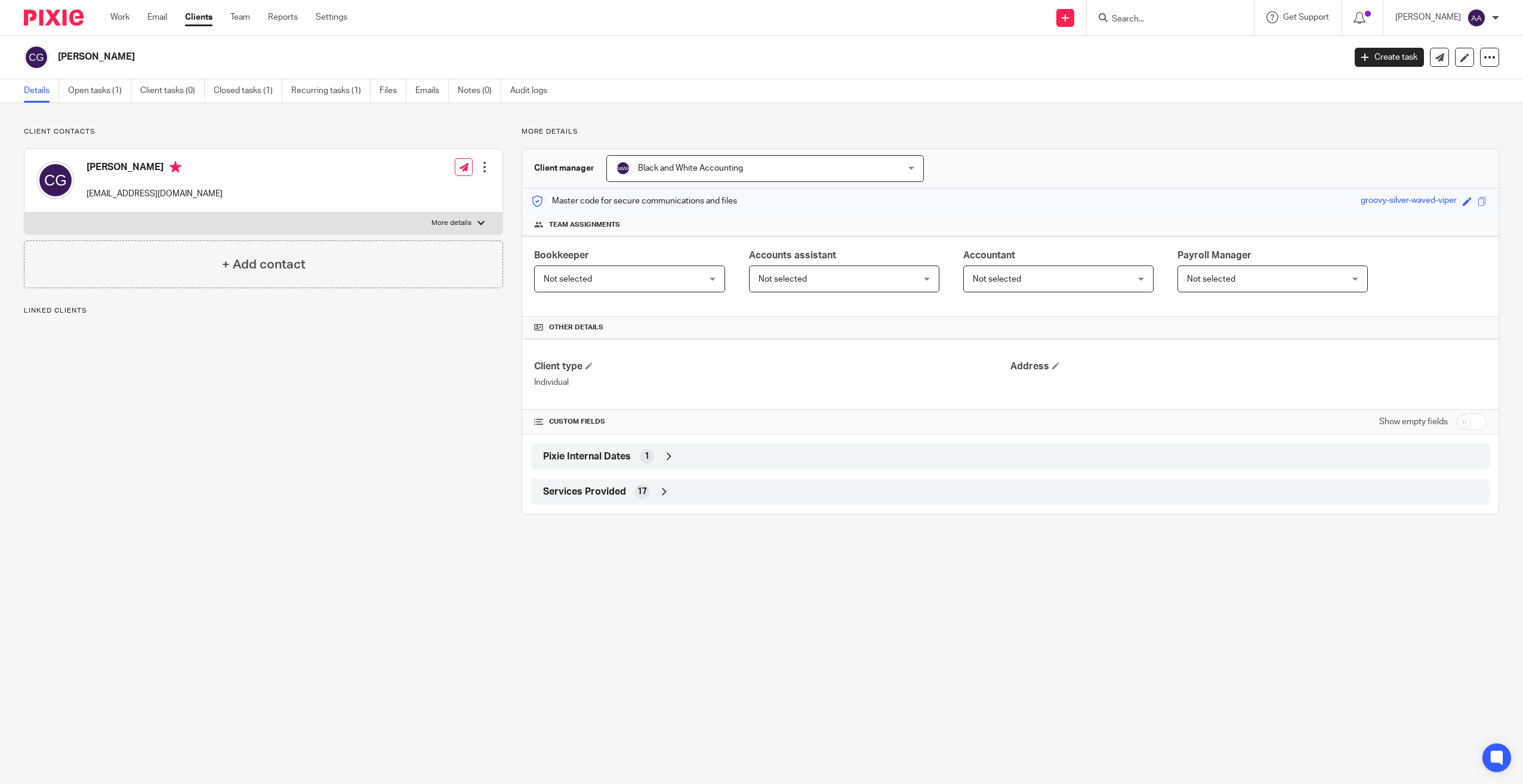
click at [78, 227] on label "More details" at bounding box center [263, 223] width 478 height 21
click at [24, 212] on input "More details" at bounding box center [24, 212] width 1 height 1
checkbox input "true"
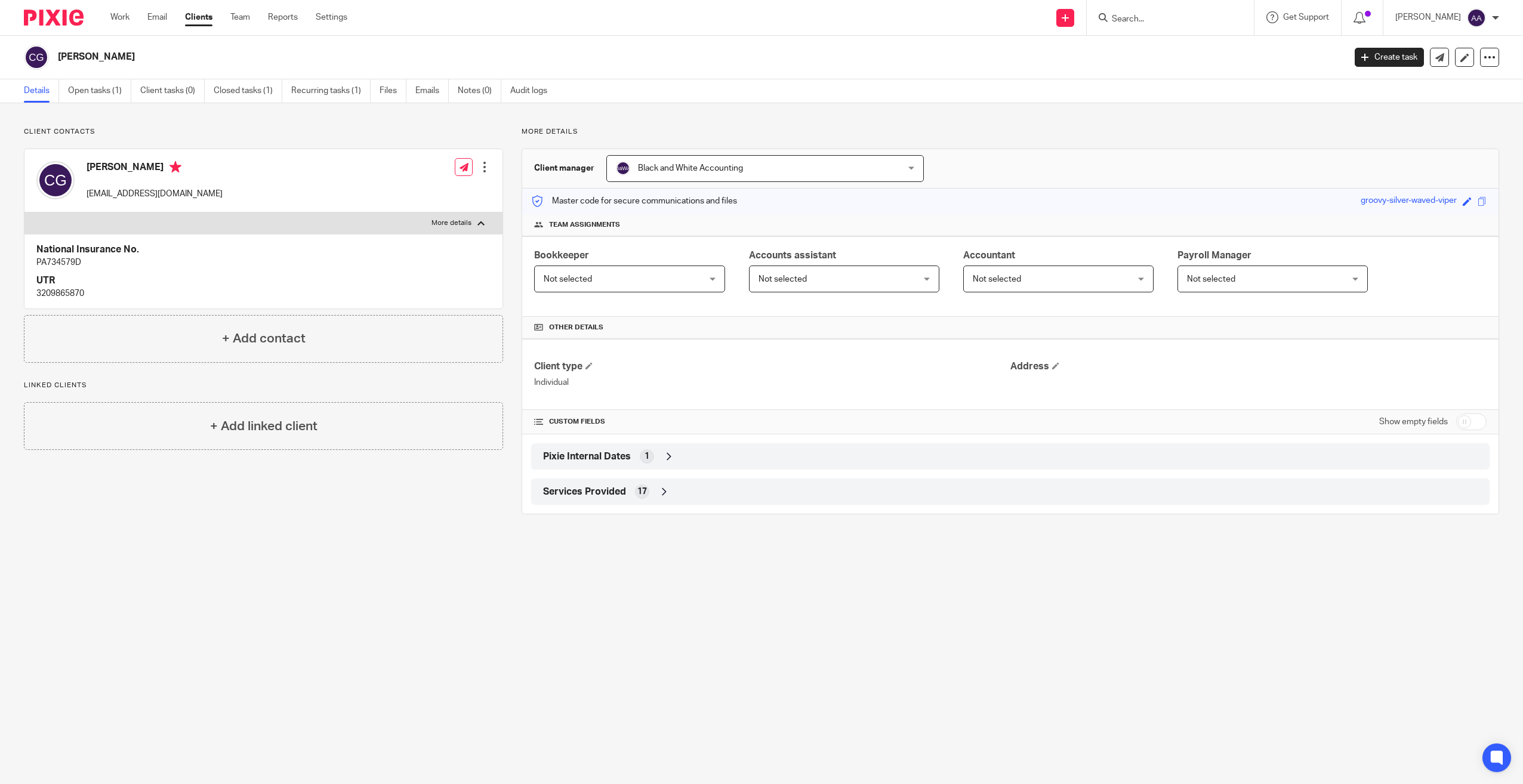
click at [1145, 22] on input "Search" at bounding box center [1164, 20] width 108 height 11
type input "craig tu"
click at [1204, 64] on link at bounding box center [1221, 51] width 225 height 28
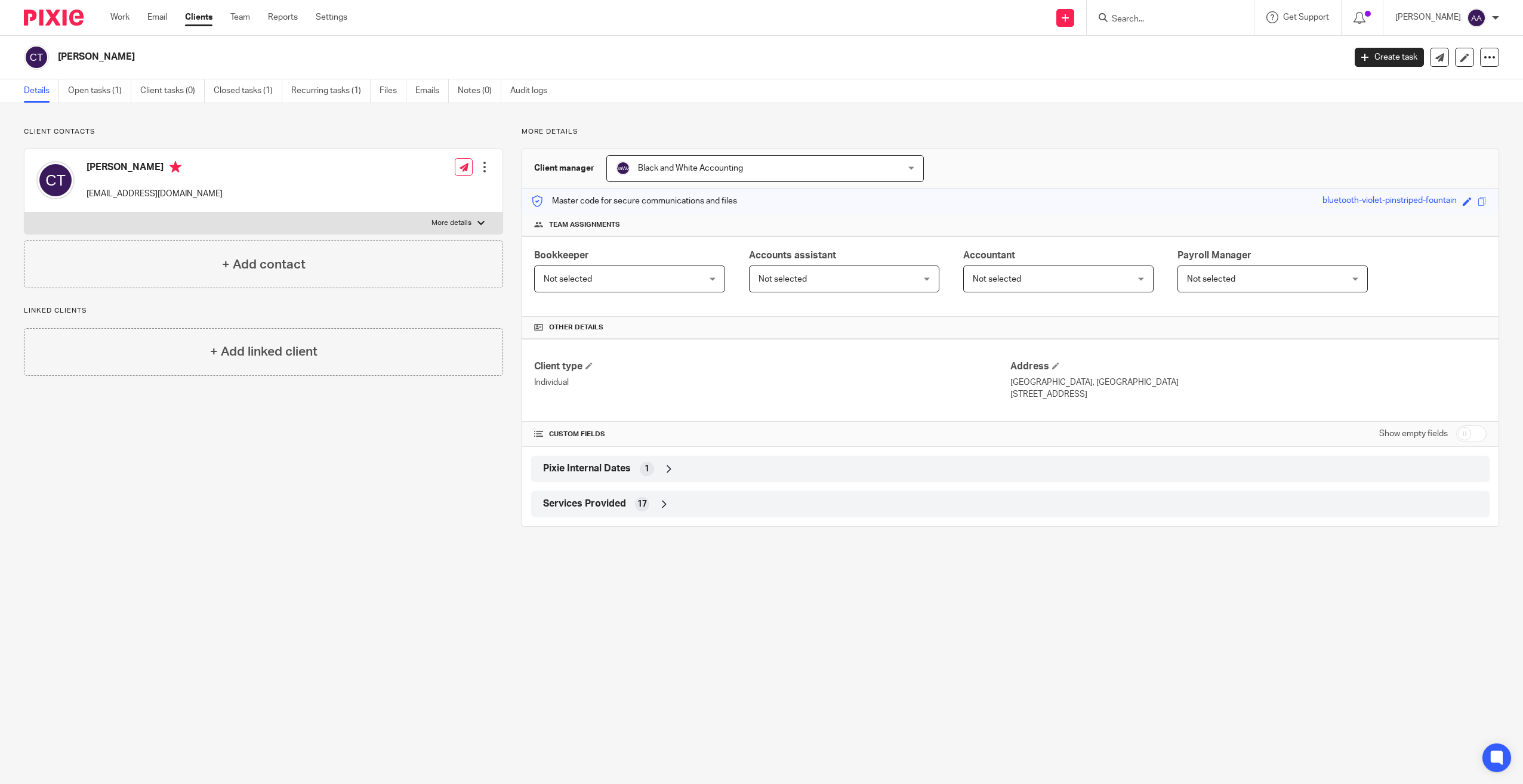
drag, startPoint x: 445, startPoint y: 209, endPoint x: 437, endPoint y: 225, distance: 17.9
click at [446, 210] on div "Craig Turner craigthegun44@gmail.com Edit contact Create client from contact Ex…" at bounding box center [263, 180] width 478 height 63
click at [437, 225] on p "More details" at bounding box center [451, 223] width 40 height 10
click at [24, 212] on input "More details" at bounding box center [24, 212] width 1 height 1
checkbox input "true"
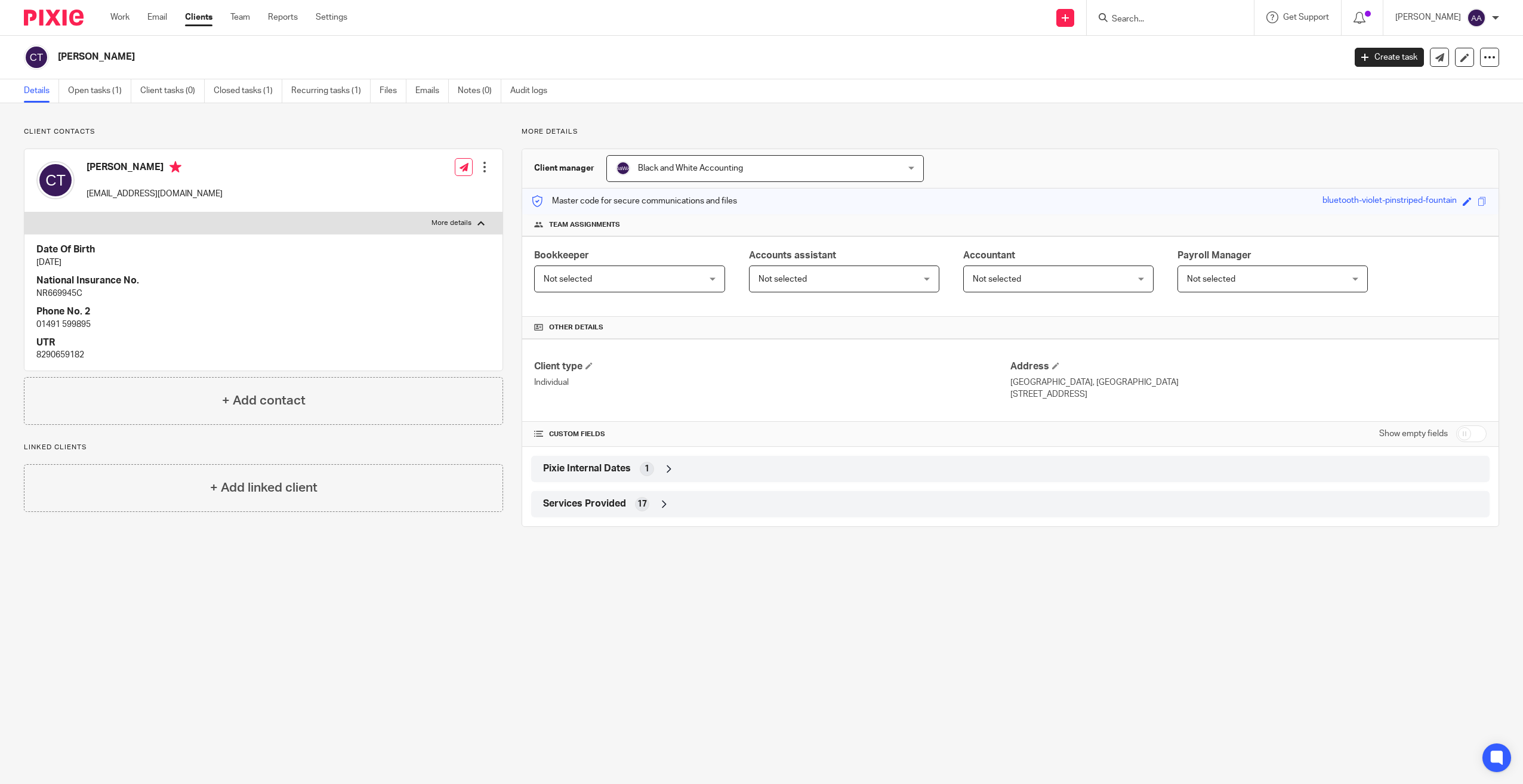
copy div
drag, startPoint x: 102, startPoint y: 326, endPoint x: 36, endPoint y: 325, distance: 66.0
click at [36, 325] on div "Date Of Birth 2 Mar 1969 National Insurance No. NR669945C Phone No. 2 01491 599…" at bounding box center [263, 302] width 478 height 136
copy p "01491 599895"
click at [102, 93] on link "Open tasks (1)" at bounding box center [99, 91] width 63 height 23
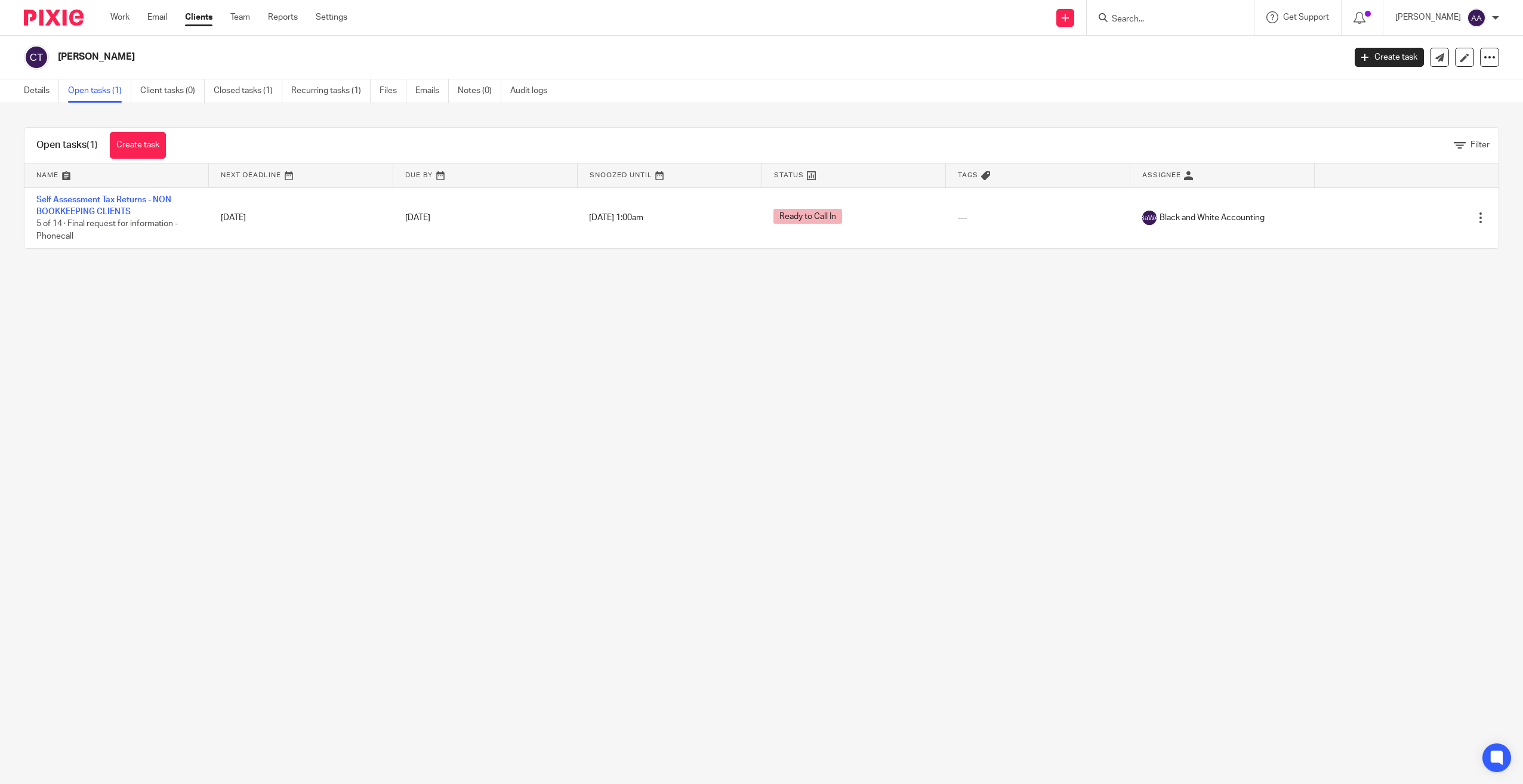
click at [1208, 14] on input "Search" at bounding box center [1164, 20] width 108 height 11
type input "kernot"
click at [1208, 38] on link at bounding box center [1220, 51] width 224 height 28
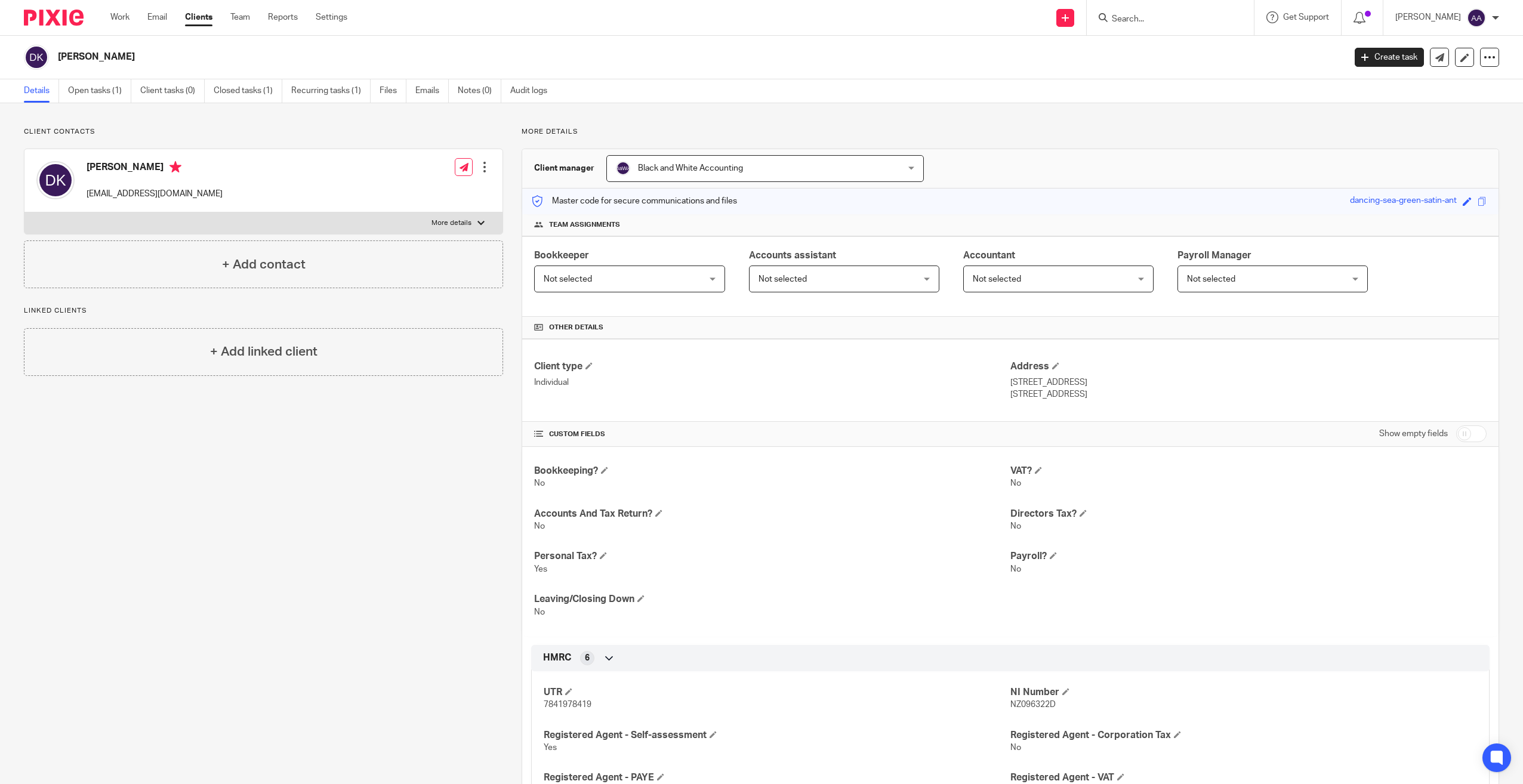
click at [447, 210] on div "[PERSON_NAME] [EMAIL_ADDRESS][DOMAIN_NAME] Edit contact Create client from cont…" at bounding box center [263, 180] width 478 height 63
click at [446, 221] on p "More details" at bounding box center [451, 223] width 40 height 10
click at [24, 212] on input "More details" at bounding box center [24, 212] width 1 height 1
checkbox input "true"
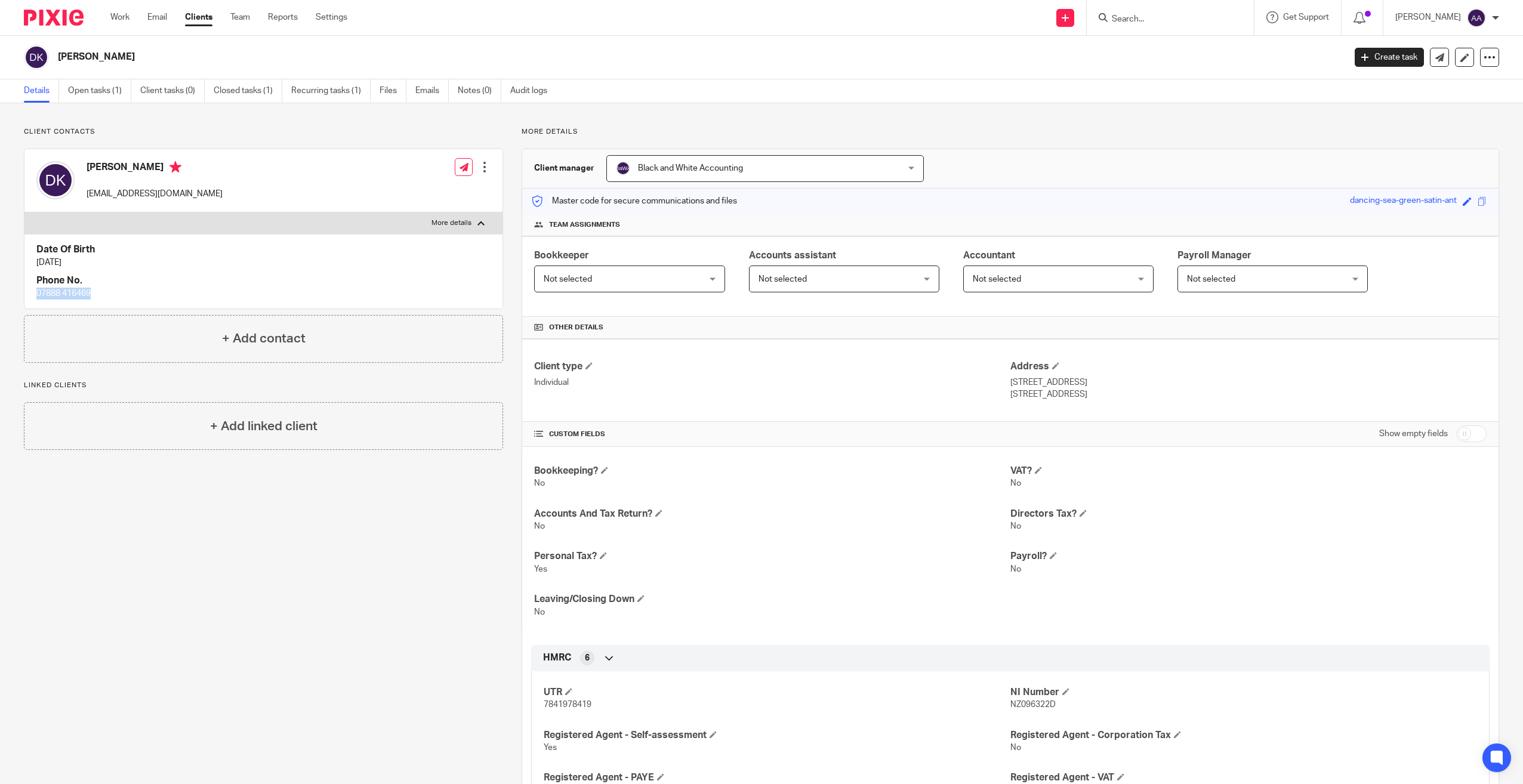
drag, startPoint x: 37, startPoint y: 296, endPoint x: 94, endPoint y: 294, distance: 57.0
click at [94, 294] on p "07888 416469" at bounding box center [264, 293] width 454 height 12
copy p "07888 416469"
click at [223, 170] on div "Dave Kernot davekernot@gmail.com Edit contact Create client from contact Export…" at bounding box center [263, 180] width 478 height 63
drag, startPoint x: 1143, startPoint y: 29, endPoint x: 1144, endPoint y: 23, distance: 6.1
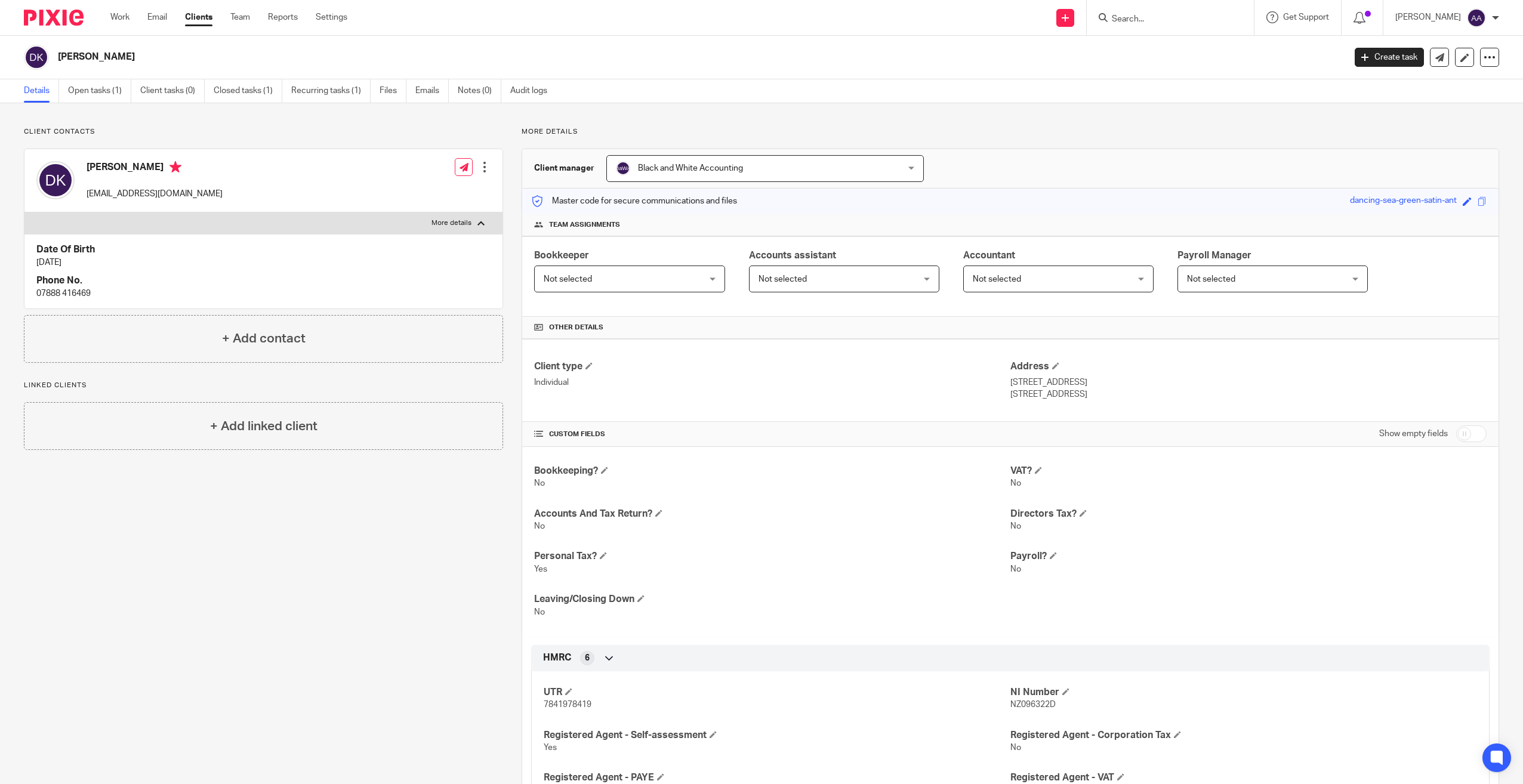
click at [1143, 29] on div at bounding box center [1171, 18] width 168 height 36
click at [1144, 21] on input "Search" at bounding box center [1164, 20] width 108 height 11
type input "kinetic"
click at [1195, 52] on link at bounding box center [1209, 51] width 201 height 28
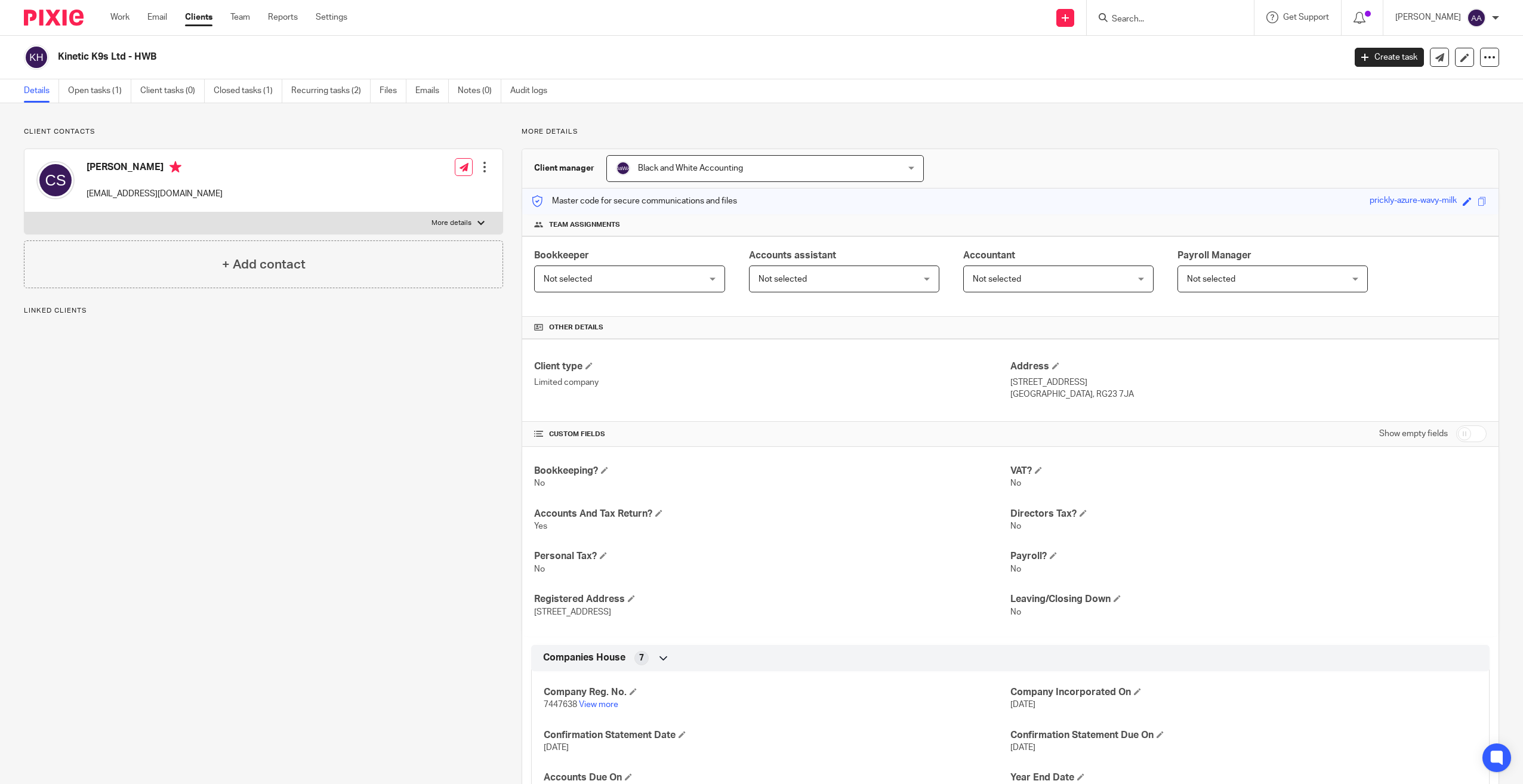
click at [335, 207] on div "[PERSON_NAME] [EMAIL_ADDRESS][DOMAIN_NAME] Edit contact Create client from cont…" at bounding box center [263, 180] width 478 height 63
click at [327, 220] on label "More details" at bounding box center [263, 223] width 478 height 21
click at [24, 212] on input "More details" at bounding box center [24, 212] width 1 height 1
checkbox input "true"
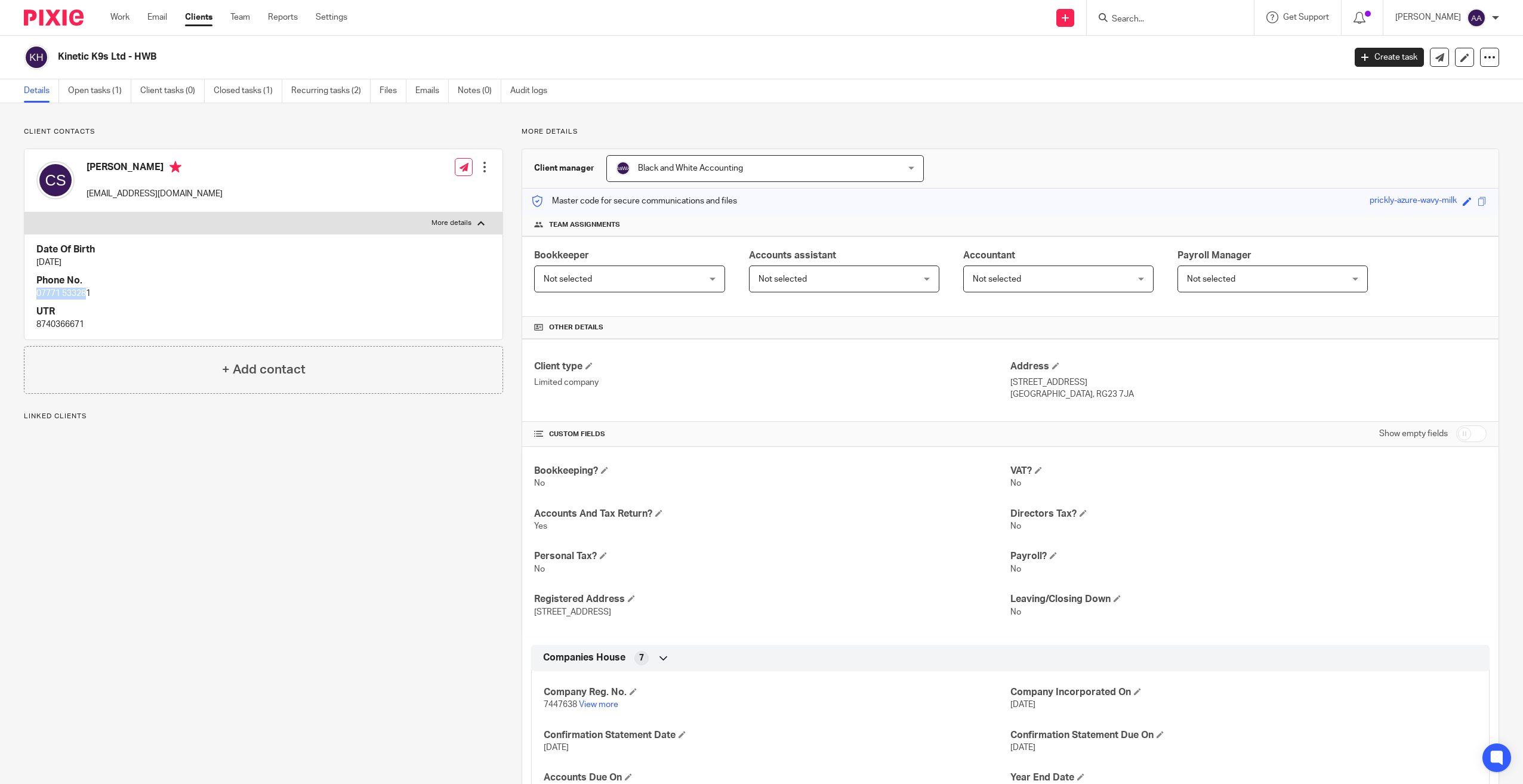
drag, startPoint x: 39, startPoint y: 295, endPoint x: 87, endPoint y: 291, distance: 48.2
click at [87, 291] on p "07771 533281" at bounding box center [264, 293] width 454 height 12
drag, startPoint x: 87, startPoint y: 291, endPoint x: 42, endPoint y: 298, distance: 45.5
click at [42, 298] on p "07771 533281" at bounding box center [264, 293] width 454 height 12
drag, startPoint x: 42, startPoint y: 298, endPoint x: 100, endPoint y: 289, distance: 58.7
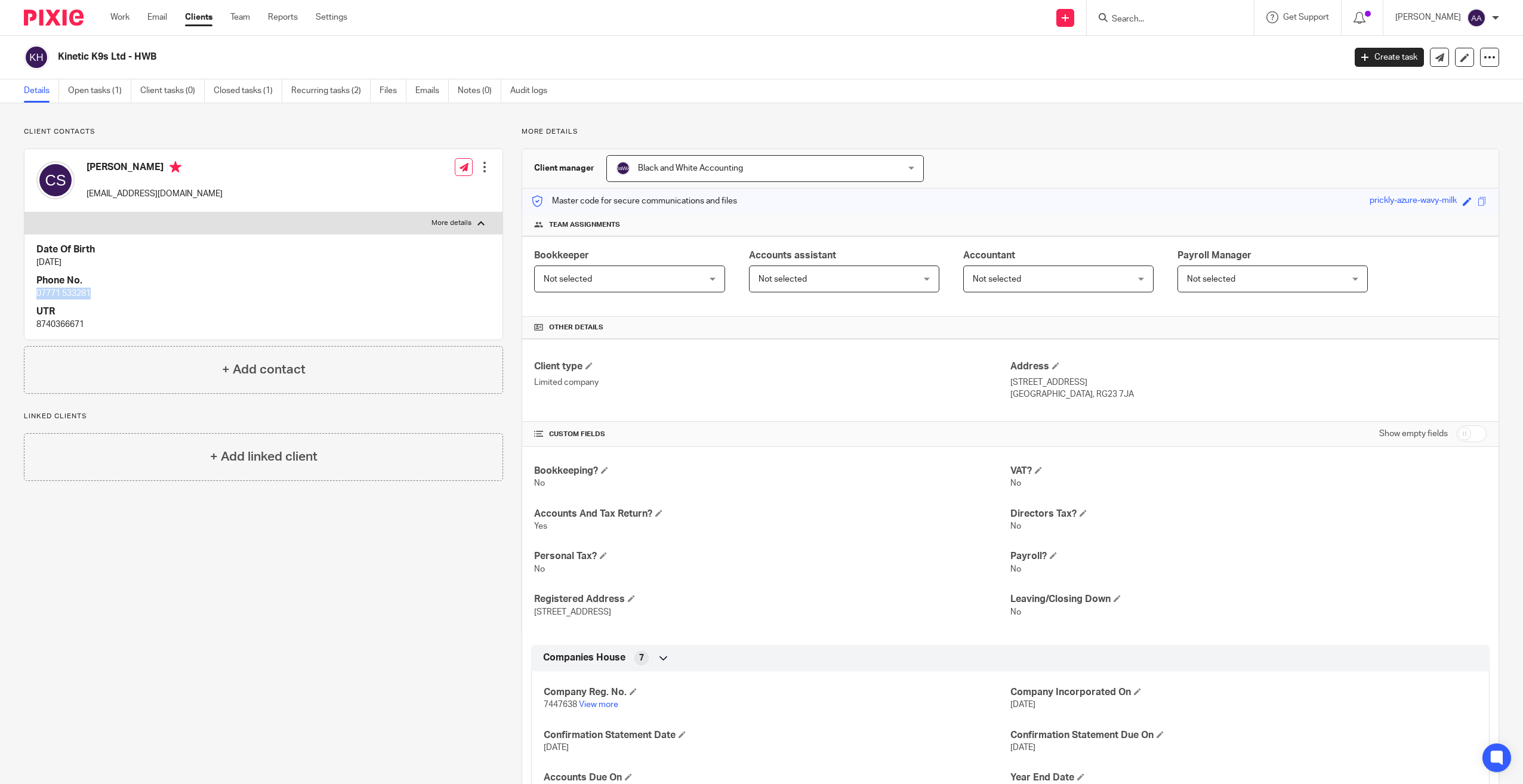
click at [100, 289] on p "07771 533281" at bounding box center [264, 293] width 454 height 12
copy p "07771 533281"
click at [185, 149] on div "Claire Spencer clairekinetick9s@gmail.com Edit contact Create client from conta…" at bounding box center [263, 180] width 478 height 63
click at [119, 83] on link "Open tasks (1)" at bounding box center [99, 91] width 63 height 23
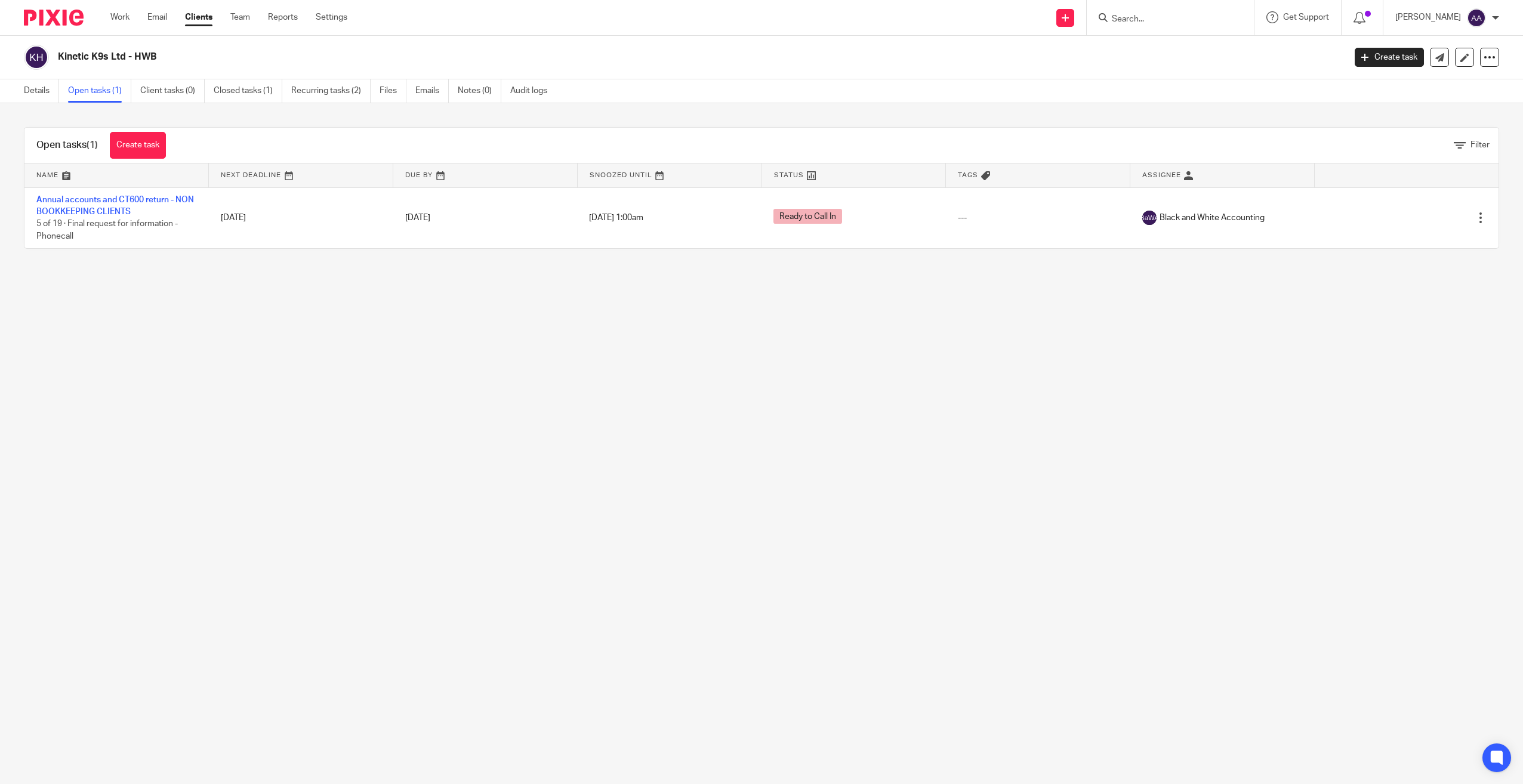
click at [1206, 12] on form at bounding box center [1174, 17] width 127 height 15
click at [1197, 15] on input "Search" at bounding box center [1164, 20] width 108 height 11
type input "white court"
click at [1197, 64] on link at bounding box center [1237, 51] width 258 height 28
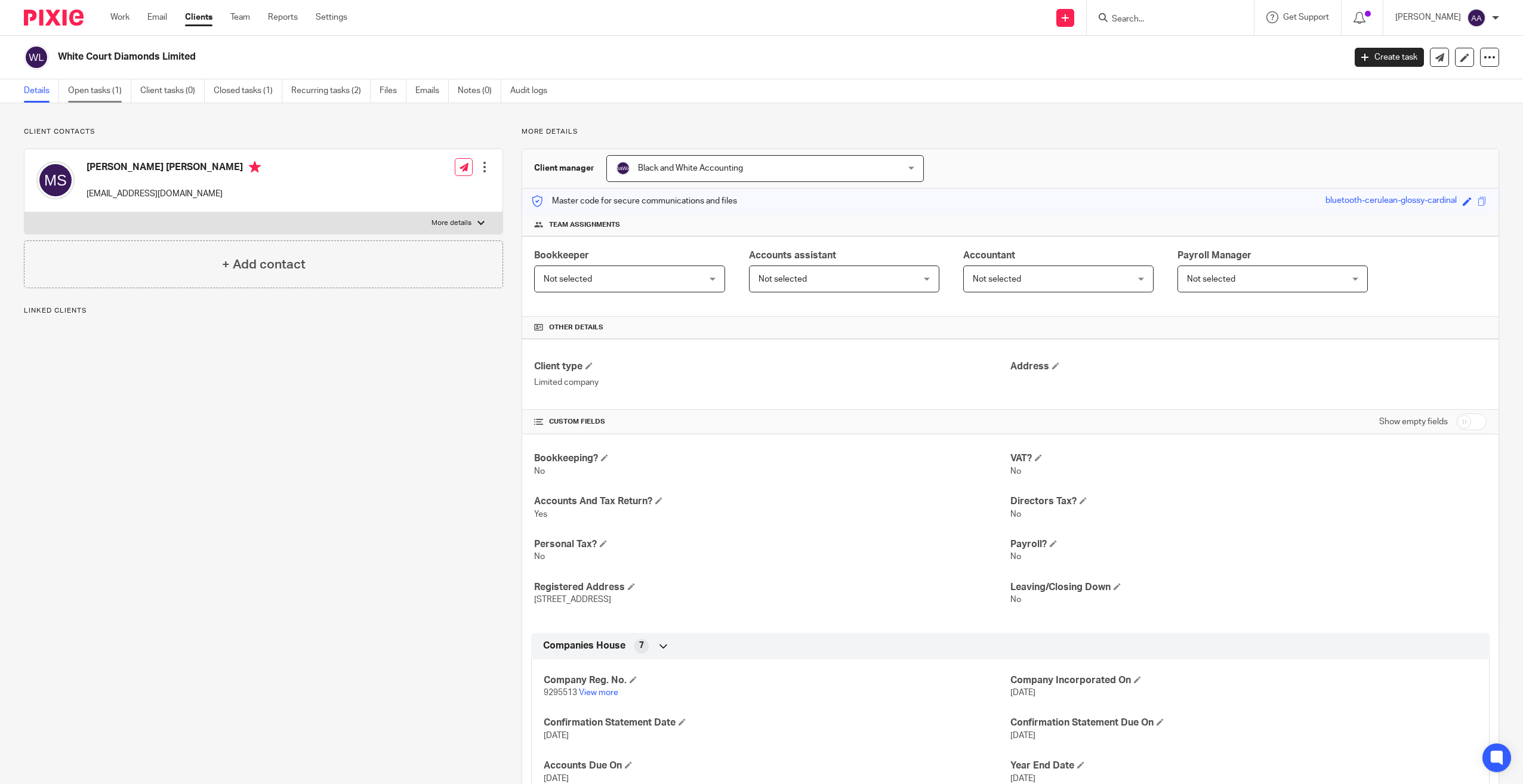
click at [93, 85] on link "Open tasks (1)" at bounding box center [99, 91] width 63 height 23
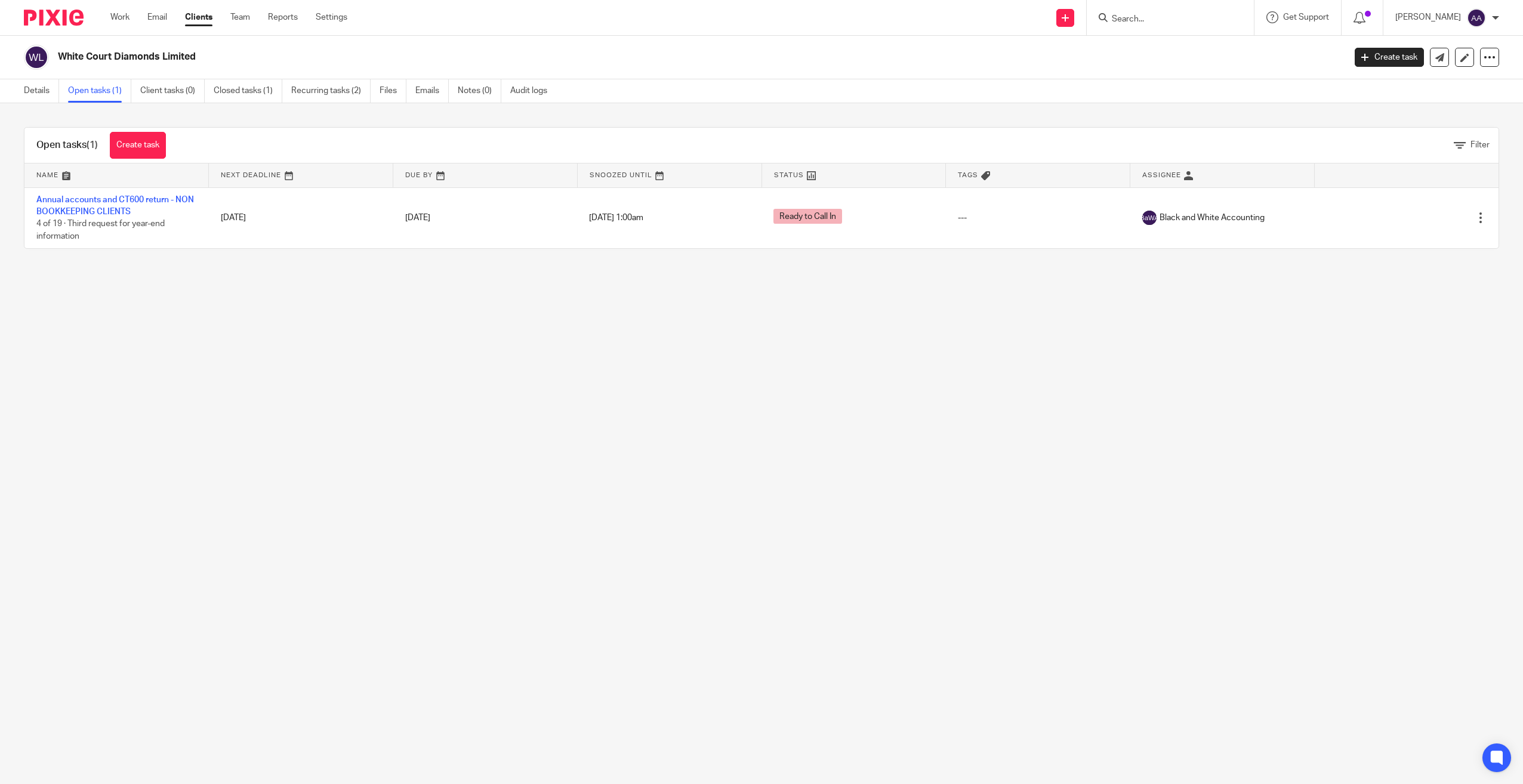
click at [1142, 24] on input "Search" at bounding box center [1164, 20] width 108 height 11
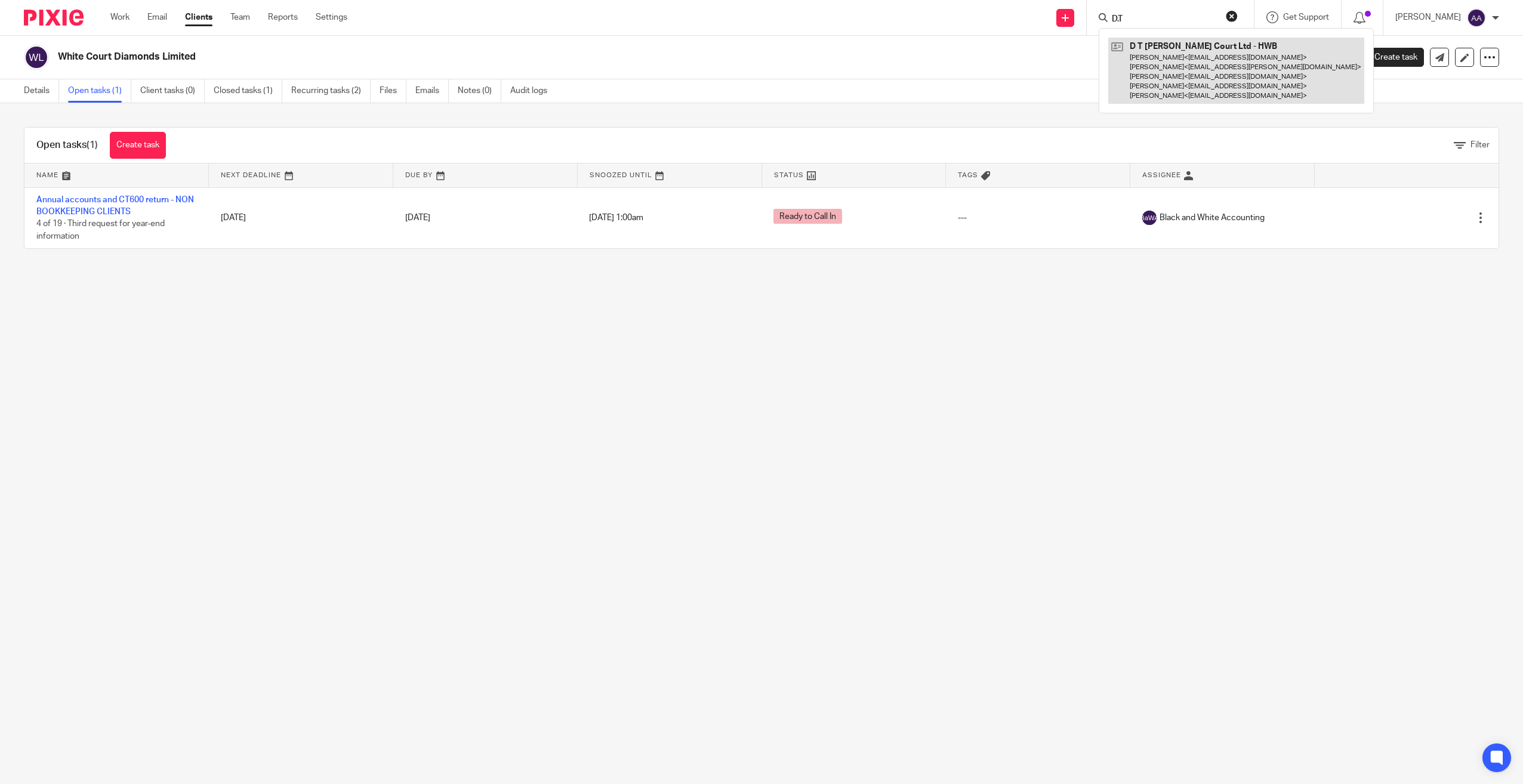
type input "D.T"
click at [1156, 61] on link at bounding box center [1236, 70] width 256 height 66
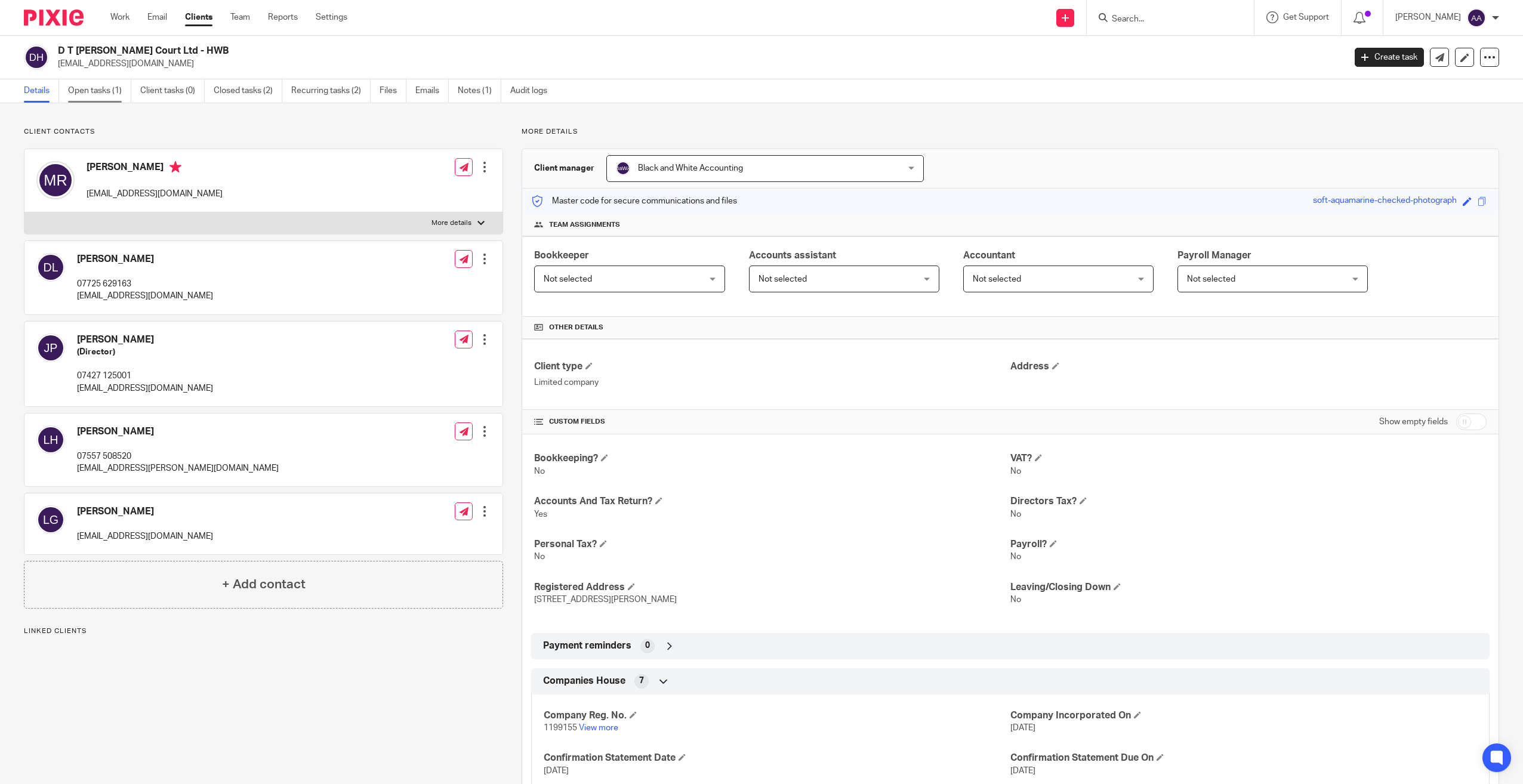
click at [92, 96] on link "Open tasks (1)" at bounding box center [99, 91] width 63 height 23
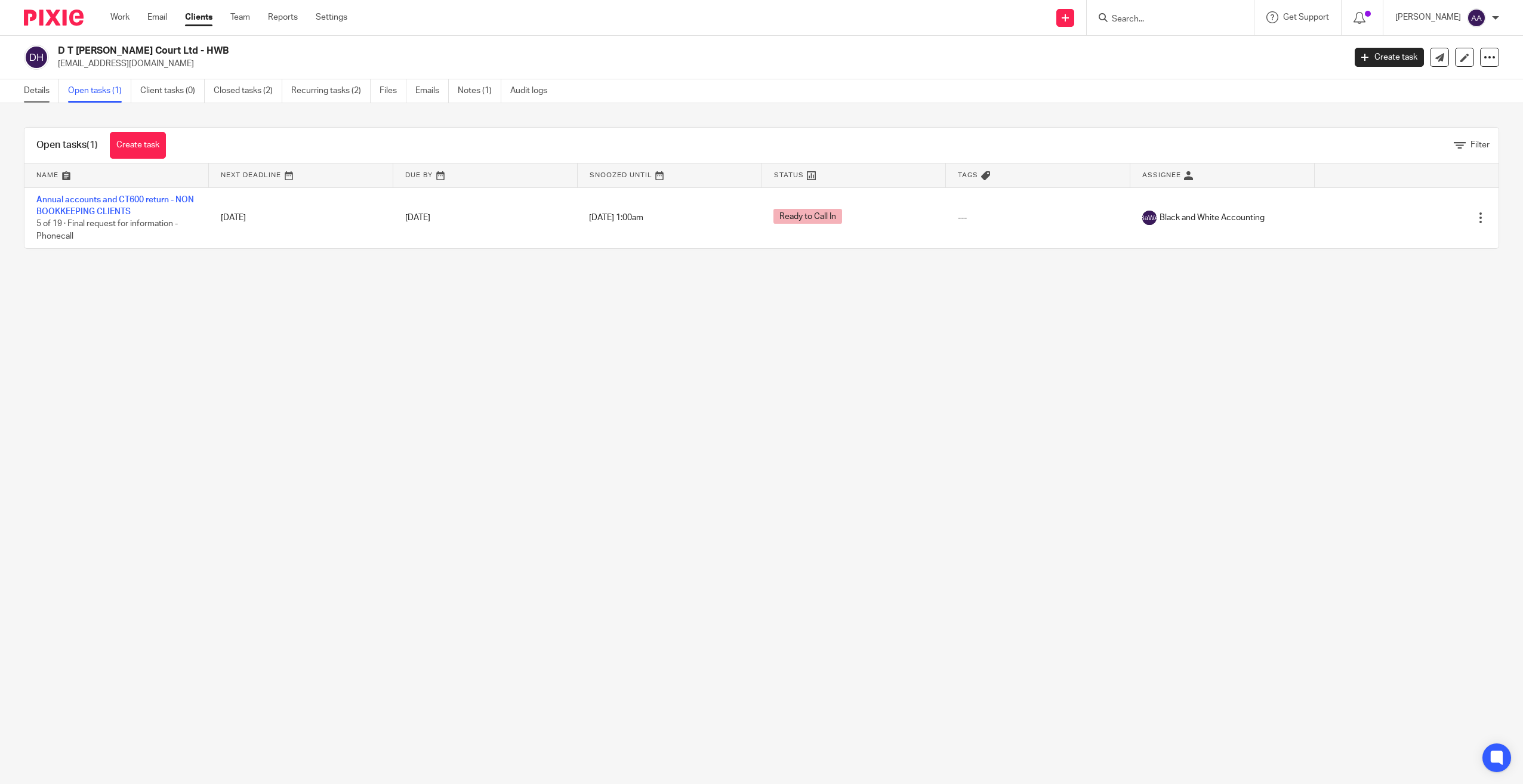
click at [48, 93] on link "Details" at bounding box center [42, 91] width 36 height 23
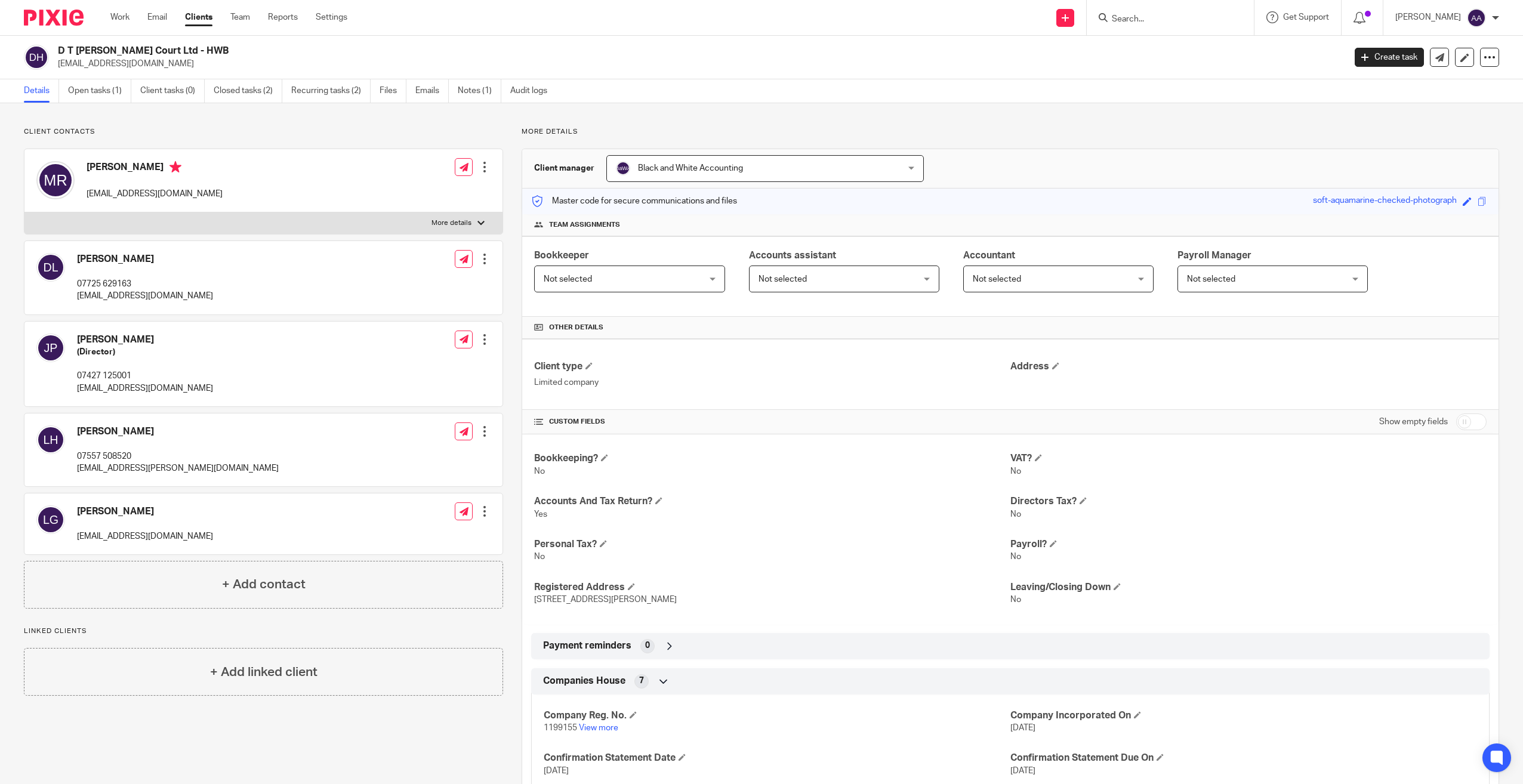
click at [475, 212] on div "[PERSON_NAME] [EMAIL_ADDRESS][DOMAIN_NAME] Edit contact Create client from cont…" at bounding box center [263, 180] width 478 height 63
click at [468, 218] on p "More details" at bounding box center [451, 223] width 40 height 10
click at [24, 212] on input "More details" at bounding box center [24, 212] width 1 height 1
checkbox input "true"
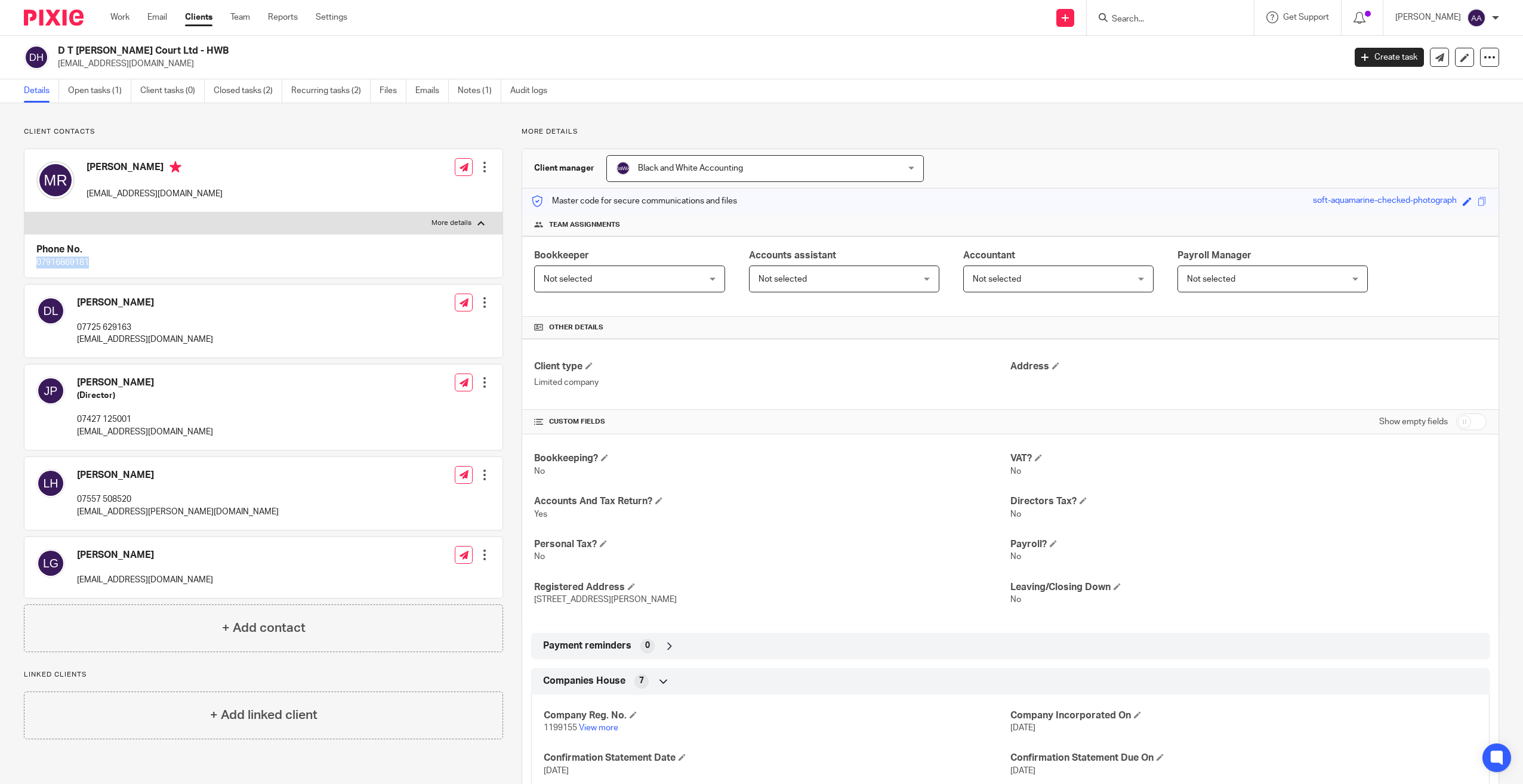
drag, startPoint x: 36, startPoint y: 263, endPoint x: 93, endPoint y: 265, distance: 57.0
click at [93, 265] on div "Phone No. [PHONE_NUMBER]" at bounding box center [263, 256] width 478 height 44
copy p "07916869181"
